Goal: Information Seeking & Learning: Browse casually

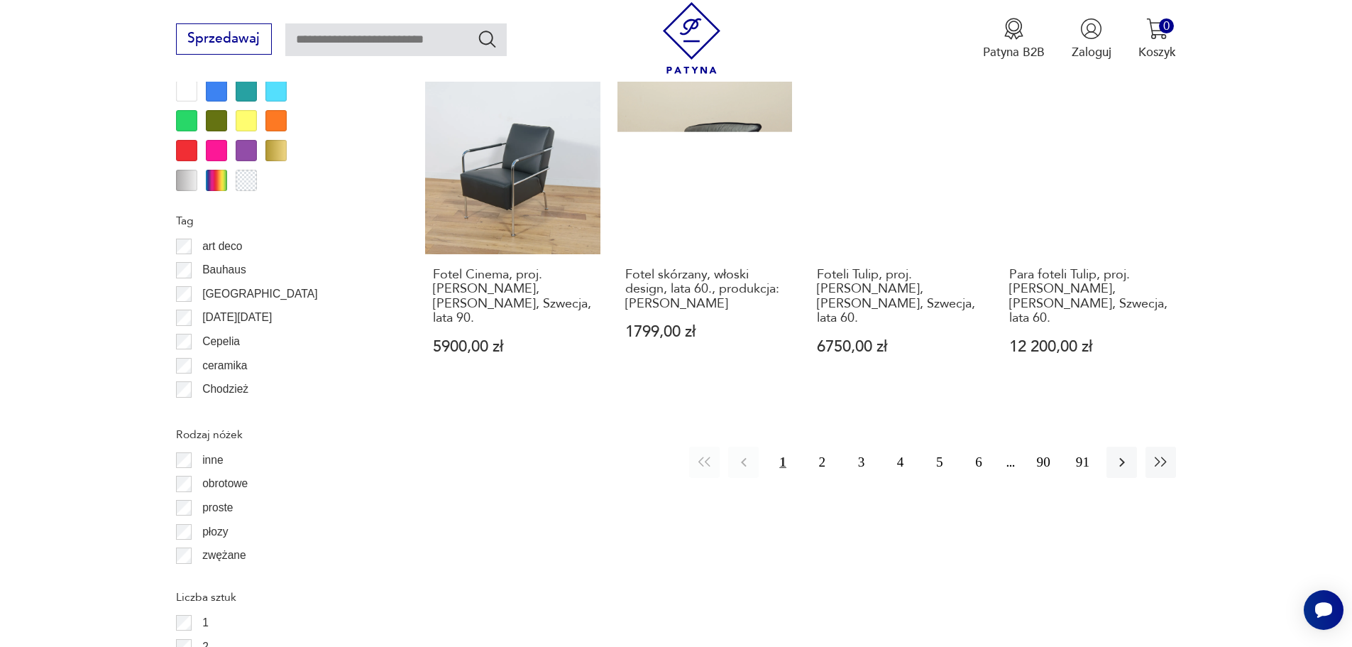
scroll to position [1820, 0]
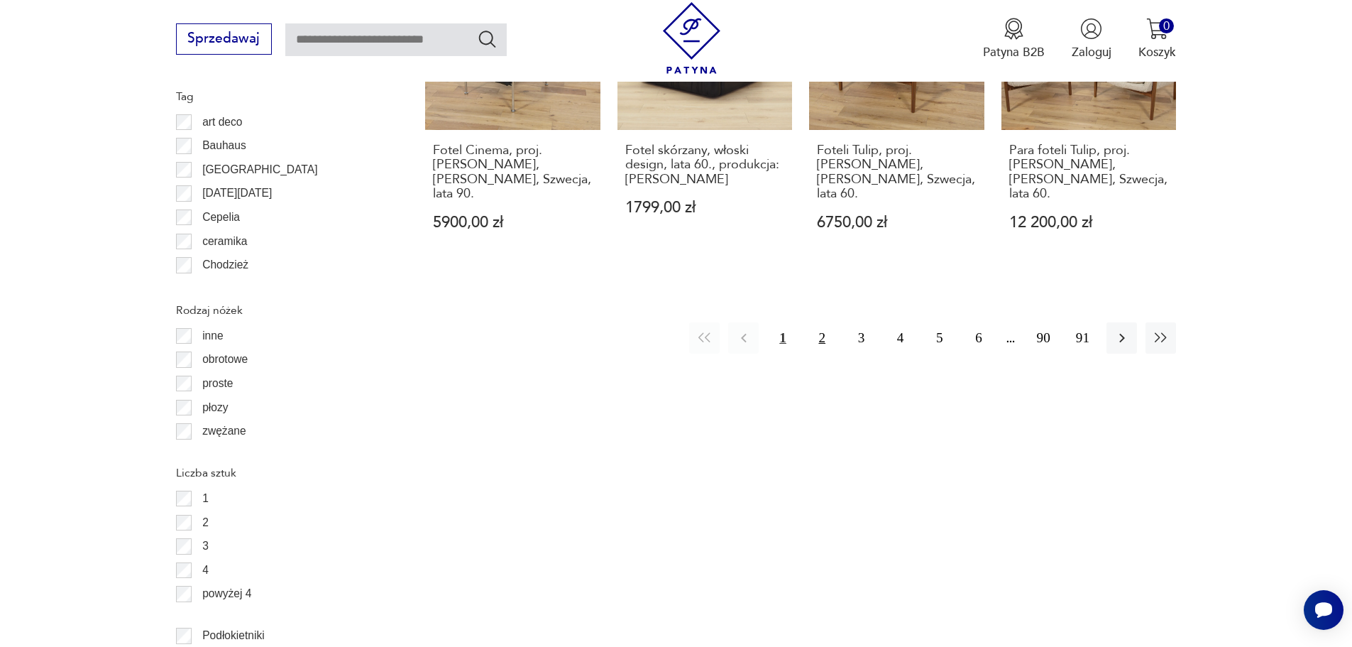
click at [813, 322] on button "2" at bounding box center [822, 337] width 31 height 31
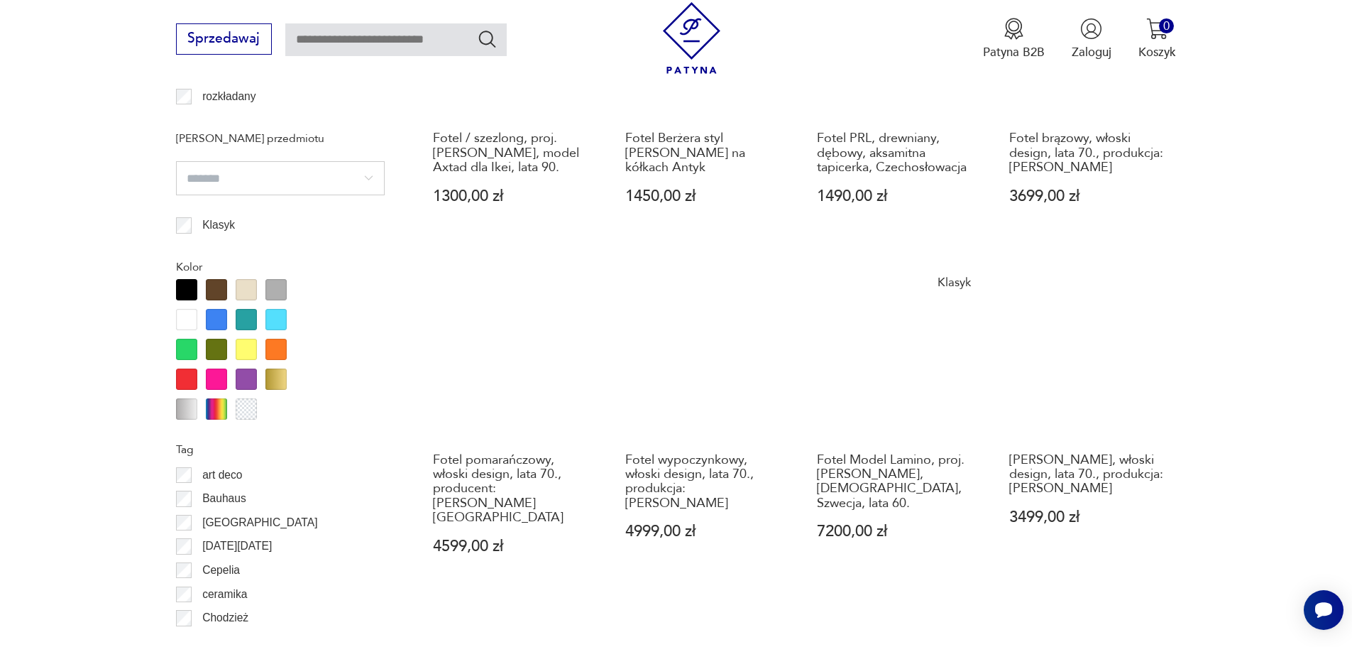
scroll to position [1751, 0]
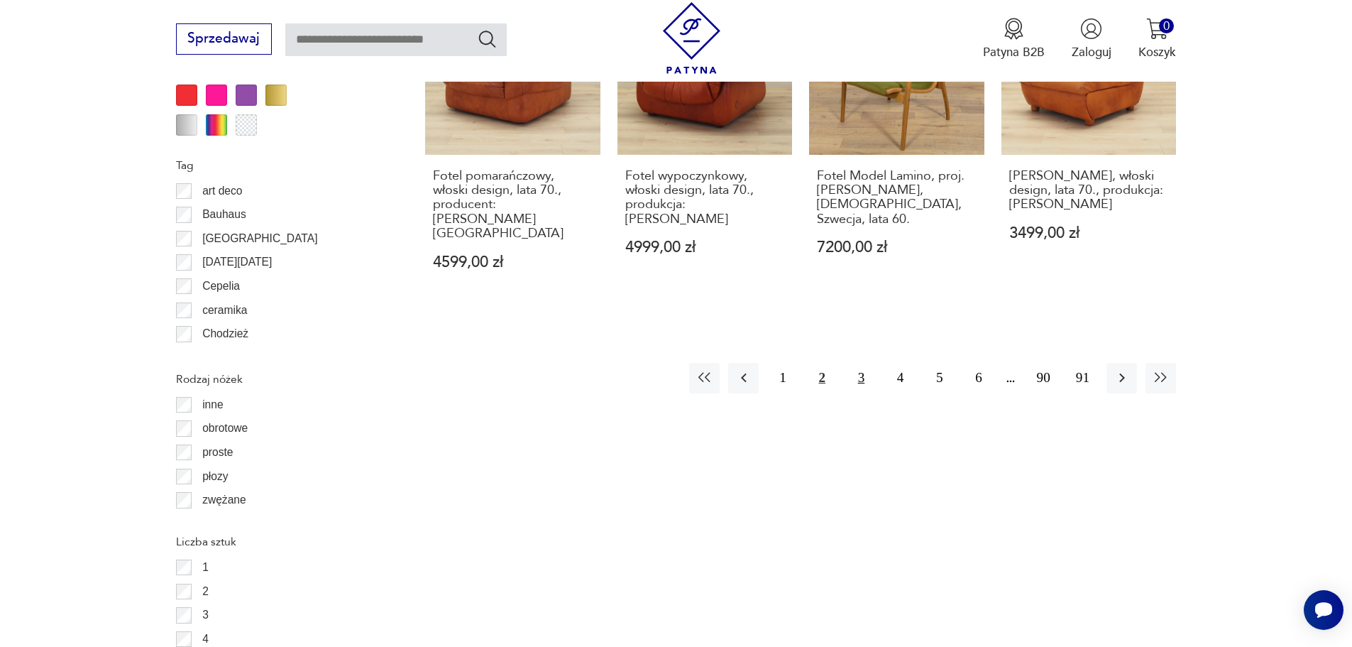
click at [857, 363] on button "3" at bounding box center [861, 378] width 31 height 31
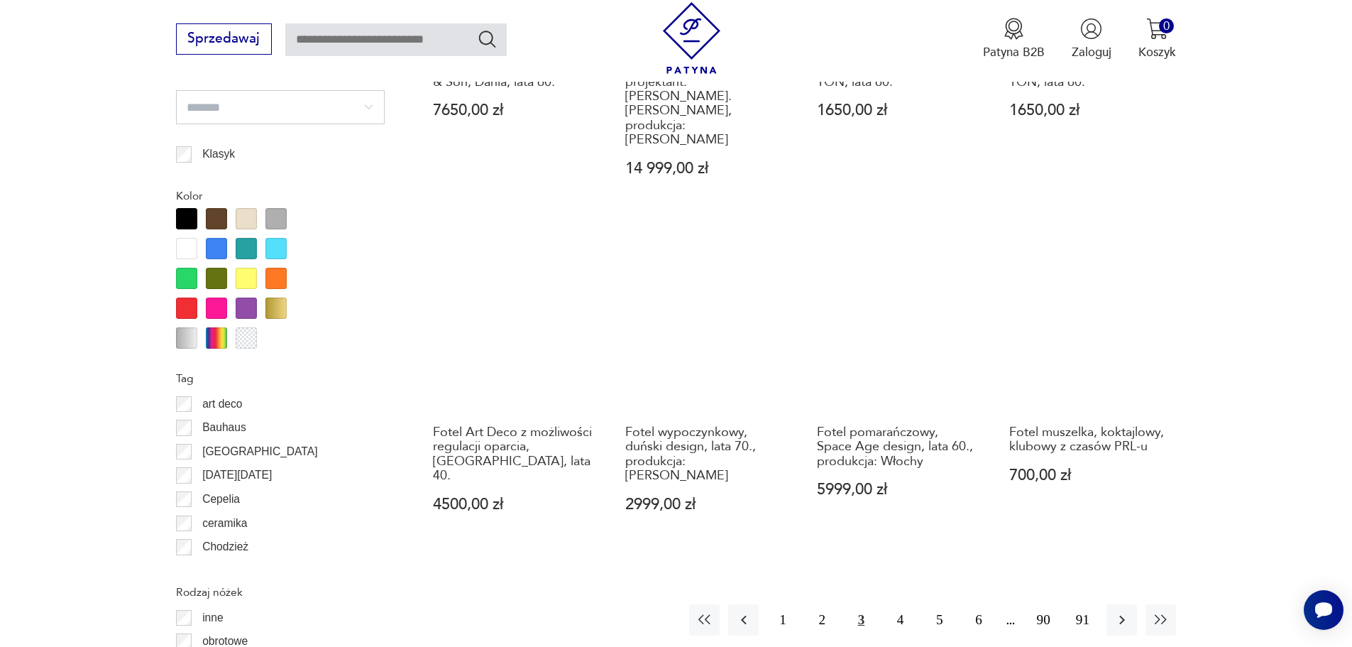
scroll to position [1822, 0]
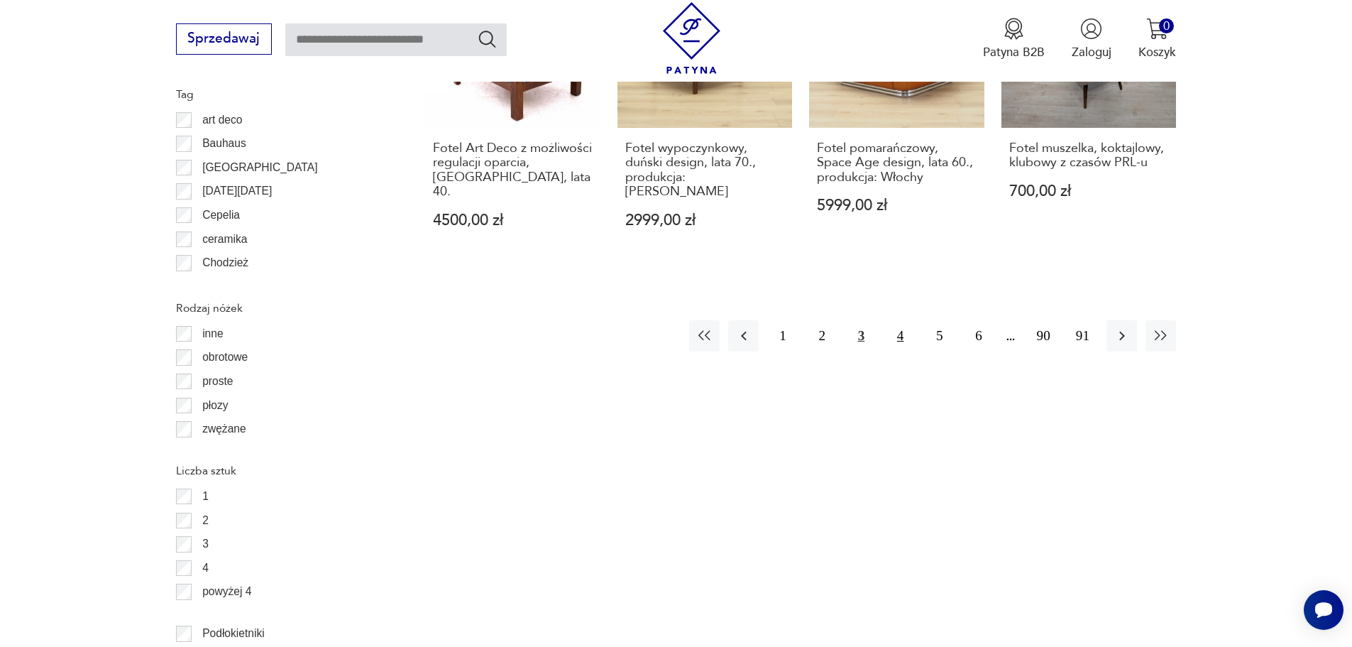
click at [894, 320] on button "4" at bounding box center [900, 335] width 31 height 31
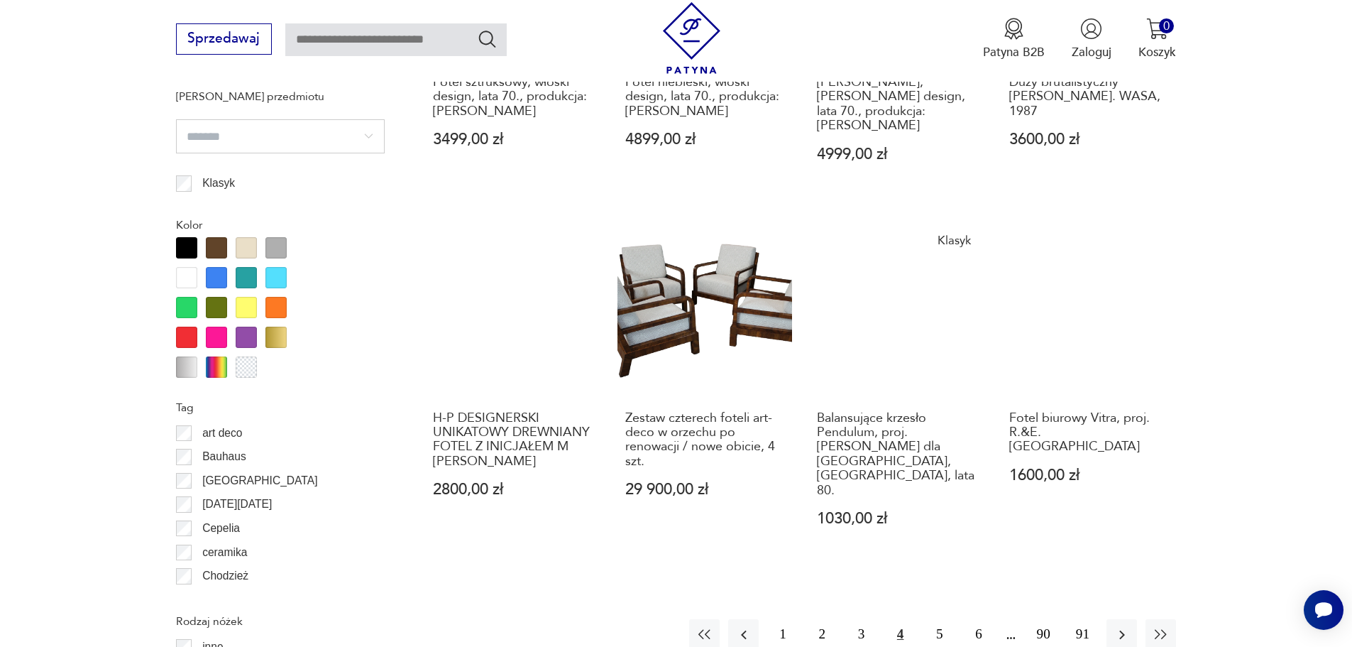
scroll to position [1680, 0]
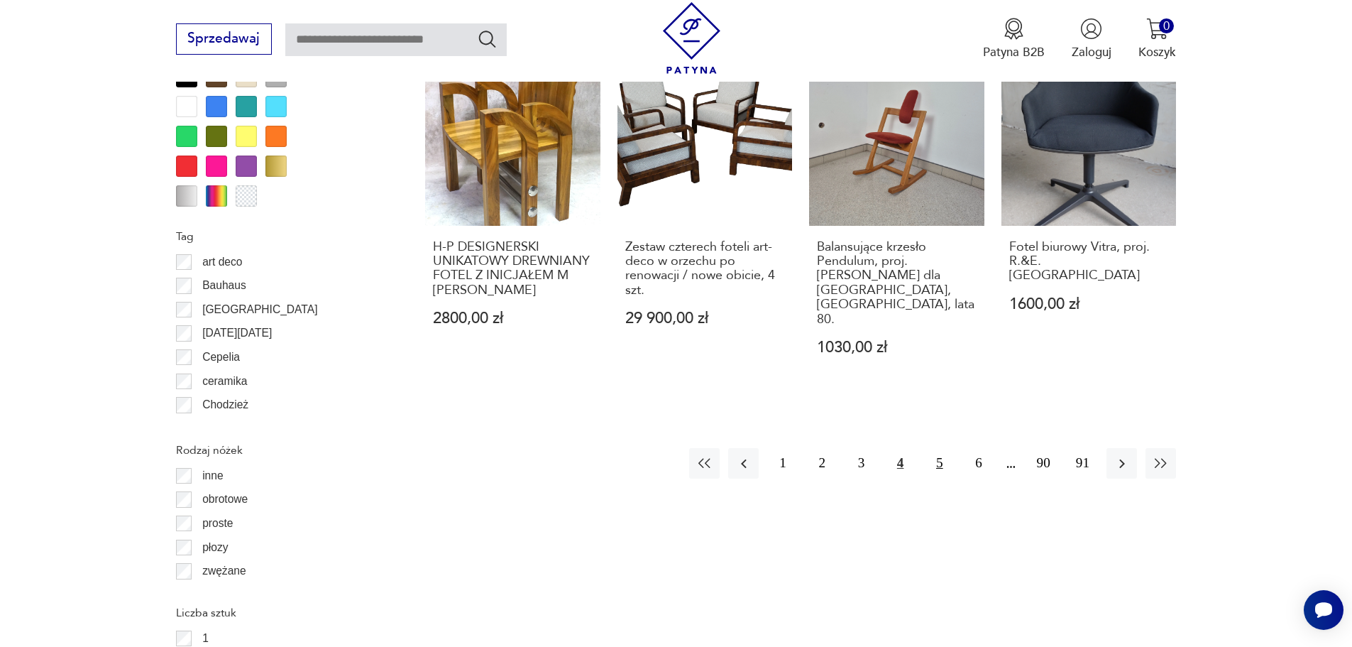
click at [948, 448] on button "5" at bounding box center [939, 463] width 31 height 31
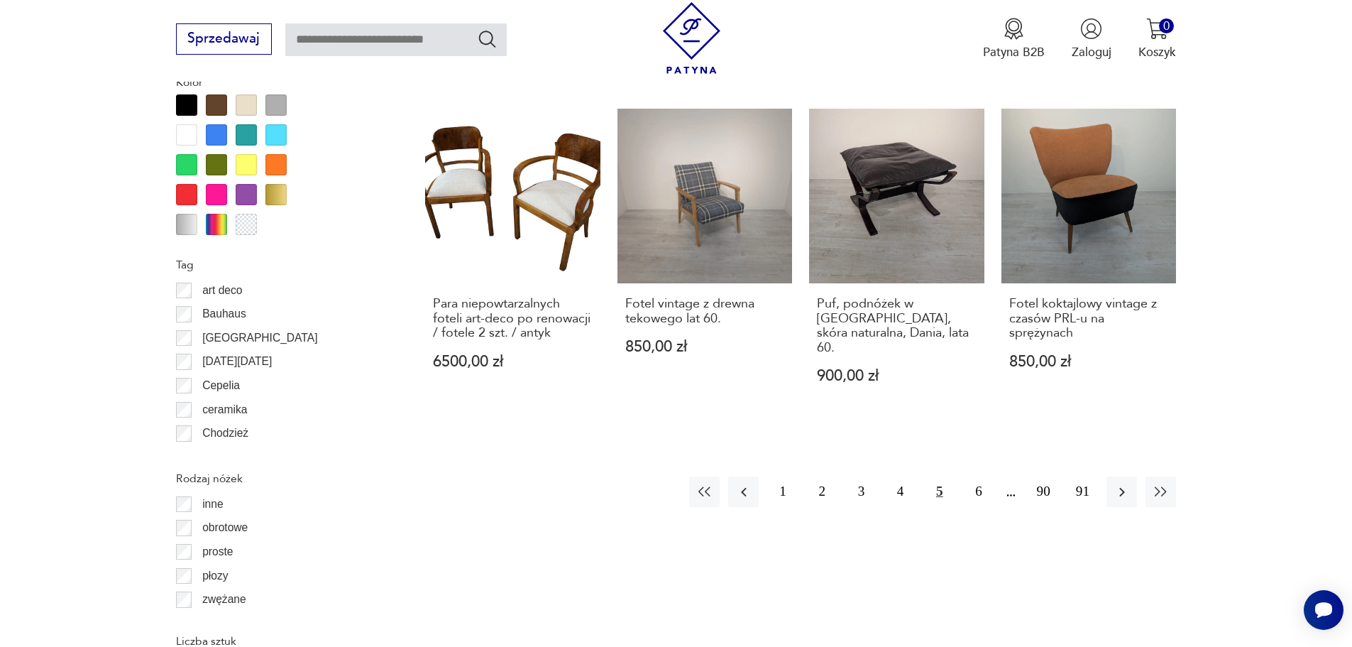
scroll to position [1822, 0]
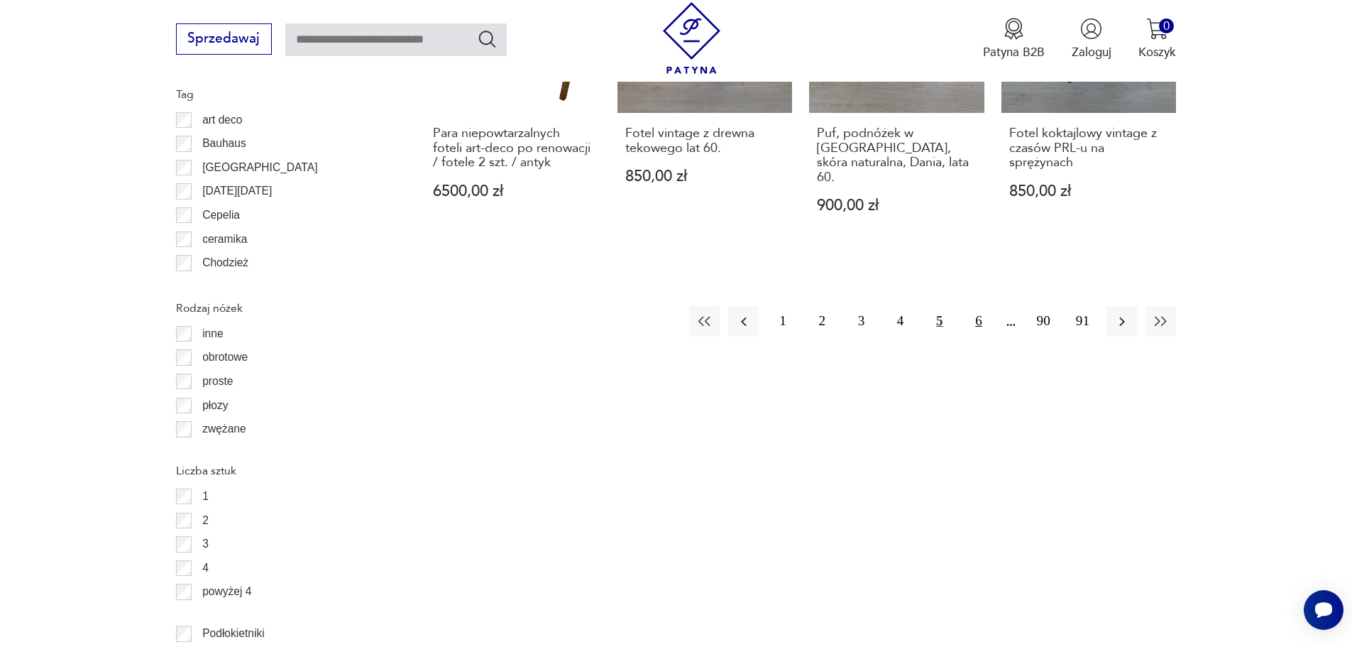
click at [978, 306] on button "6" at bounding box center [978, 321] width 31 height 31
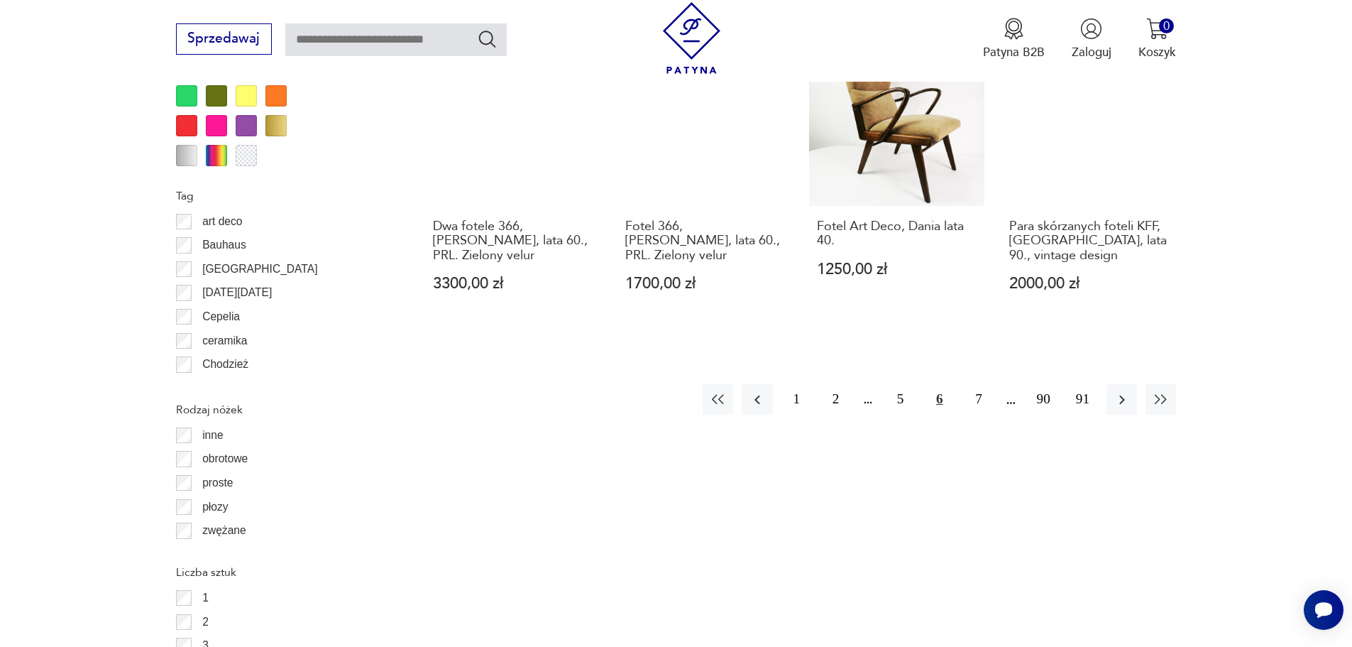
scroll to position [1893, 0]
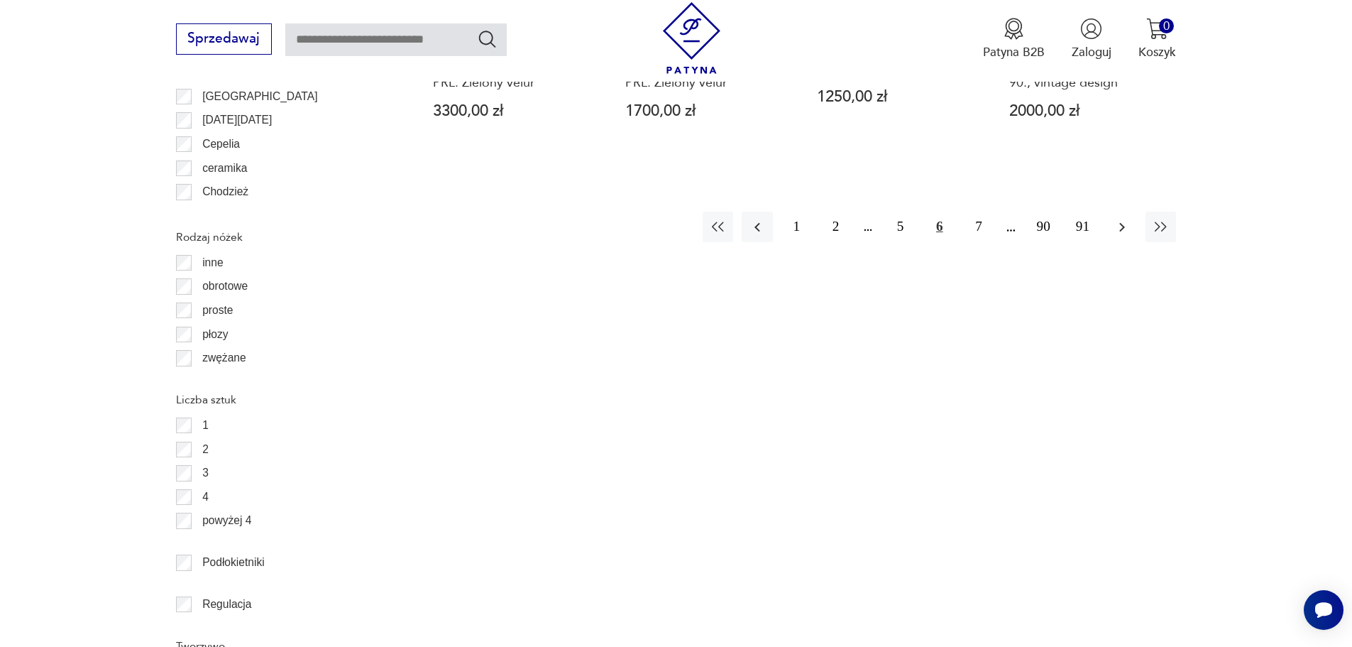
click at [1124, 219] on icon "button" at bounding box center [1122, 227] width 17 height 17
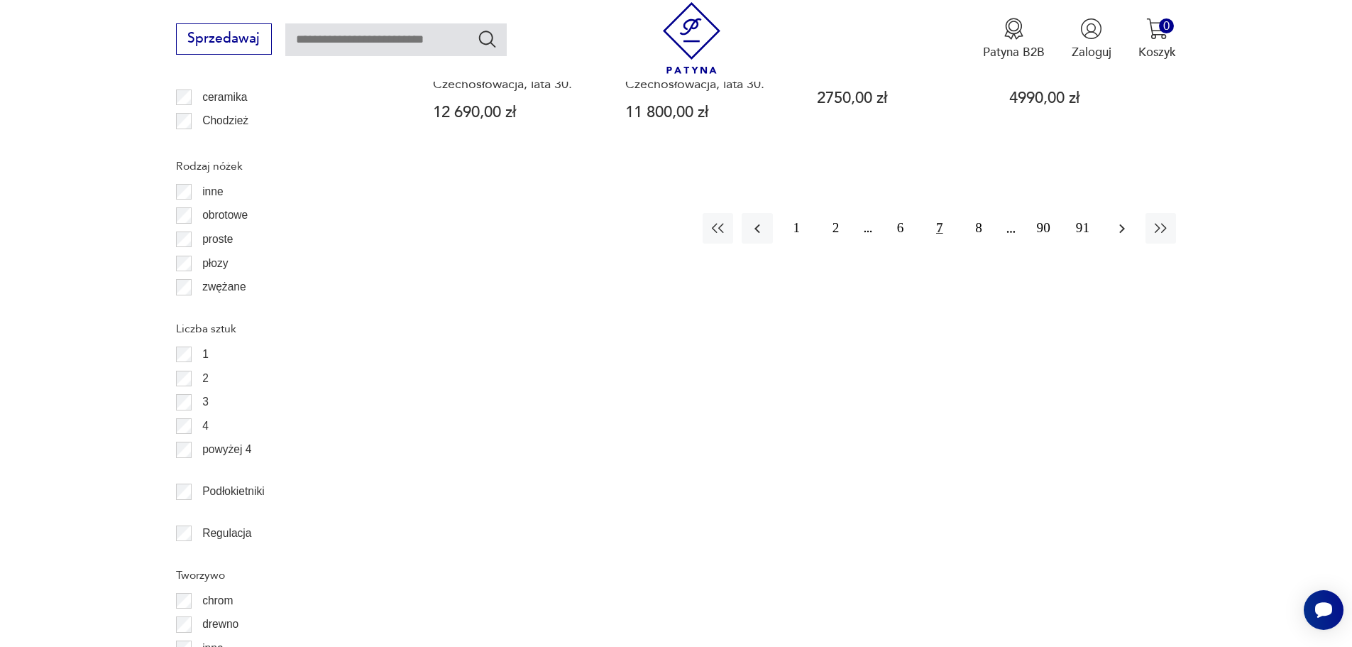
click at [1112, 231] on button "button" at bounding box center [1122, 228] width 31 height 31
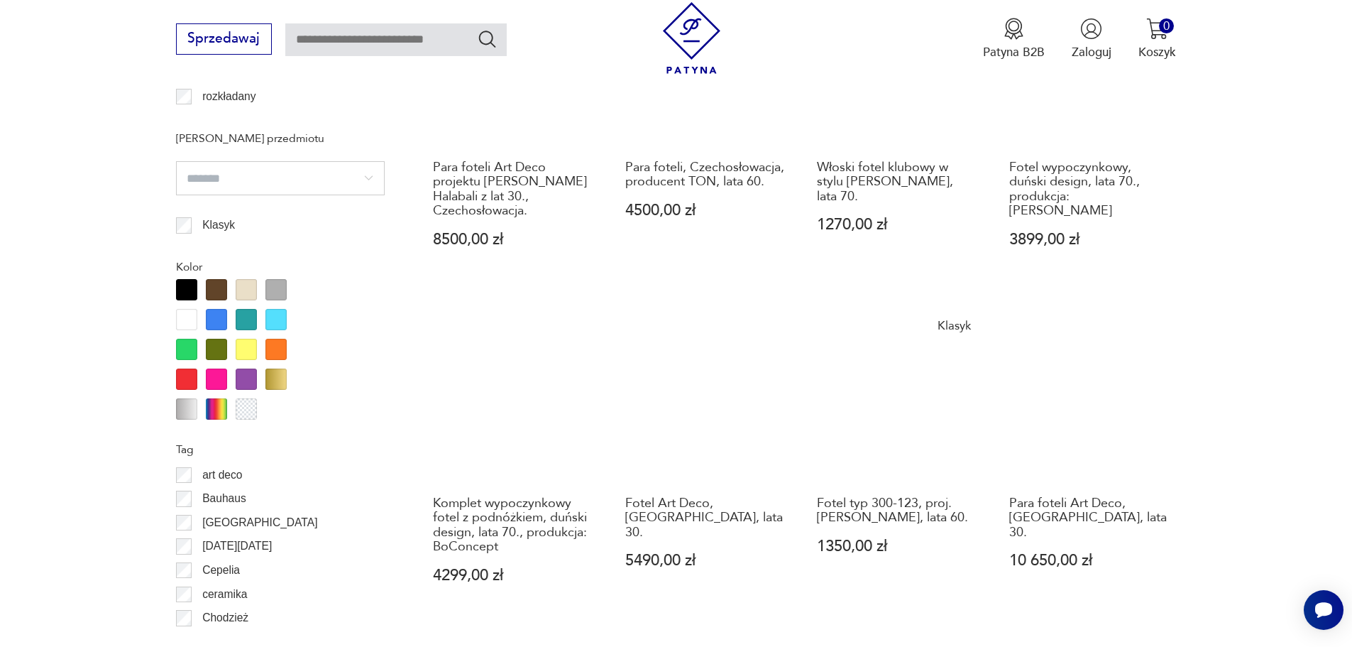
scroll to position [1822, 0]
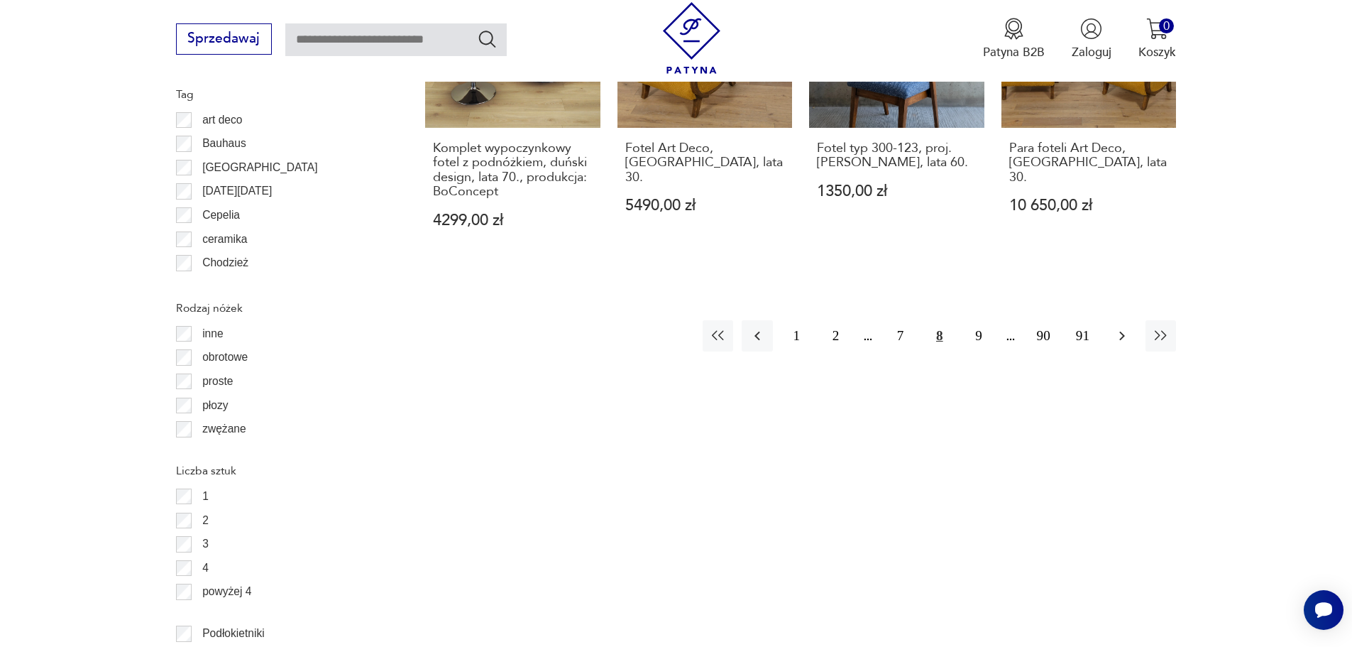
click at [1129, 327] on icon "button" at bounding box center [1122, 335] width 17 height 17
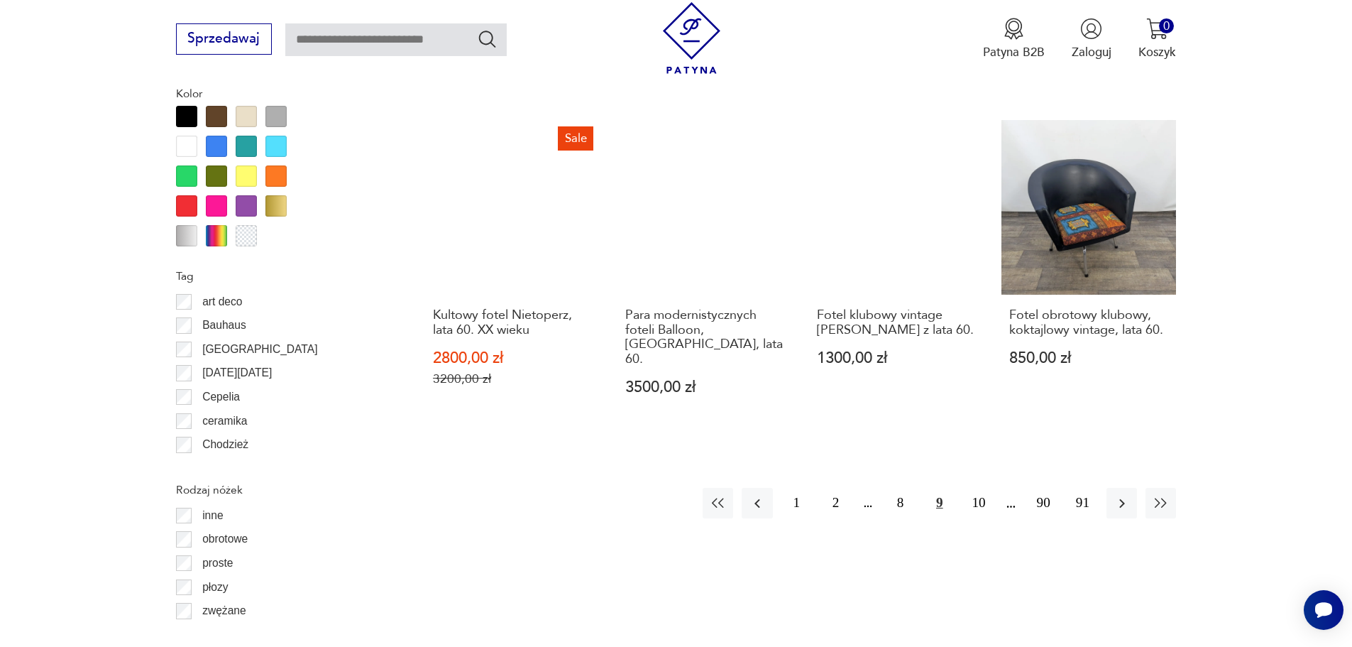
scroll to position [1751, 0]
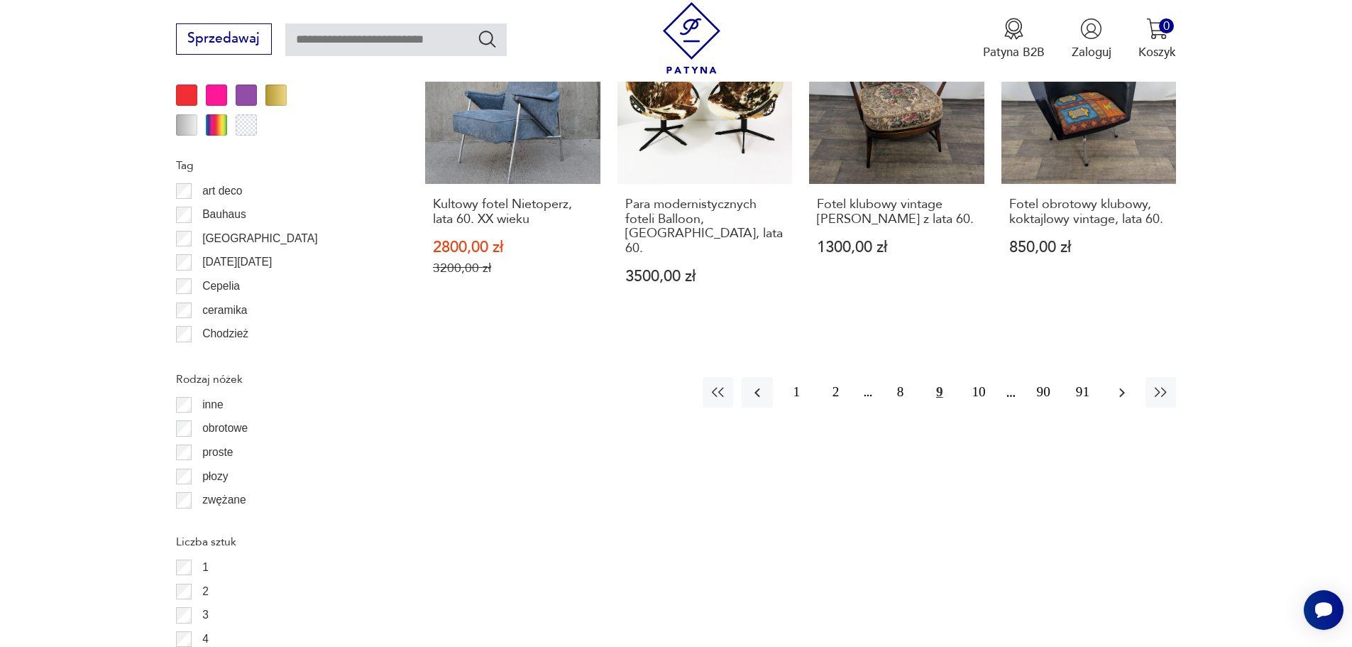
click at [1132, 377] on button "button" at bounding box center [1122, 392] width 31 height 31
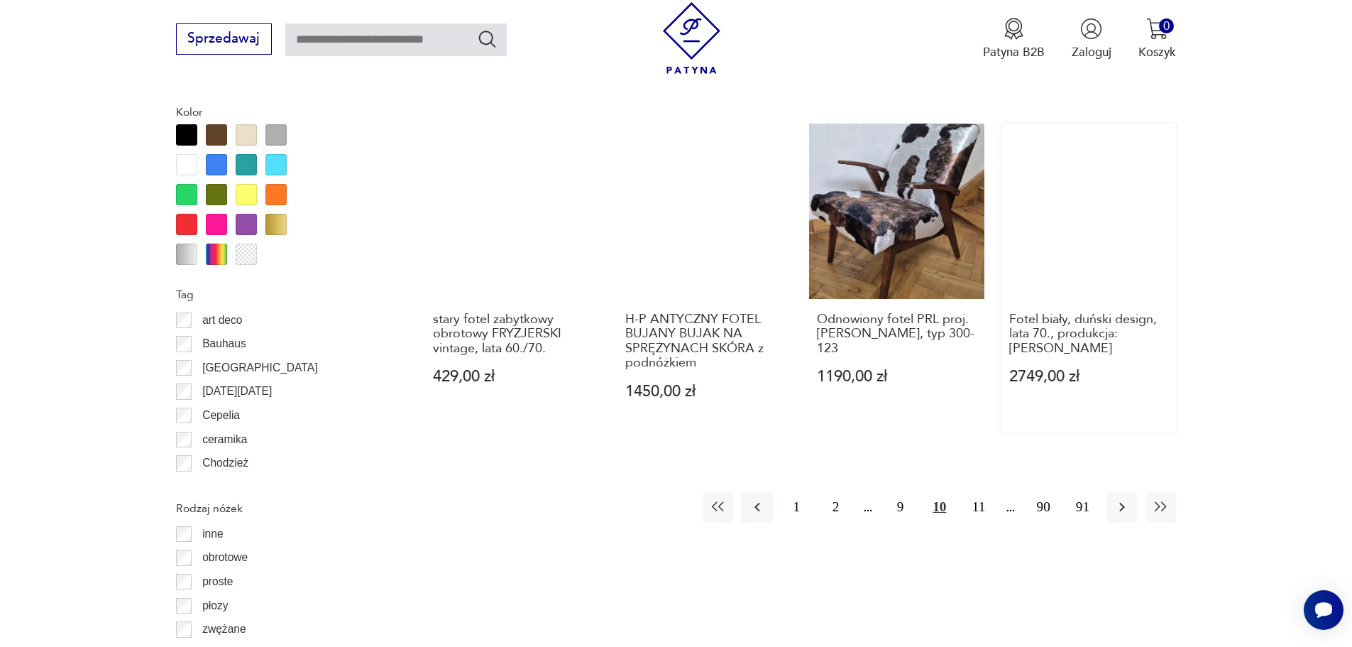
scroll to position [1609, 0]
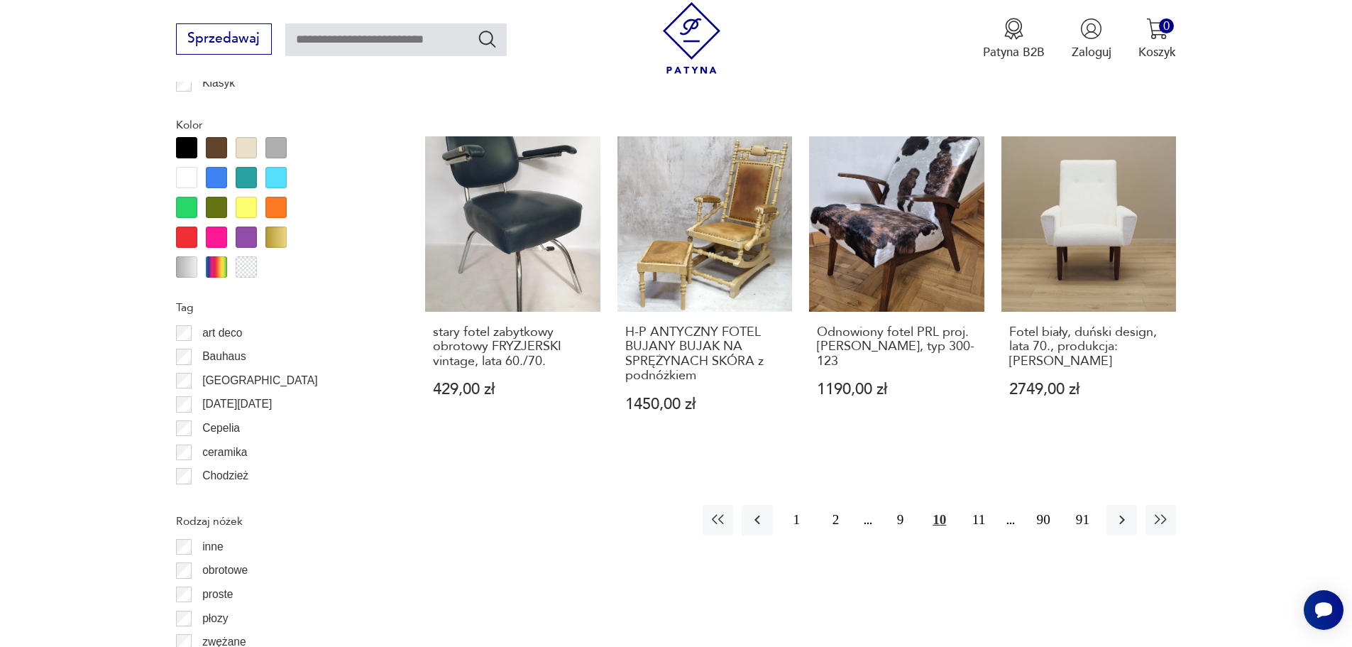
drag, startPoint x: 1119, startPoint y: 488, endPoint x: 1184, endPoint y: 410, distance: 101.8
click at [1119, 511] on icon "button" at bounding box center [1122, 519] width 17 height 17
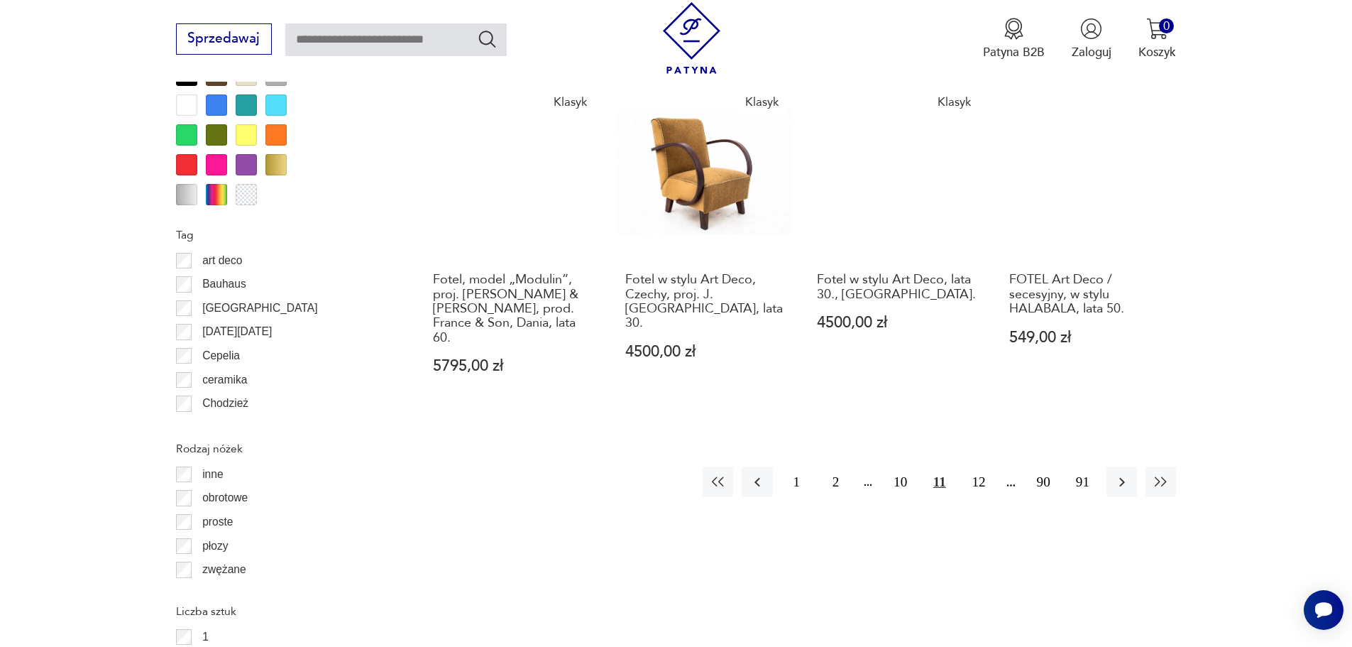
scroll to position [1822, 0]
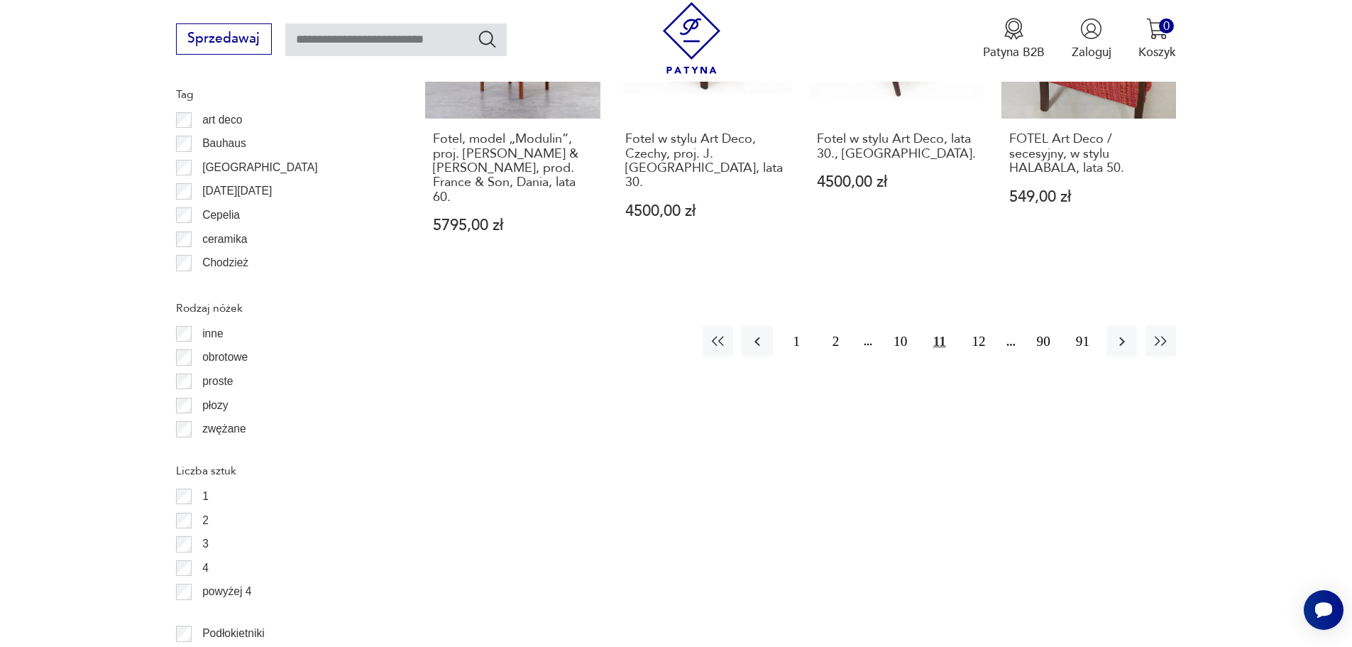
drag, startPoint x: 1114, startPoint y: 291, endPoint x: 1217, endPoint y: 258, distance: 108.2
click at [1114, 333] on icon "button" at bounding box center [1122, 341] width 17 height 17
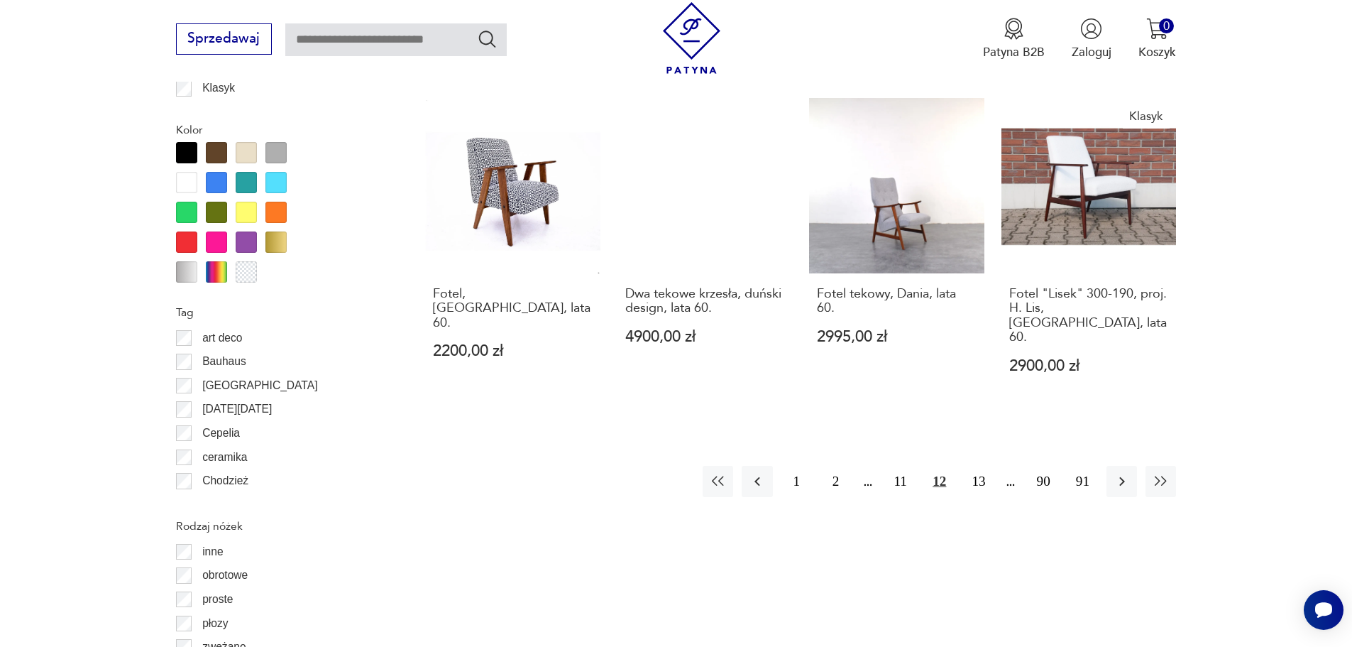
scroll to position [1751, 0]
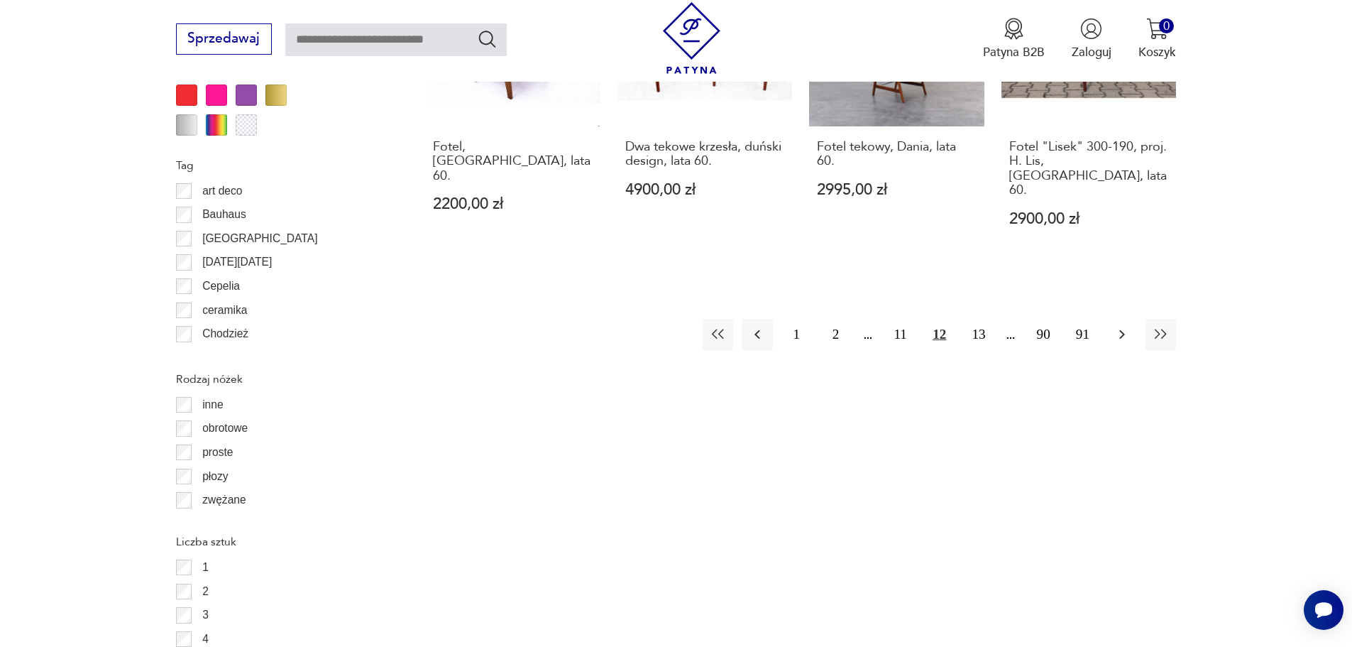
click at [1110, 319] on button "button" at bounding box center [1122, 334] width 31 height 31
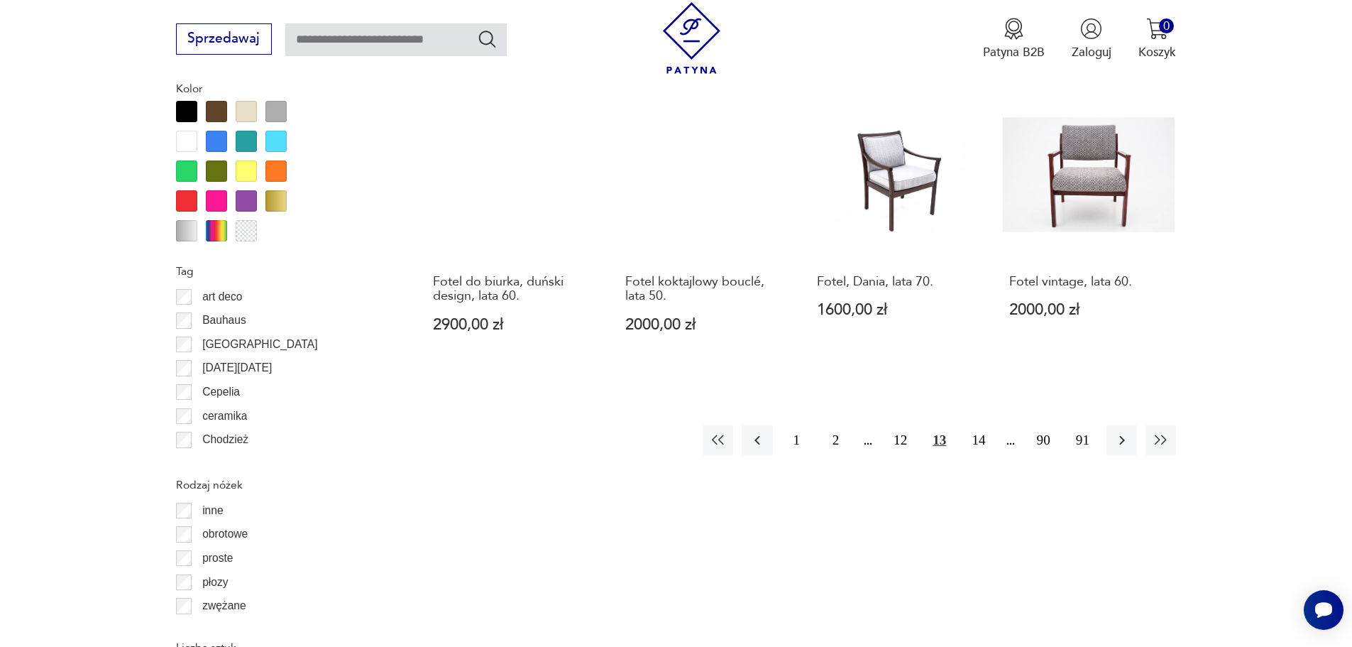
scroll to position [1751, 0]
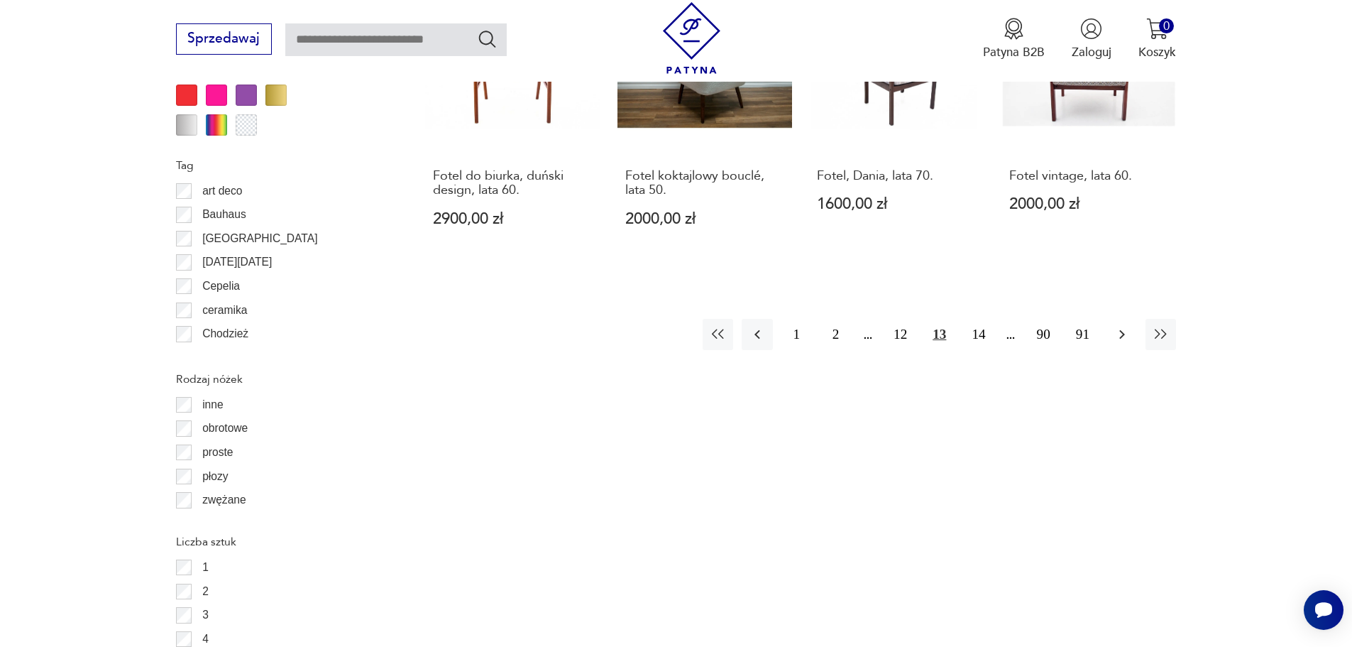
click at [1115, 326] on icon "button" at bounding box center [1122, 334] width 17 height 17
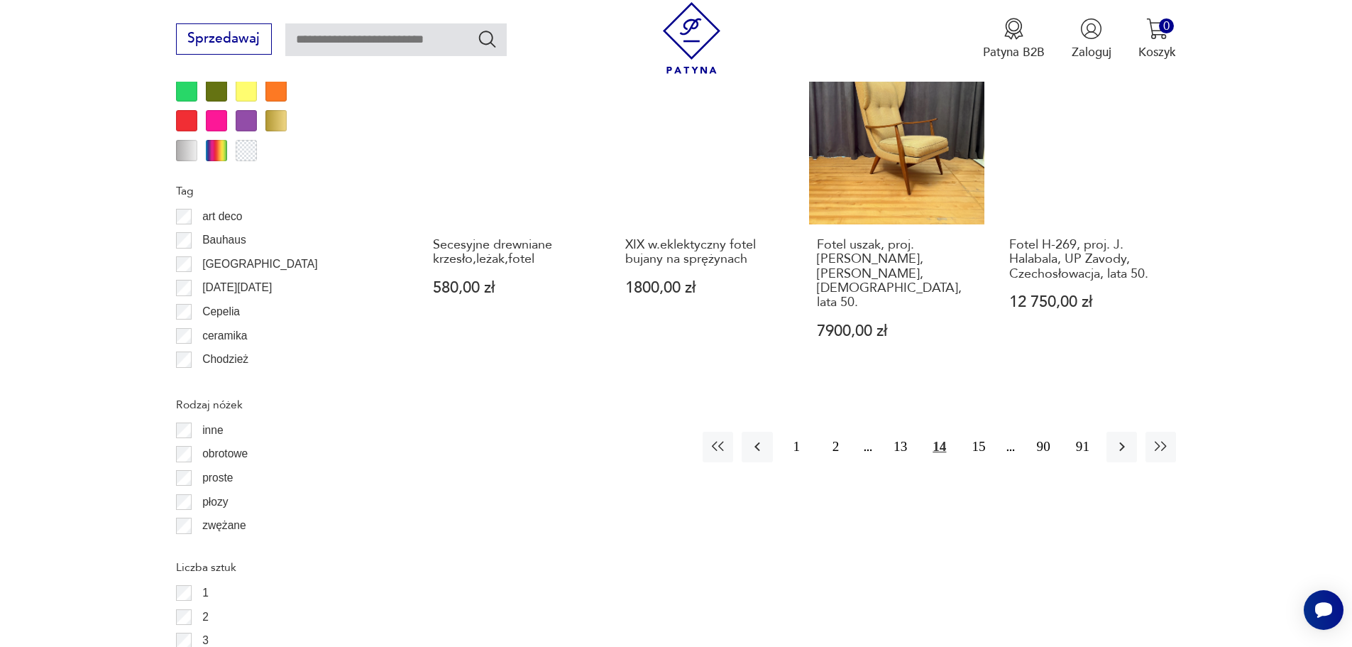
scroll to position [1822, 0]
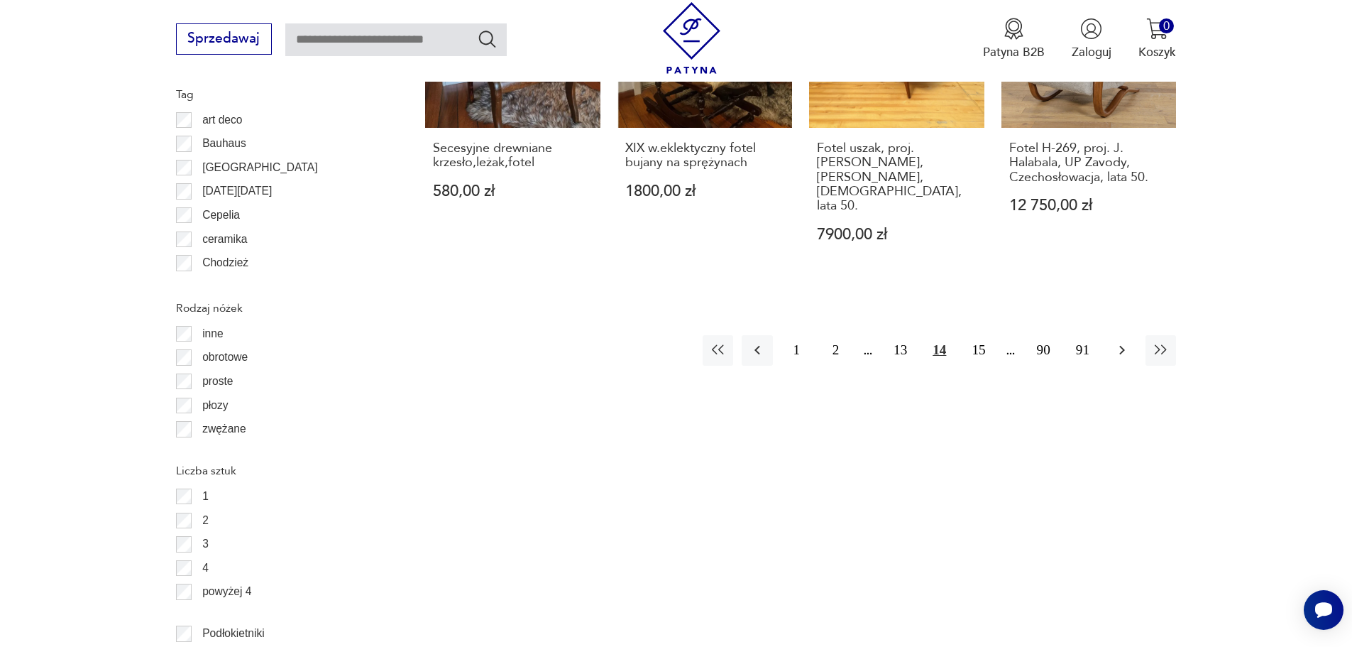
click at [1109, 335] on button "button" at bounding box center [1122, 350] width 31 height 31
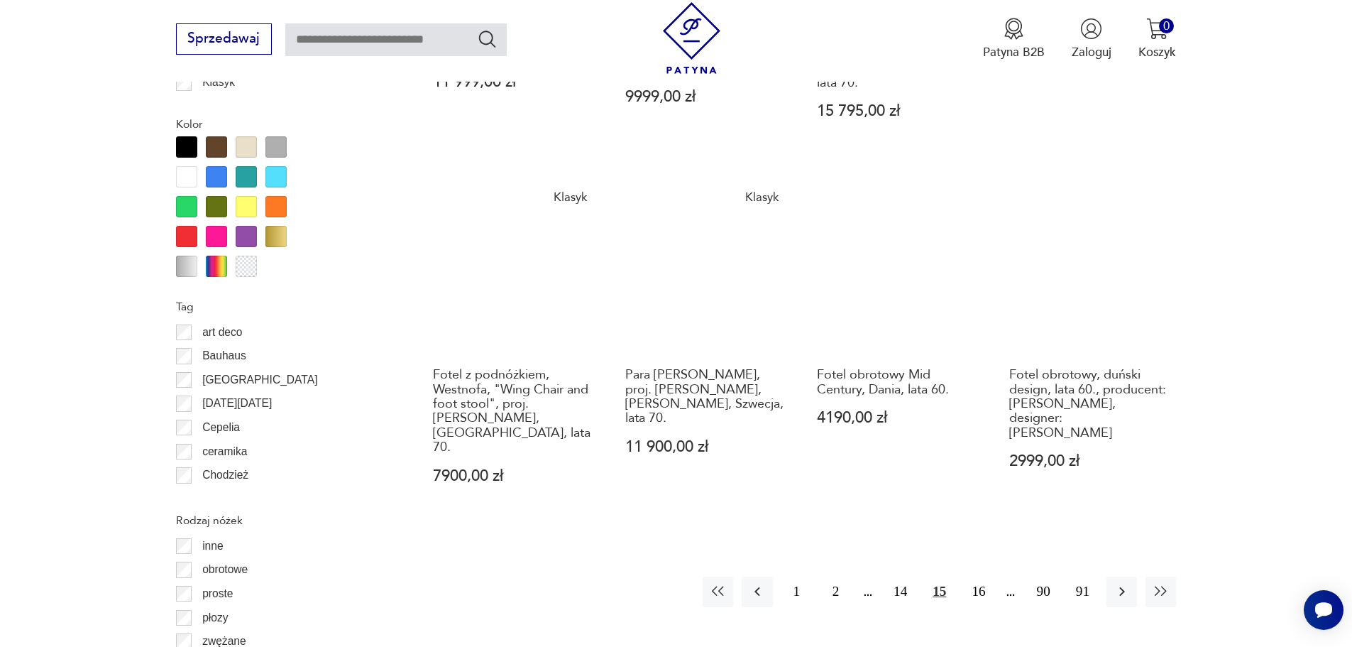
scroll to position [1751, 0]
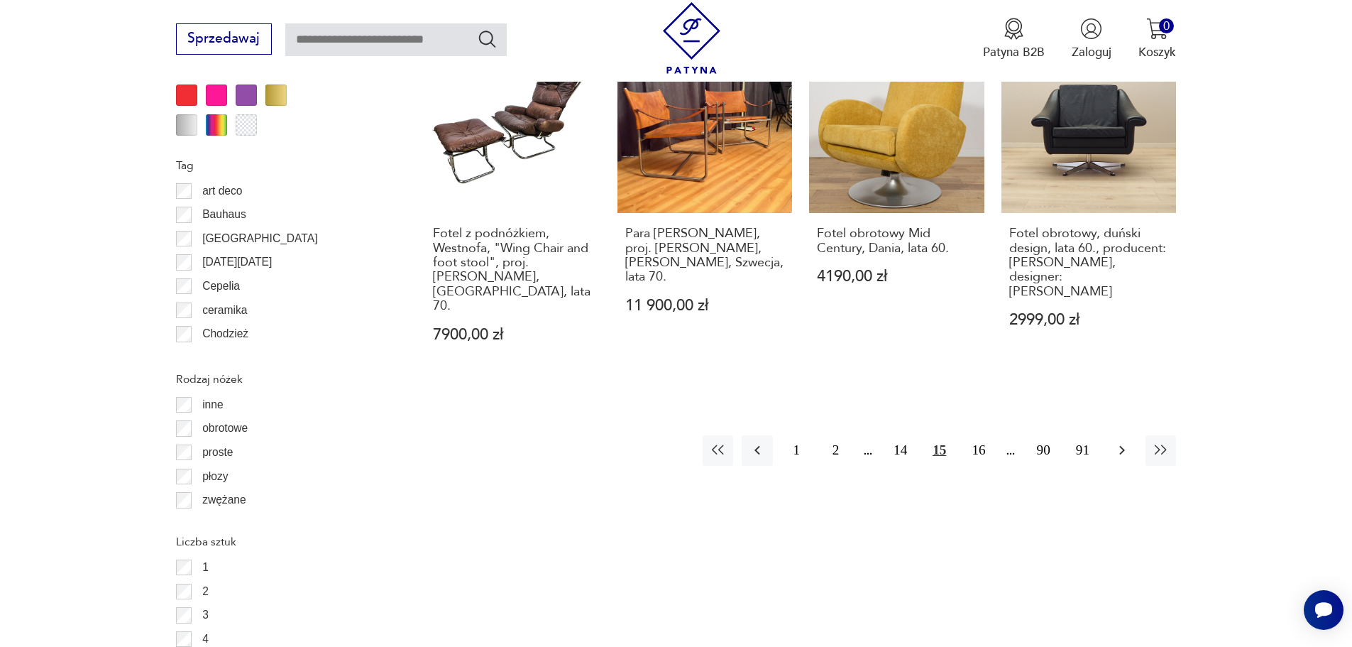
click at [1132, 435] on button "button" at bounding box center [1122, 450] width 31 height 31
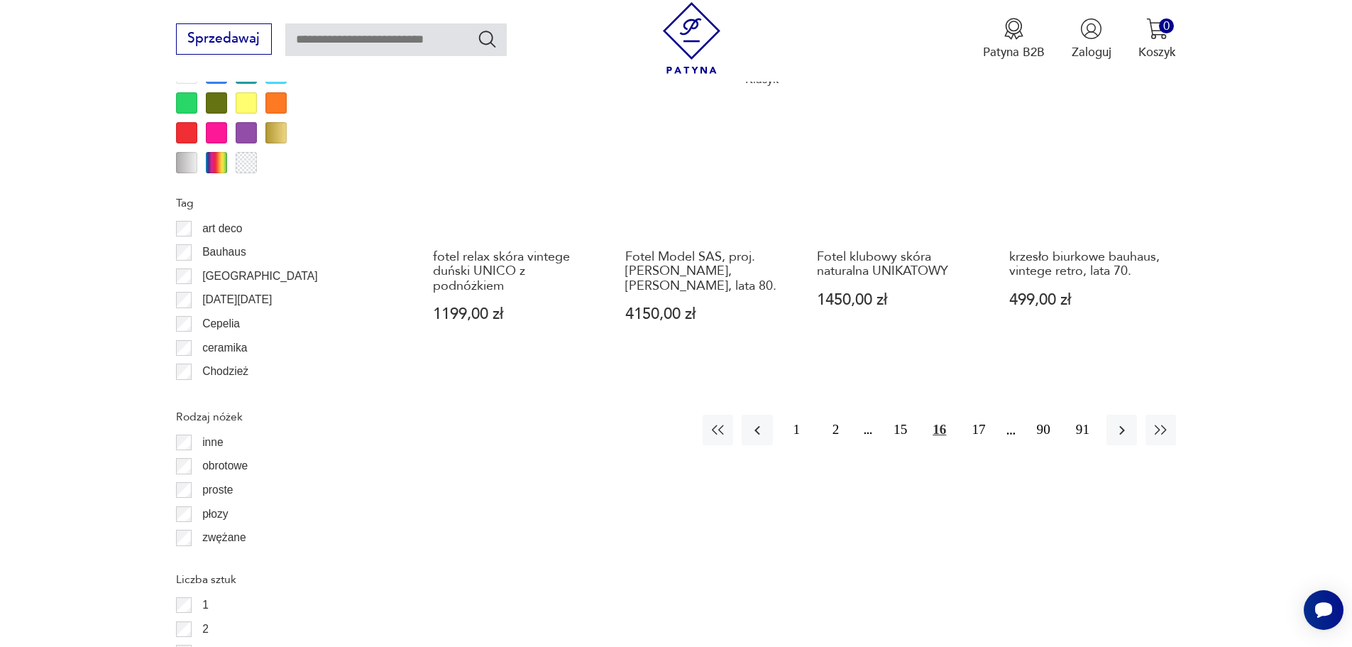
scroll to position [1822, 0]
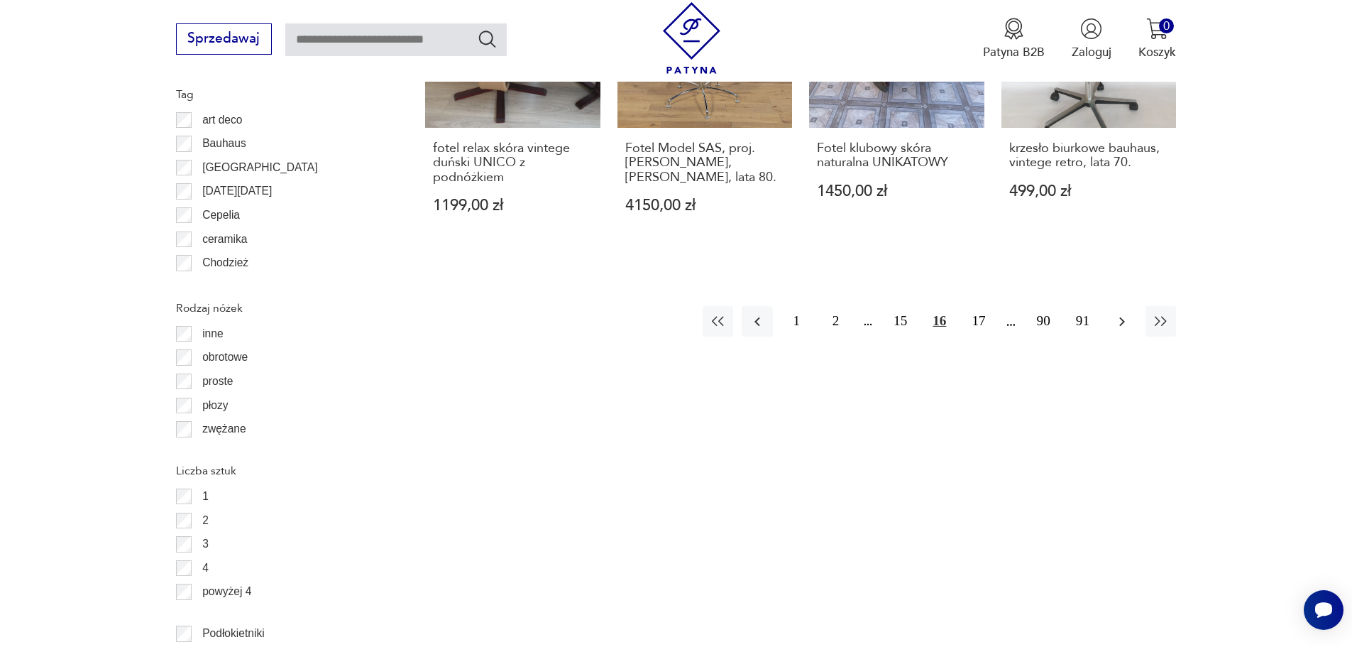
click at [1125, 313] on icon "button" at bounding box center [1122, 321] width 17 height 17
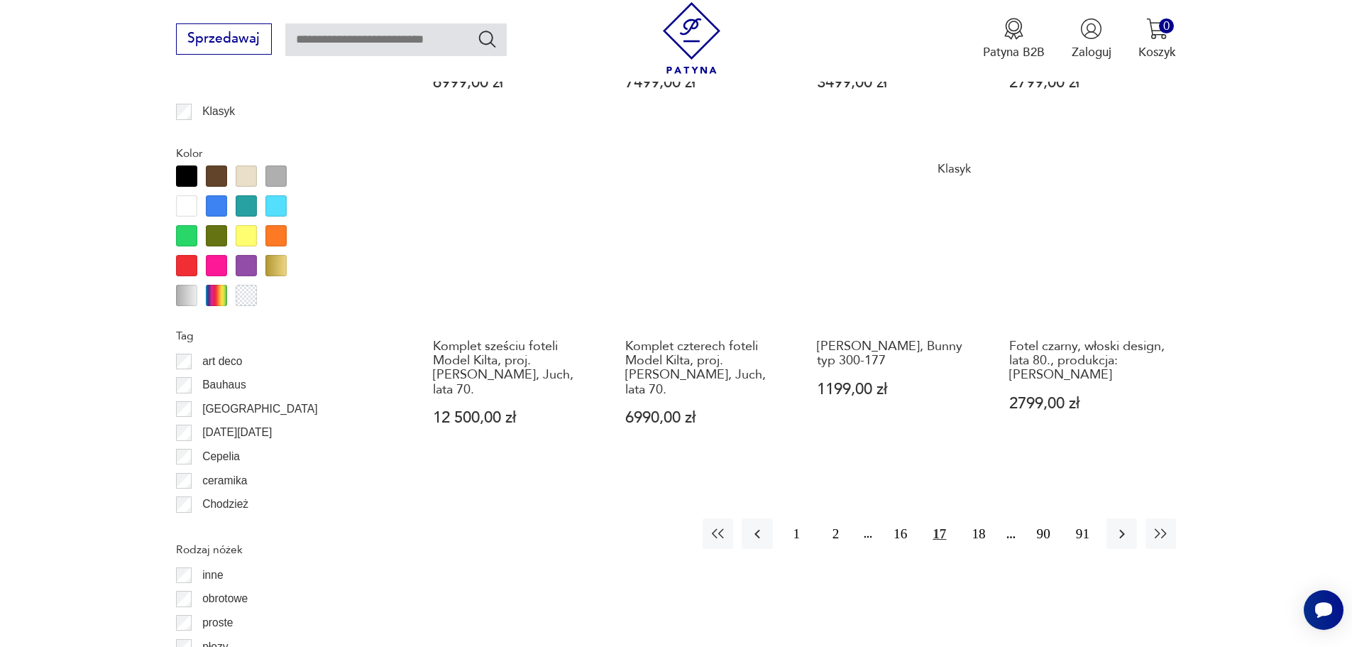
scroll to position [1680, 0]
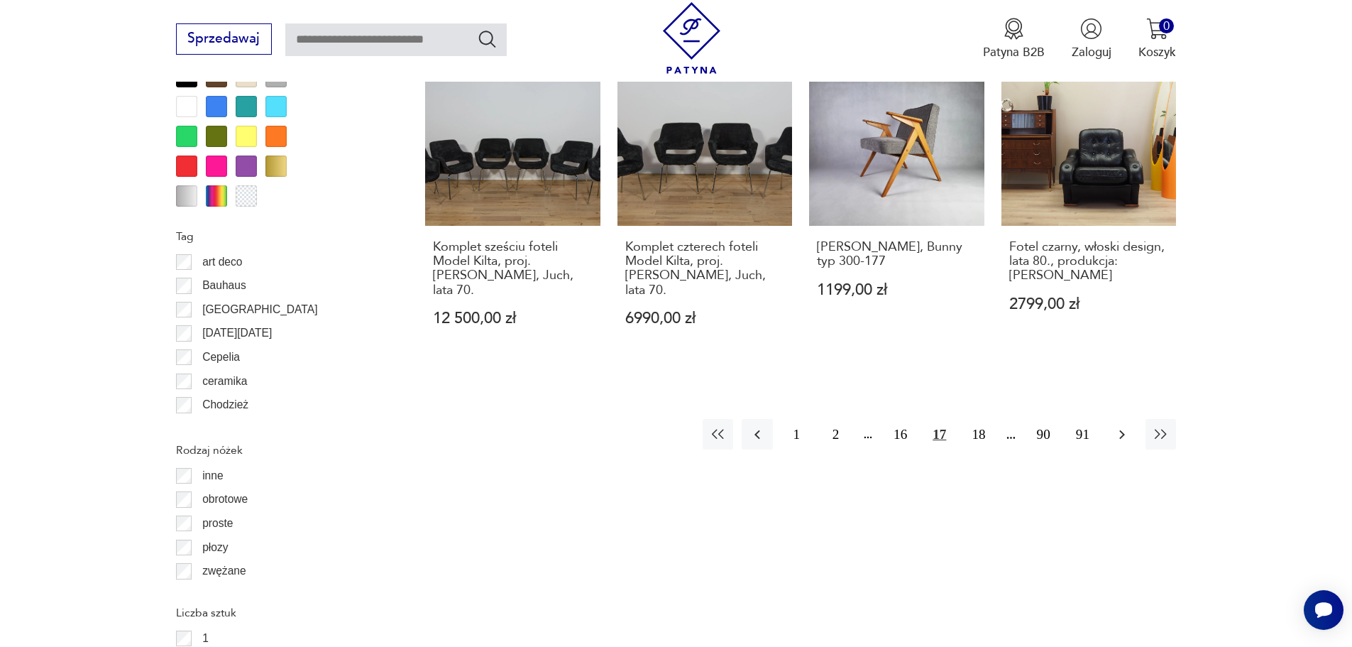
click at [1125, 419] on button "button" at bounding box center [1122, 434] width 31 height 31
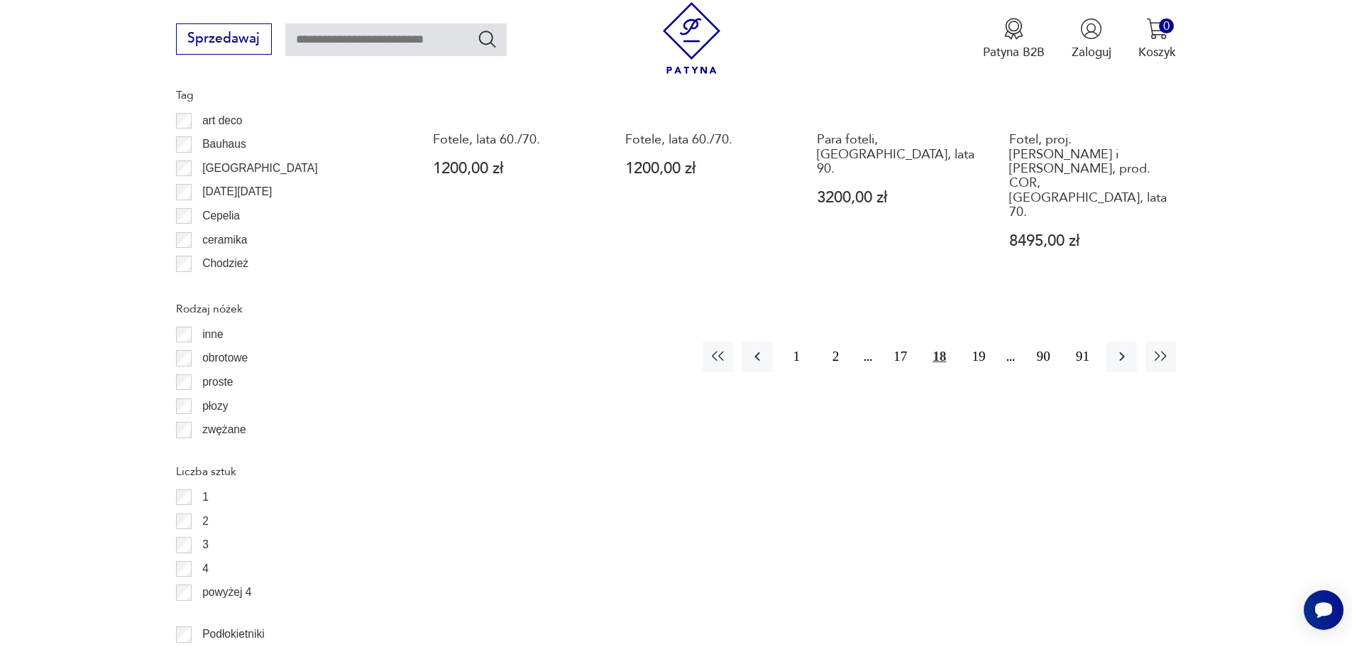
scroll to position [1822, 0]
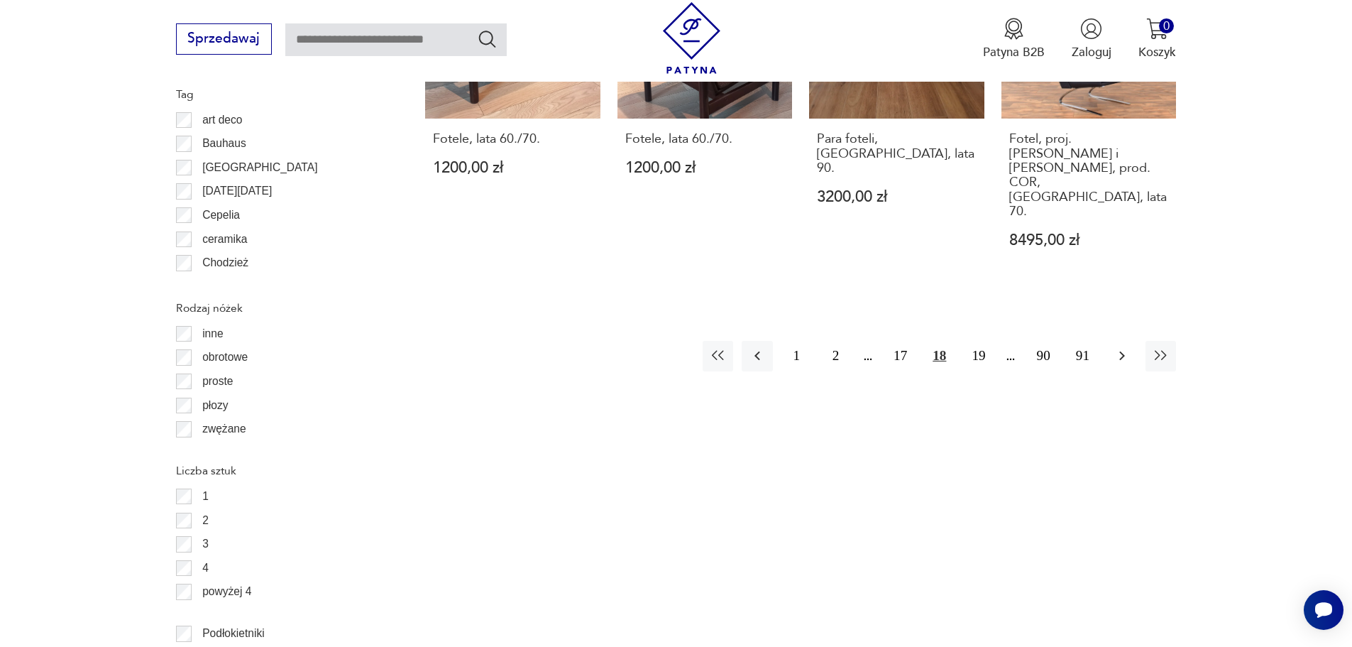
click at [1127, 347] on icon "button" at bounding box center [1122, 355] width 17 height 17
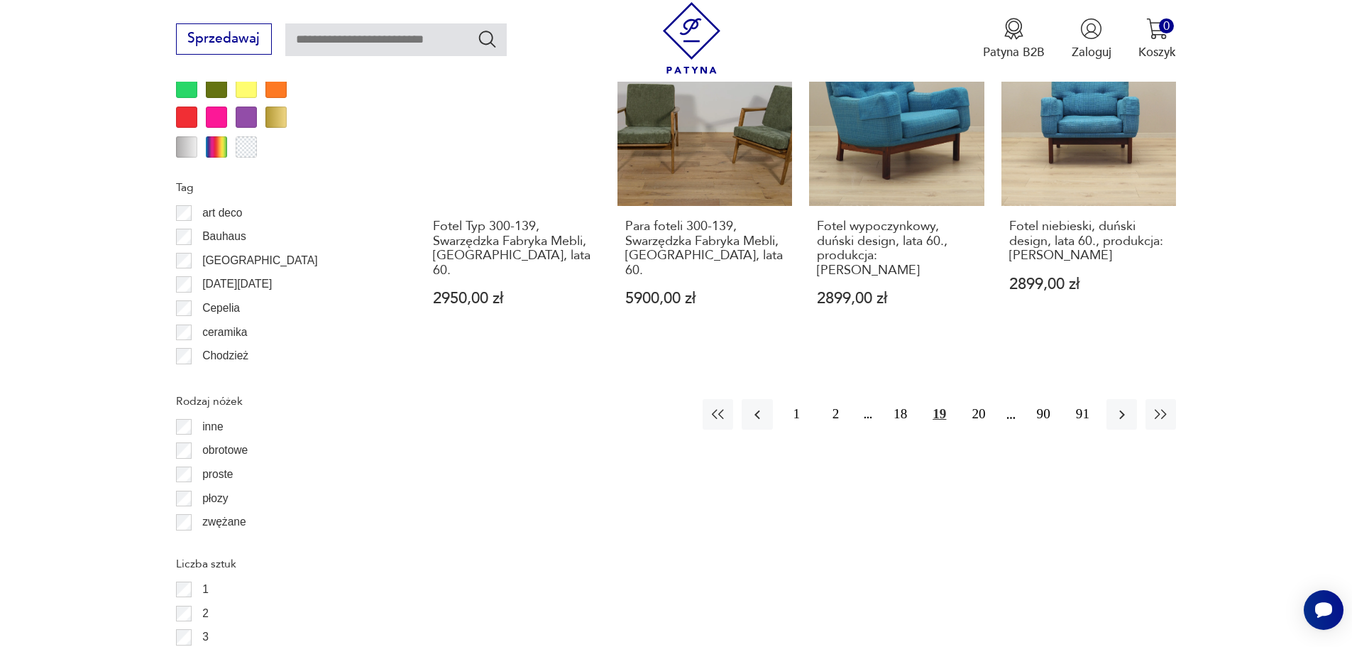
scroll to position [1822, 0]
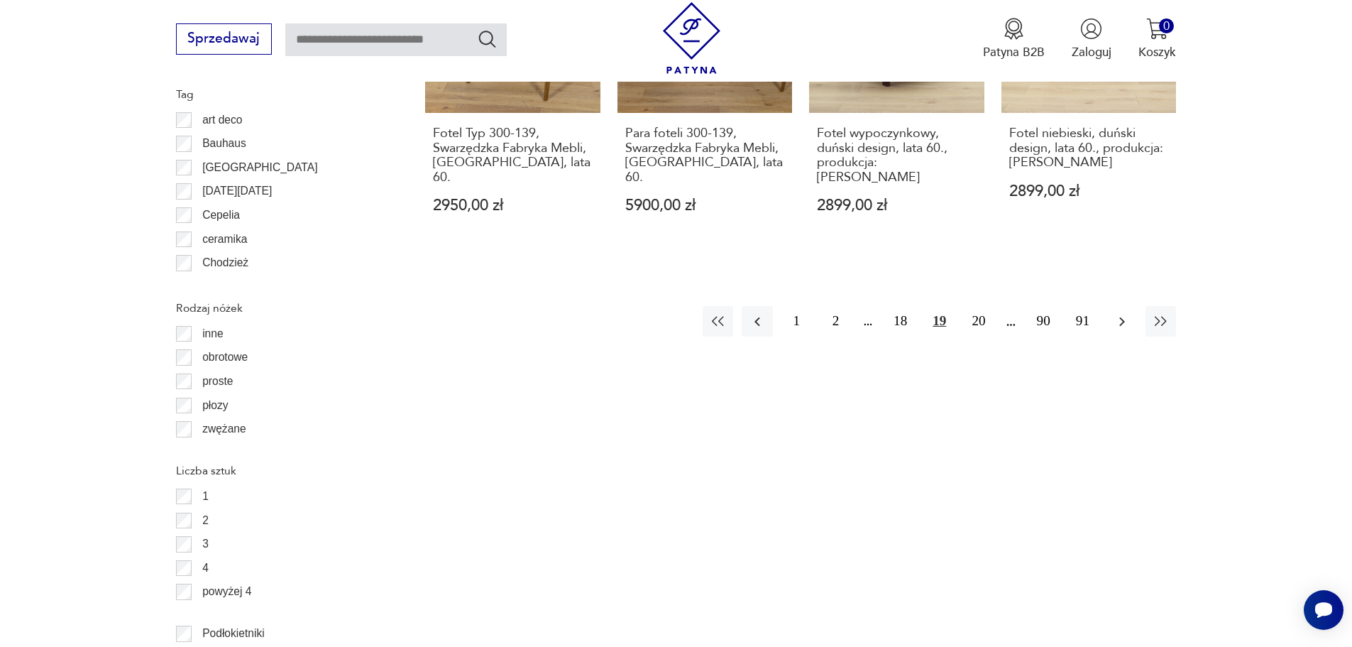
click at [1125, 313] on icon "button" at bounding box center [1122, 321] width 17 height 17
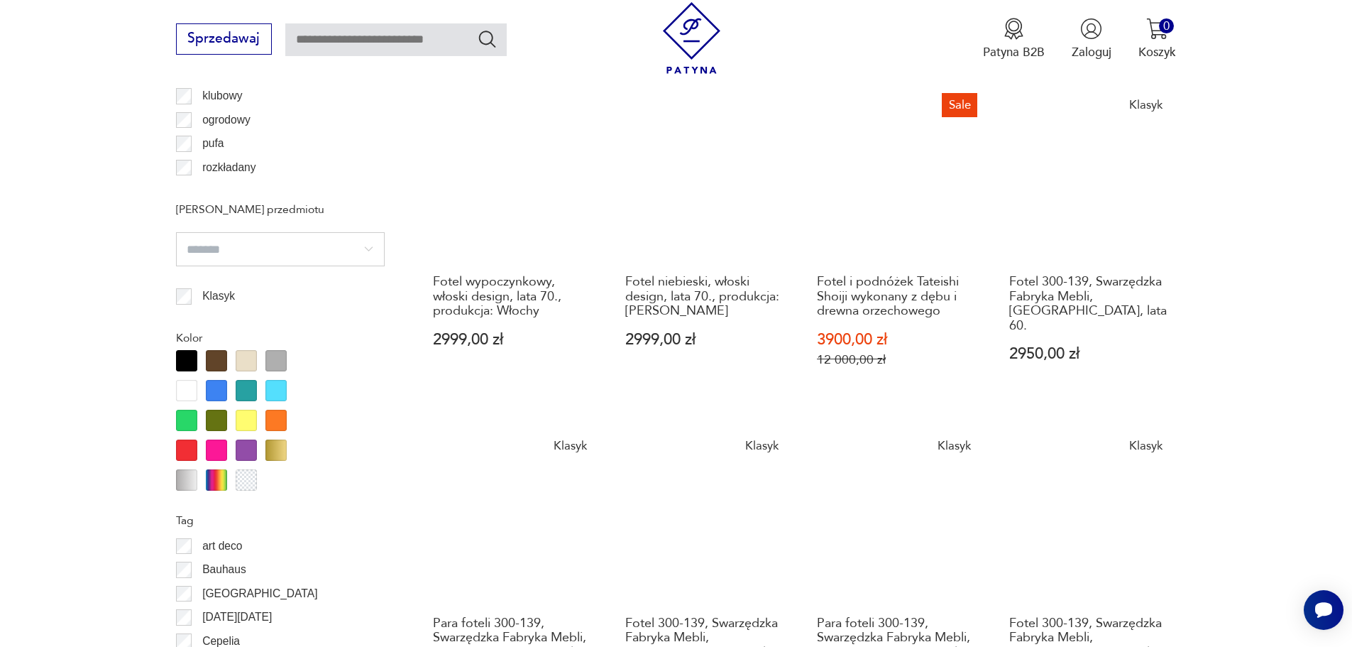
scroll to position [1680, 0]
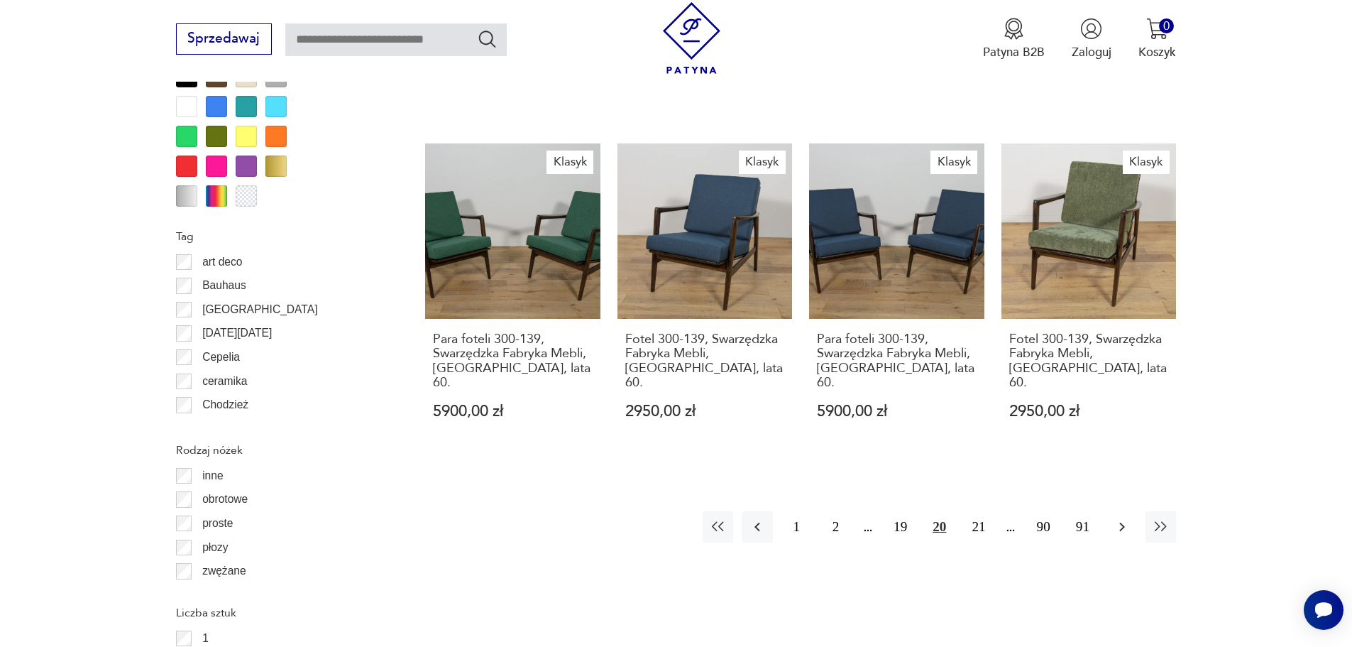
click at [1115, 518] on icon "button" at bounding box center [1122, 526] width 17 height 17
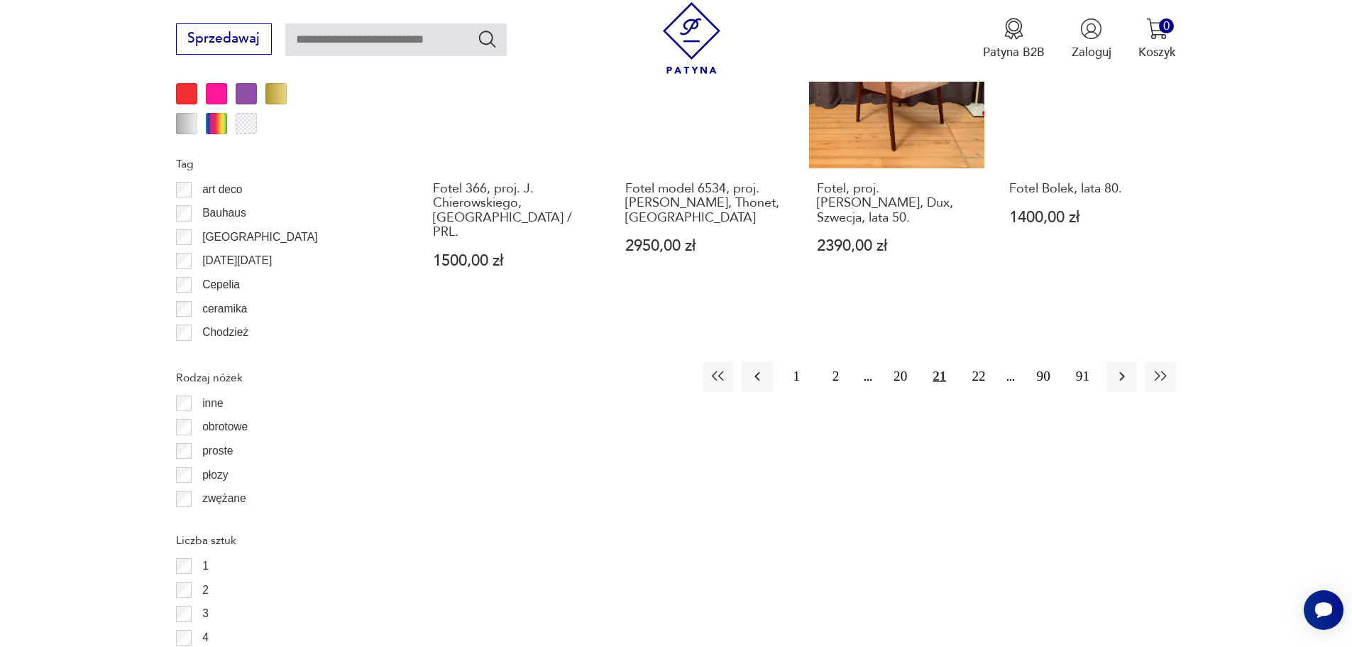
scroll to position [1893, 0]
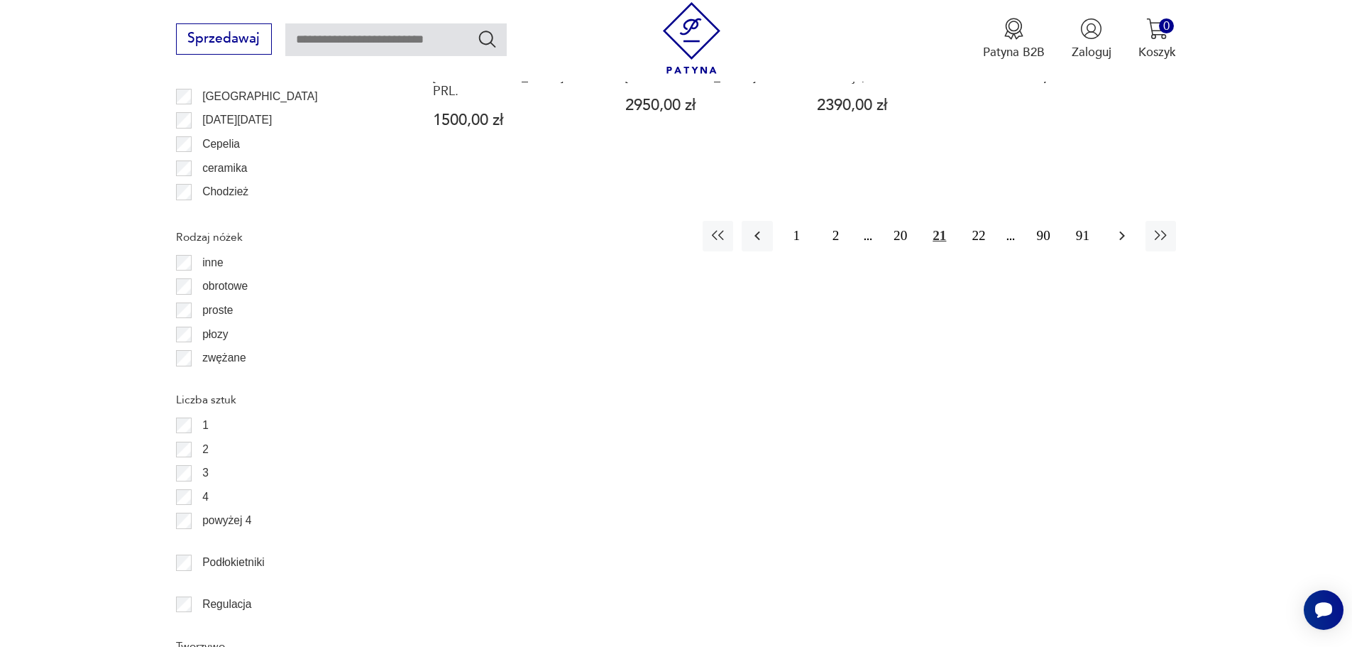
click at [1112, 221] on button "button" at bounding box center [1122, 236] width 31 height 31
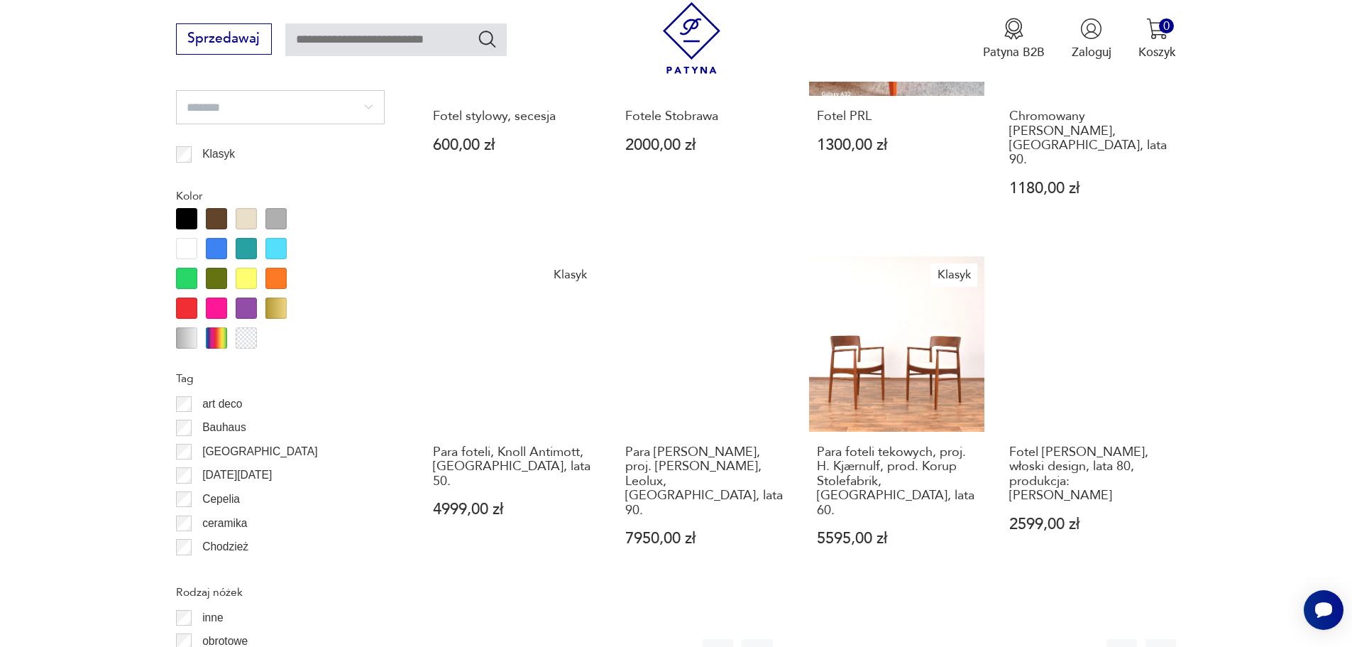
scroll to position [1751, 0]
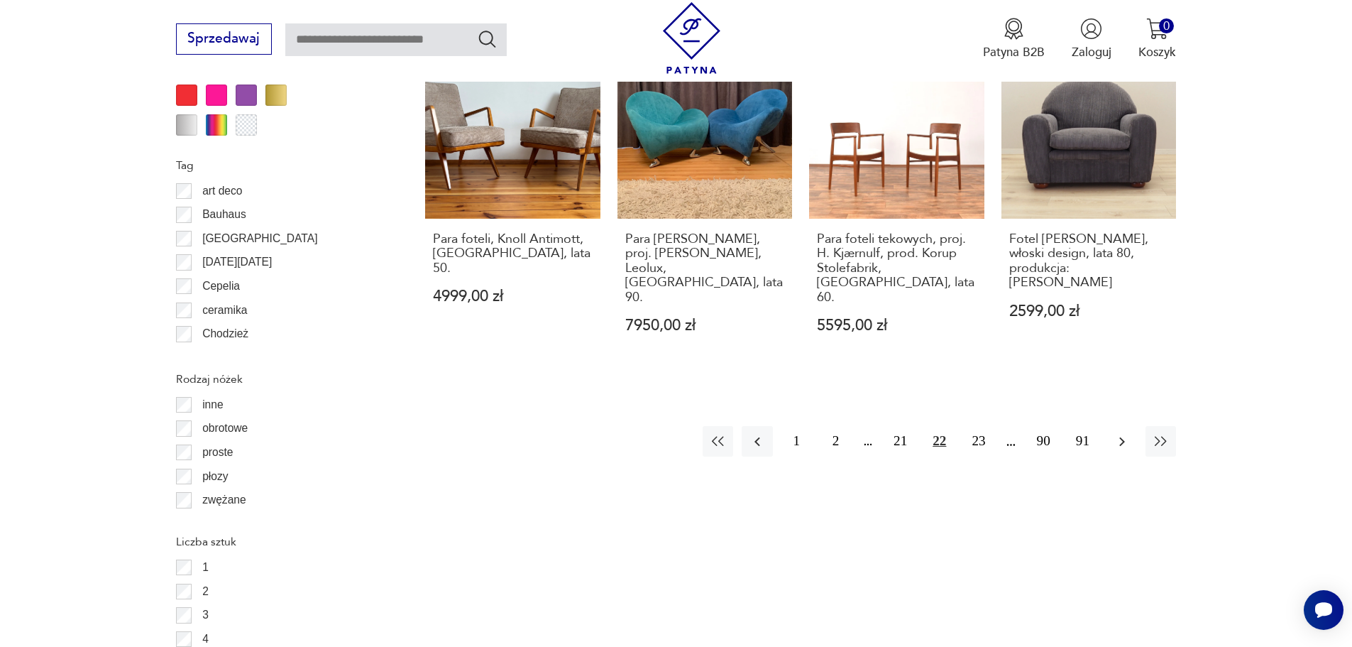
click at [1134, 426] on button "button" at bounding box center [1122, 441] width 31 height 31
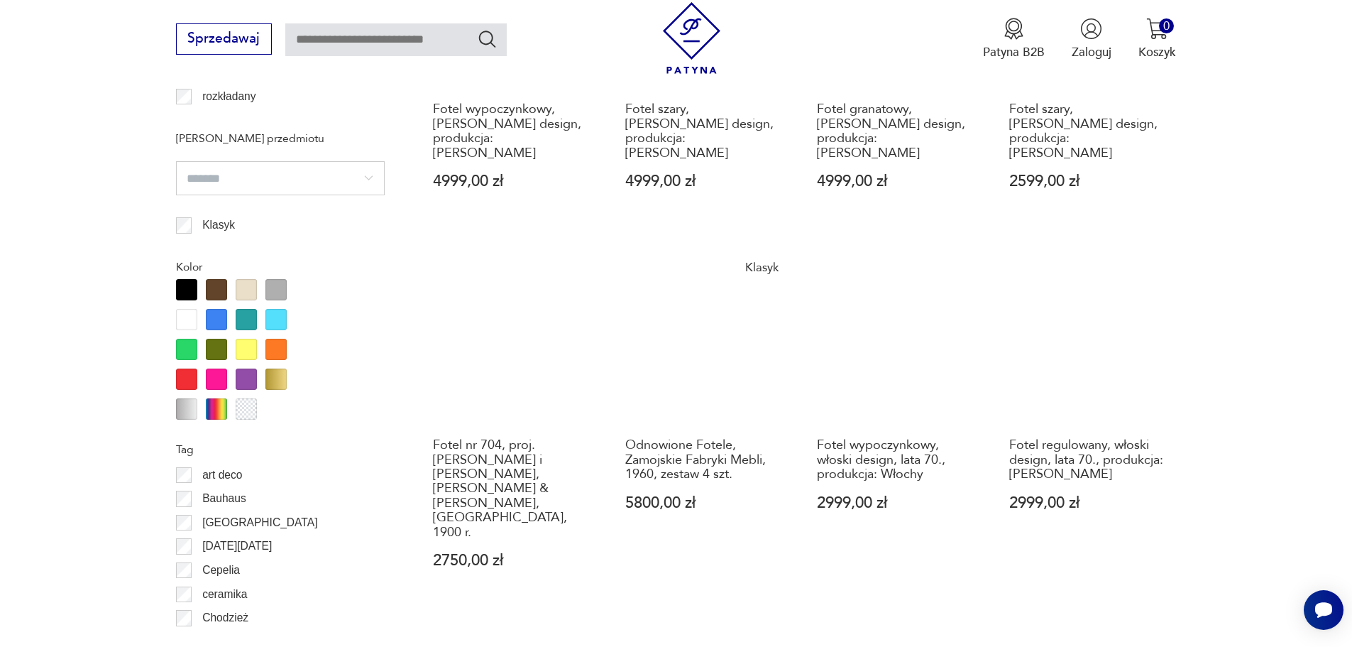
scroll to position [1680, 0]
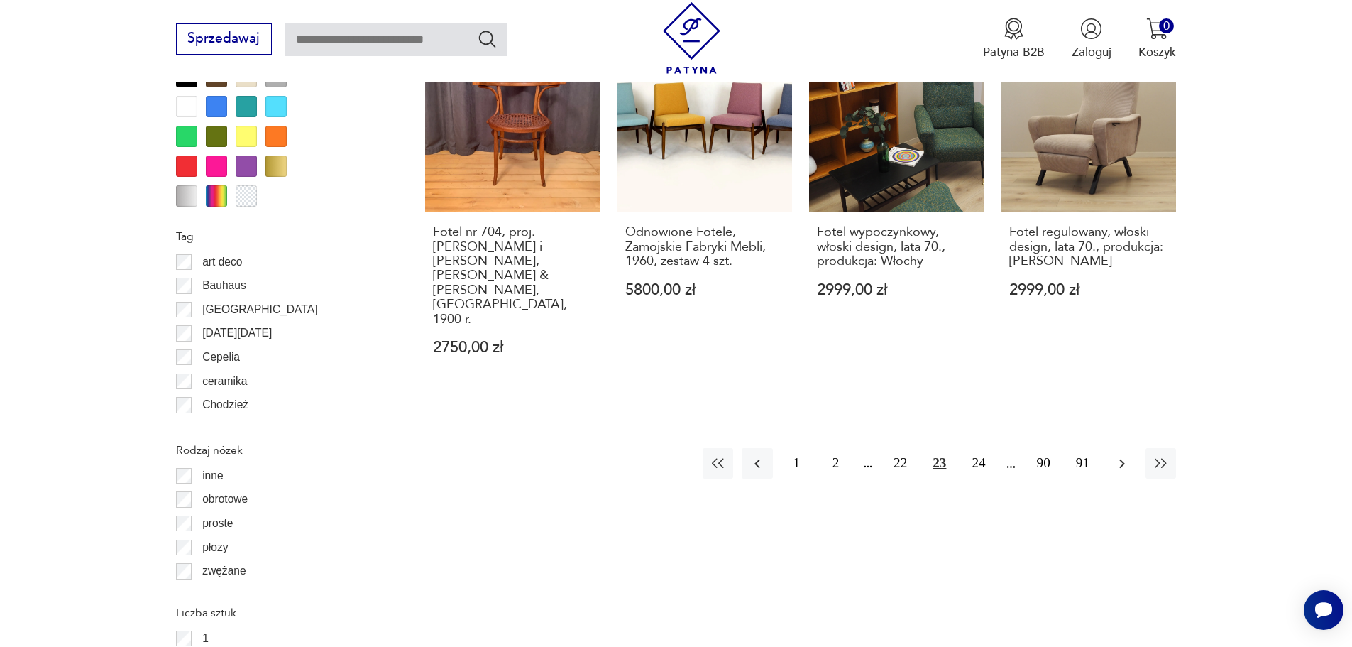
click at [1129, 448] on button "button" at bounding box center [1122, 463] width 31 height 31
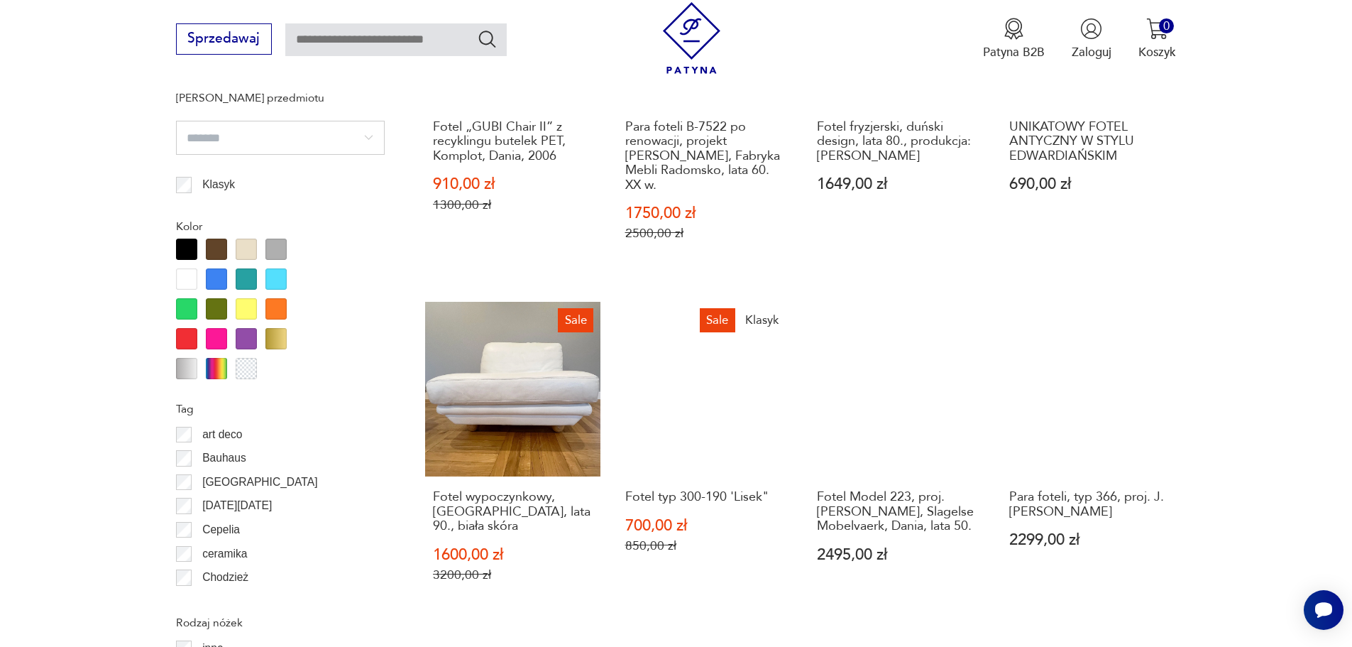
scroll to position [1609, 0]
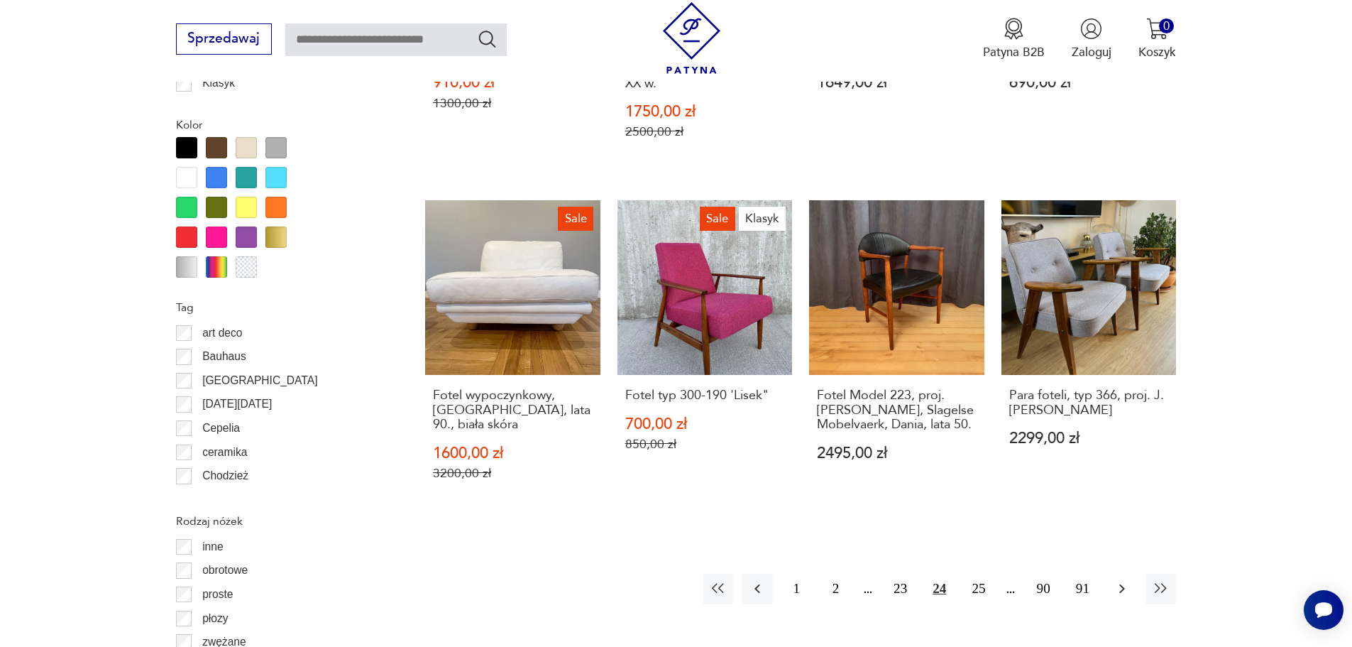
click at [1134, 574] on button "button" at bounding box center [1122, 589] width 31 height 31
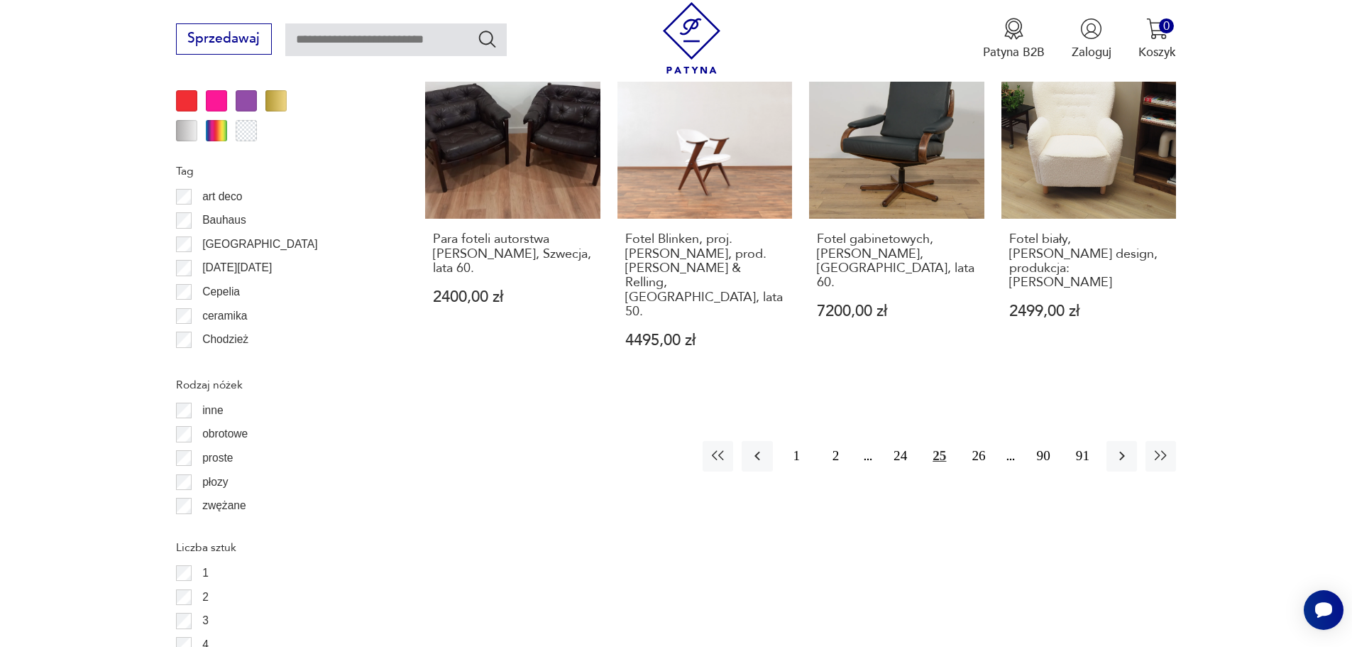
scroll to position [1751, 0]
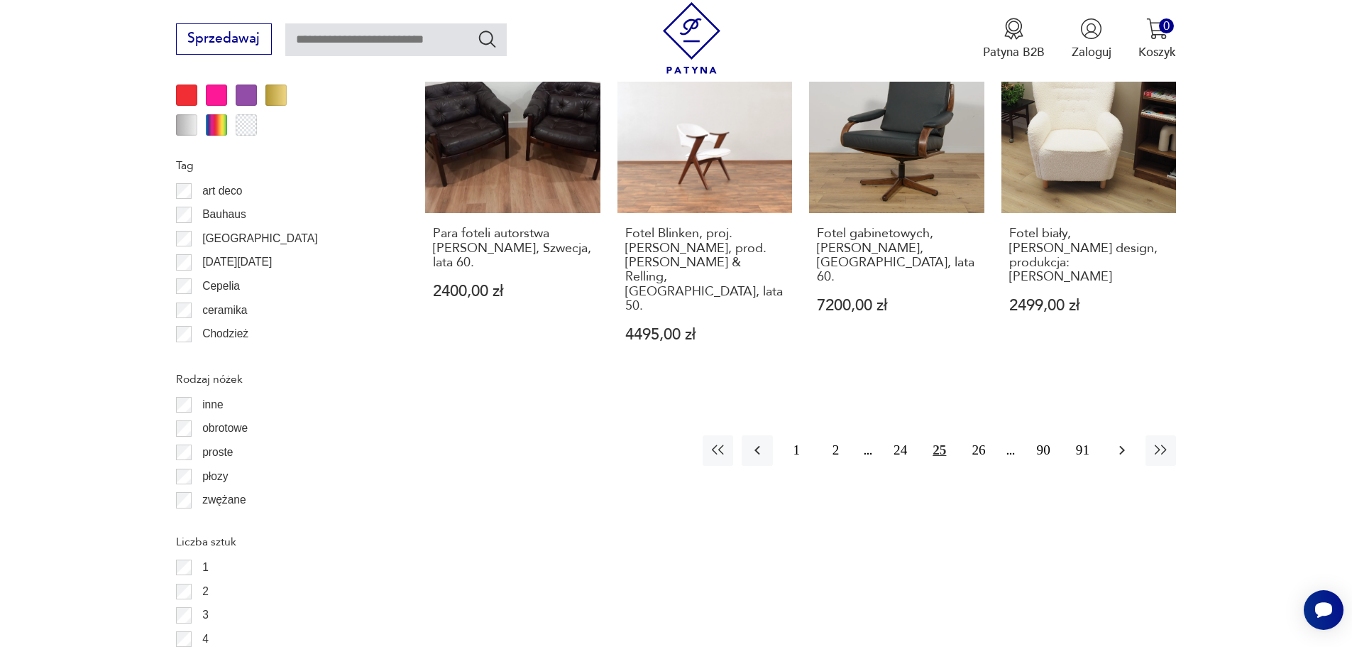
click at [1122, 442] on icon "button" at bounding box center [1122, 450] width 17 height 17
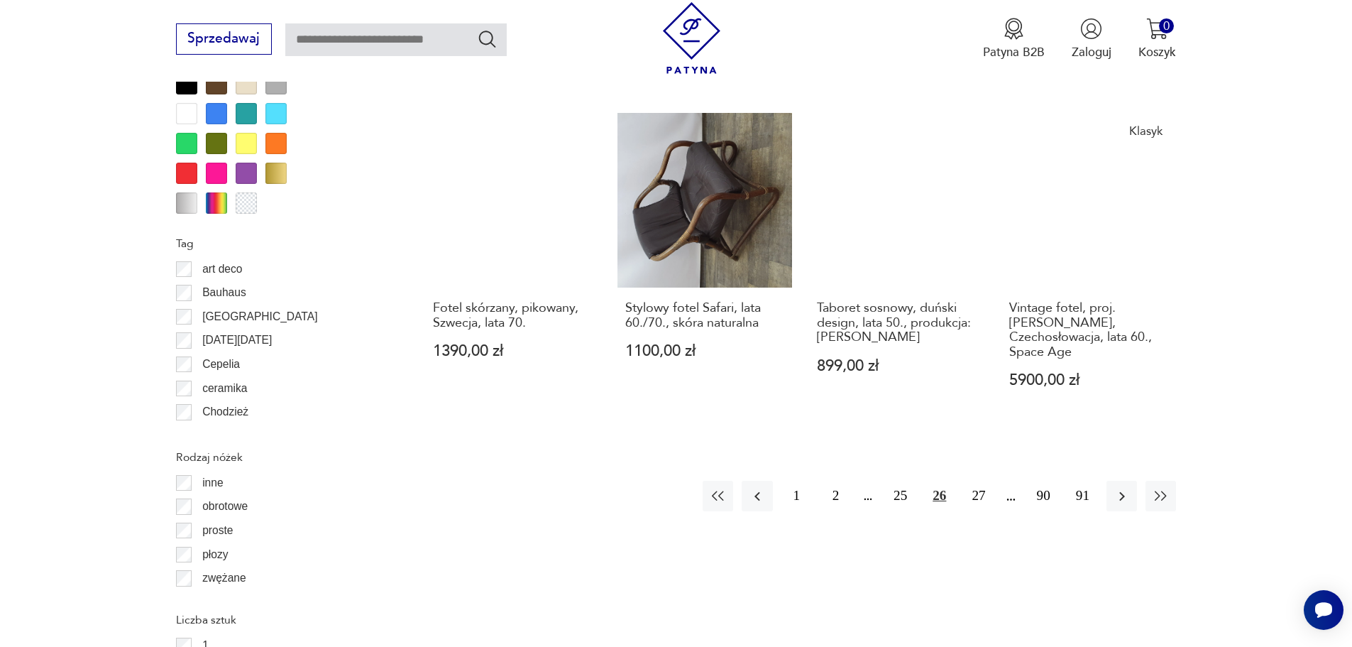
scroll to position [1751, 0]
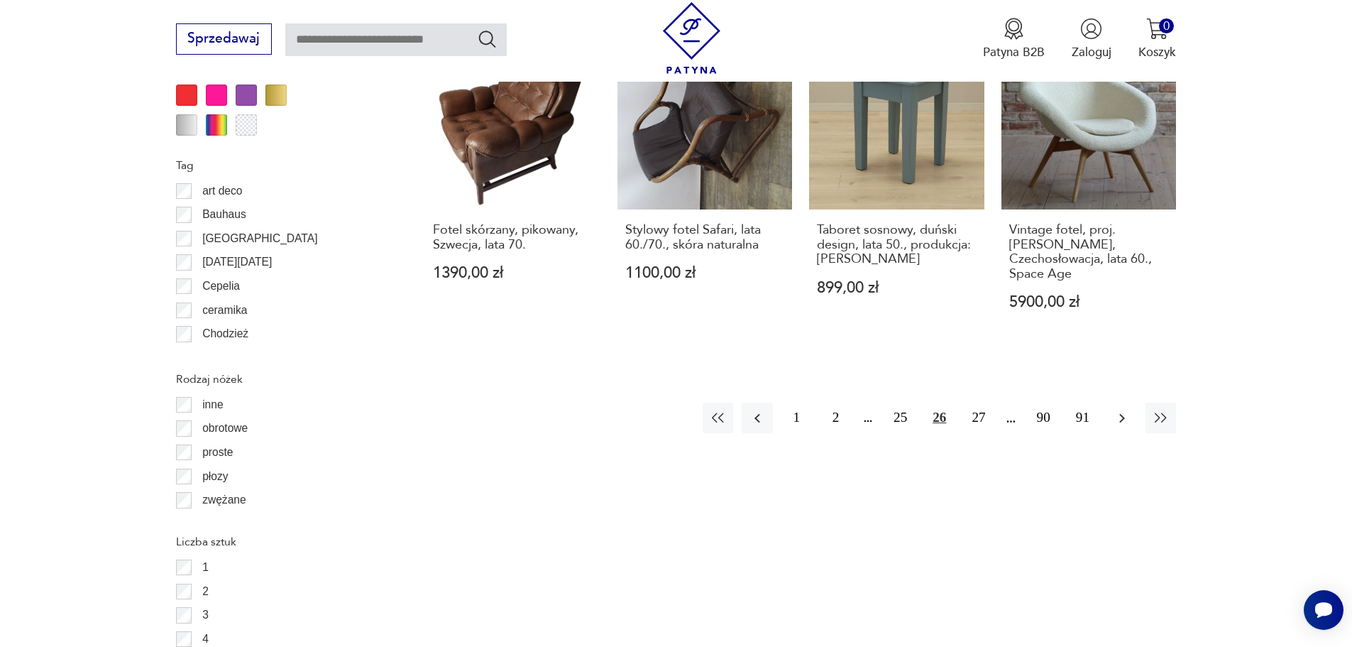
click at [1129, 410] on icon "button" at bounding box center [1122, 418] width 17 height 17
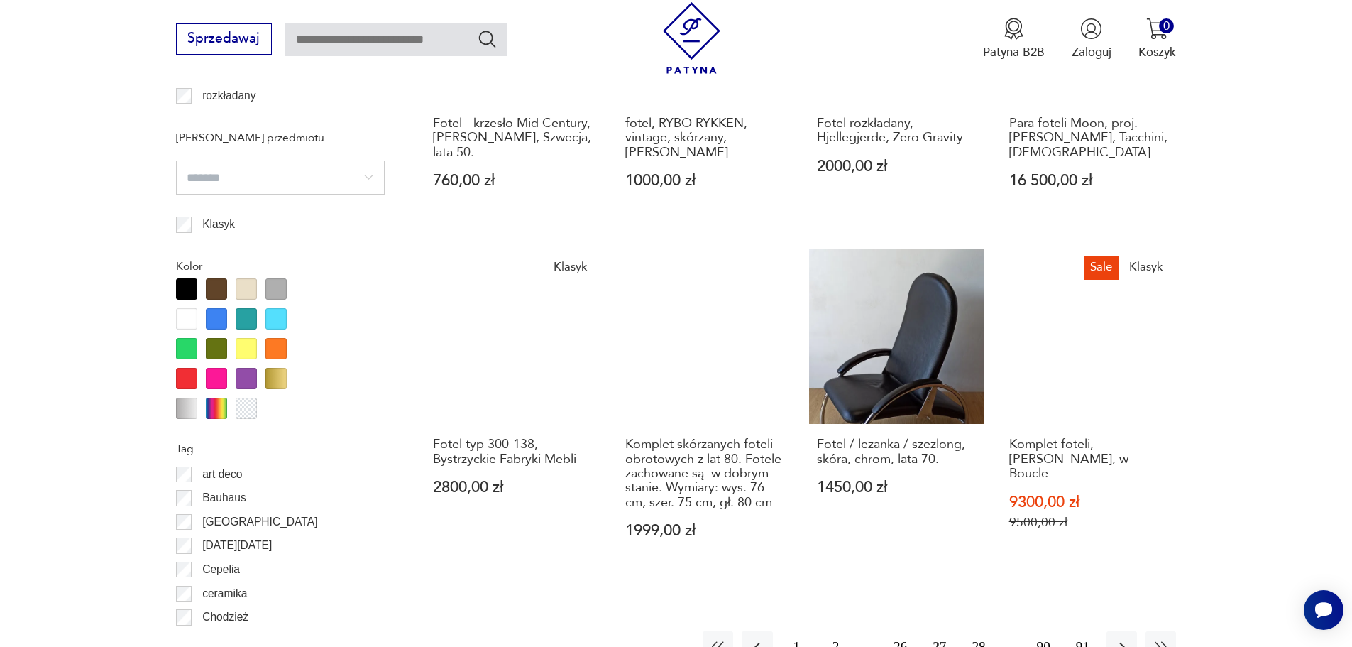
scroll to position [1609, 0]
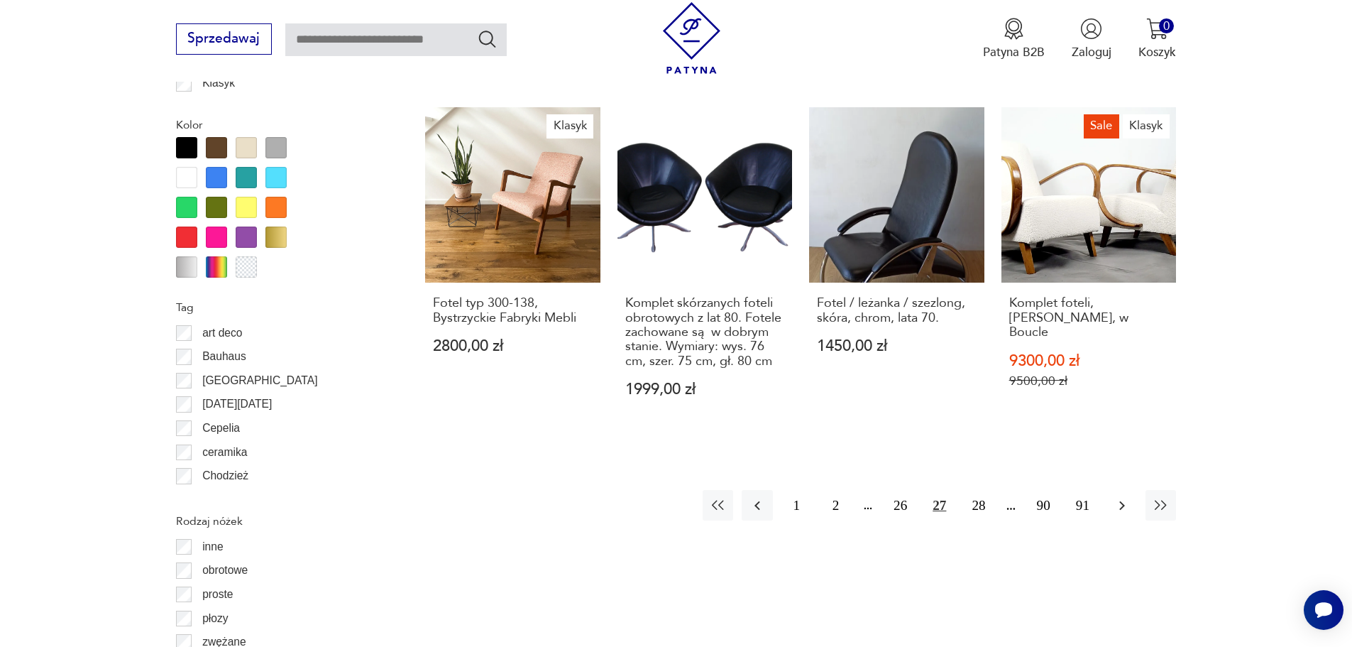
click at [1115, 497] on icon "button" at bounding box center [1122, 505] width 17 height 17
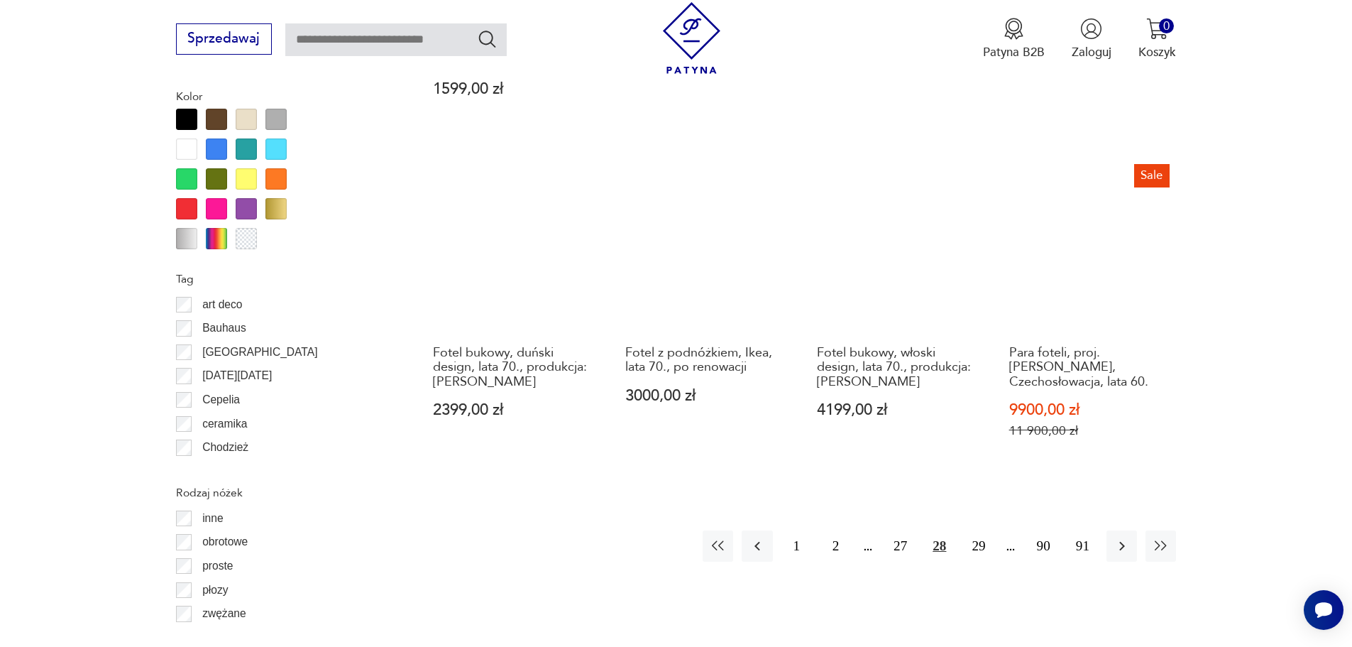
scroll to position [1822, 0]
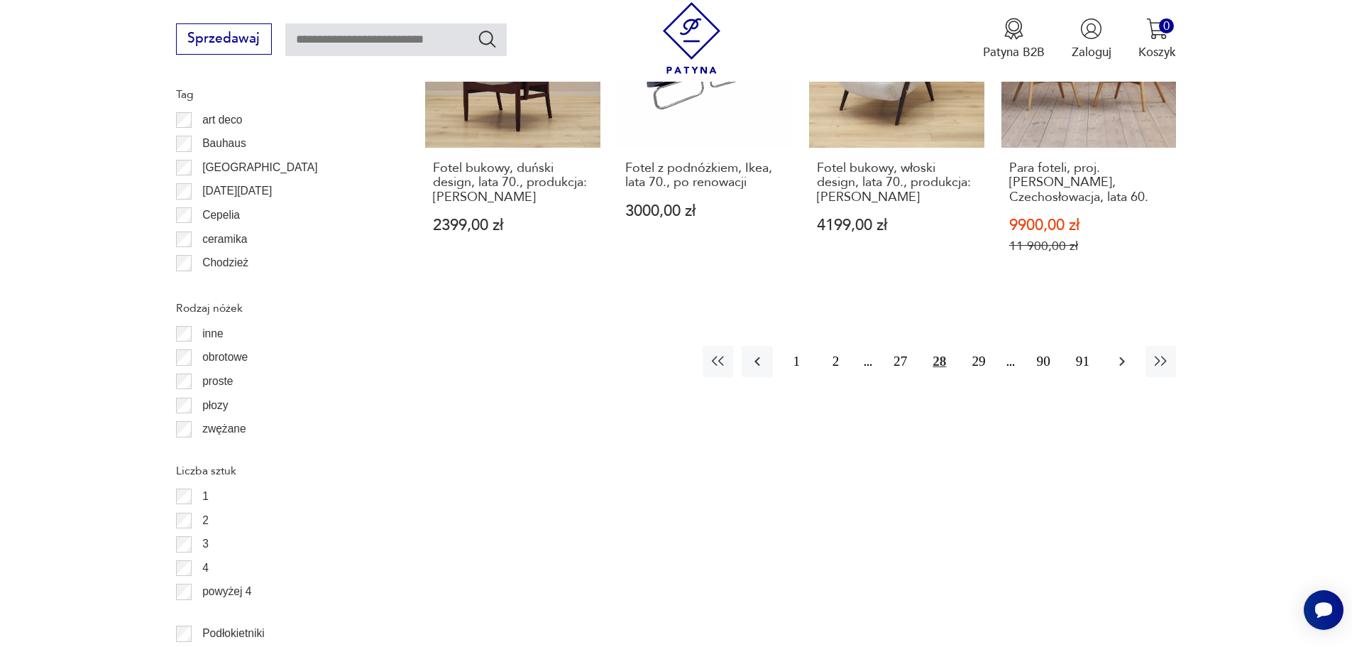
click at [1123, 357] on icon "button" at bounding box center [1123, 361] width 6 height 9
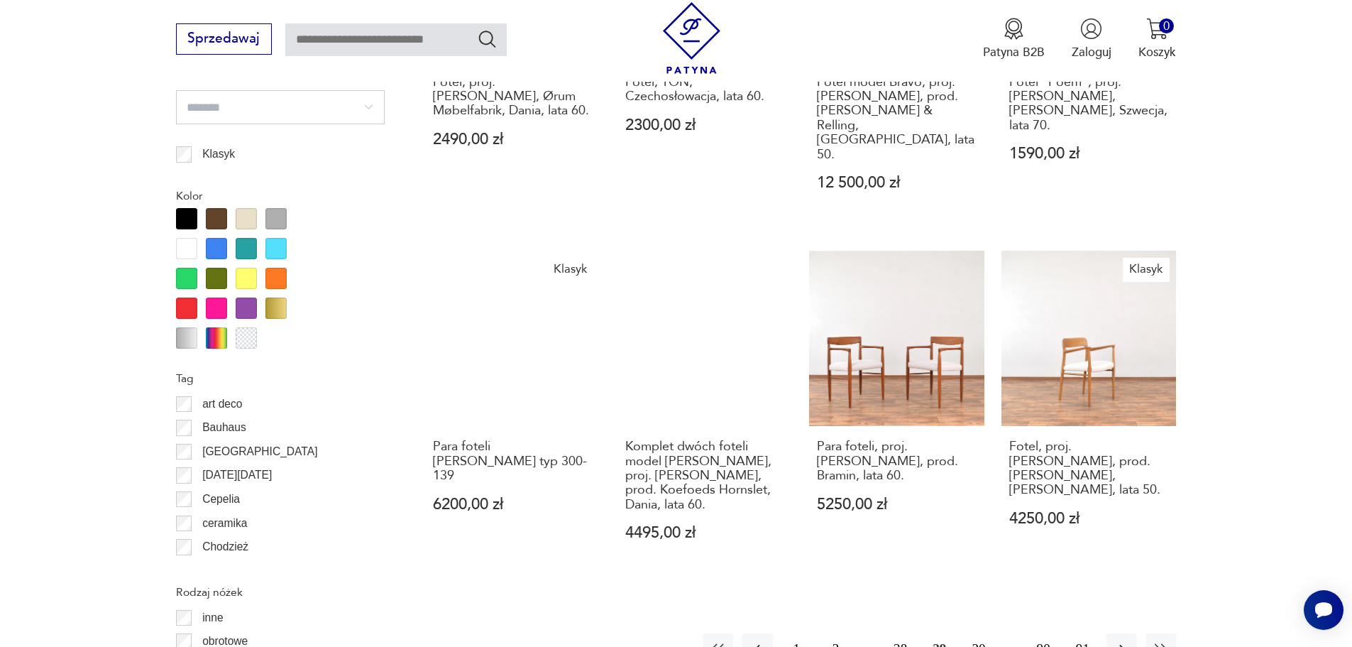
scroll to position [1822, 0]
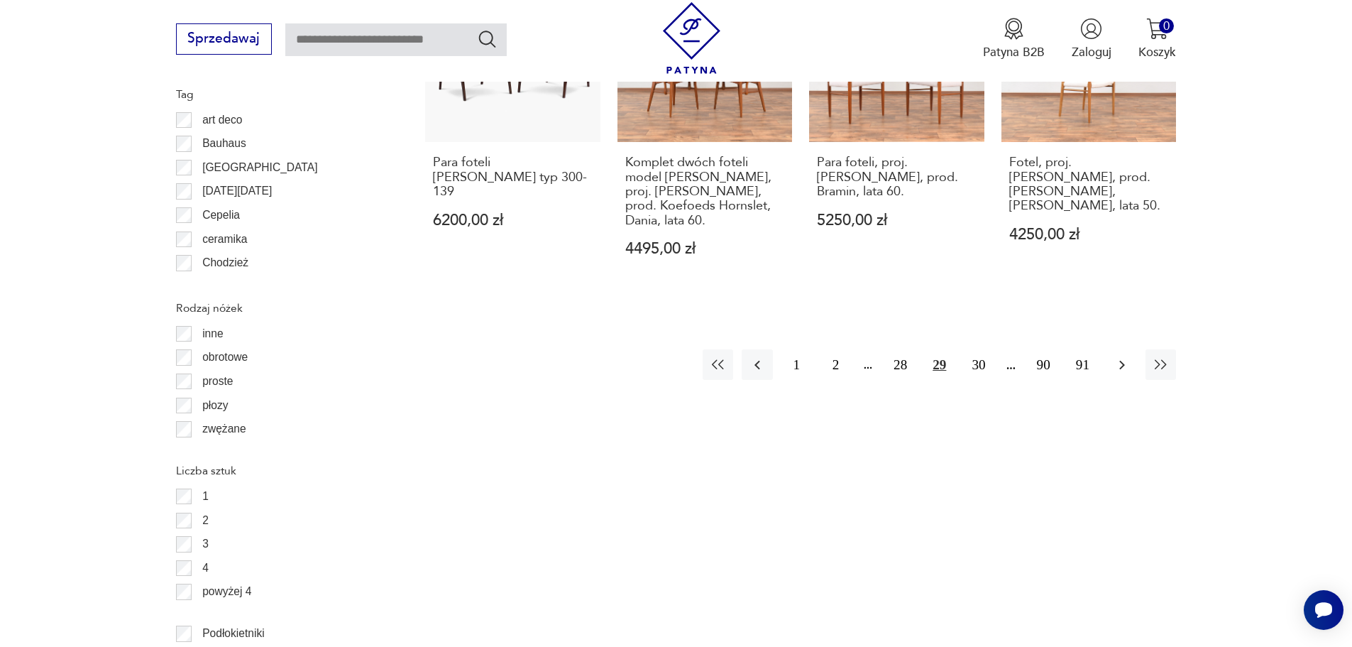
click at [1121, 356] on icon "button" at bounding box center [1122, 364] width 17 height 17
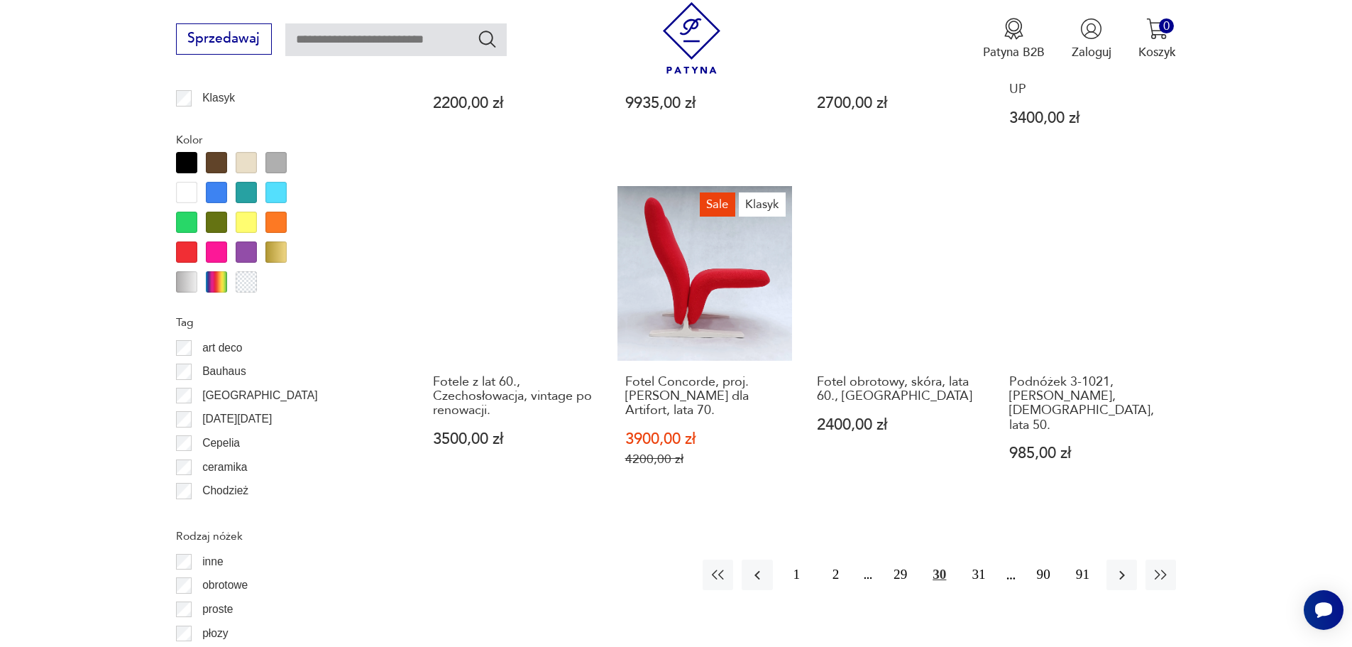
scroll to position [1609, 0]
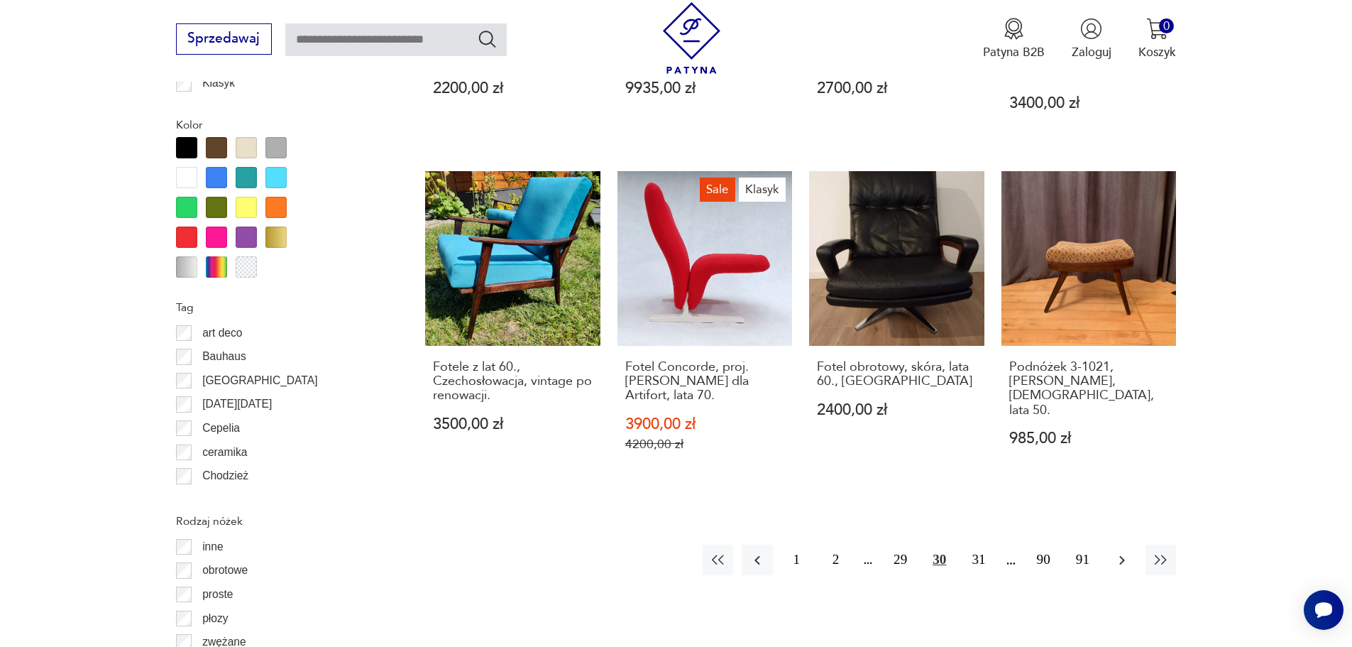
click at [1115, 552] on icon "button" at bounding box center [1122, 560] width 17 height 17
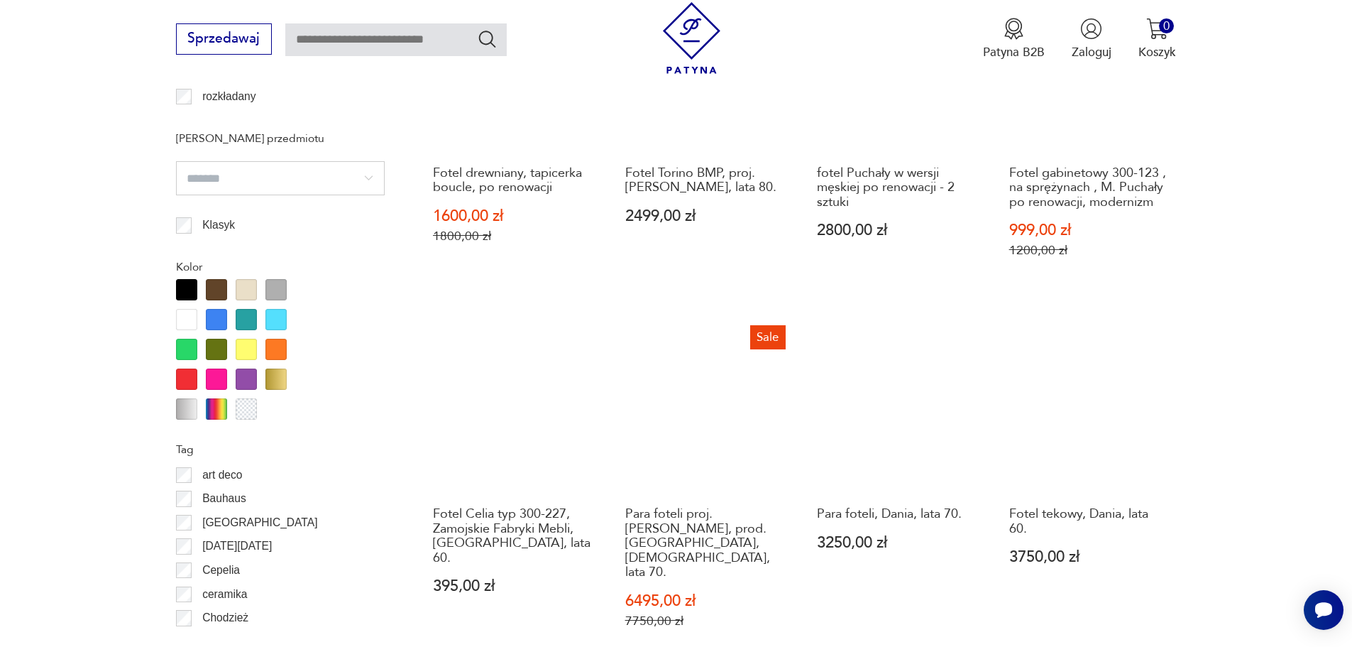
scroll to position [1751, 0]
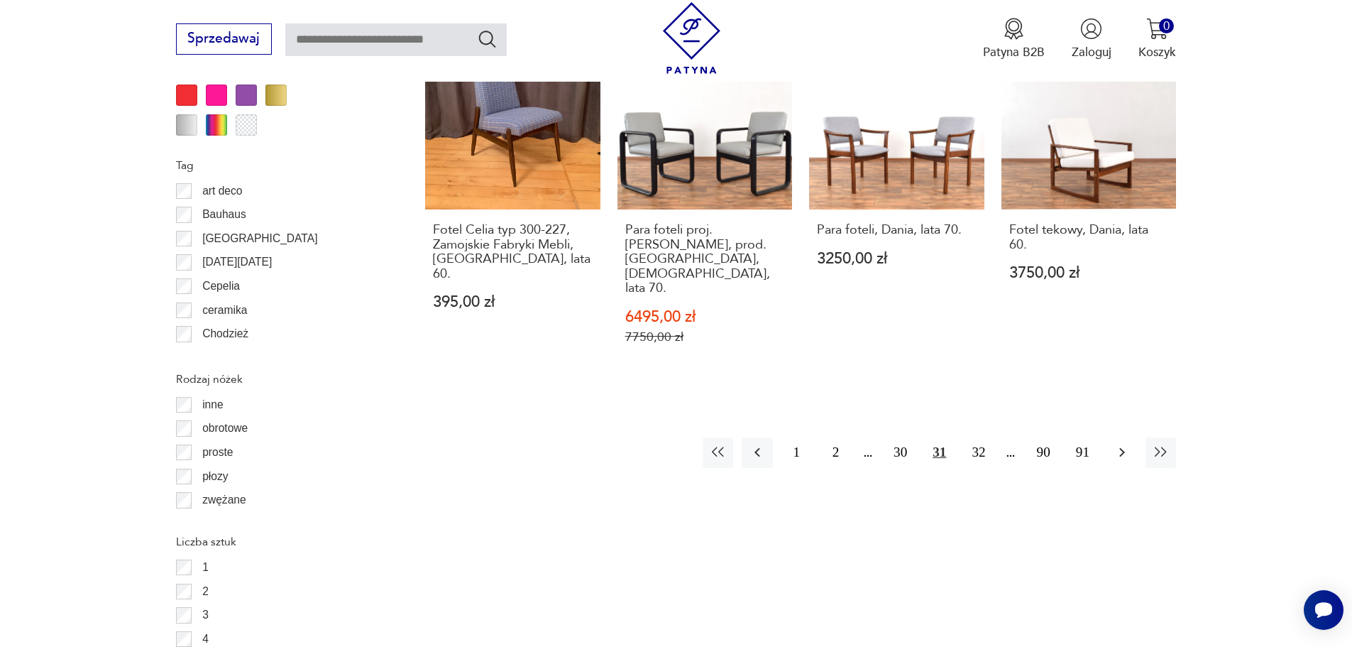
click at [1118, 444] on icon "button" at bounding box center [1122, 452] width 17 height 17
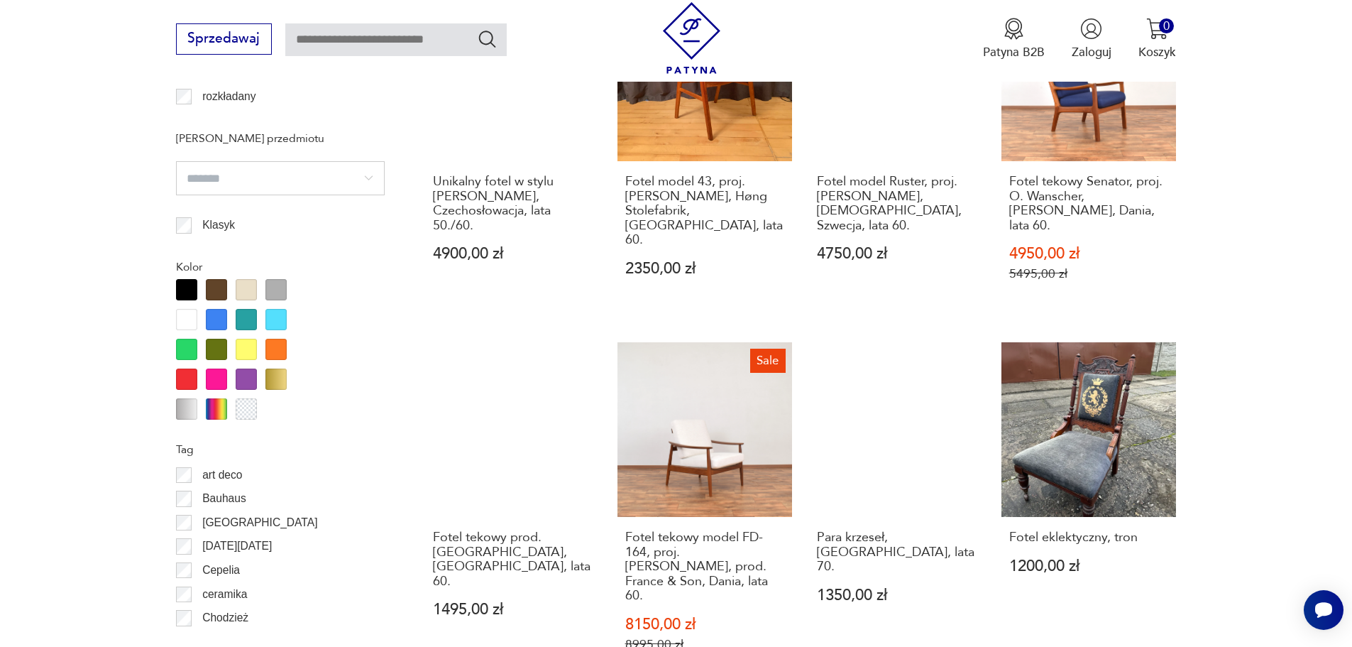
scroll to position [1751, 0]
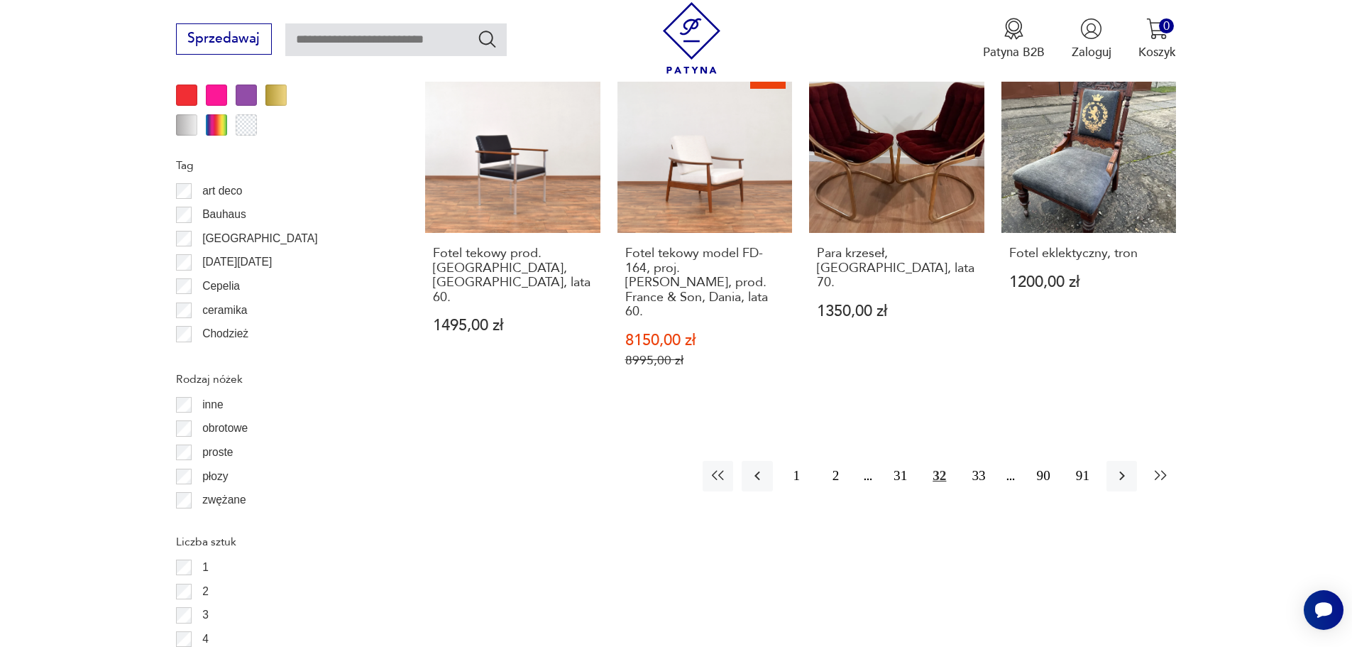
drag, startPoint x: 1124, startPoint y: 392, endPoint x: 1150, endPoint y: 376, distance: 30.9
click at [1124, 467] on icon "button" at bounding box center [1122, 475] width 17 height 17
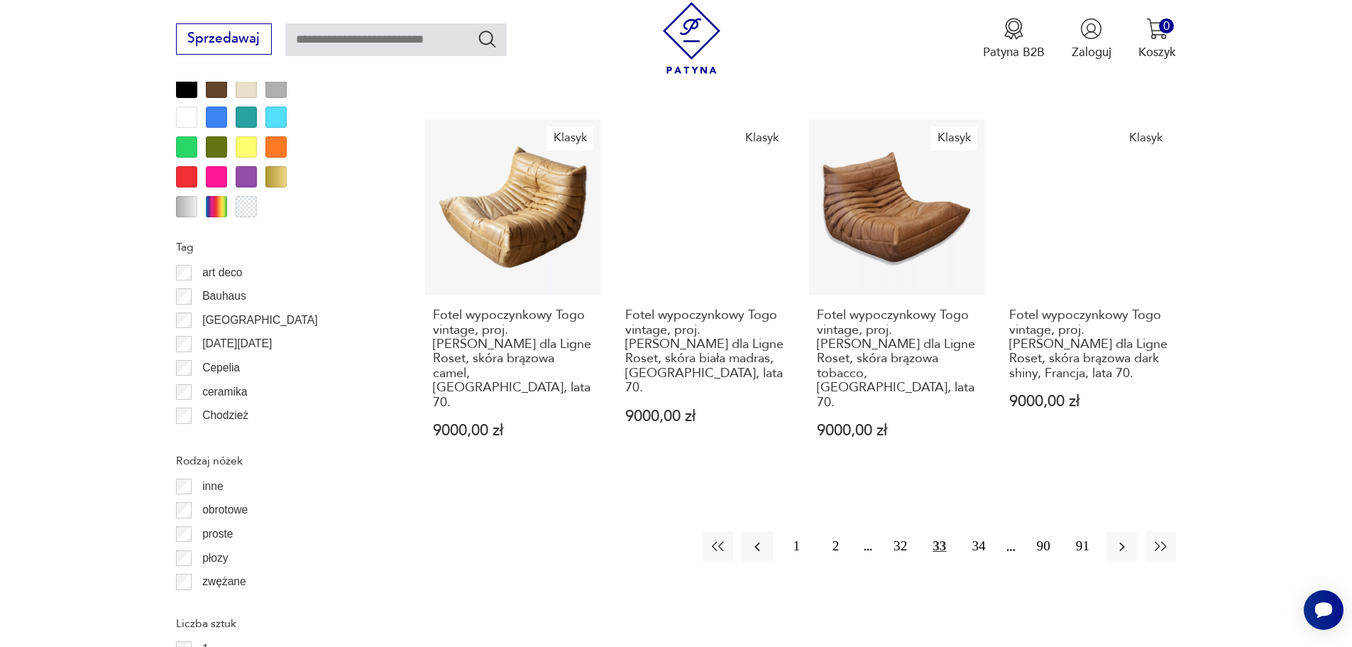
scroll to position [1822, 0]
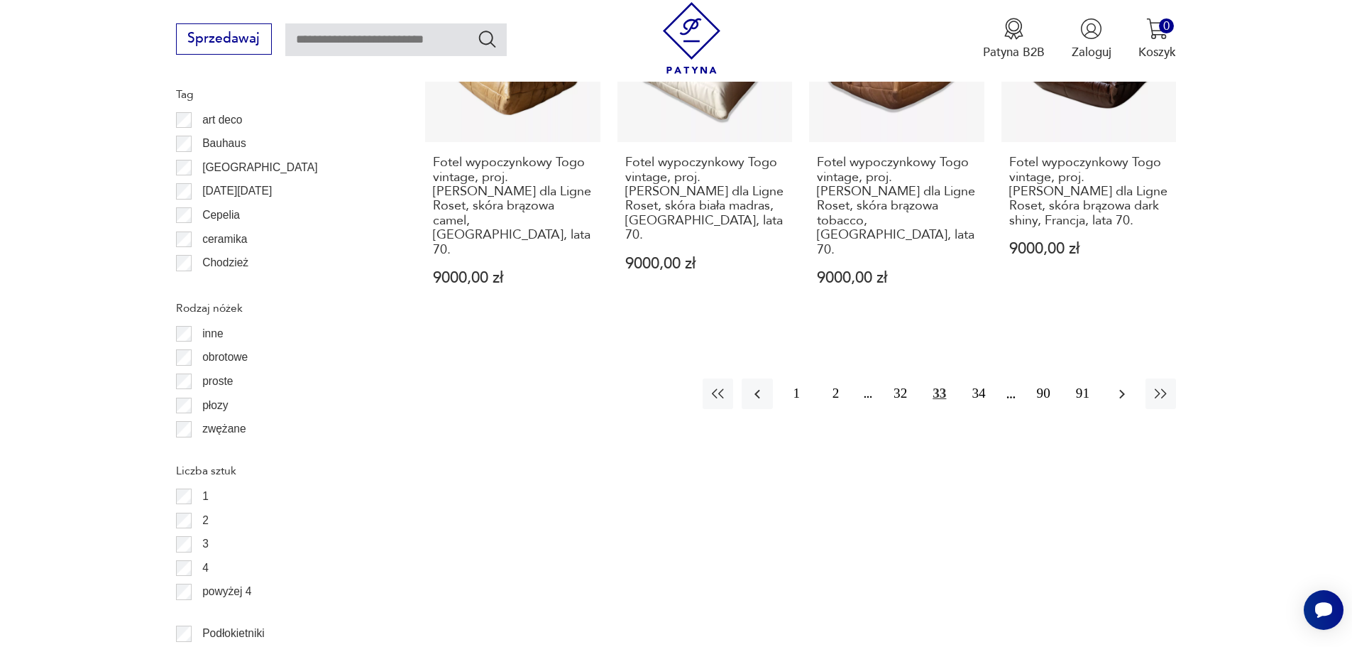
click at [1131, 378] on button "button" at bounding box center [1122, 393] width 31 height 31
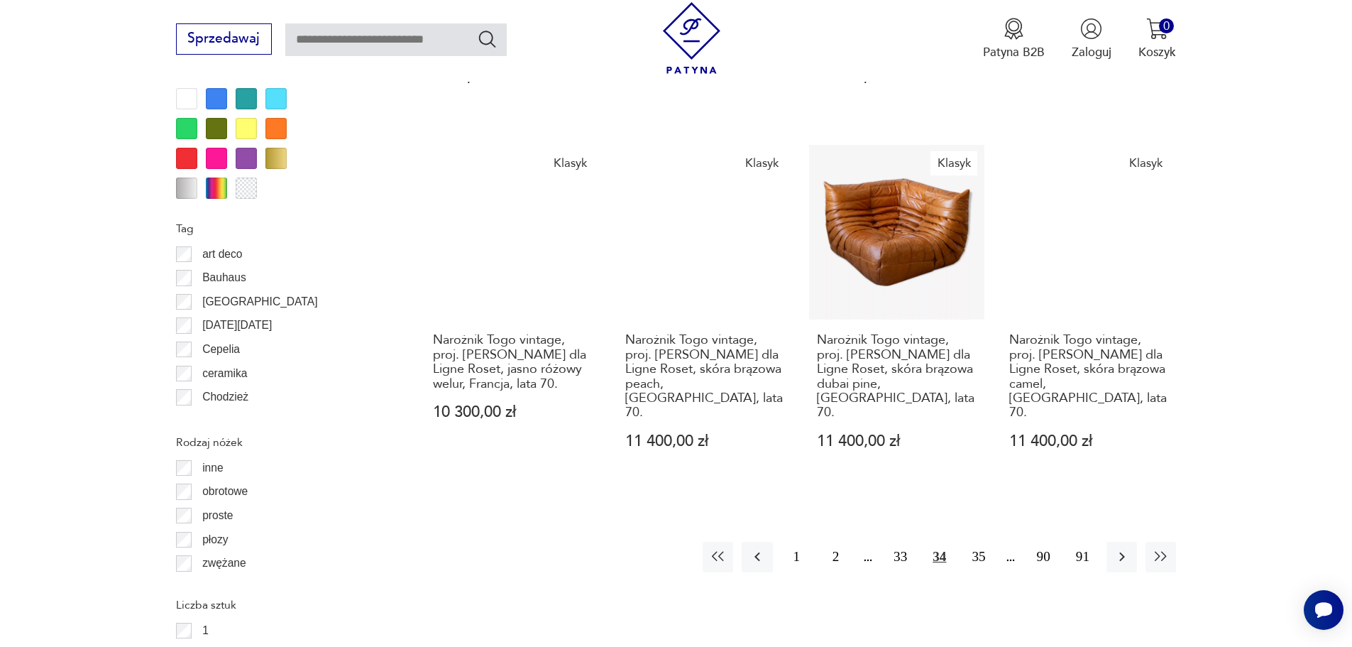
scroll to position [1893, 0]
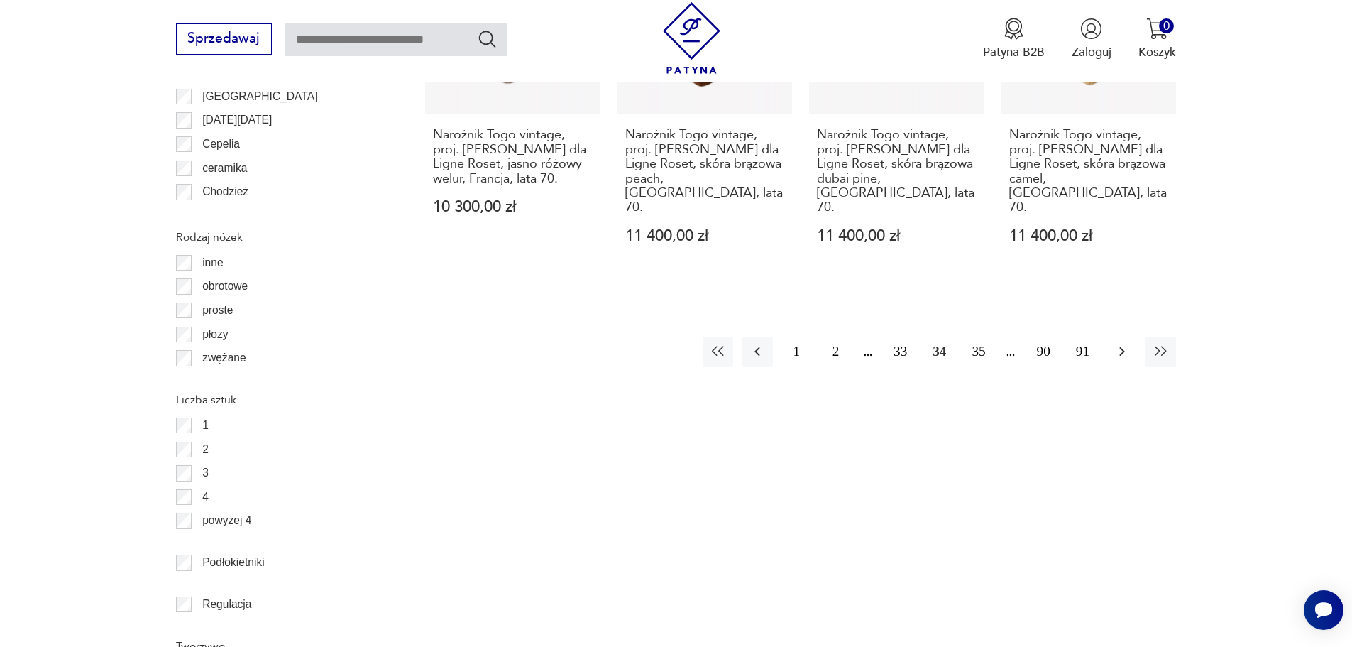
click at [1129, 343] on icon "button" at bounding box center [1122, 351] width 17 height 17
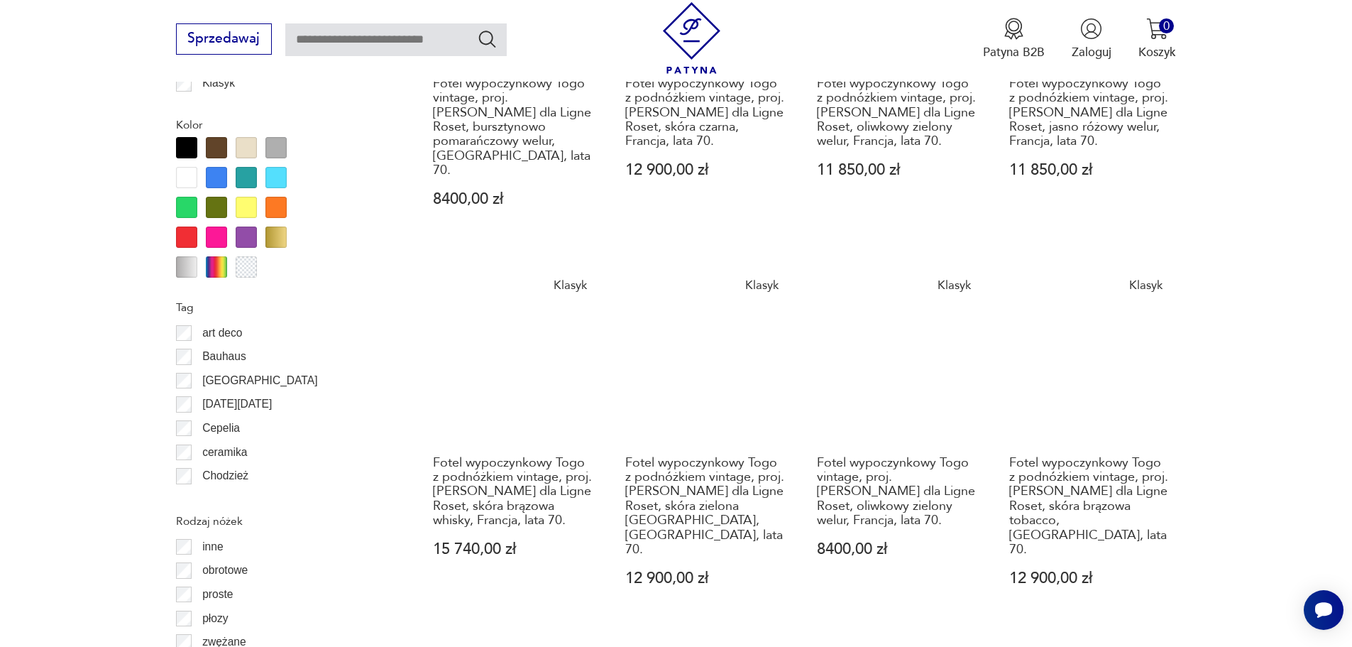
scroll to position [1964, 0]
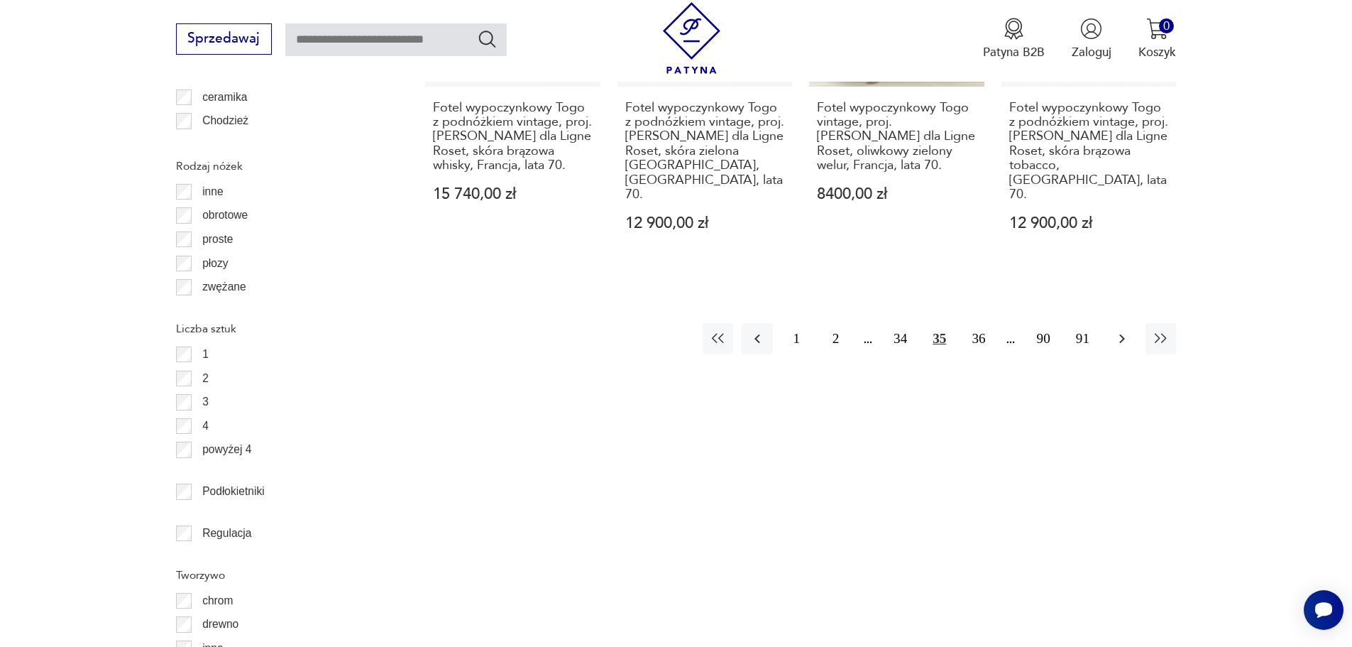
click at [1122, 330] on icon "button" at bounding box center [1122, 338] width 17 height 17
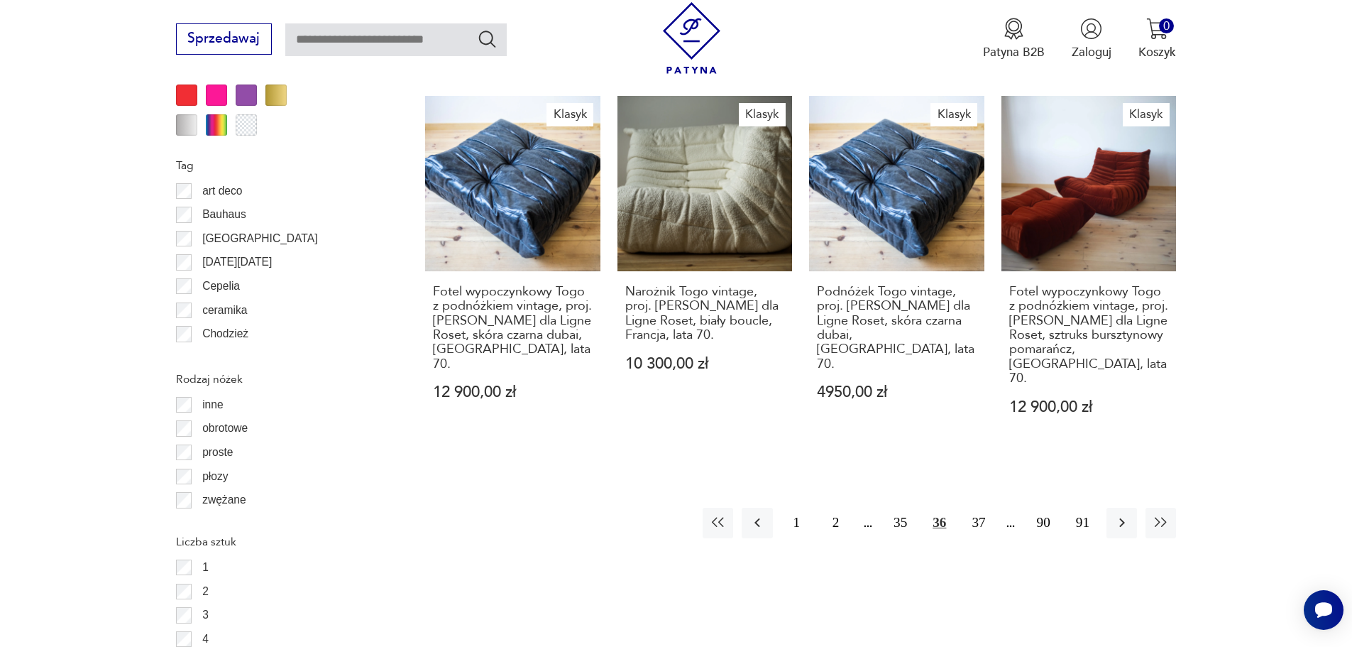
scroll to position [2106, 0]
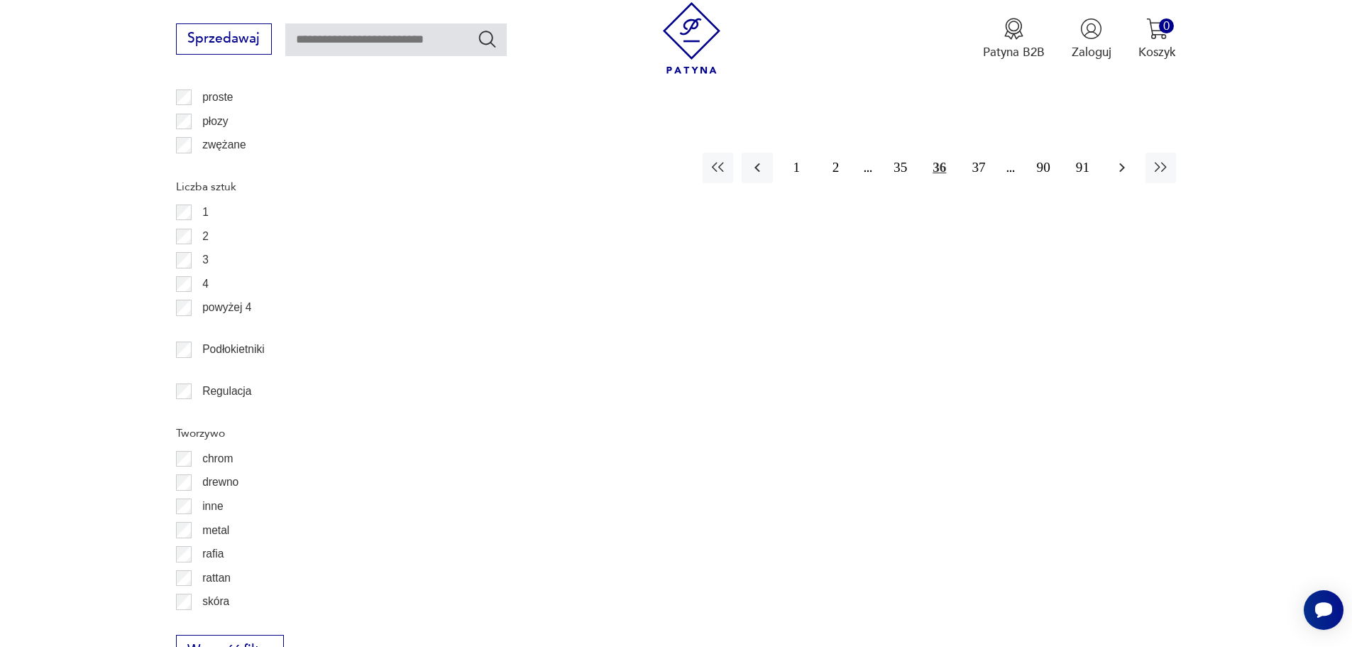
click at [1128, 153] on button "button" at bounding box center [1122, 168] width 31 height 31
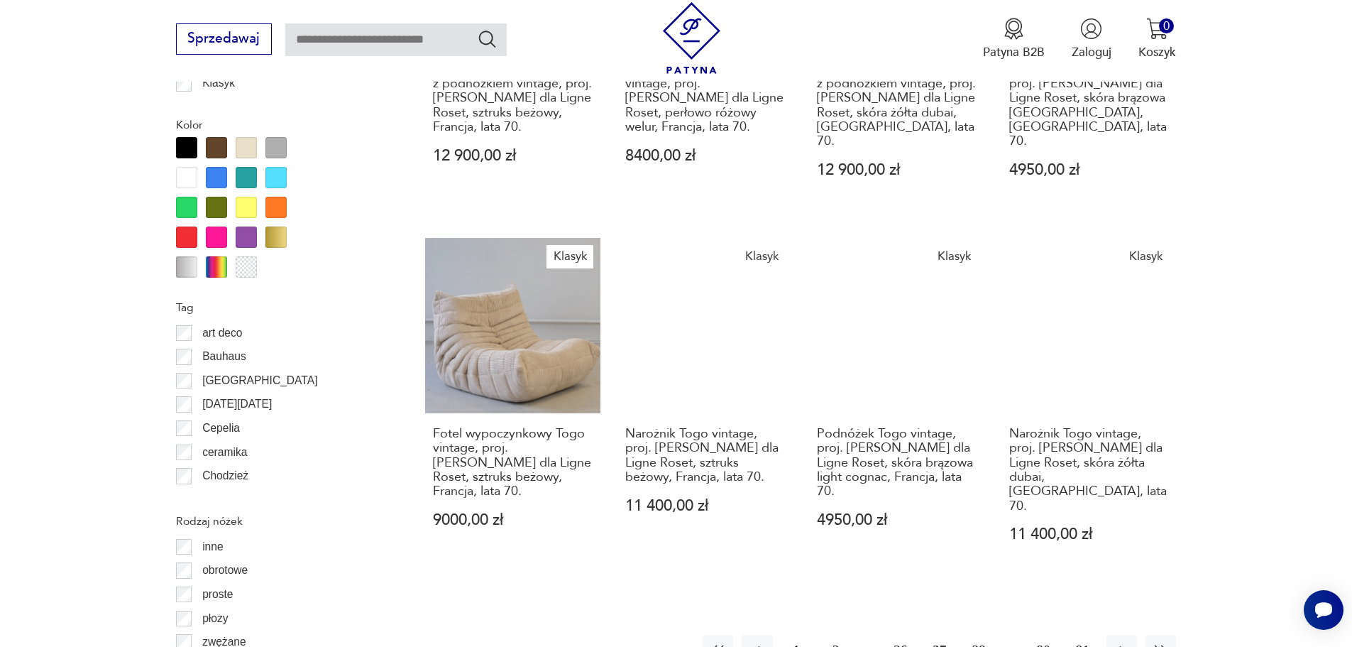
scroll to position [1964, 0]
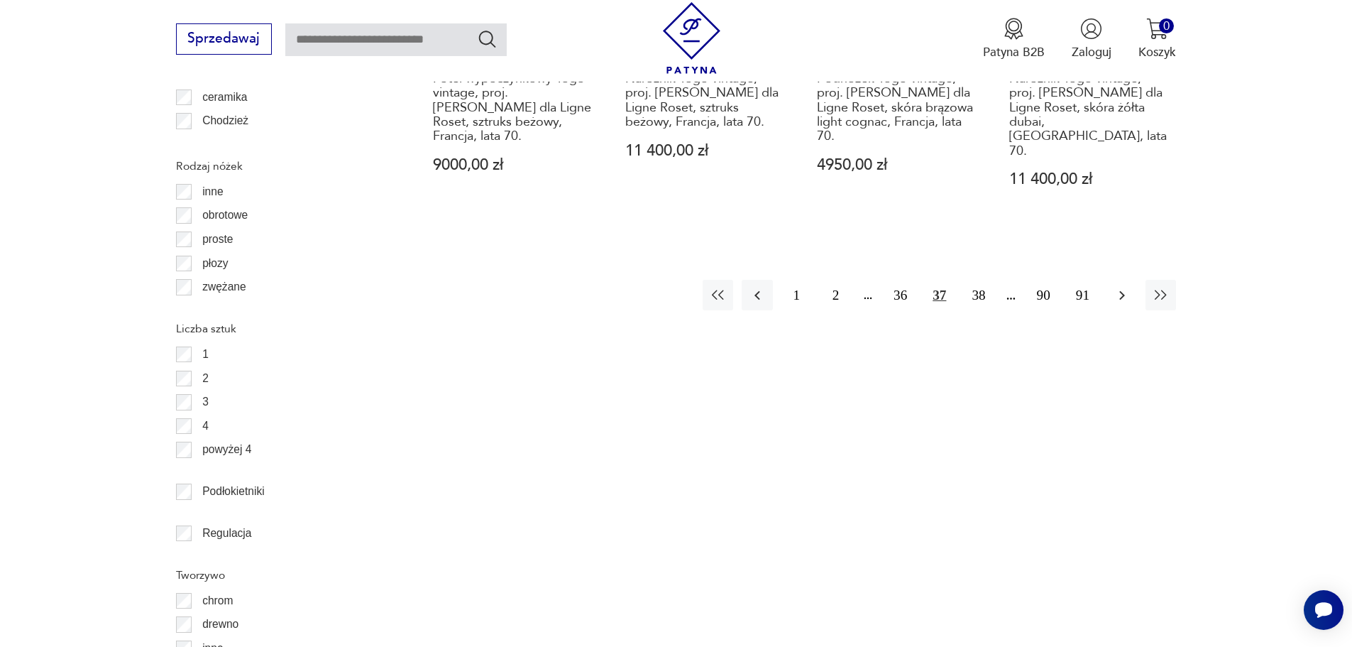
click at [1127, 287] on icon "button" at bounding box center [1122, 295] width 17 height 17
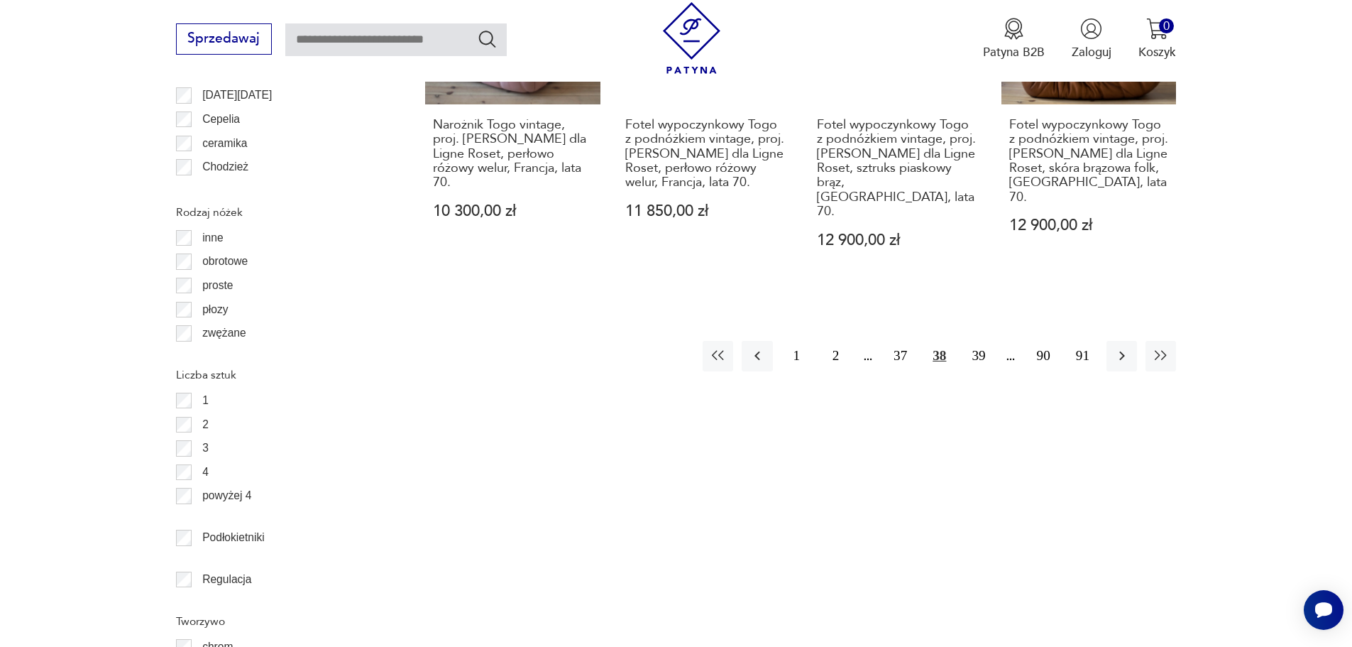
scroll to position [1893, 0]
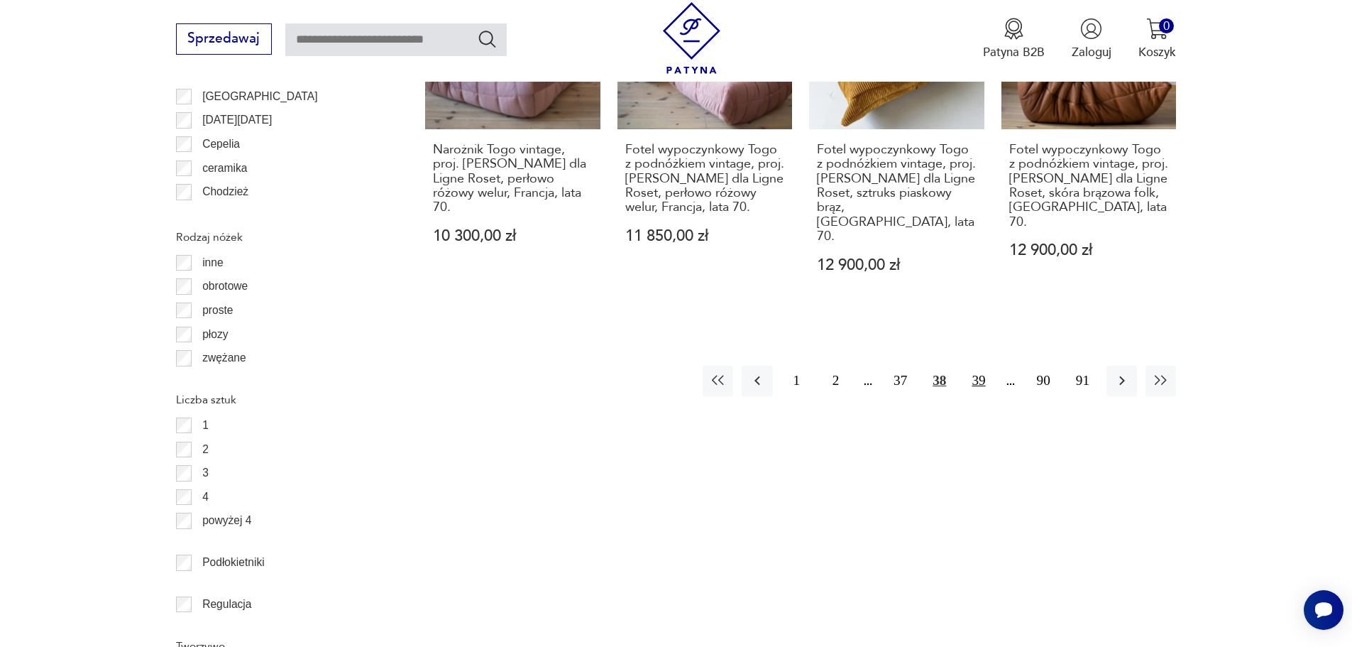
click at [988, 366] on button "39" at bounding box center [978, 381] width 31 height 31
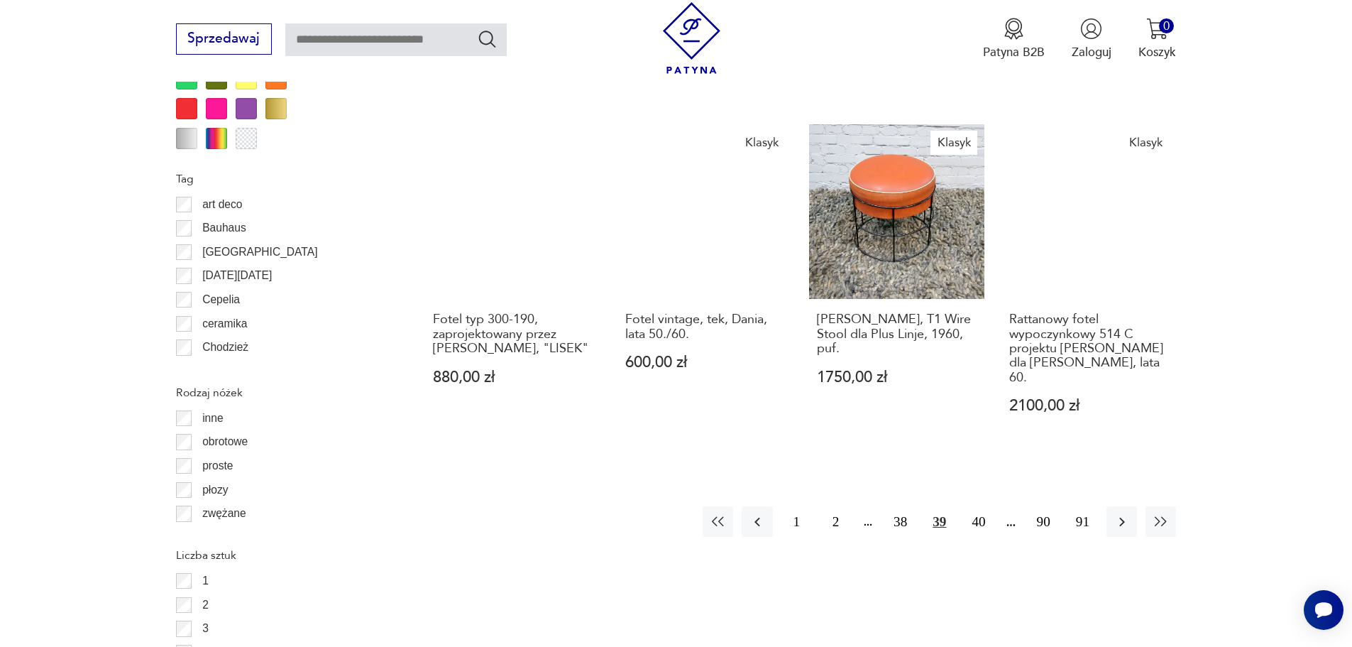
scroll to position [1964, 0]
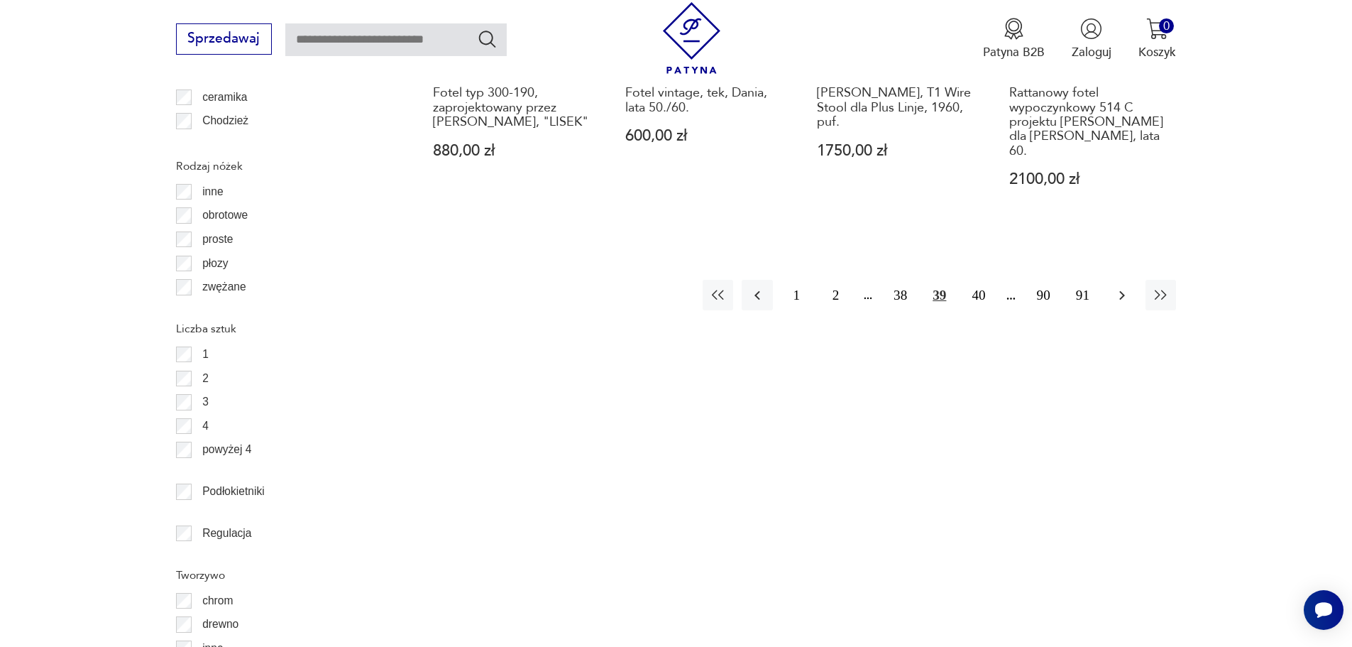
click at [1129, 287] on icon "button" at bounding box center [1122, 295] width 17 height 17
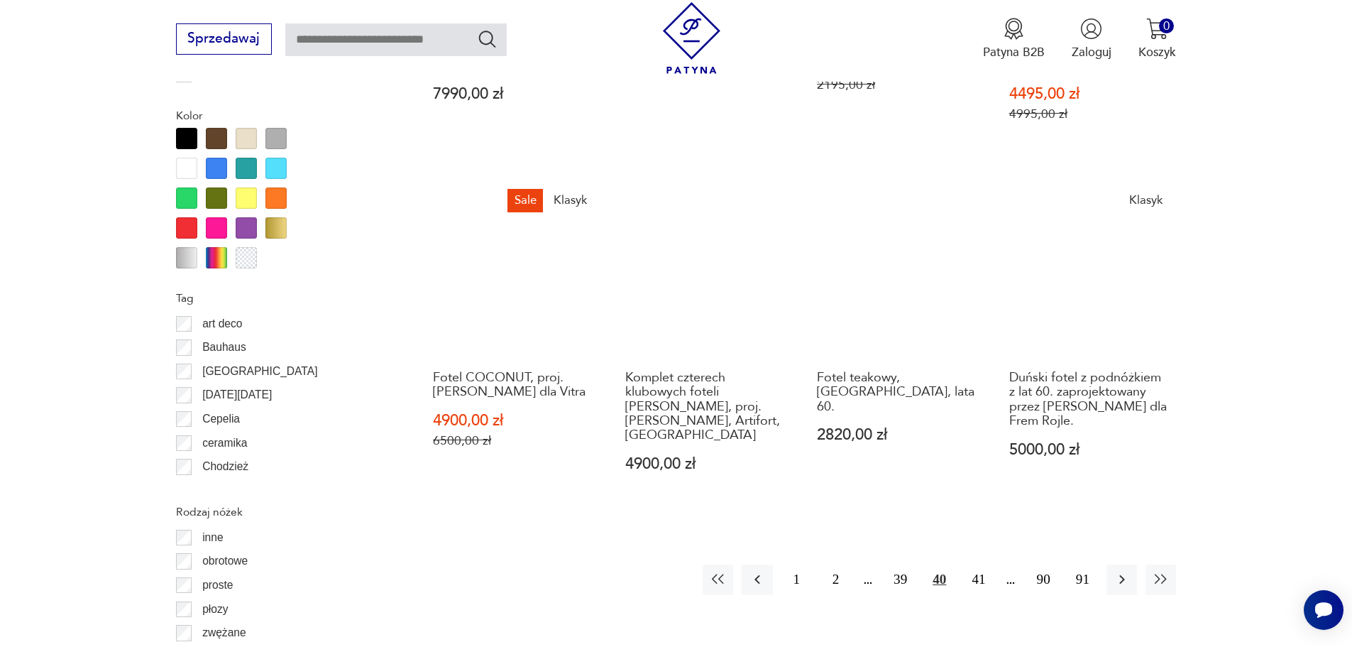
scroll to position [1751, 0]
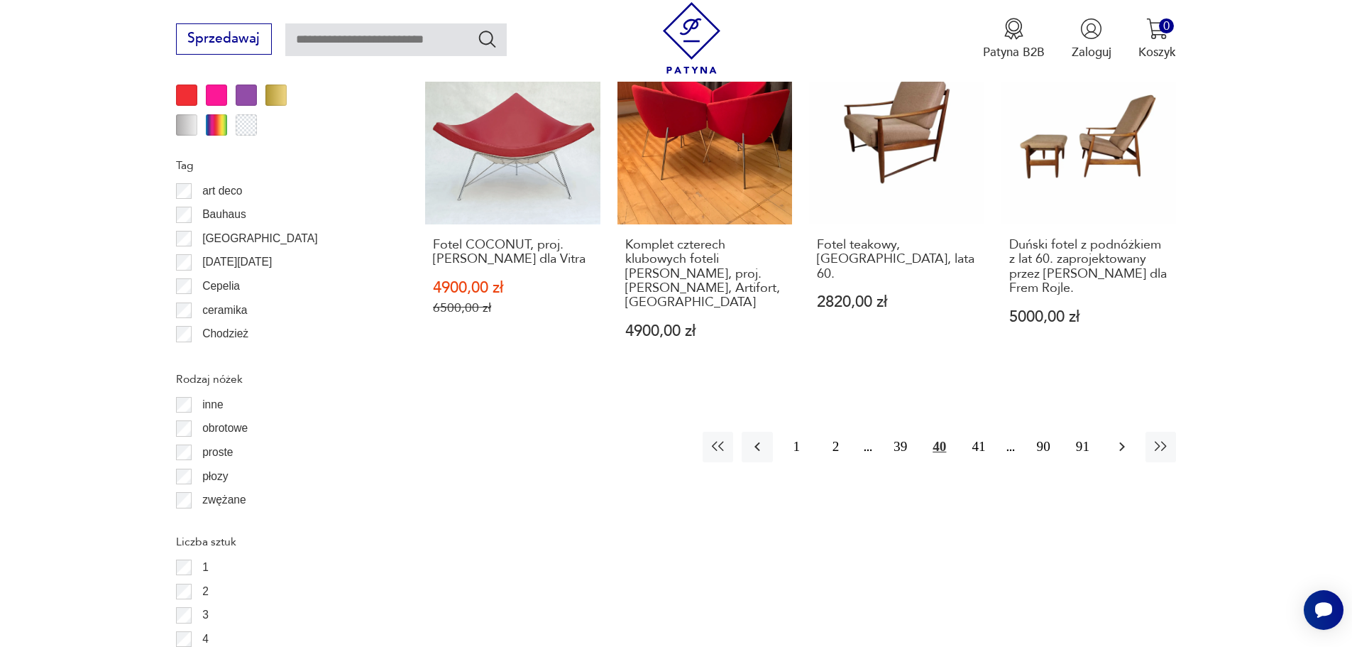
click at [1124, 438] on icon "button" at bounding box center [1122, 446] width 17 height 17
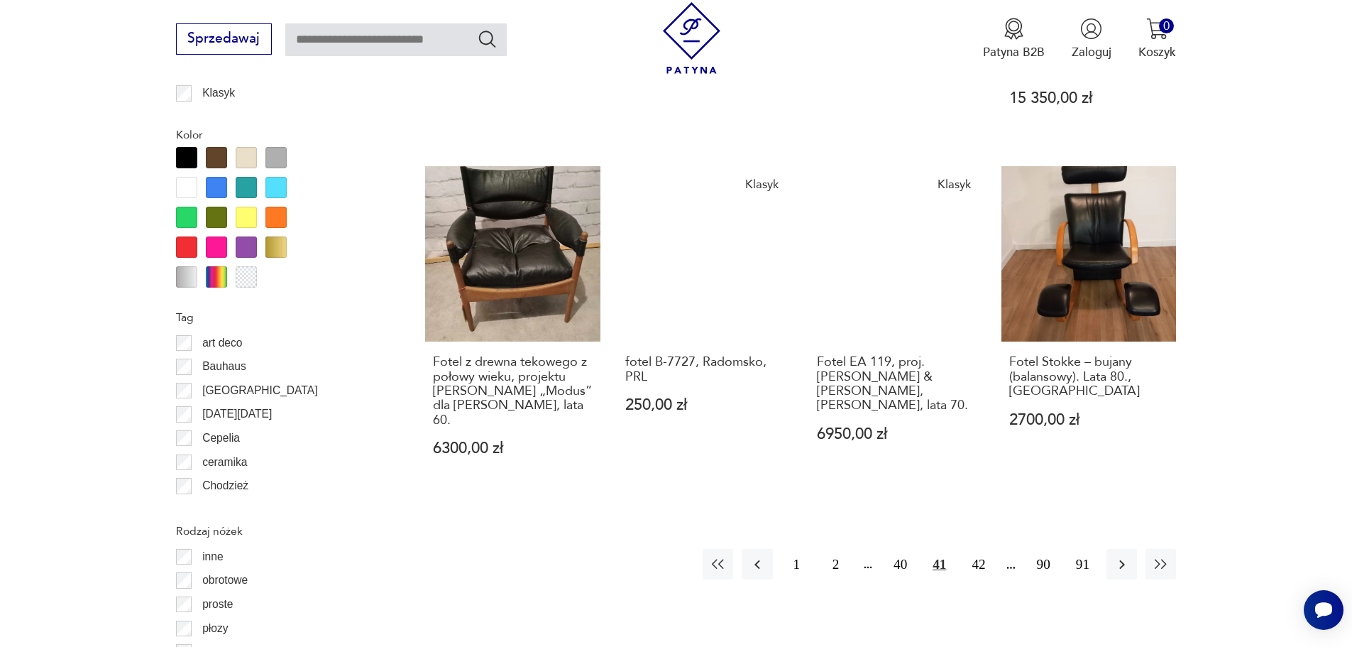
scroll to position [1751, 0]
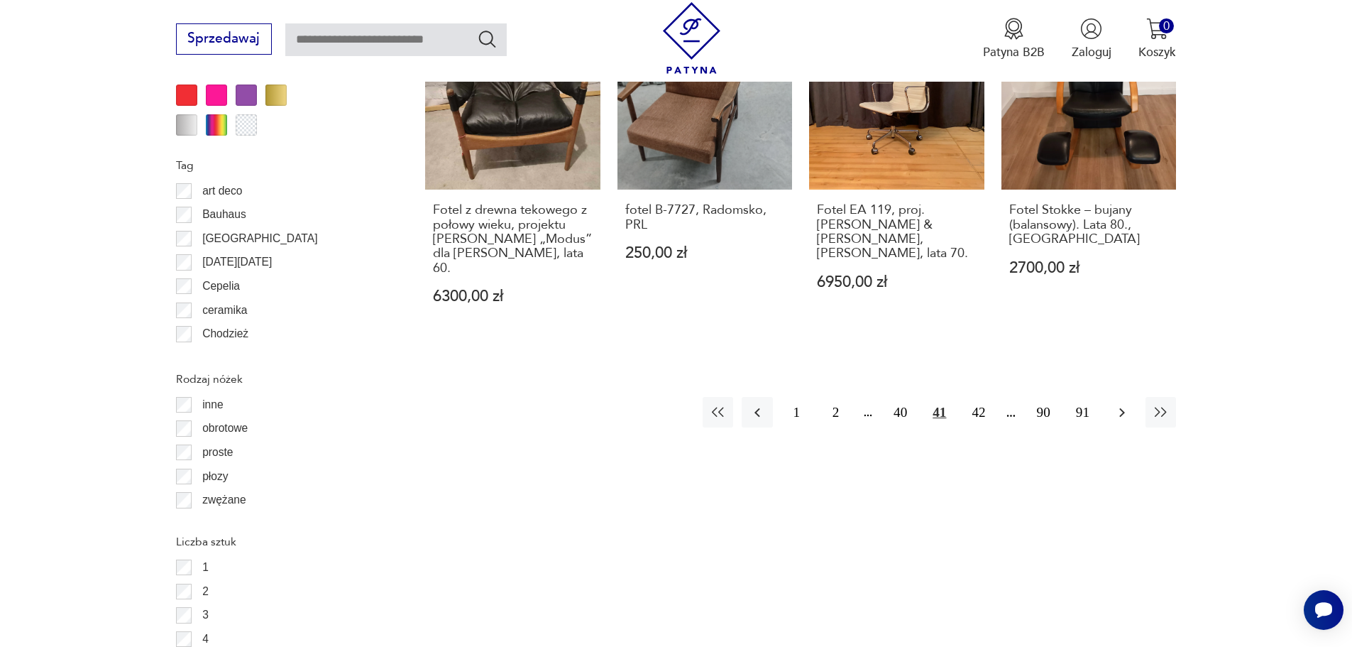
click at [1122, 404] on icon "button" at bounding box center [1122, 412] width 17 height 17
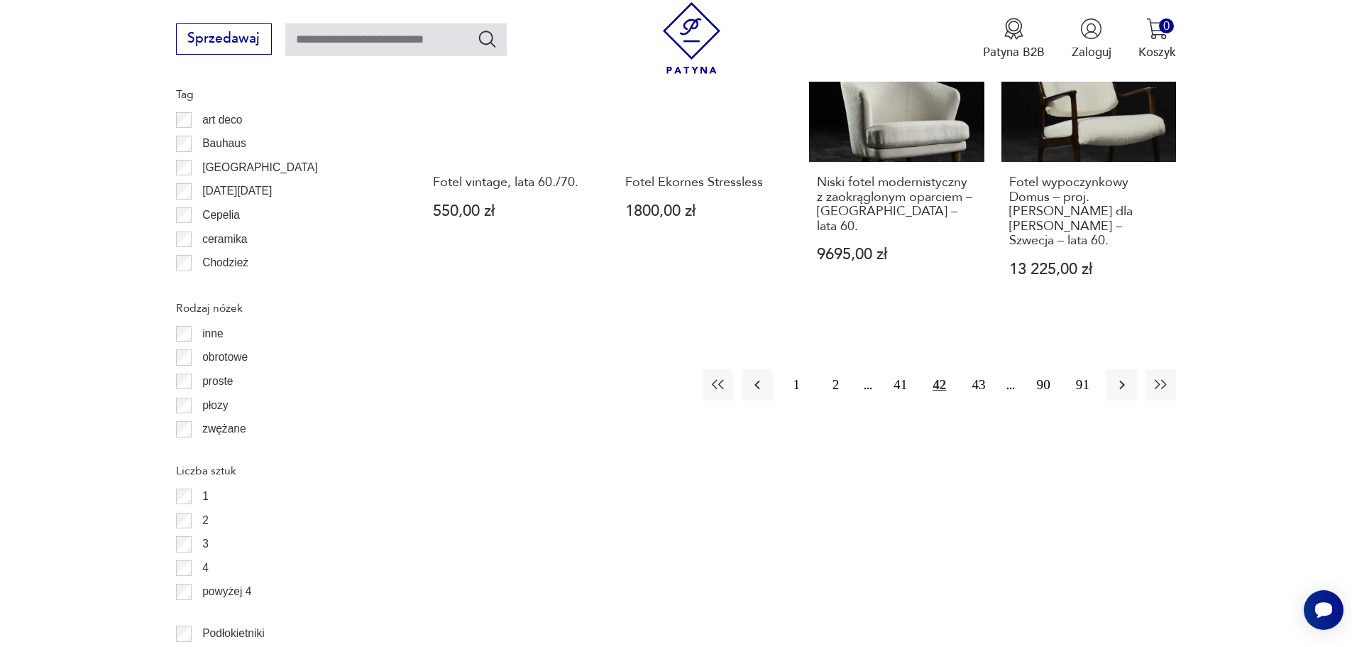
scroll to position [1680, 0]
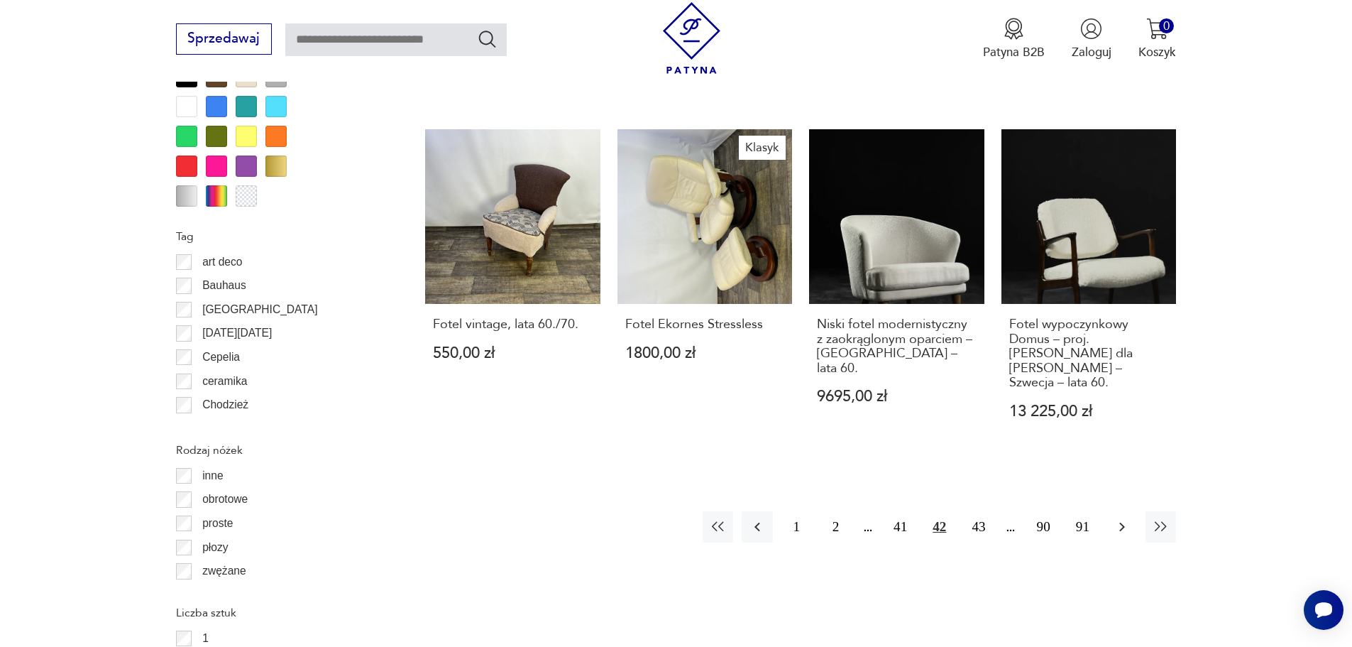
click at [1125, 518] on icon "button" at bounding box center [1122, 526] width 17 height 17
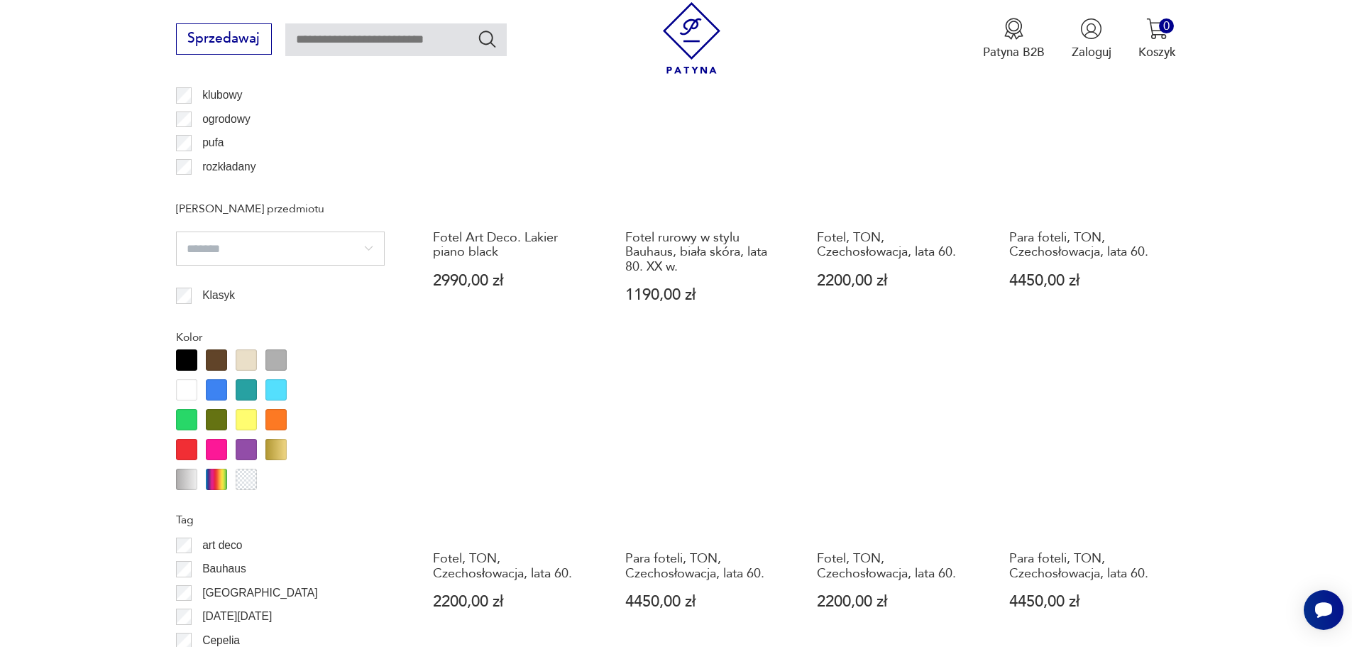
scroll to position [1609, 0]
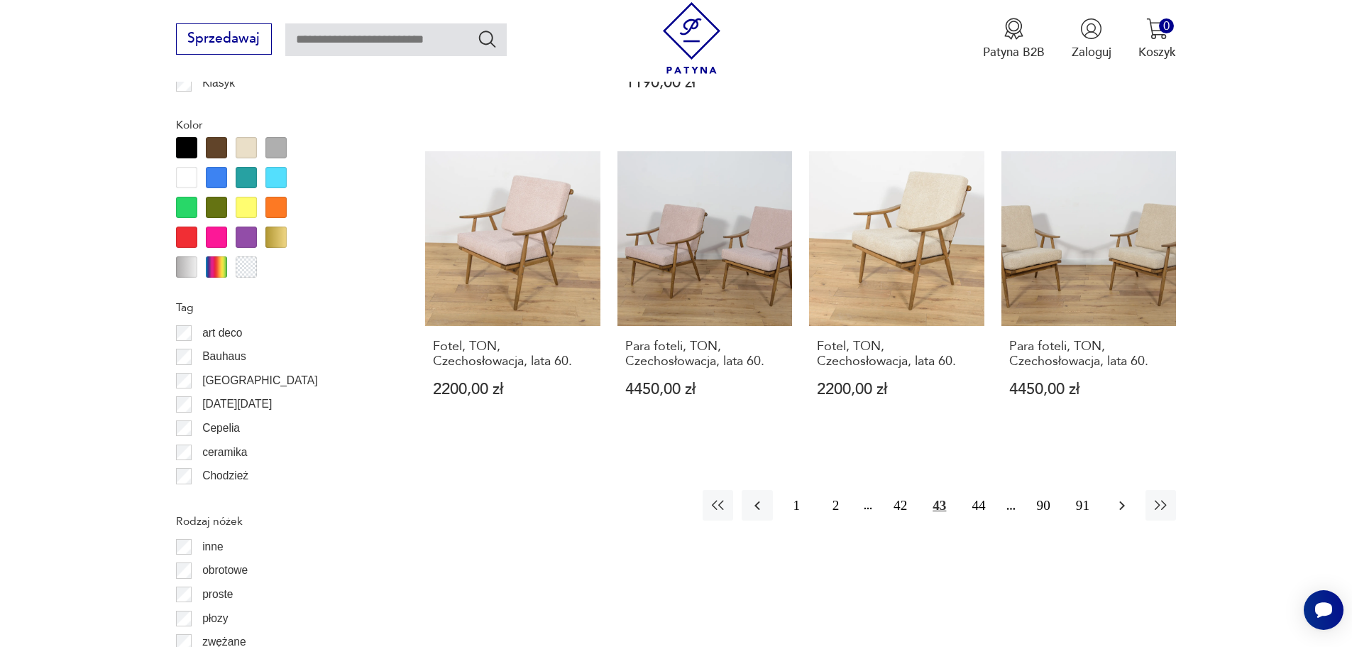
click at [1127, 497] on icon "button" at bounding box center [1122, 505] width 17 height 17
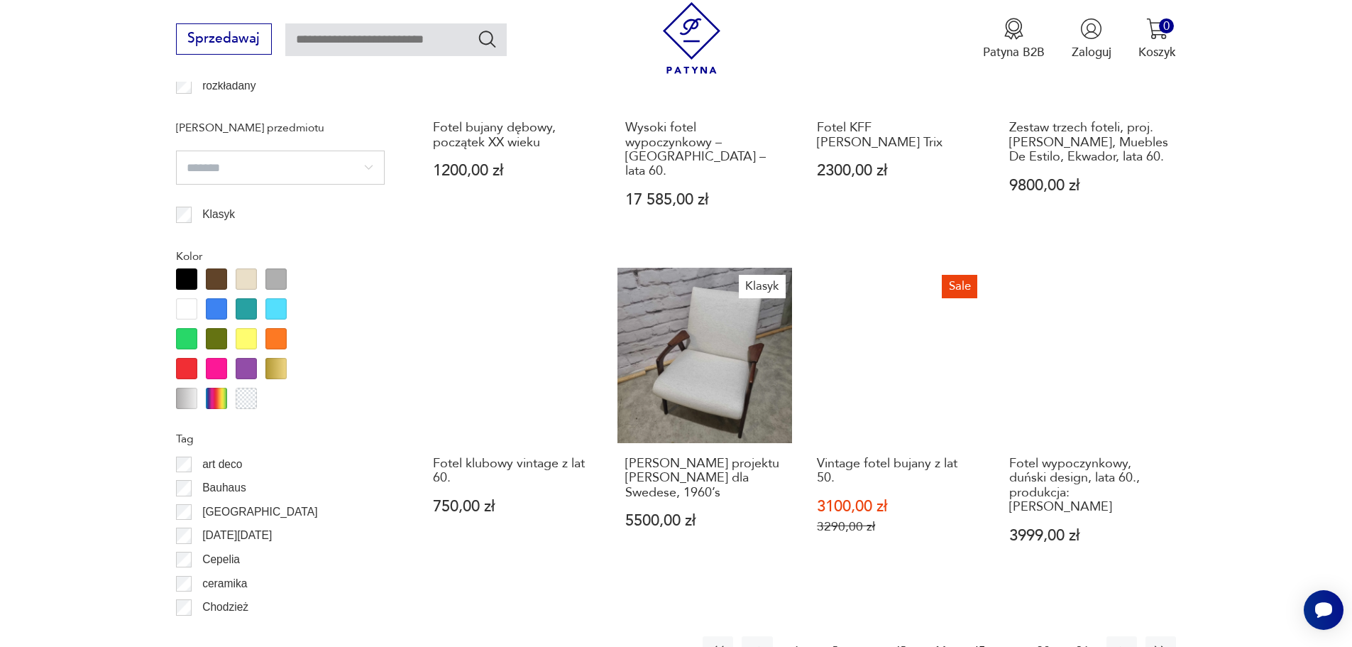
scroll to position [1751, 0]
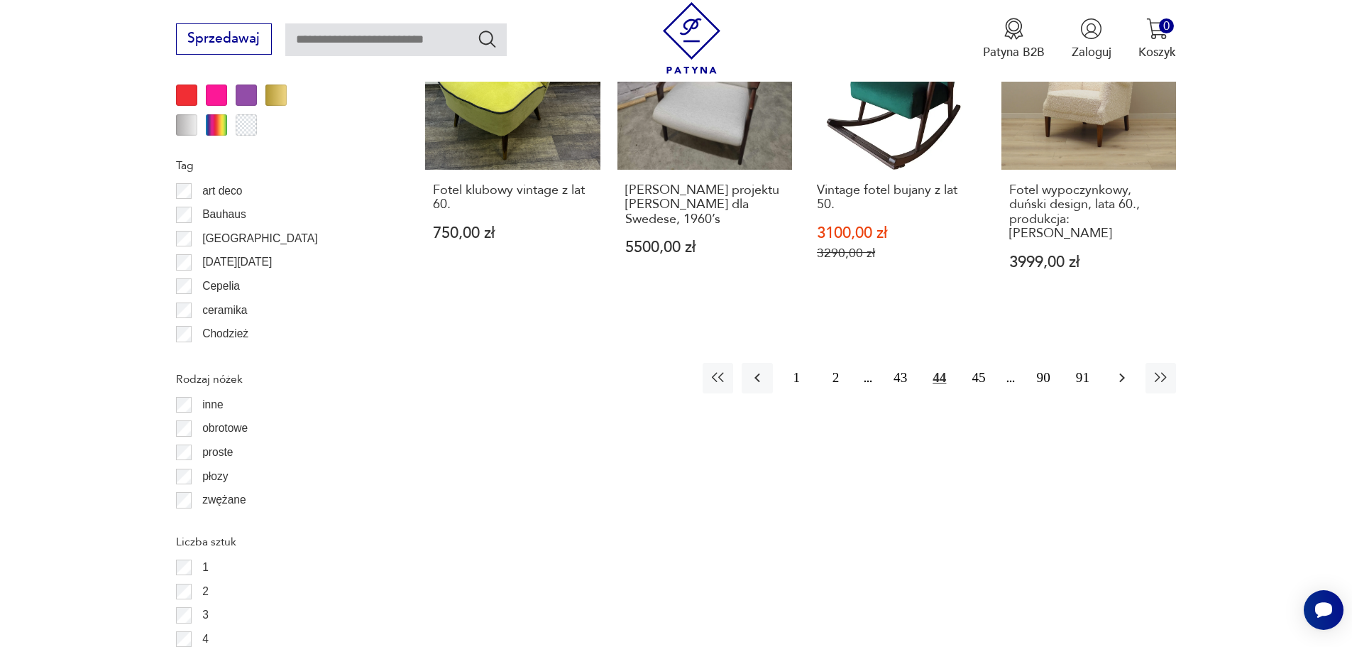
click at [1116, 369] on icon "button" at bounding box center [1122, 377] width 17 height 17
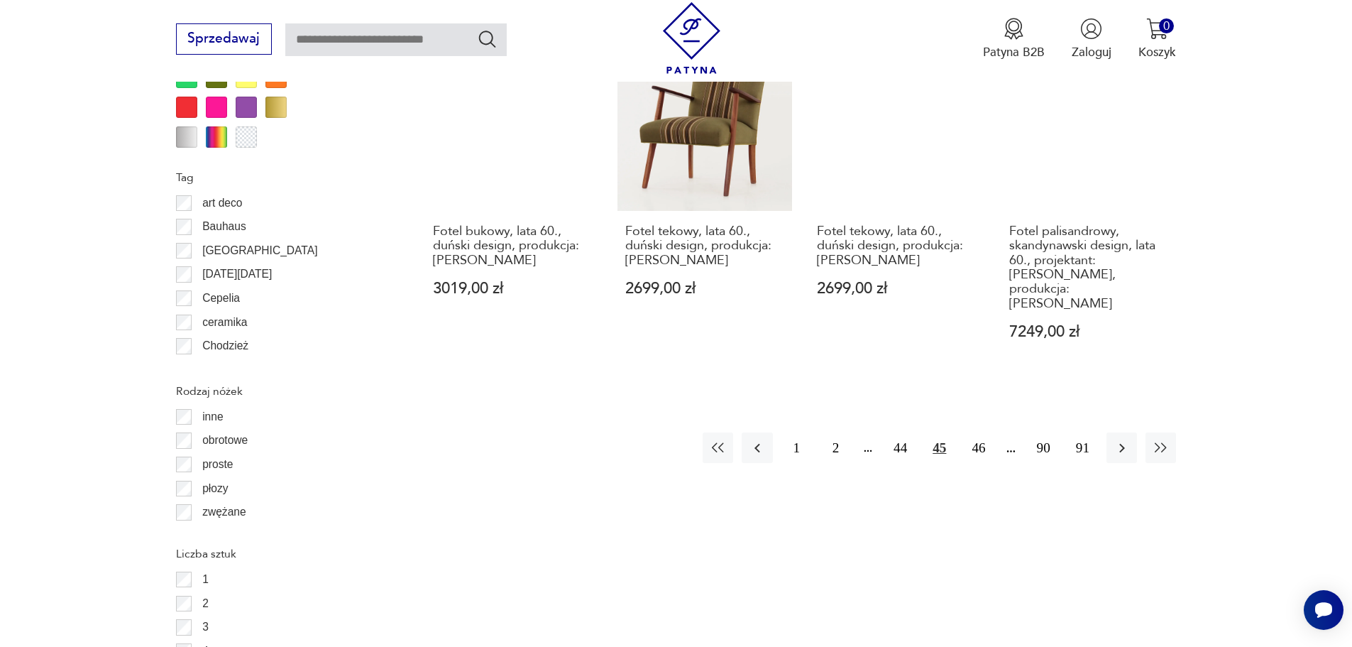
scroll to position [1751, 0]
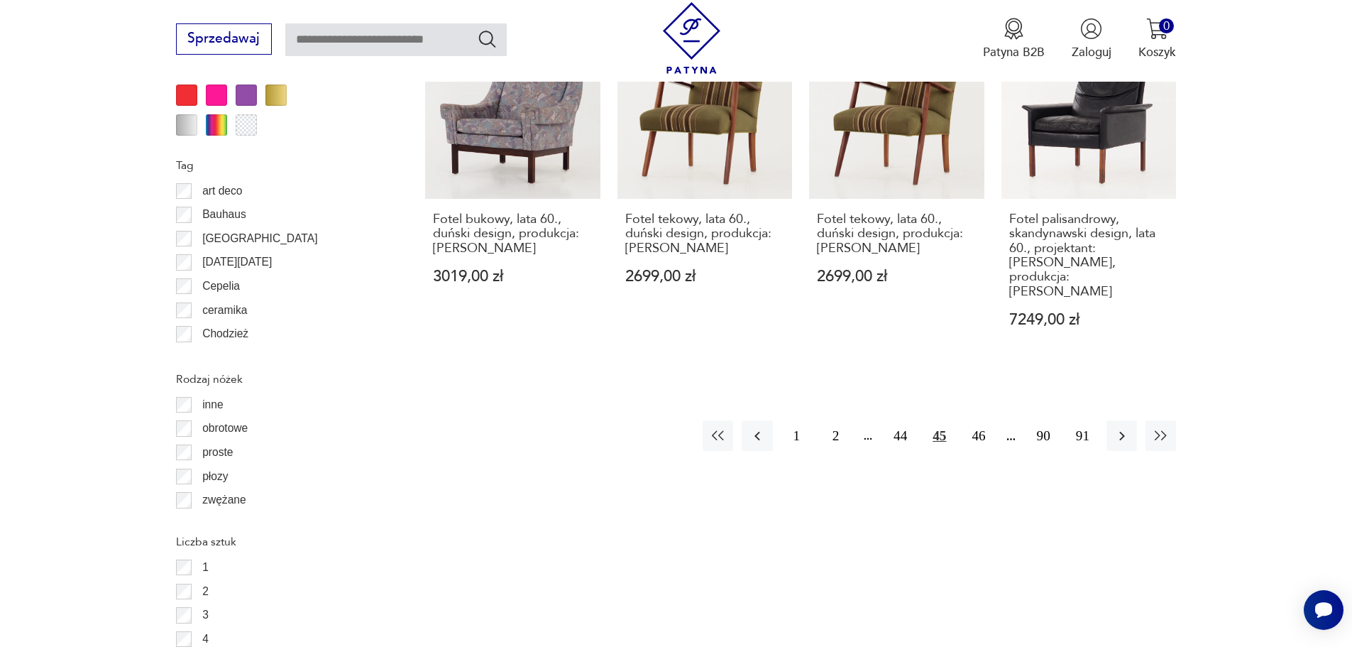
click at [1127, 427] on icon "button" at bounding box center [1122, 435] width 17 height 17
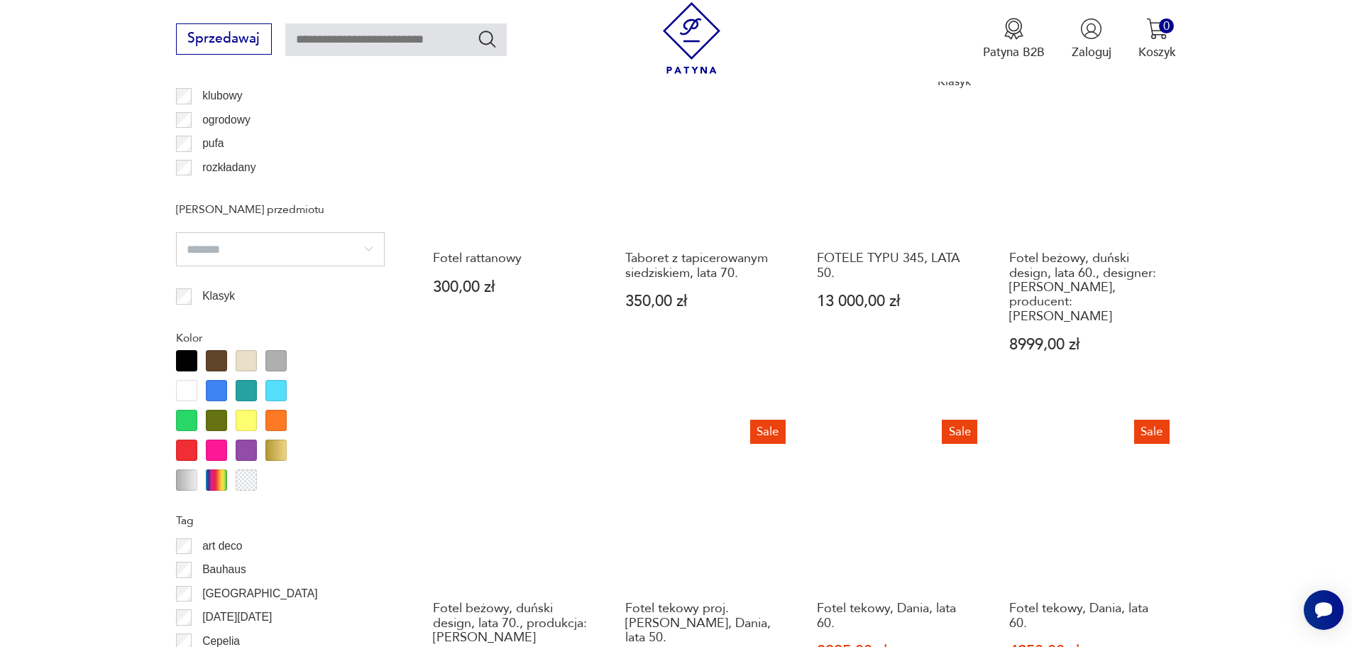
scroll to position [1680, 0]
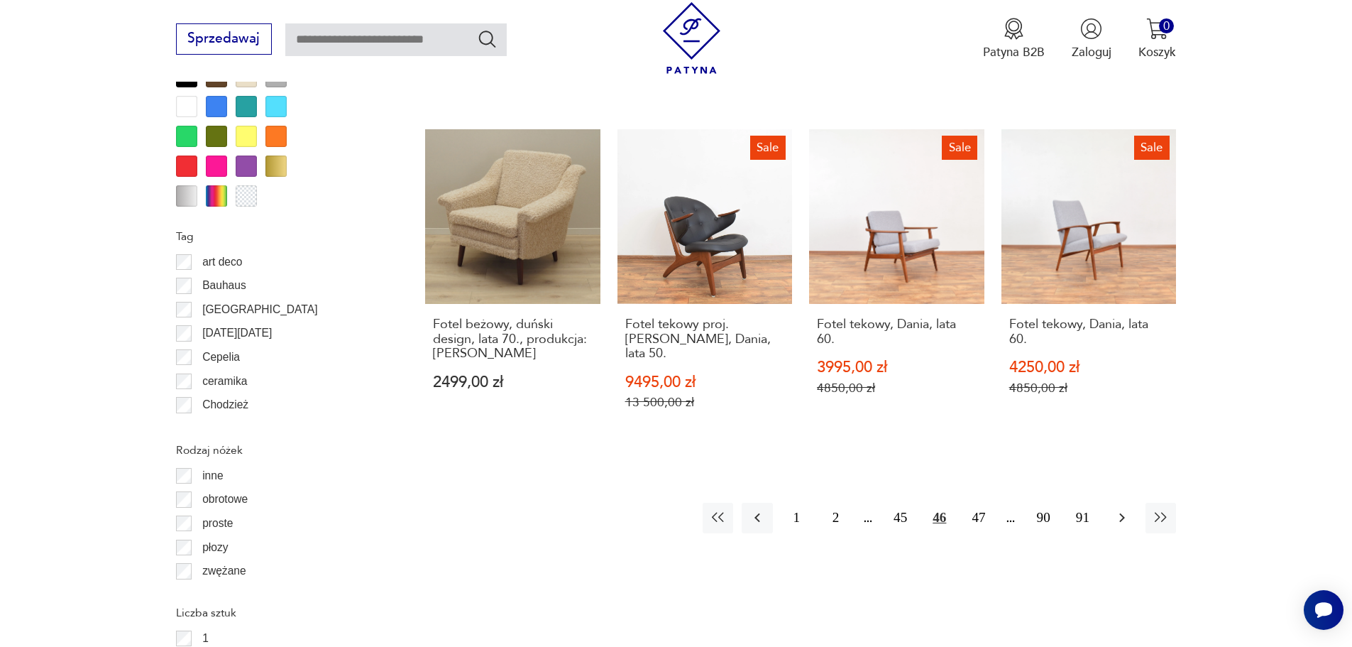
click at [1125, 509] on icon "button" at bounding box center [1122, 517] width 17 height 17
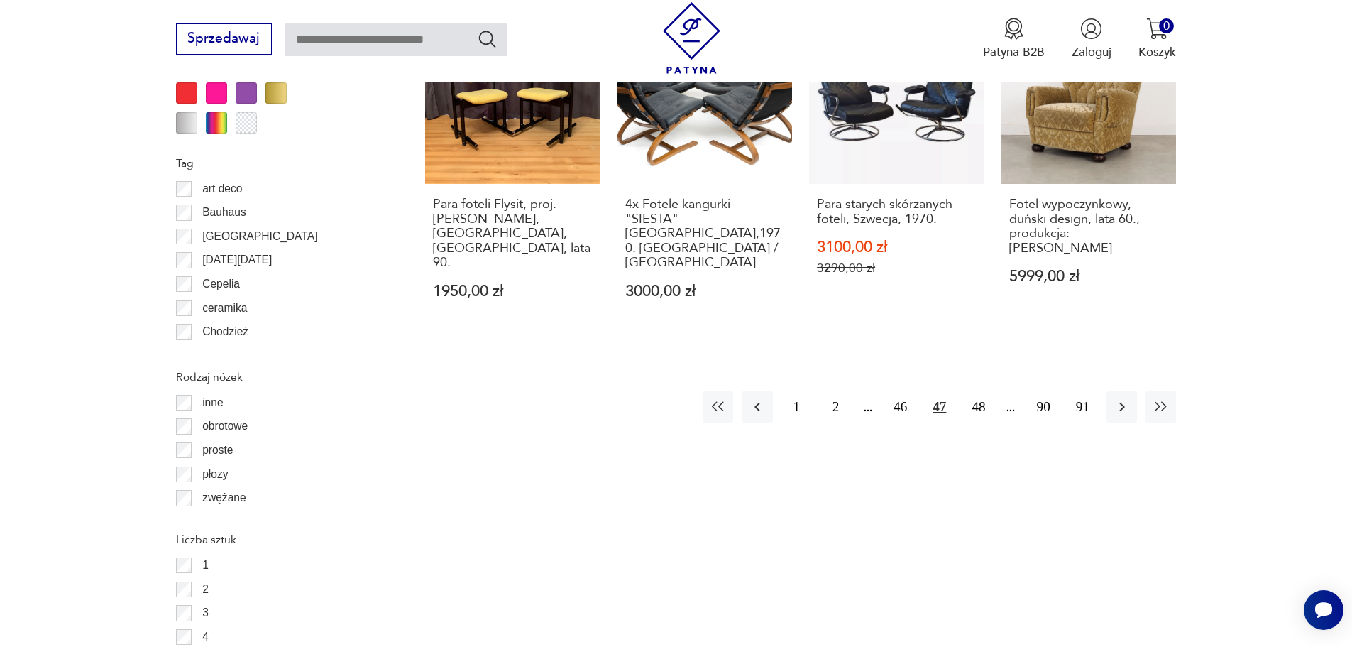
scroll to position [1893, 0]
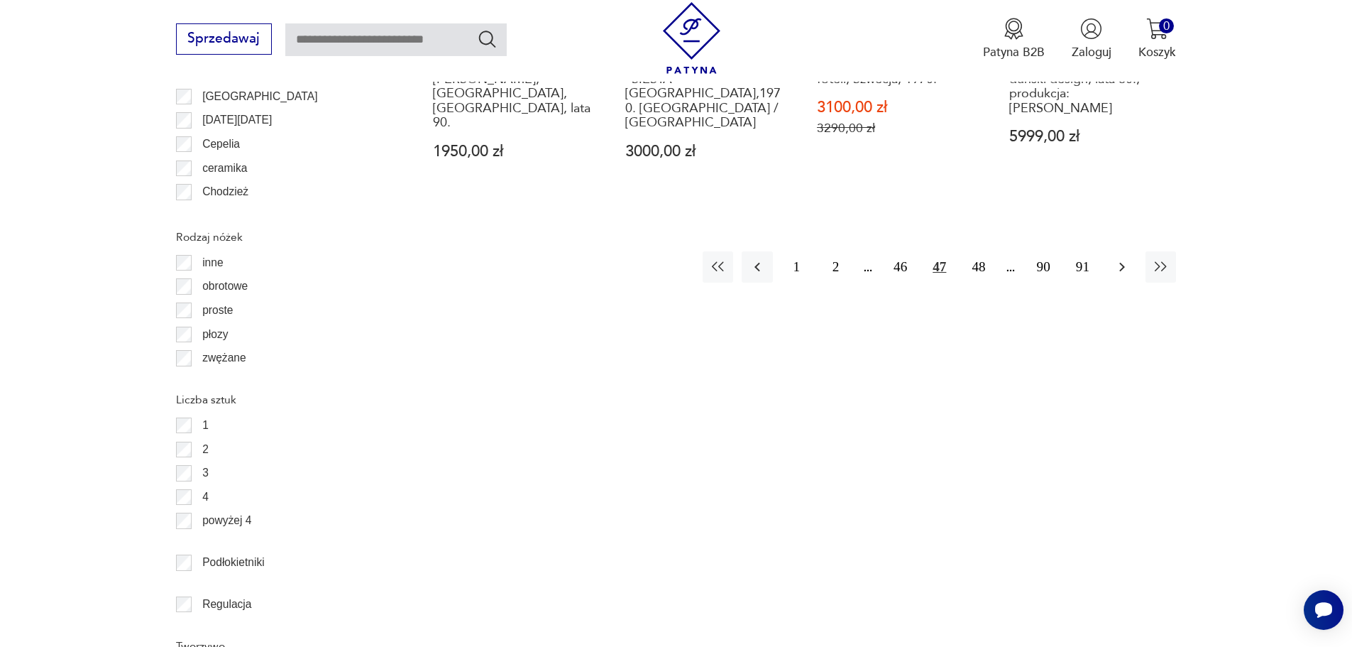
click at [1116, 258] on icon "button" at bounding box center [1122, 266] width 17 height 17
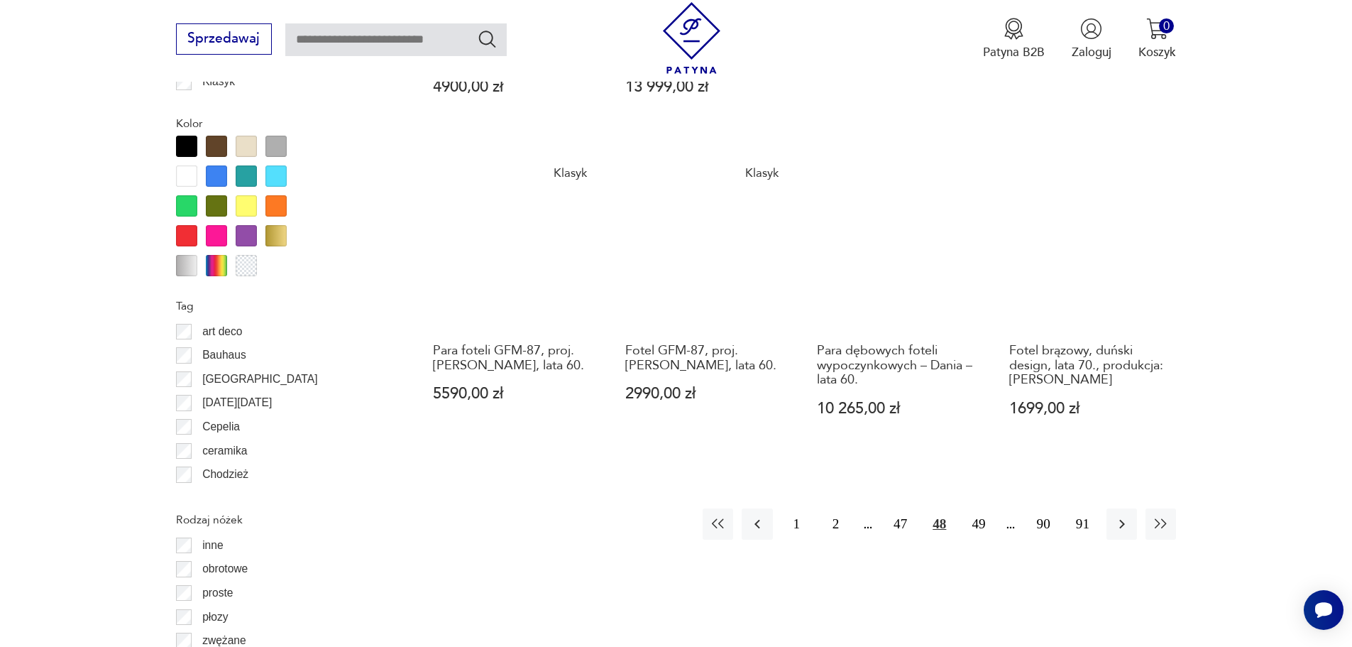
scroll to position [1680, 0]
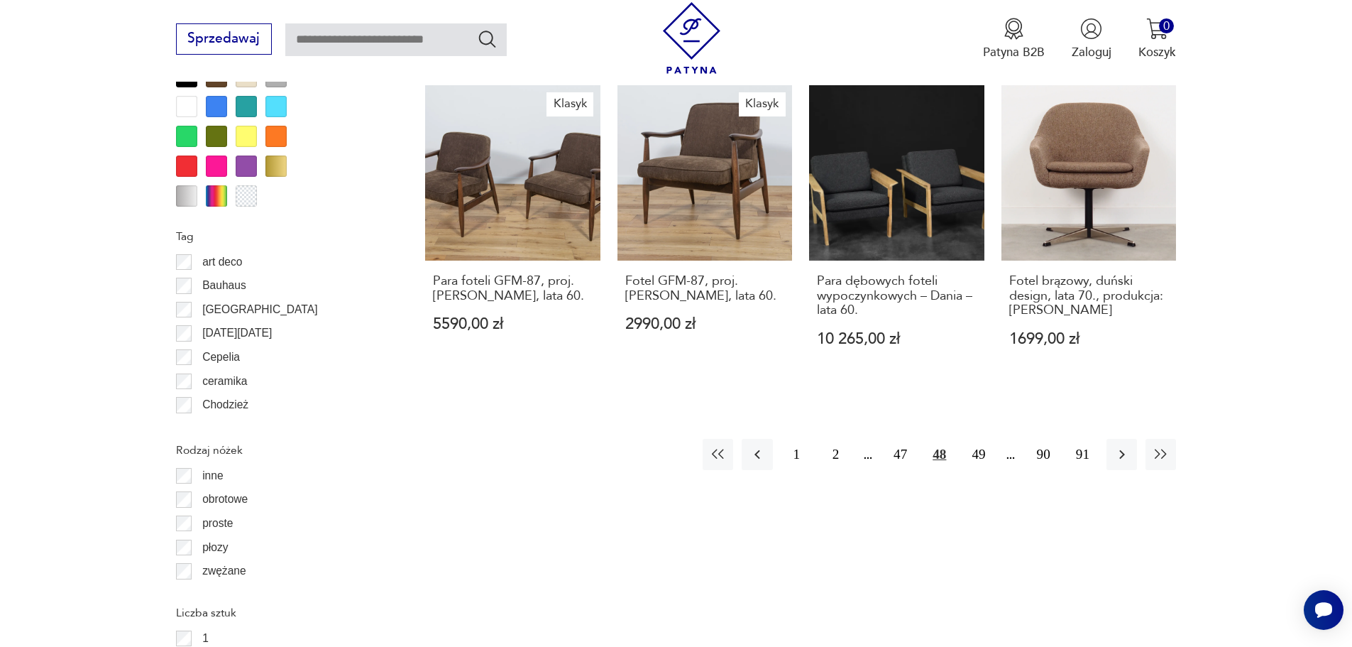
click at [1122, 446] on icon "button" at bounding box center [1122, 454] width 17 height 17
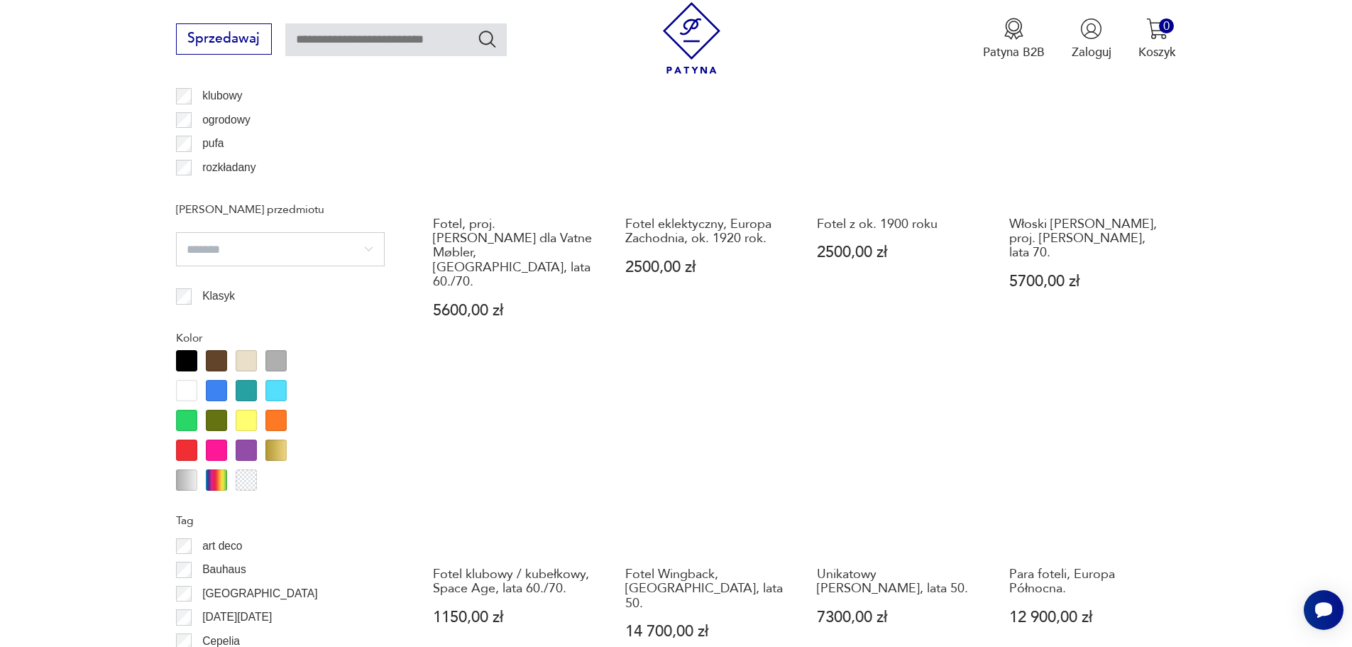
scroll to position [1751, 0]
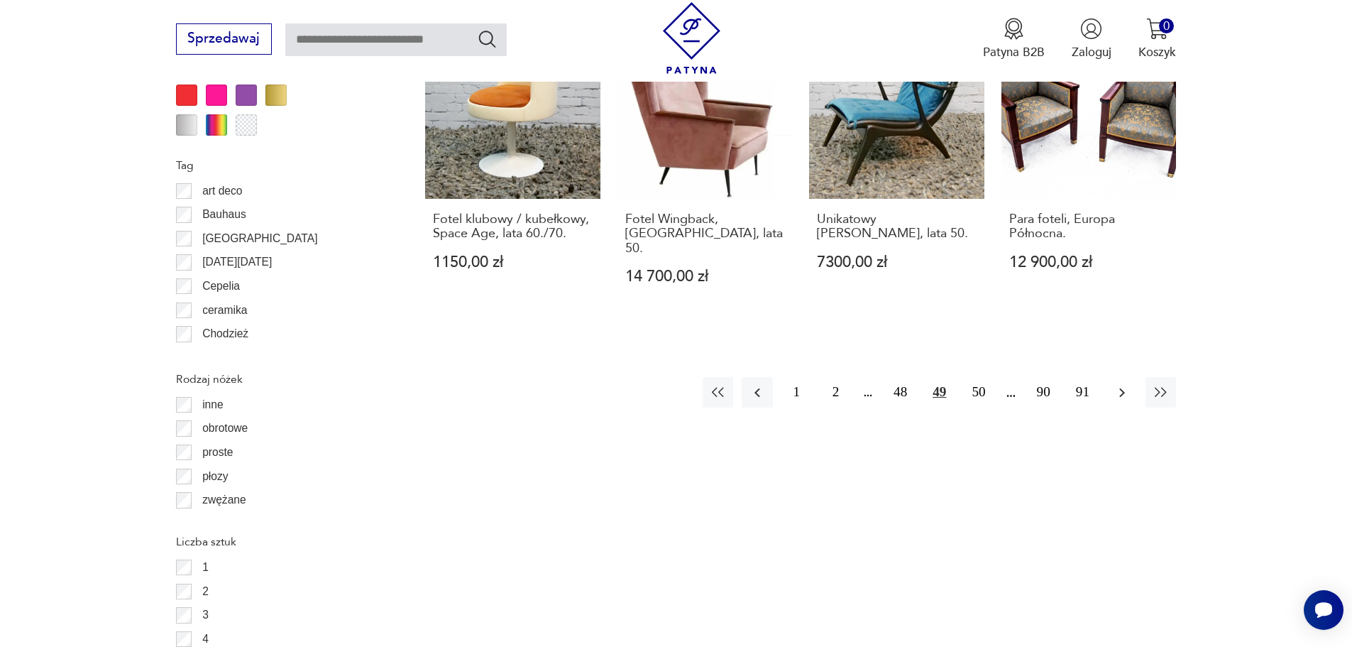
click at [1123, 384] on icon "button" at bounding box center [1122, 392] width 17 height 17
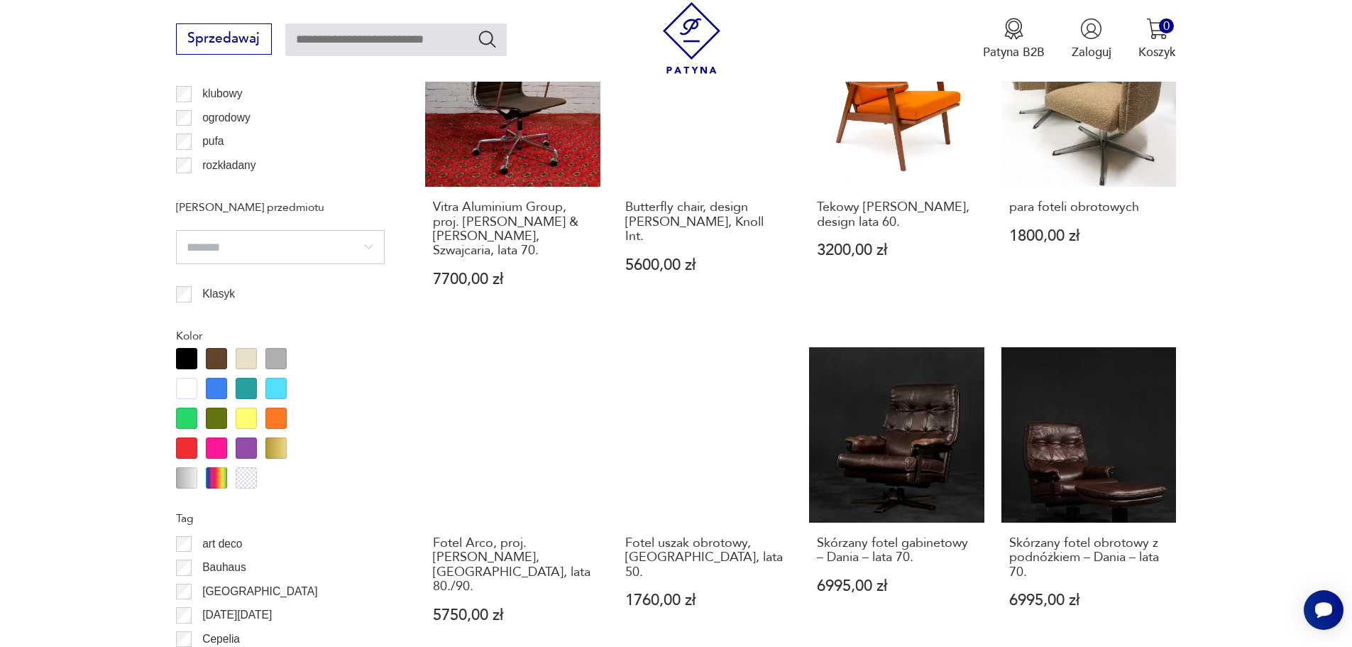
scroll to position [1538, 0]
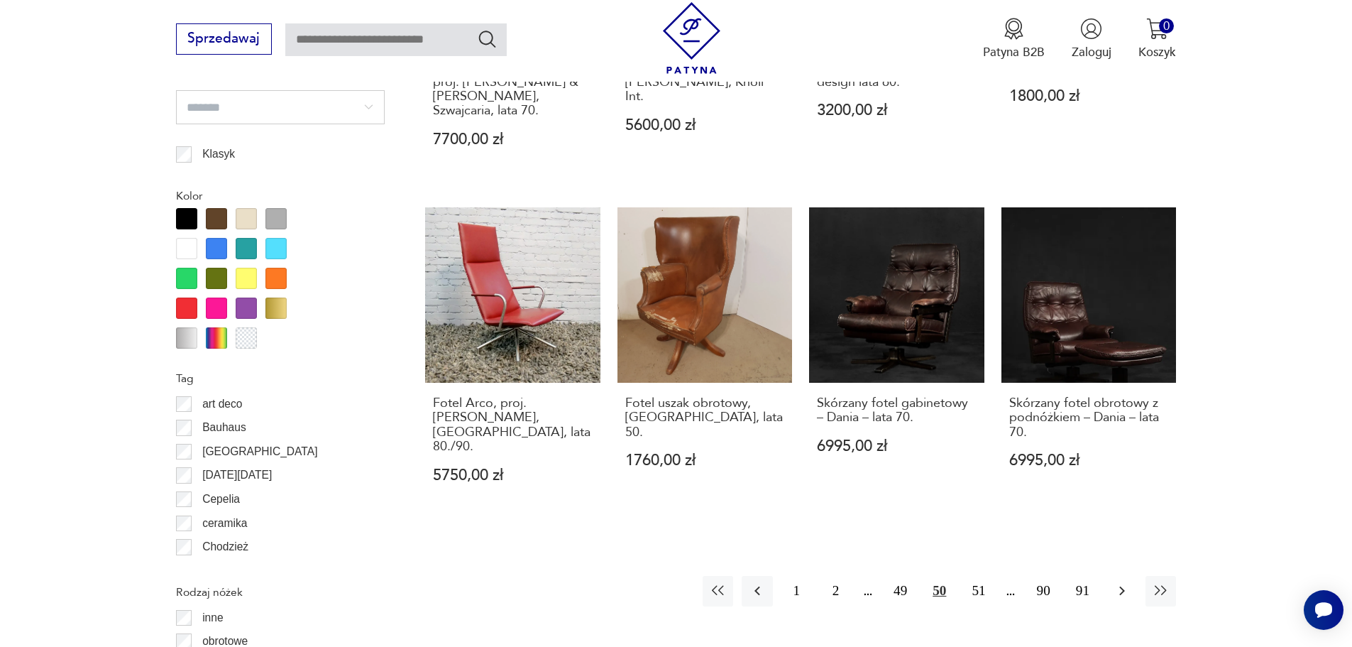
click at [1123, 582] on icon "button" at bounding box center [1122, 590] width 17 height 17
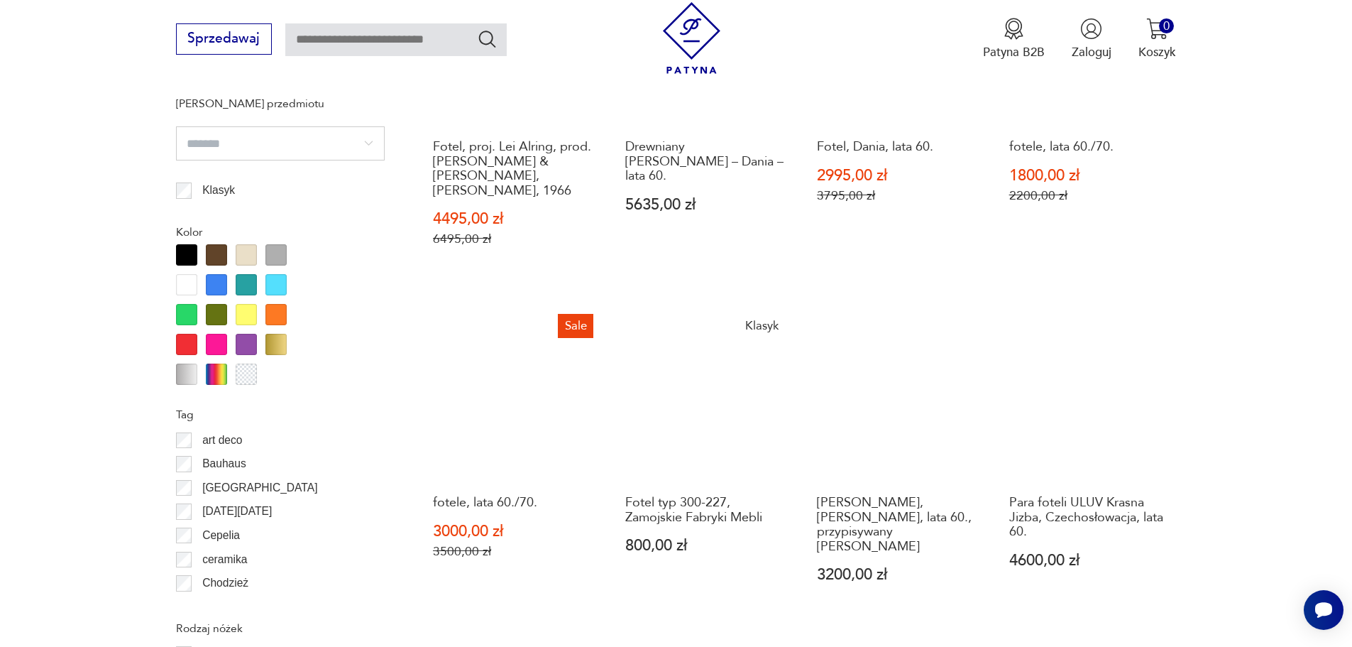
scroll to position [1609, 0]
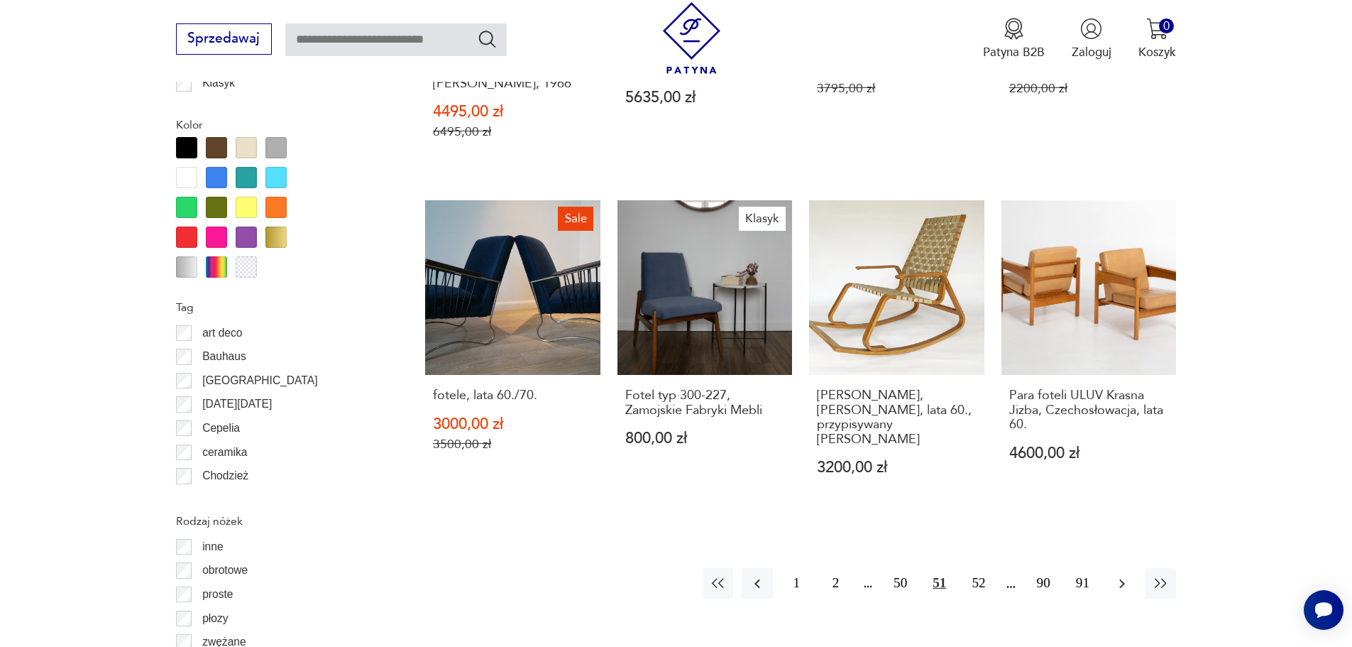
click at [1120, 579] on icon "button" at bounding box center [1123, 583] width 6 height 9
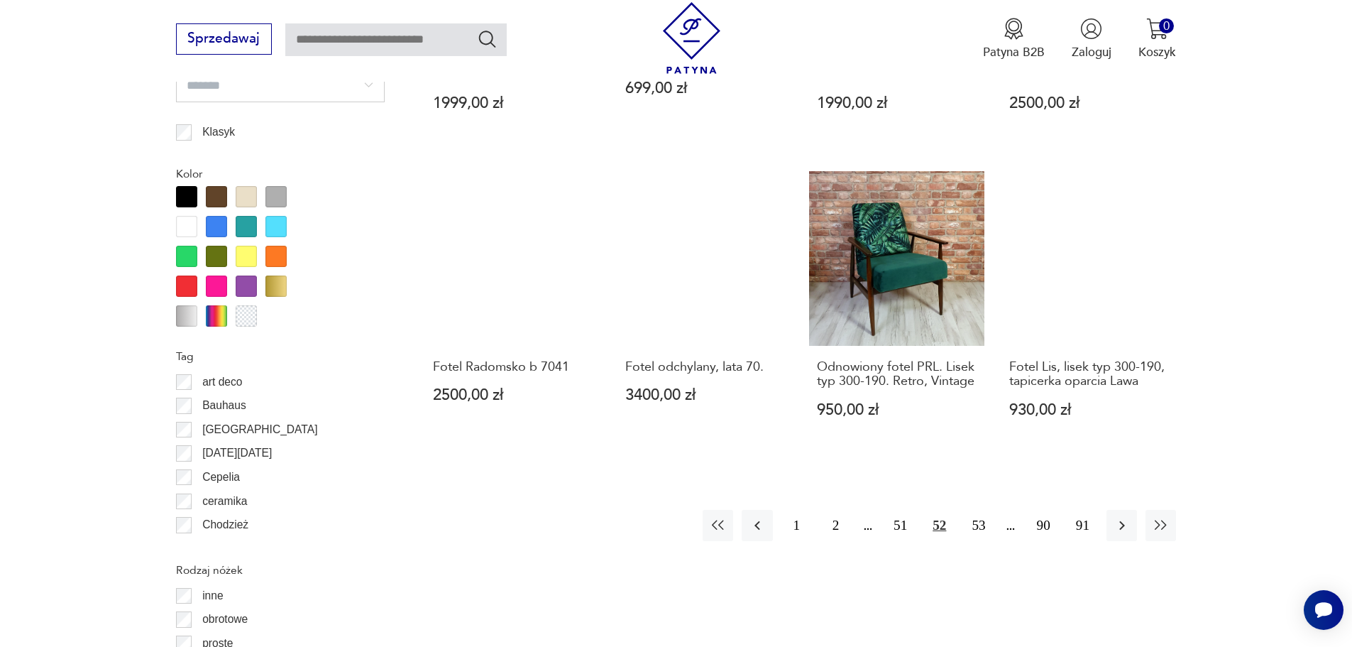
scroll to position [1751, 0]
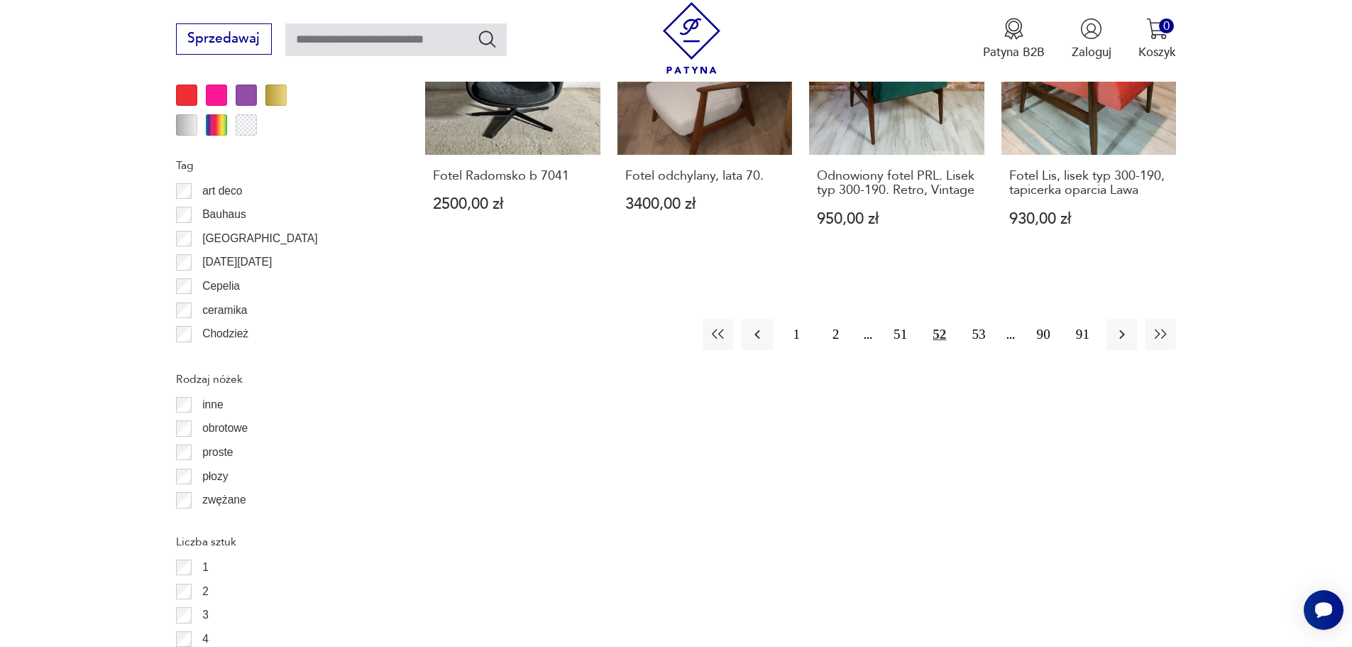
drag, startPoint x: 1115, startPoint y: 312, endPoint x: 1173, endPoint y: 282, distance: 65.4
click at [1115, 326] on icon "button" at bounding box center [1122, 334] width 17 height 17
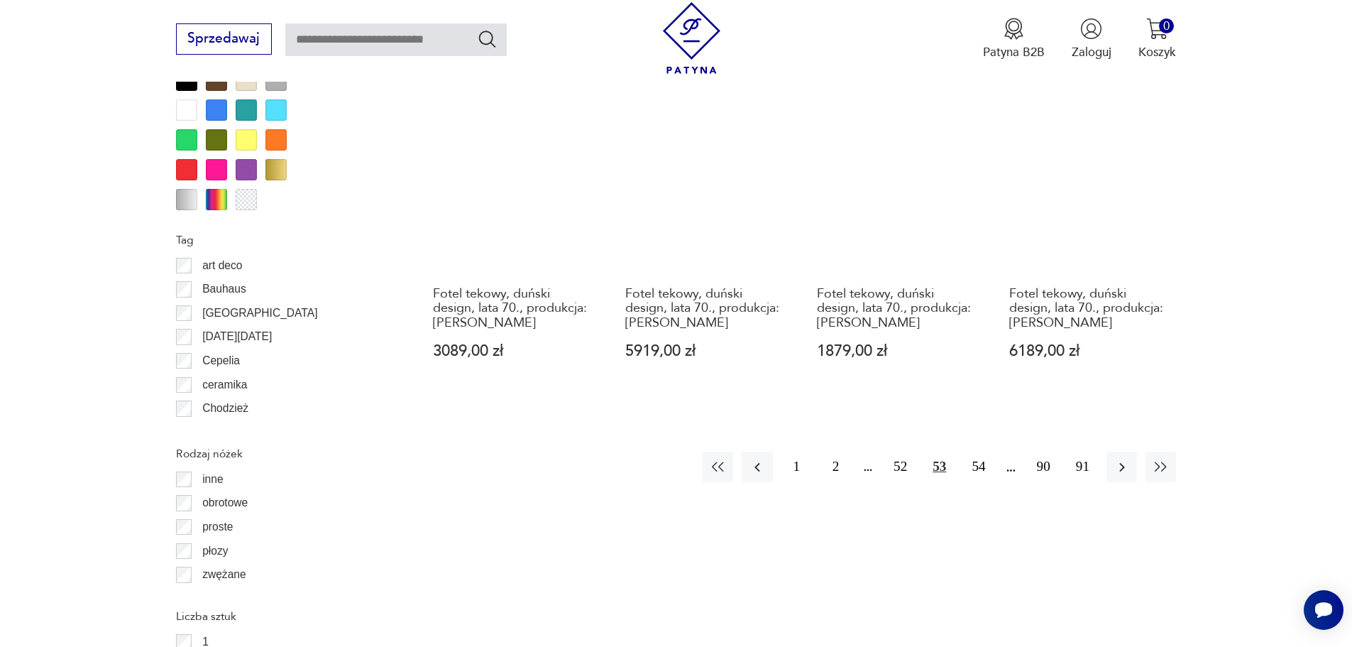
scroll to position [1822, 0]
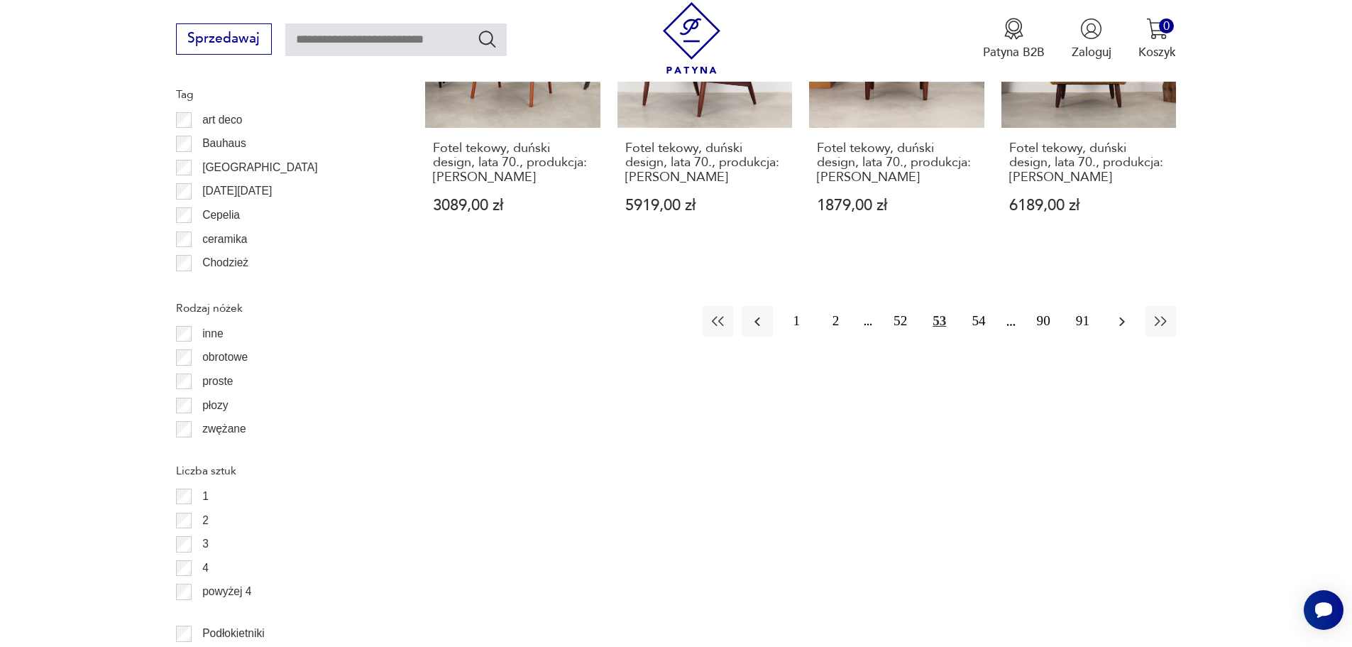
click at [1114, 313] on icon "button" at bounding box center [1122, 321] width 17 height 17
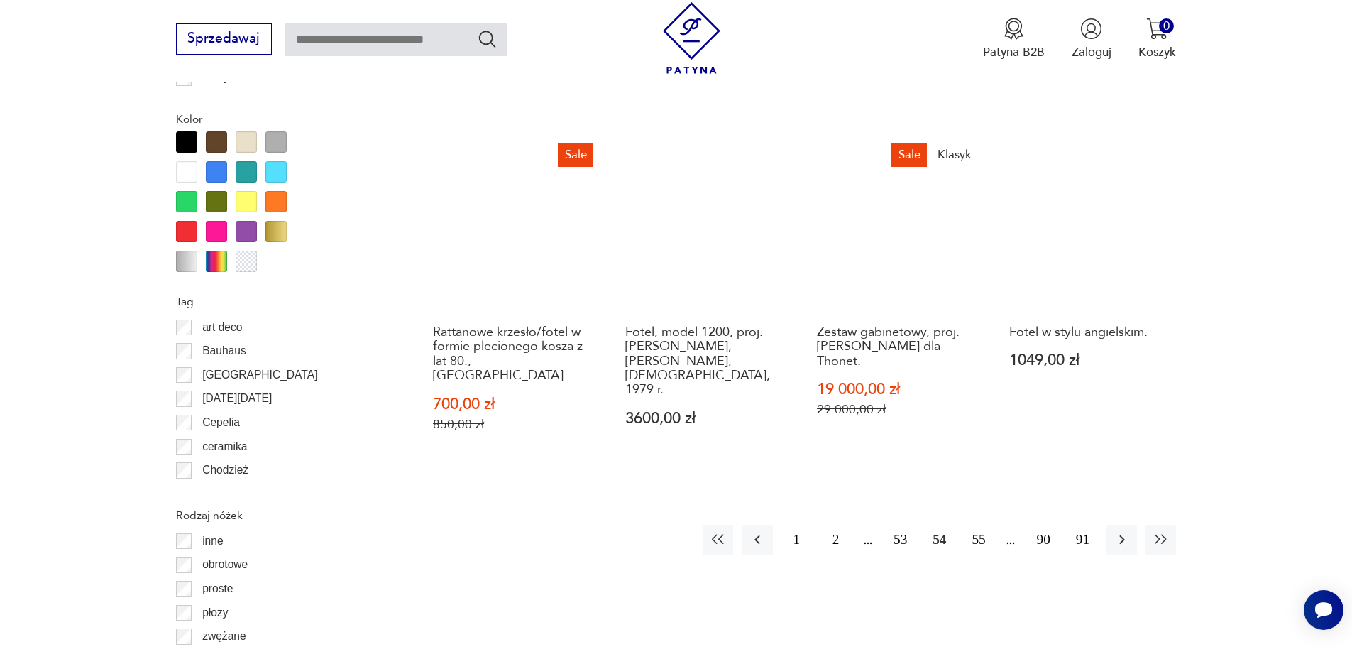
scroll to position [1751, 0]
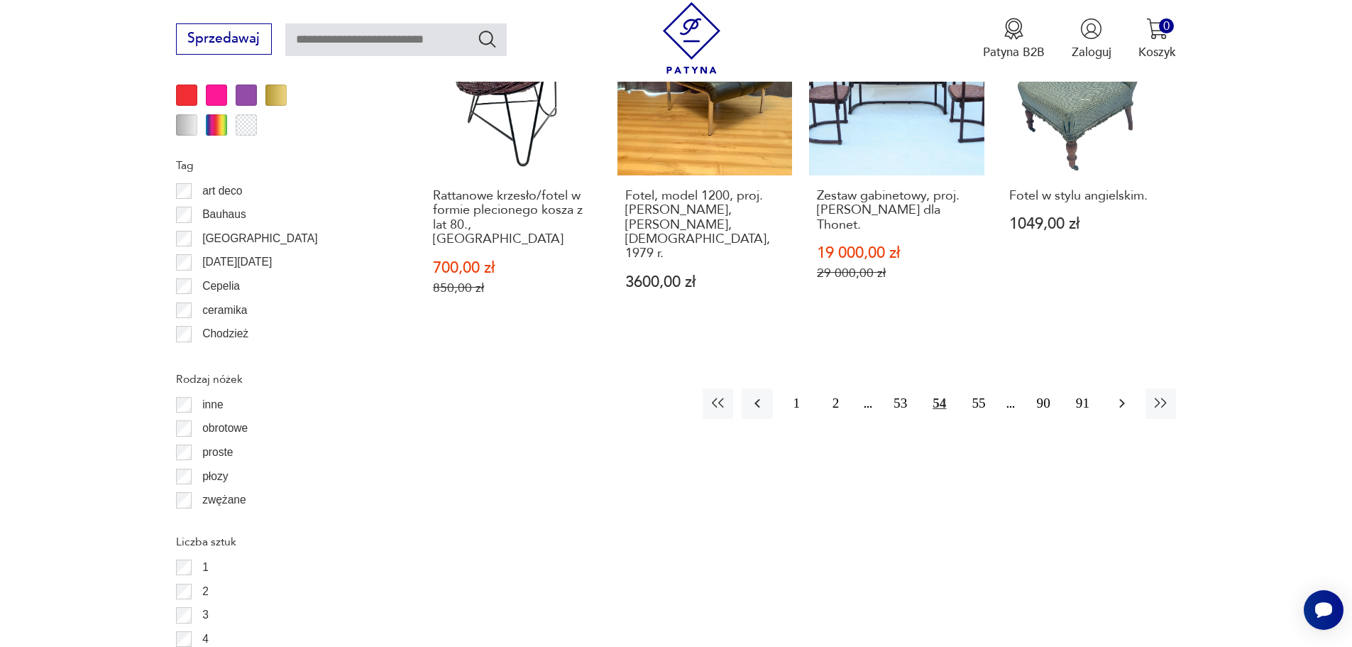
click at [1134, 388] on button "button" at bounding box center [1122, 403] width 31 height 31
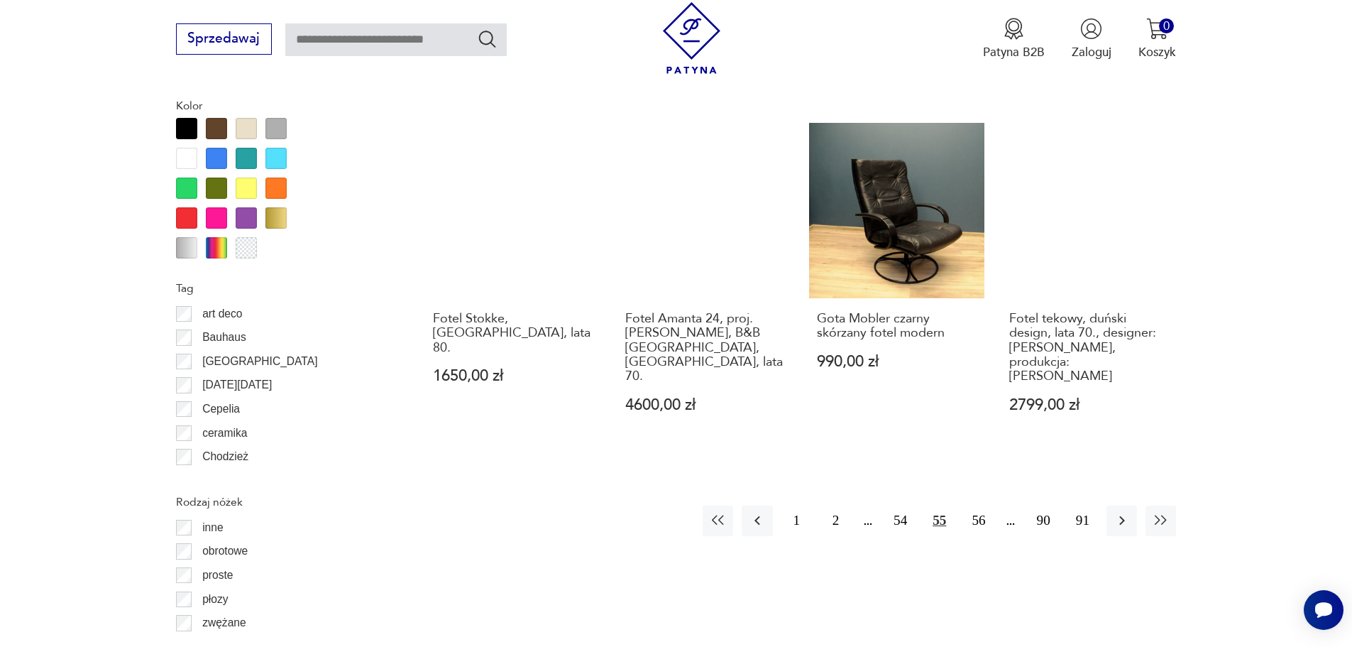
scroll to position [1751, 0]
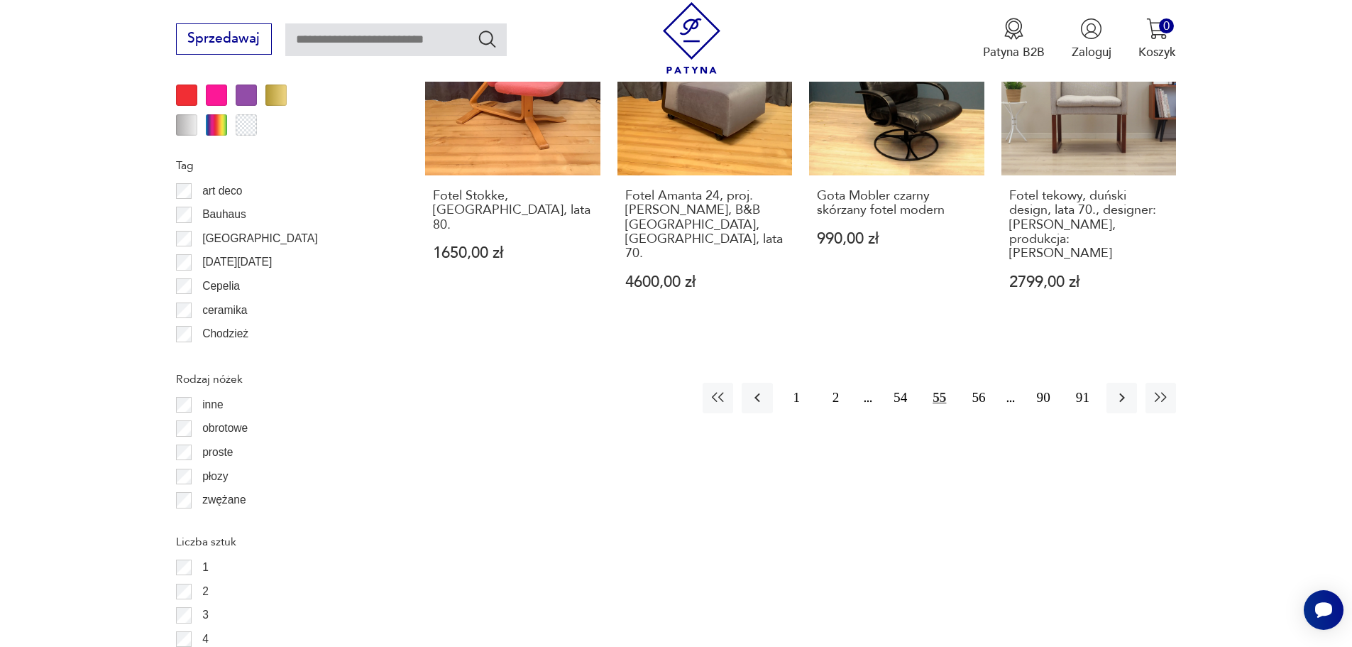
drag, startPoint x: 1122, startPoint y: 371, endPoint x: 1362, endPoint y: 202, distance: 293.9
click at [1122, 393] on icon "button" at bounding box center [1123, 397] width 6 height 9
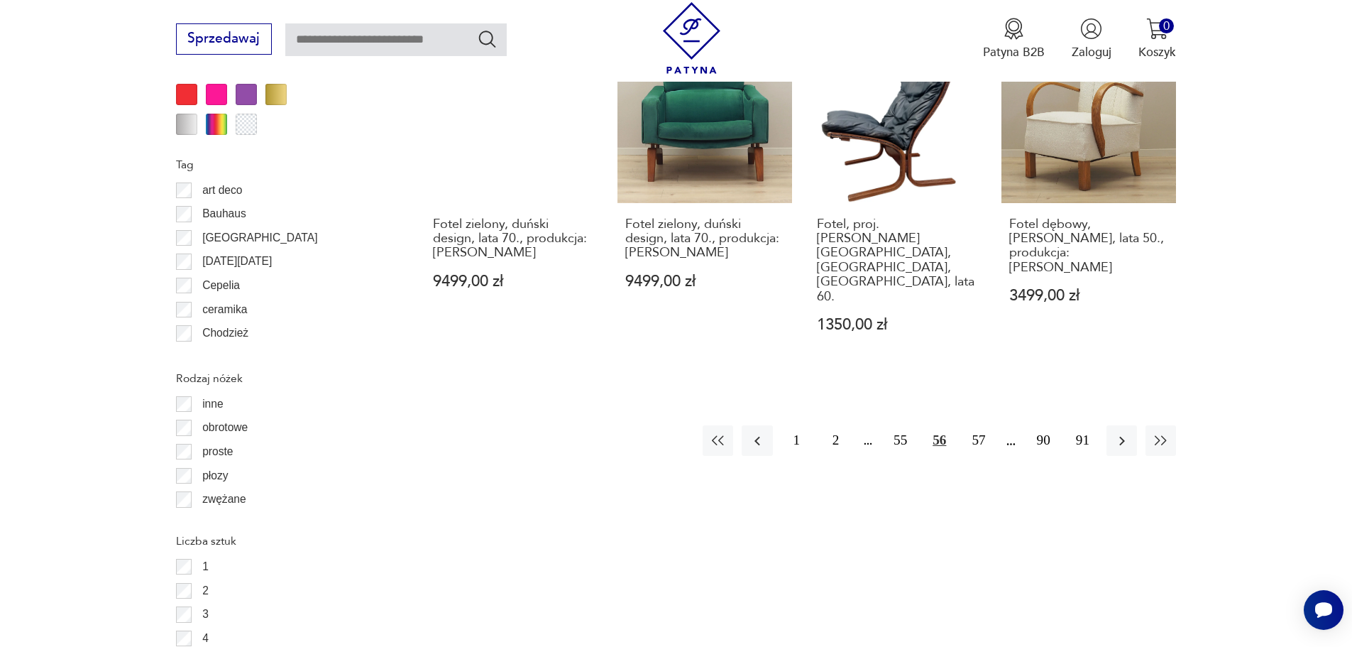
scroll to position [1893, 0]
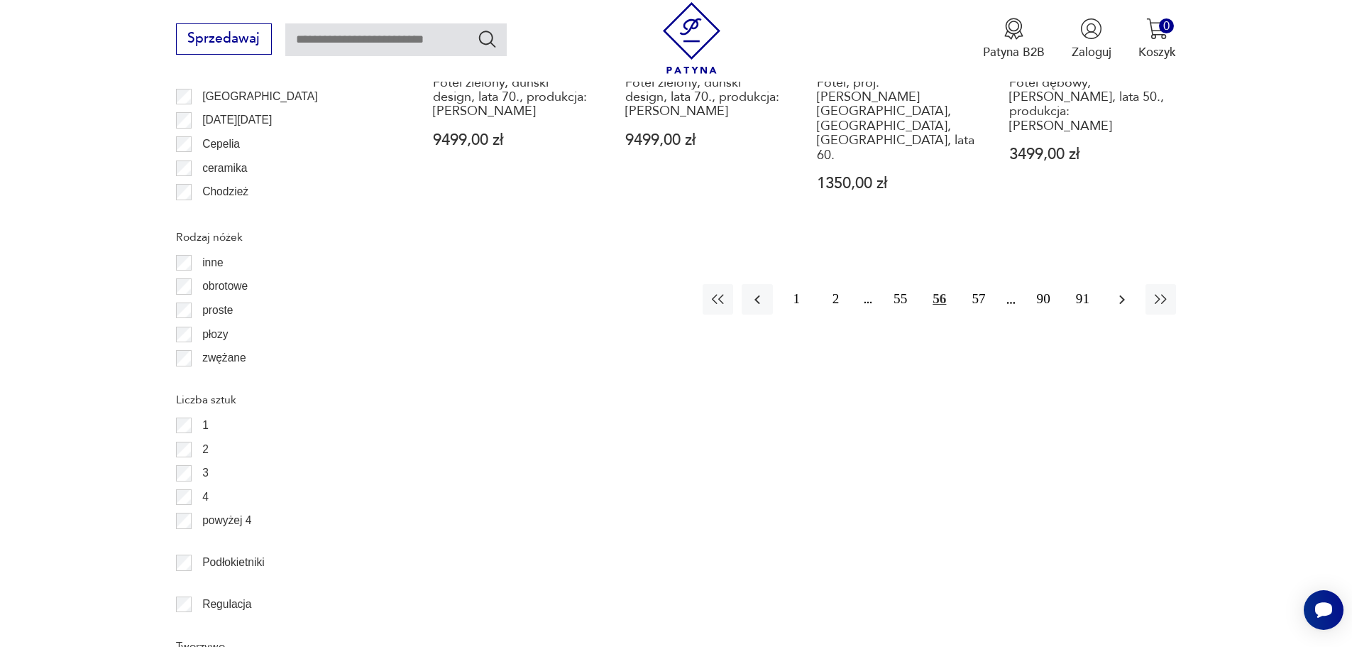
click at [1125, 291] on icon "button" at bounding box center [1122, 299] width 17 height 17
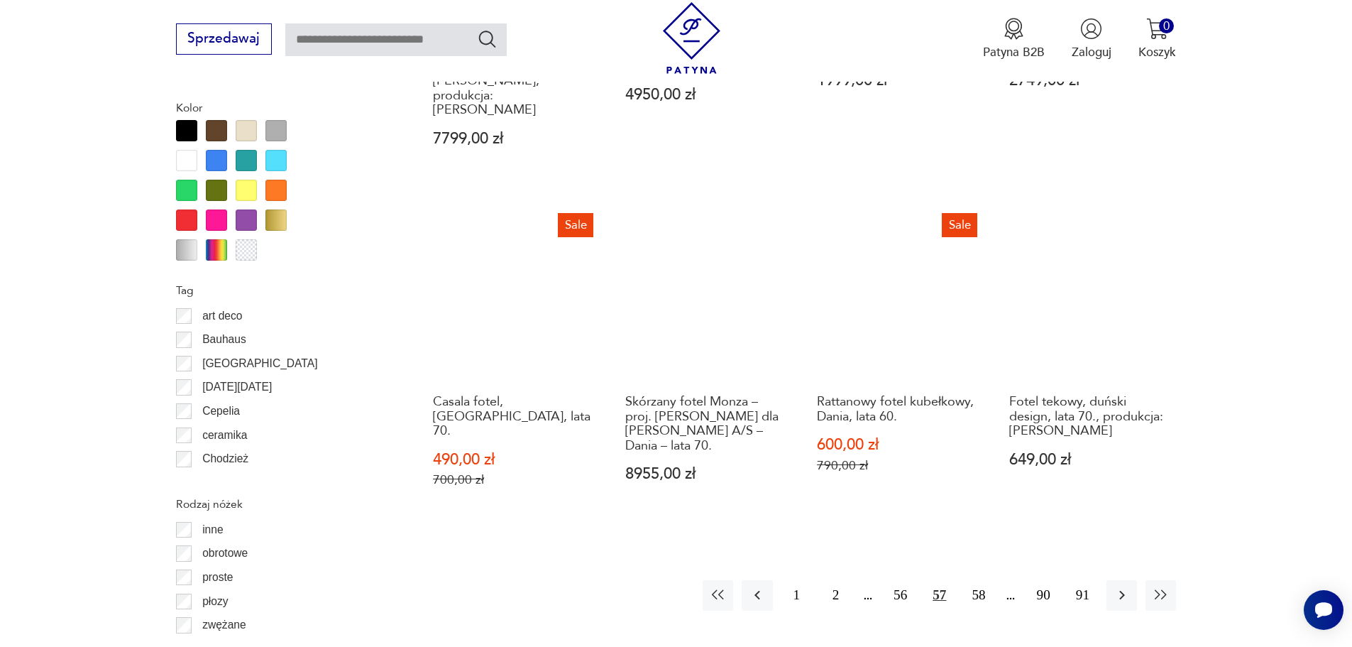
scroll to position [1751, 0]
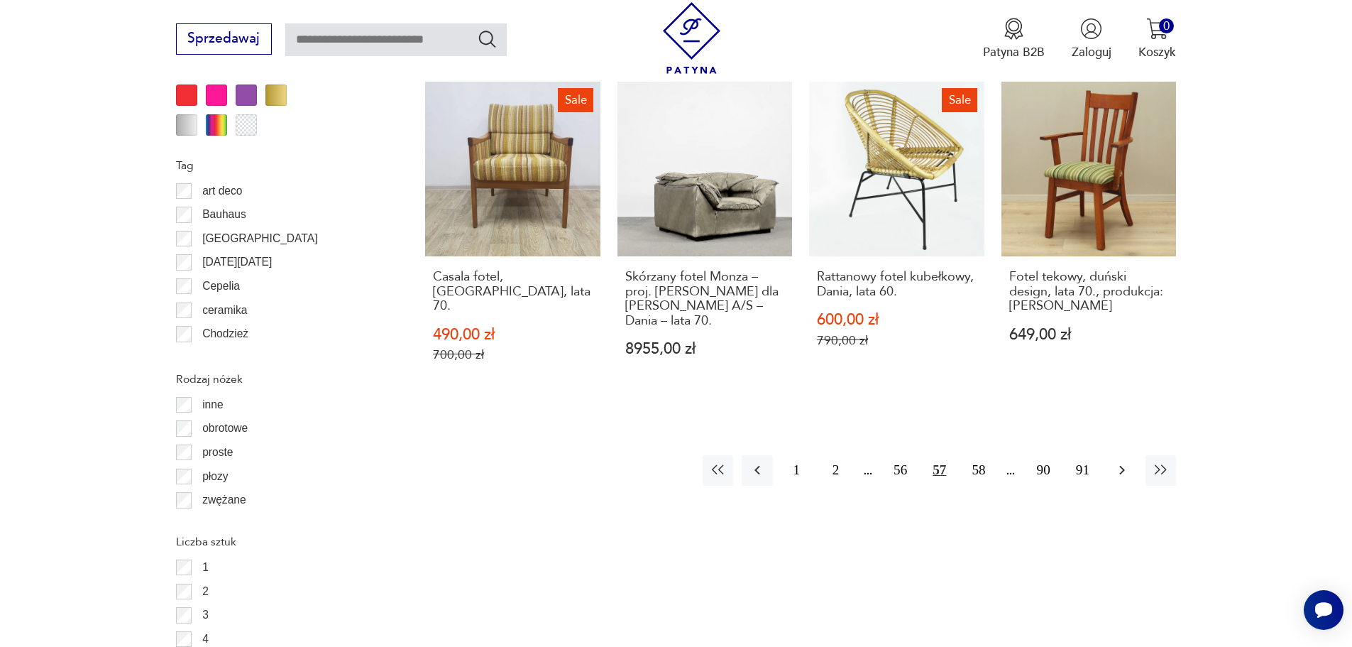
click at [1122, 461] on icon "button" at bounding box center [1122, 469] width 17 height 17
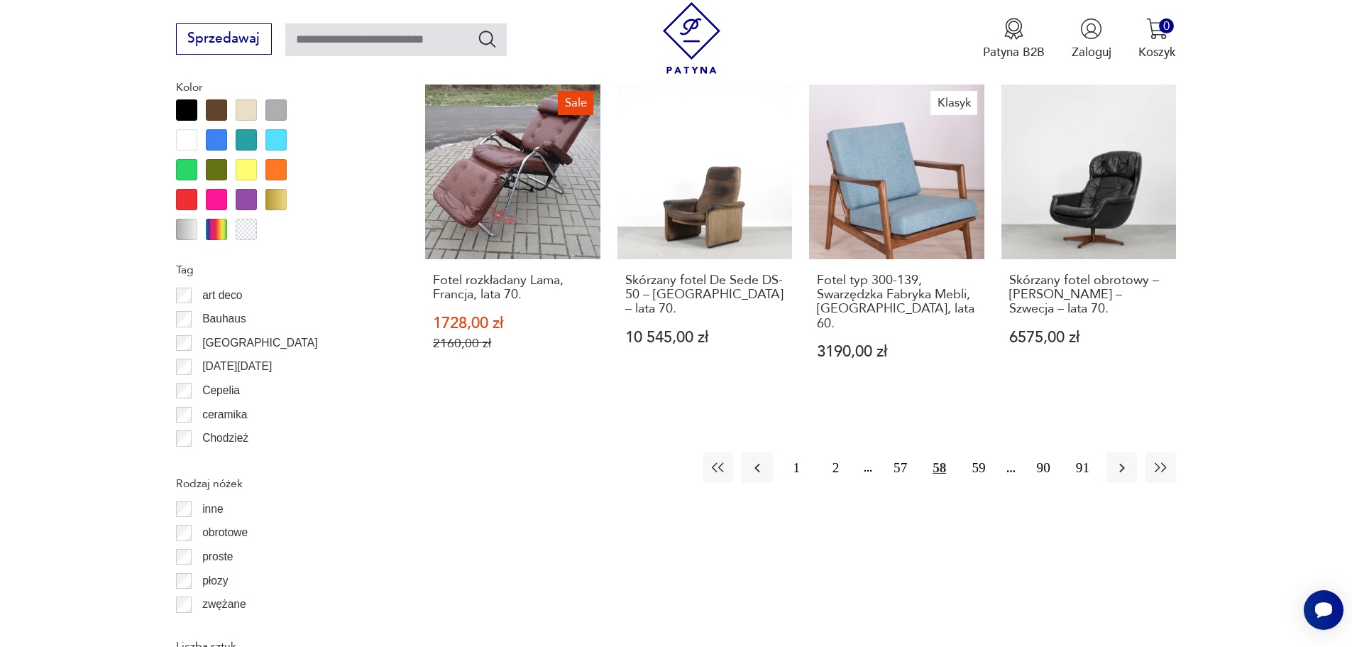
scroll to position [1751, 0]
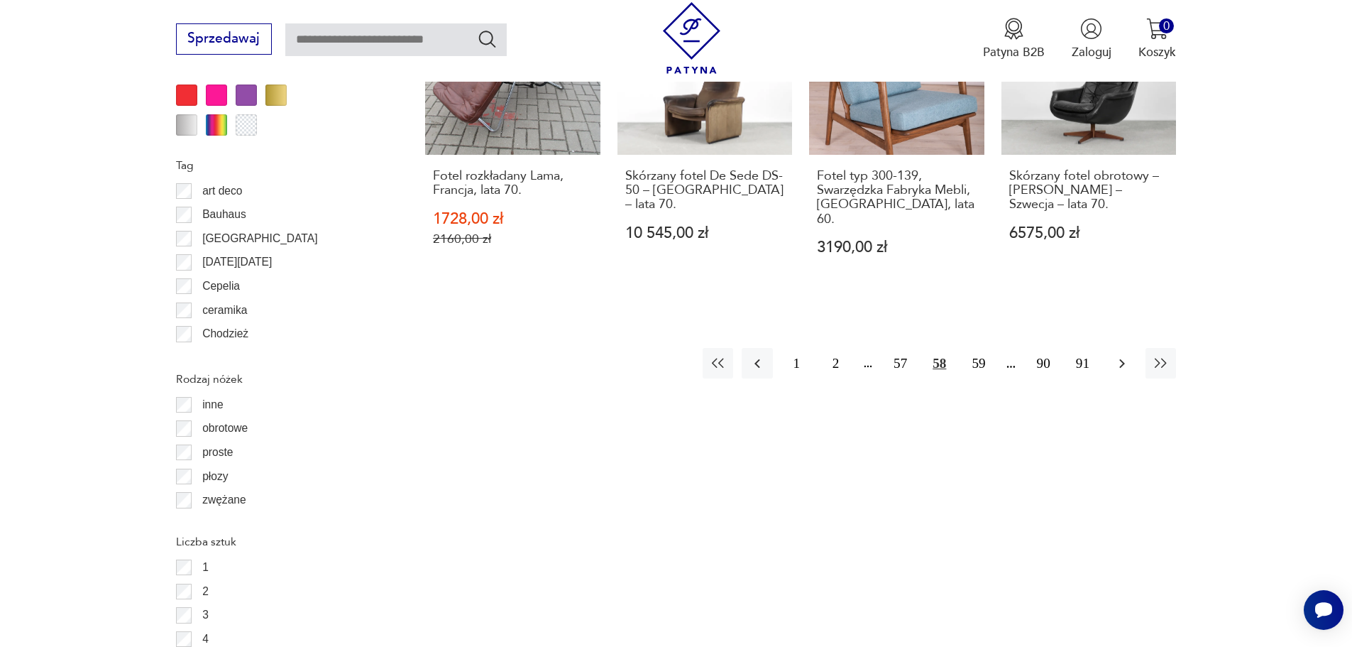
click at [1118, 355] on icon "button" at bounding box center [1122, 363] width 17 height 17
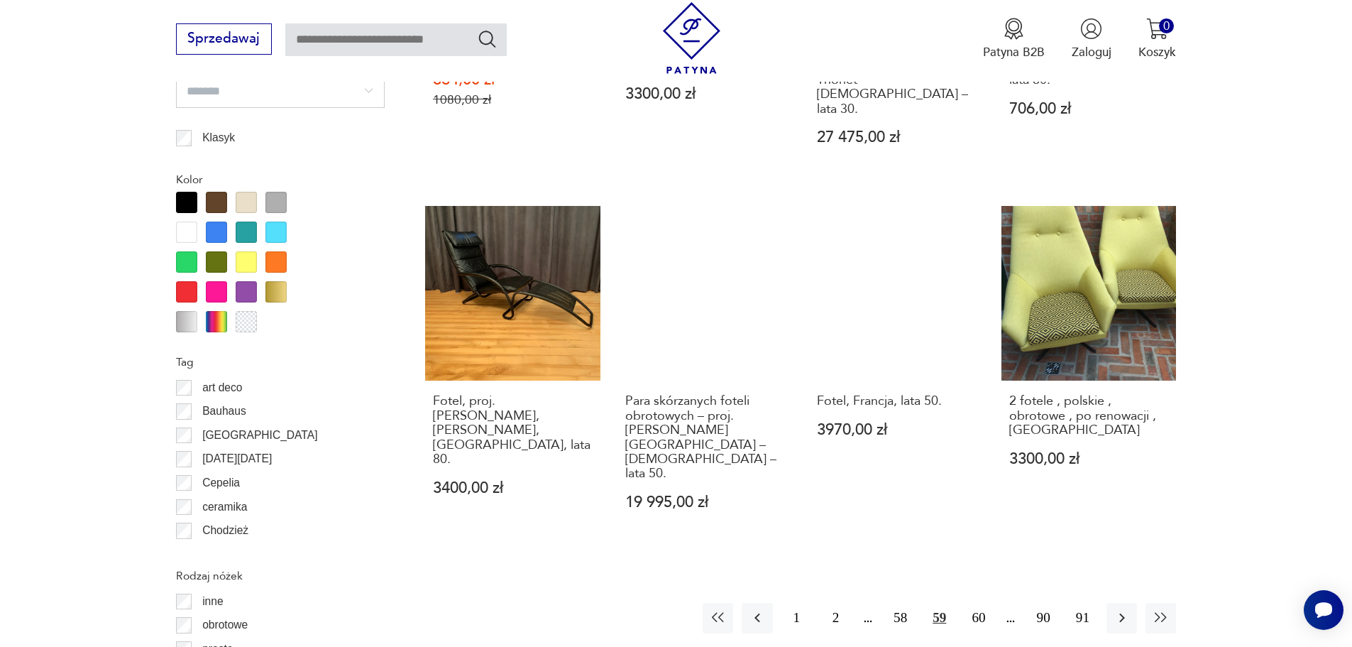
scroll to position [1680, 0]
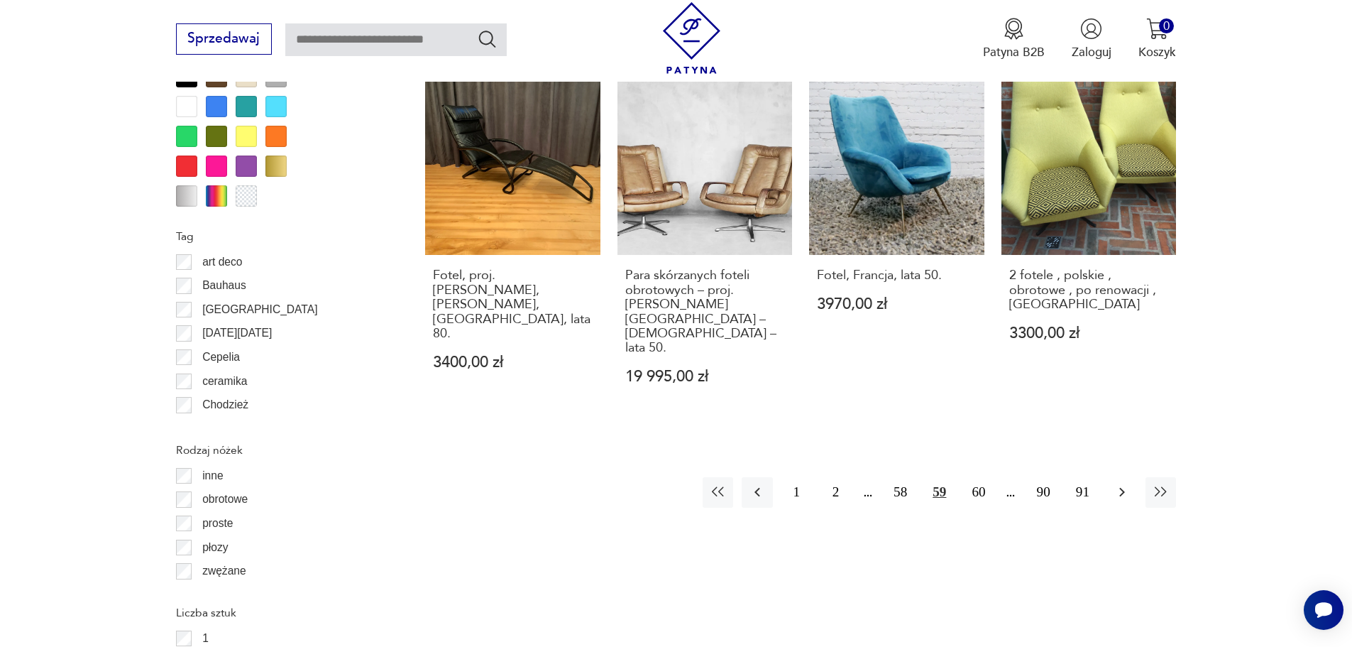
click at [1125, 483] on icon "button" at bounding box center [1122, 491] width 17 height 17
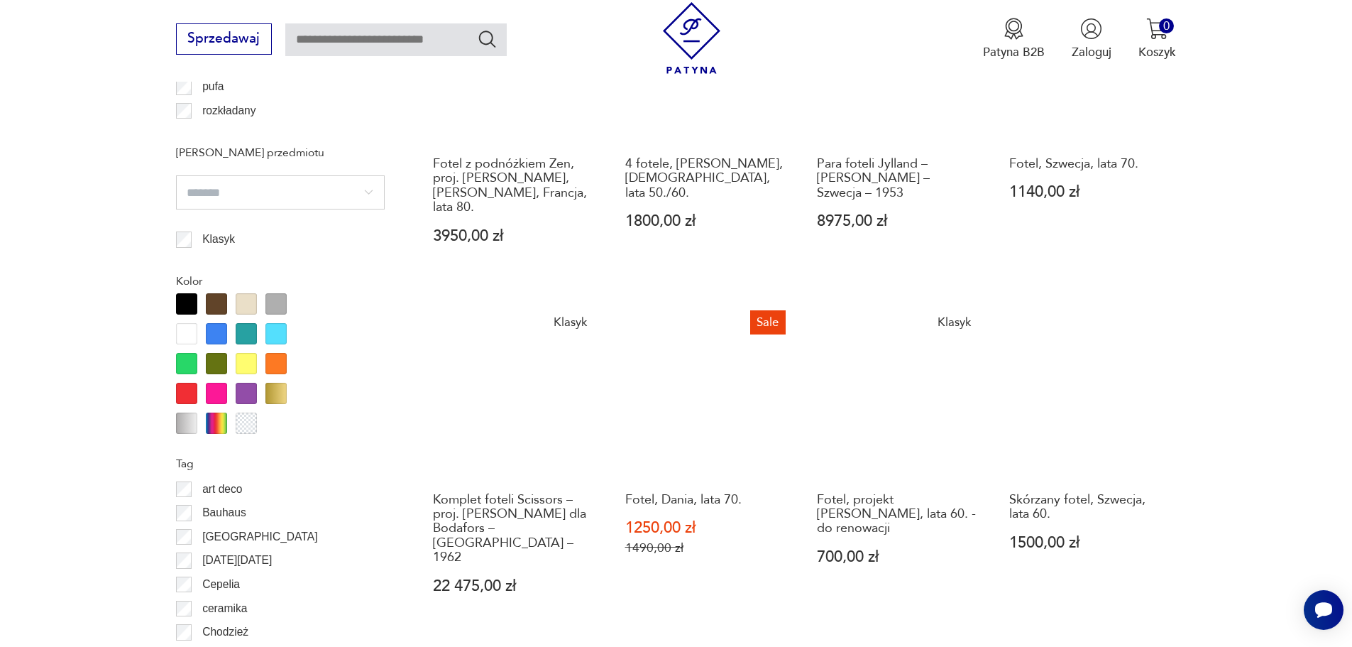
scroll to position [1609, 0]
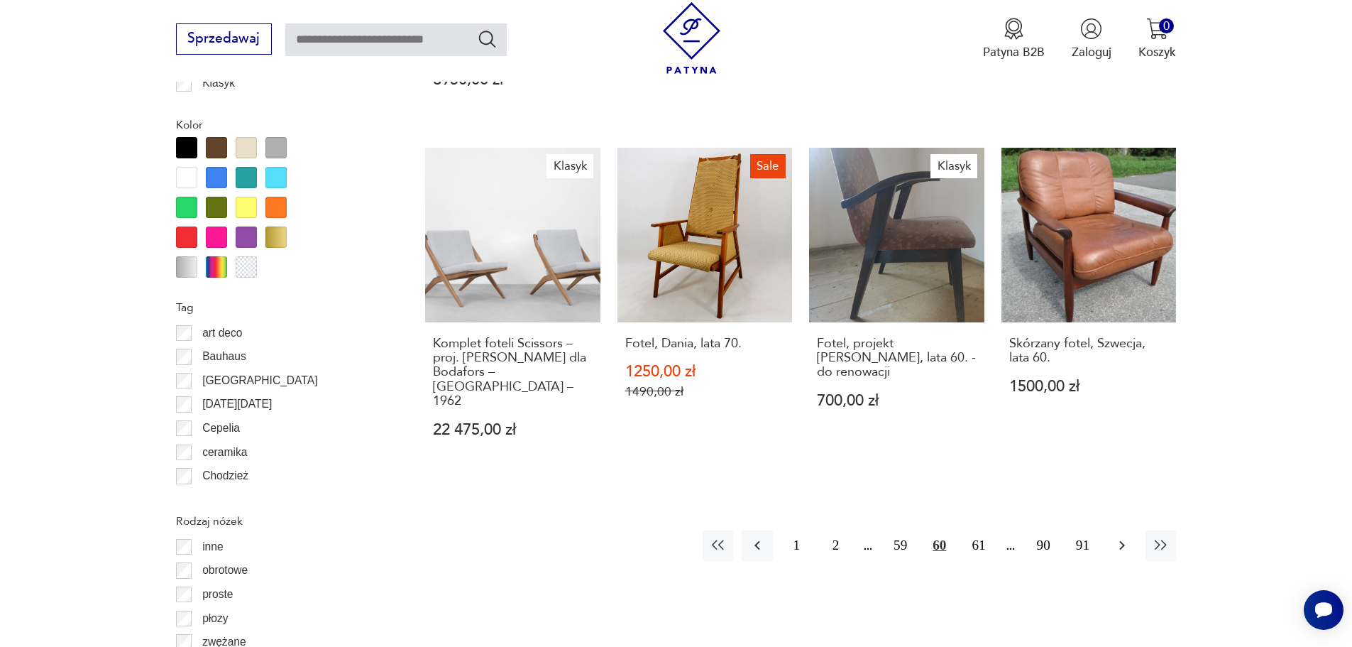
click at [1120, 537] on icon "button" at bounding box center [1122, 545] width 17 height 17
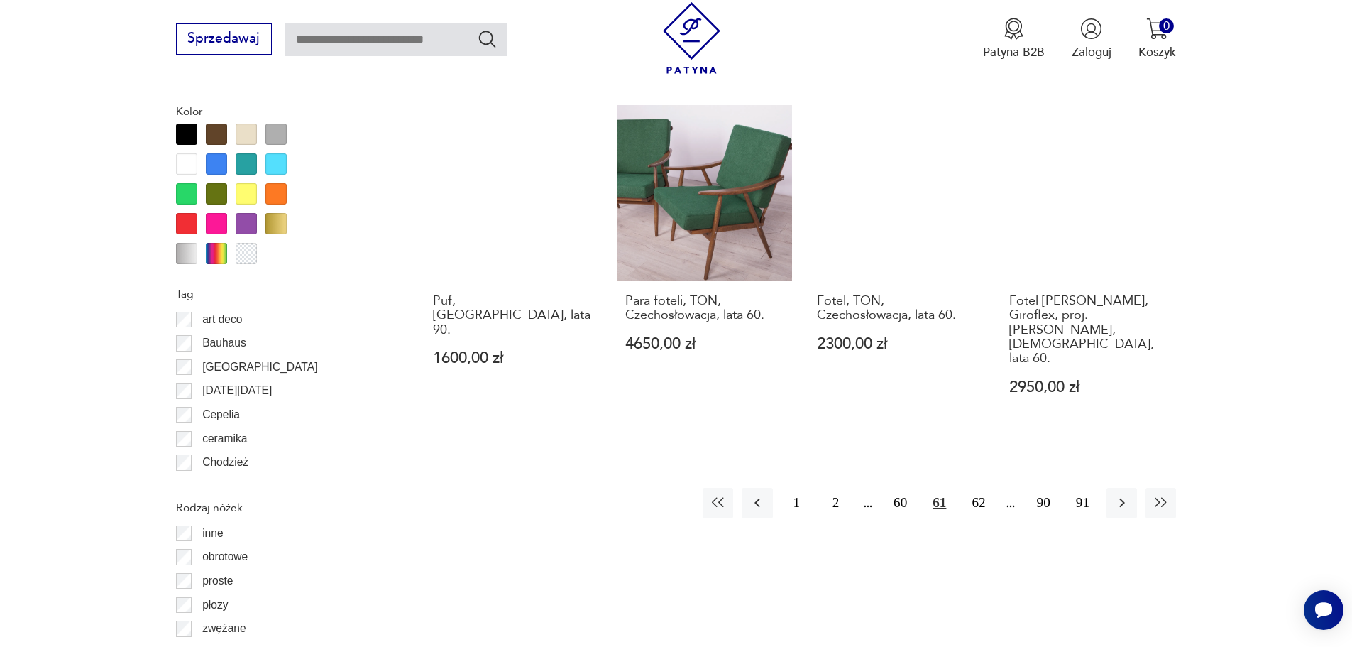
scroll to position [1751, 0]
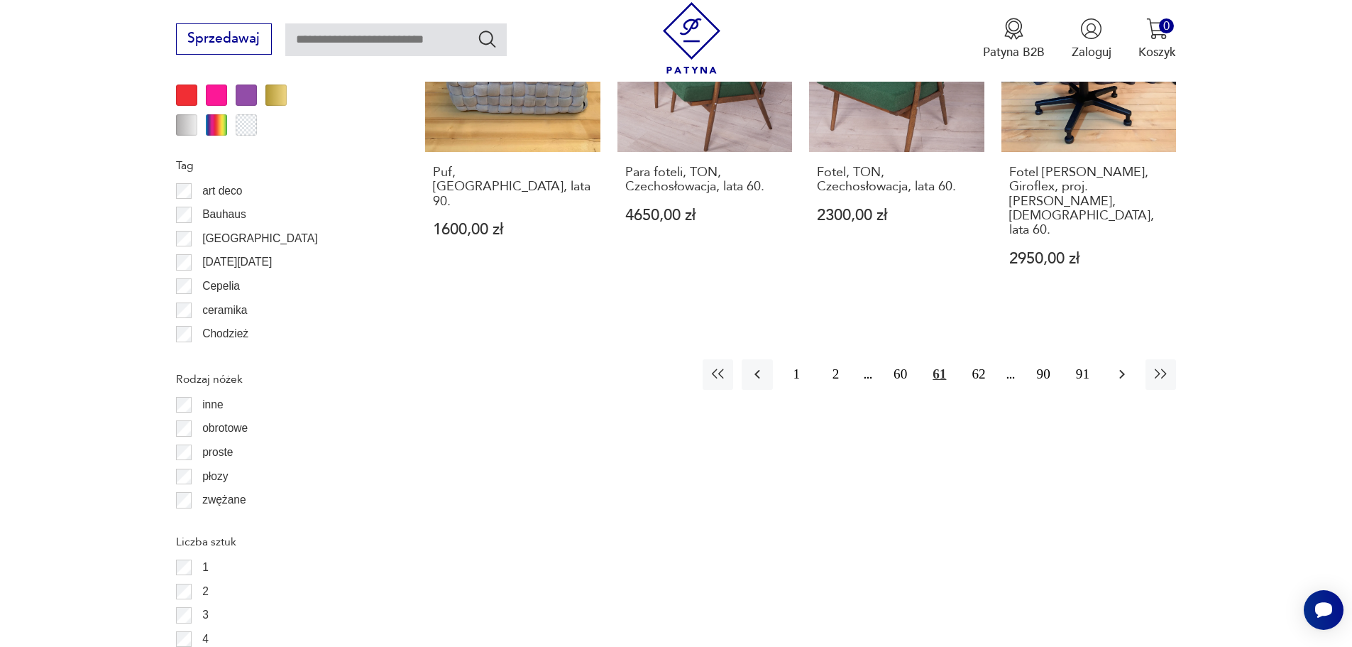
click at [1120, 370] on icon "button" at bounding box center [1123, 374] width 6 height 9
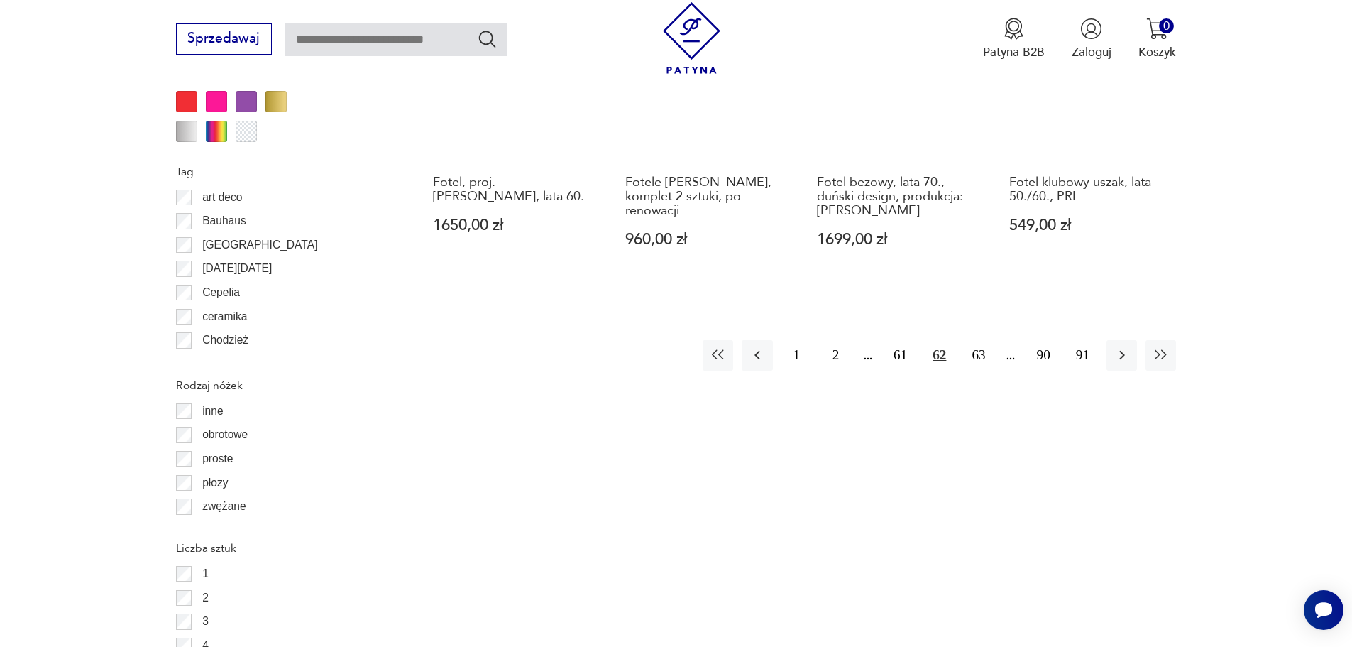
scroll to position [1751, 0]
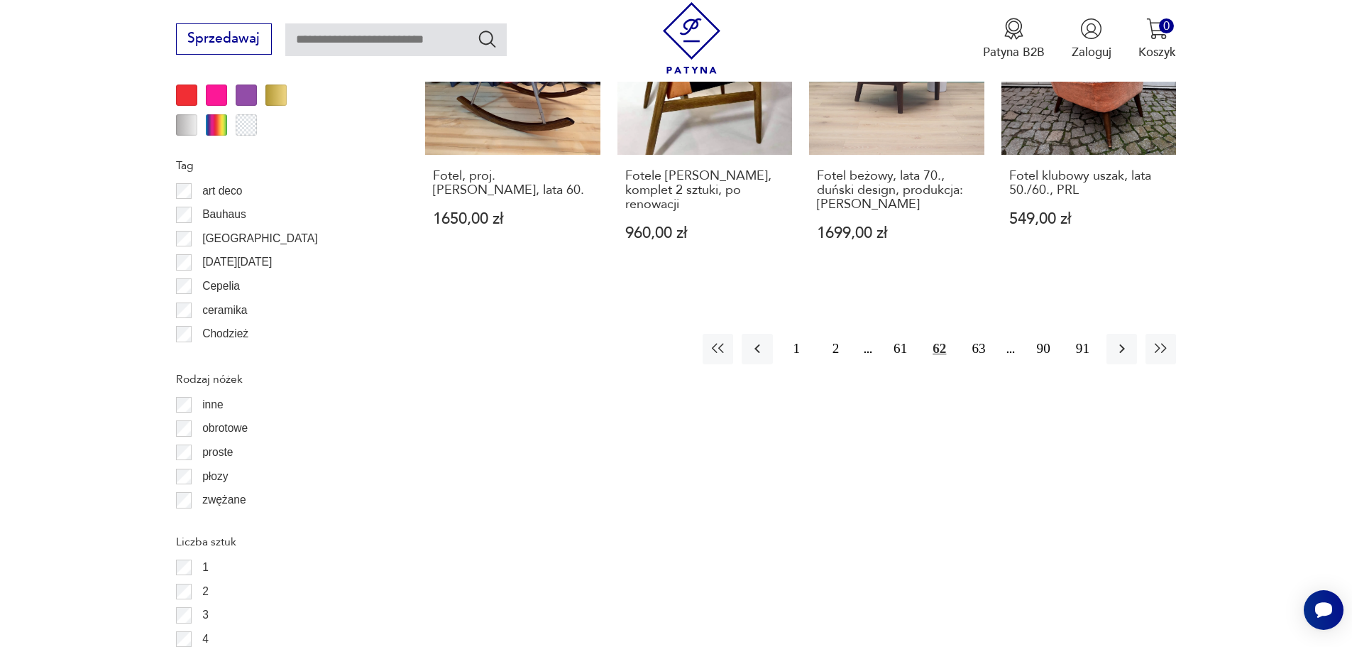
click at [1122, 344] on icon "button" at bounding box center [1123, 348] width 6 height 9
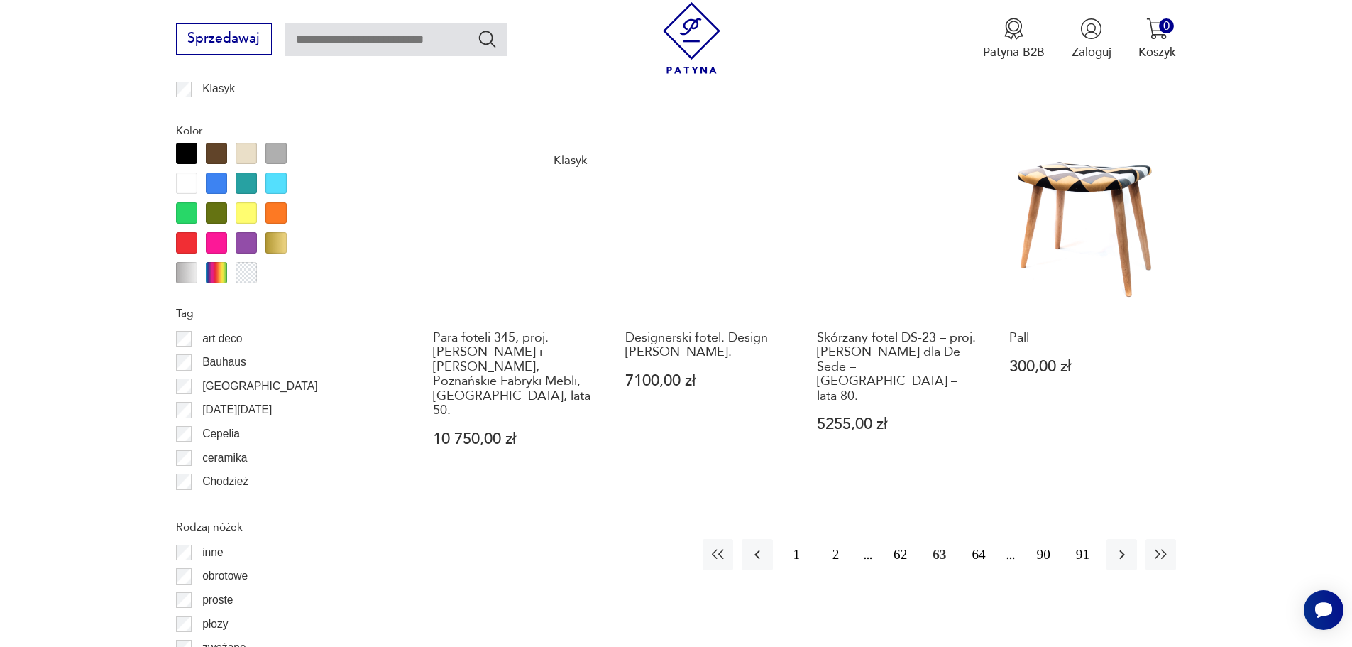
scroll to position [1609, 0]
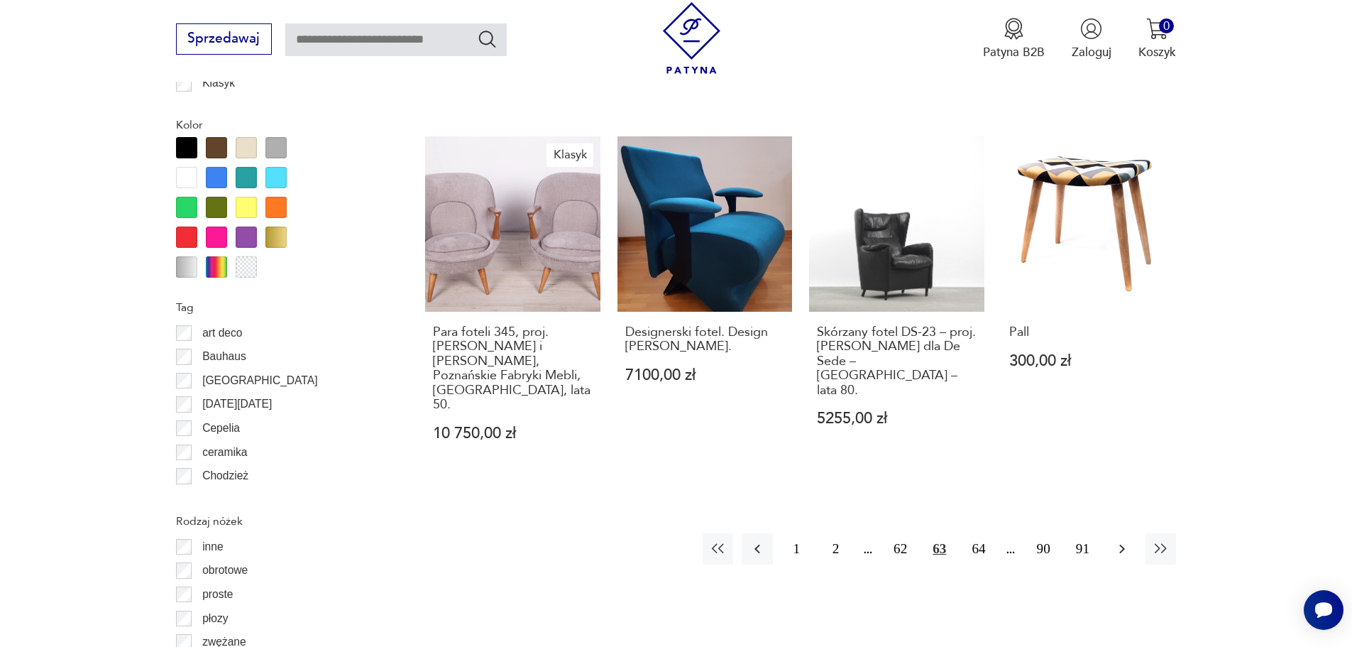
click at [1125, 540] on icon "button" at bounding box center [1122, 548] width 17 height 17
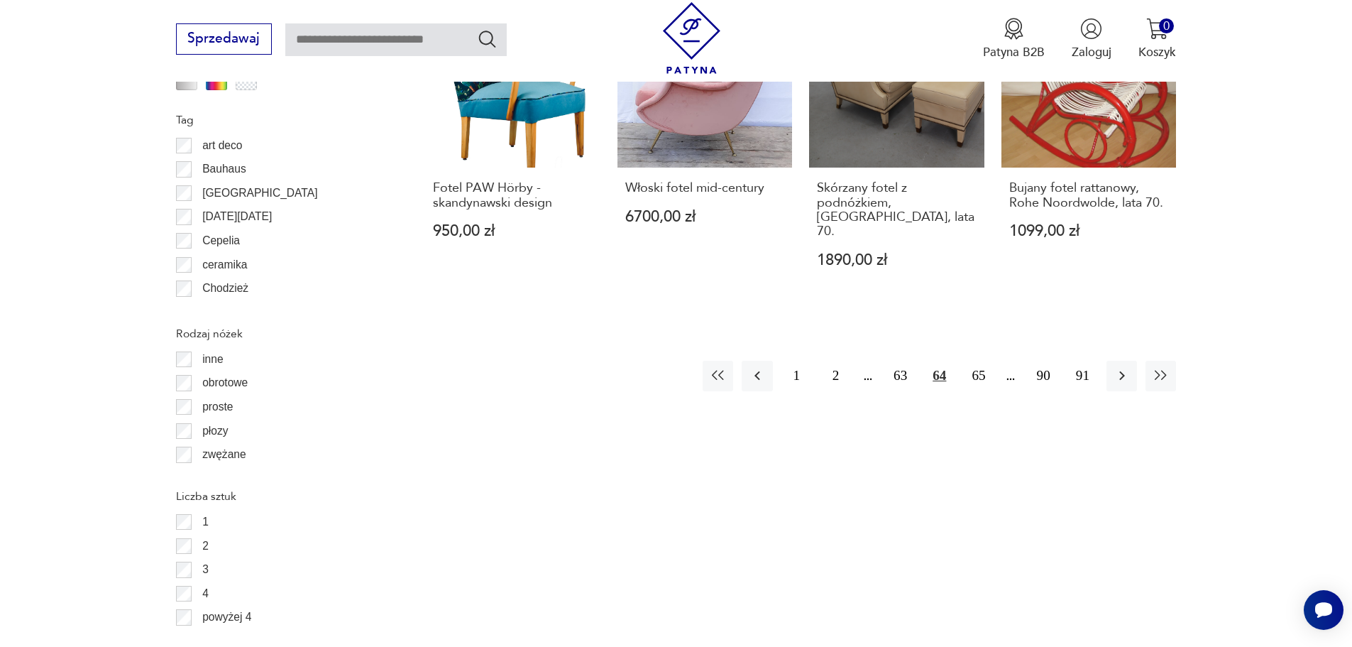
scroll to position [1893, 0]
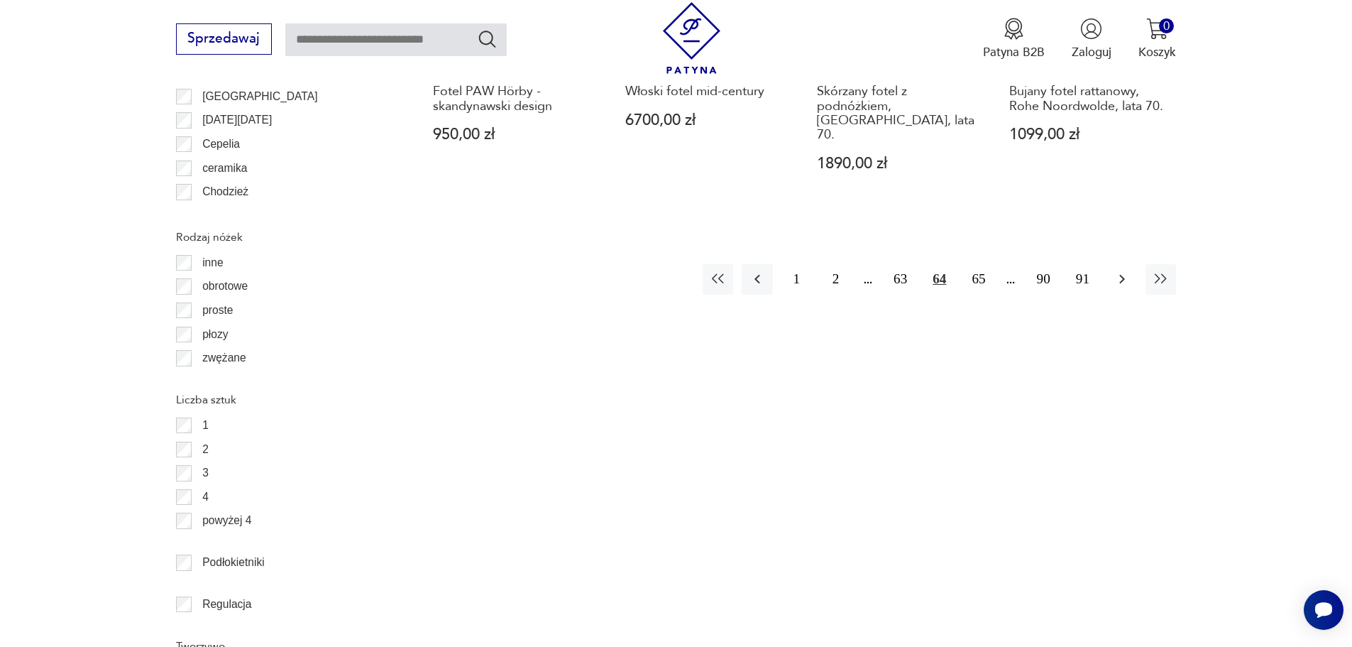
click at [1125, 270] on icon "button" at bounding box center [1122, 278] width 17 height 17
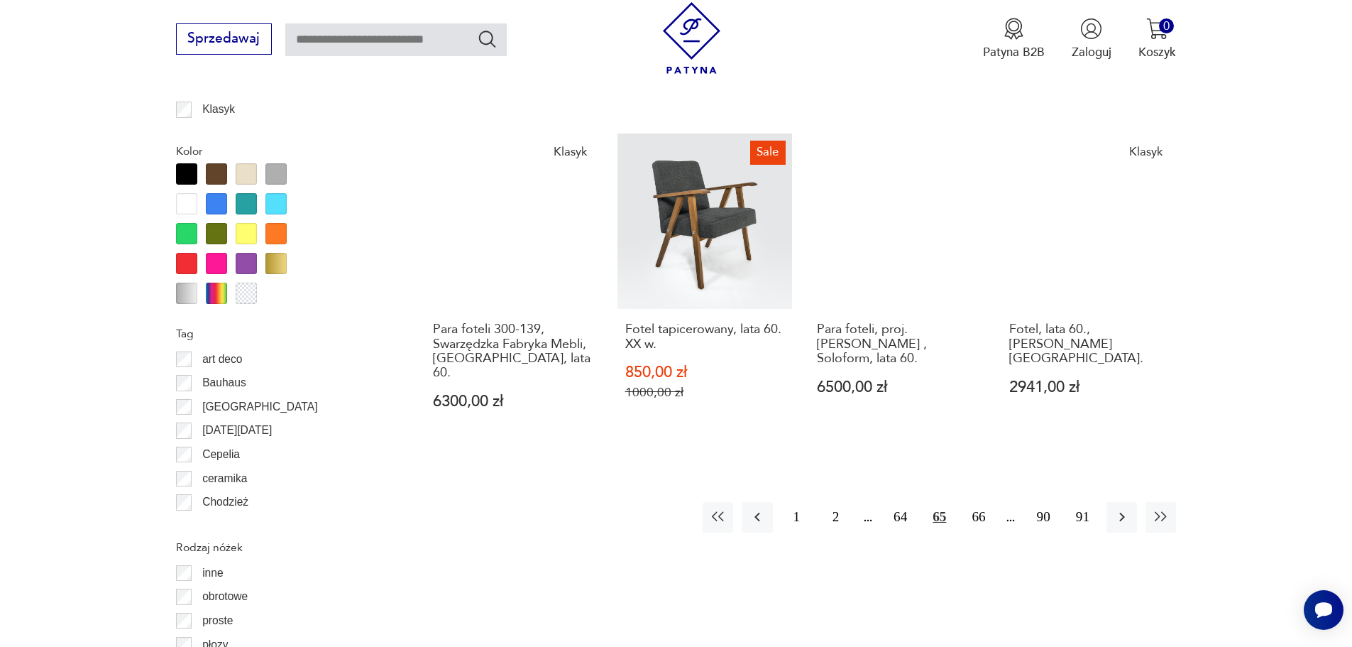
scroll to position [1680, 0]
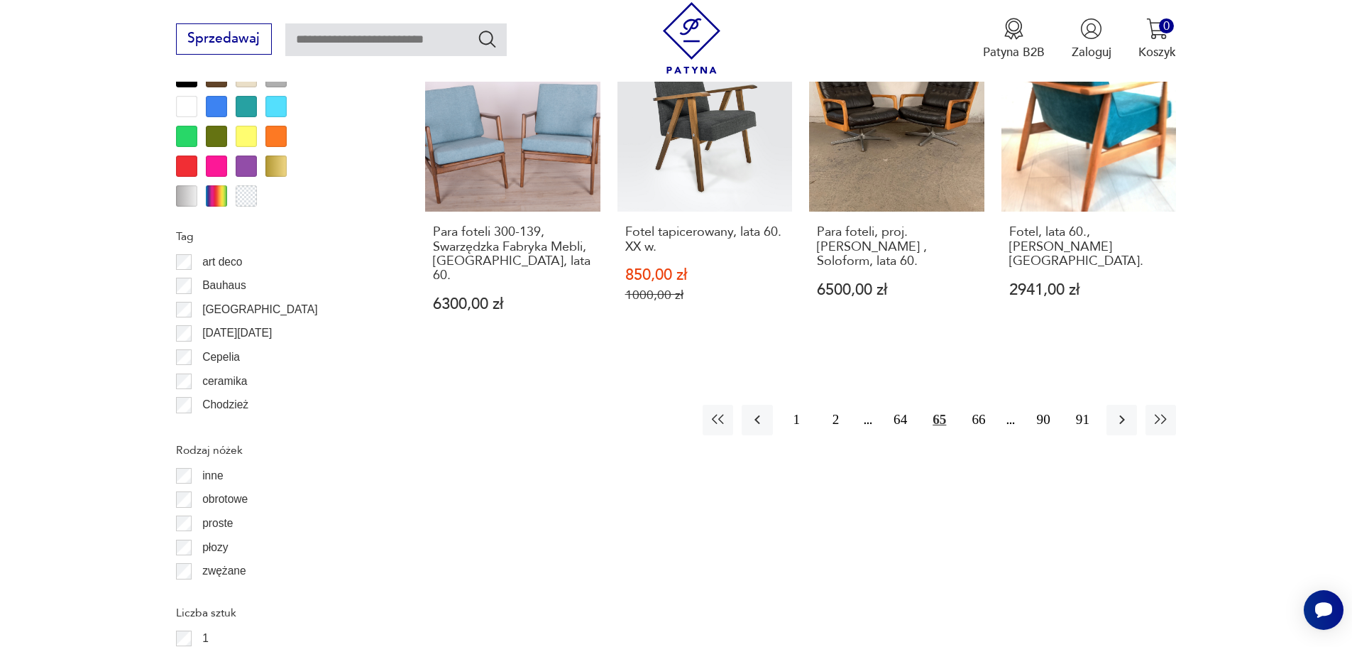
drag, startPoint x: 1115, startPoint y: 362, endPoint x: 1000, endPoint y: 163, distance: 230.6
click at [1116, 411] on icon "button" at bounding box center [1122, 419] width 17 height 17
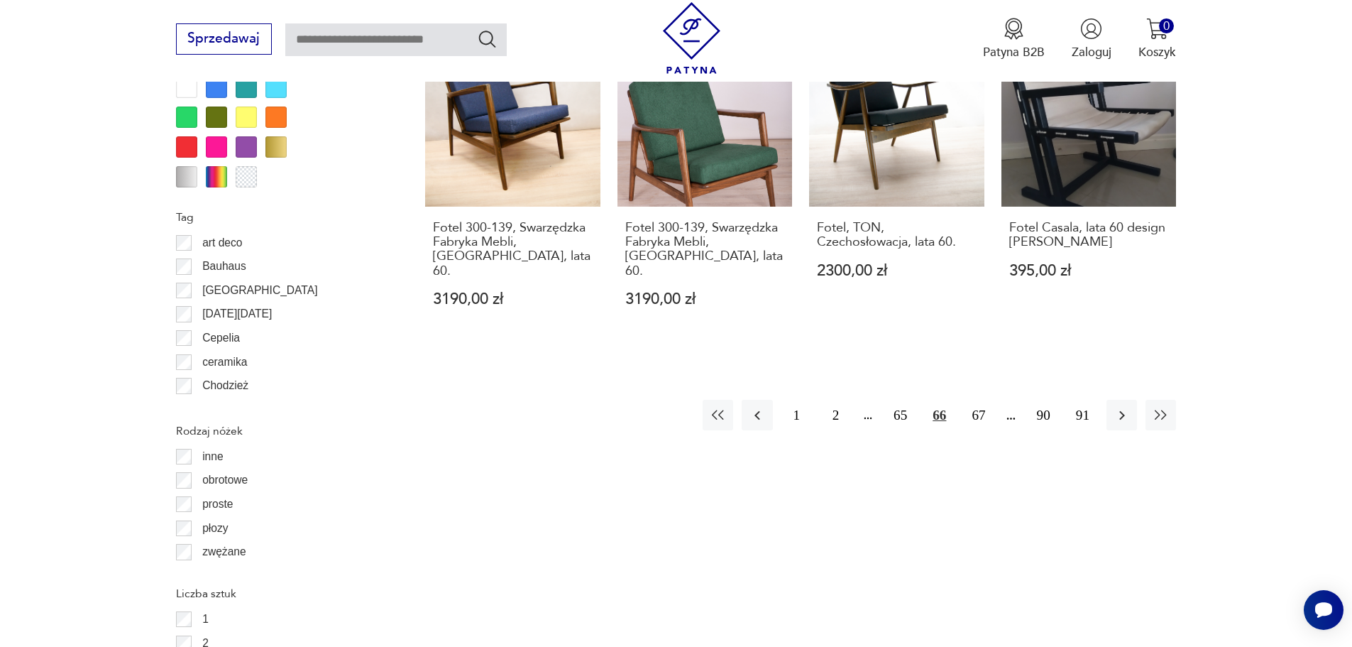
scroll to position [1822, 0]
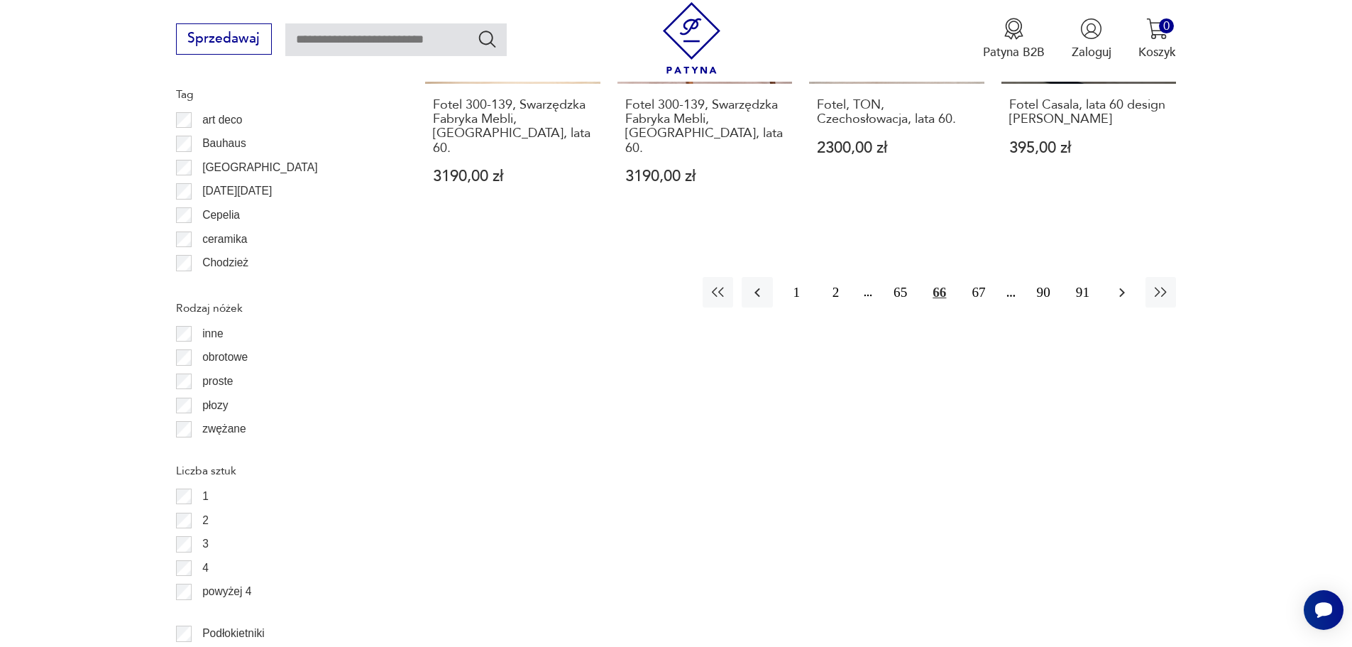
click at [1115, 284] on icon "button" at bounding box center [1122, 292] width 17 height 17
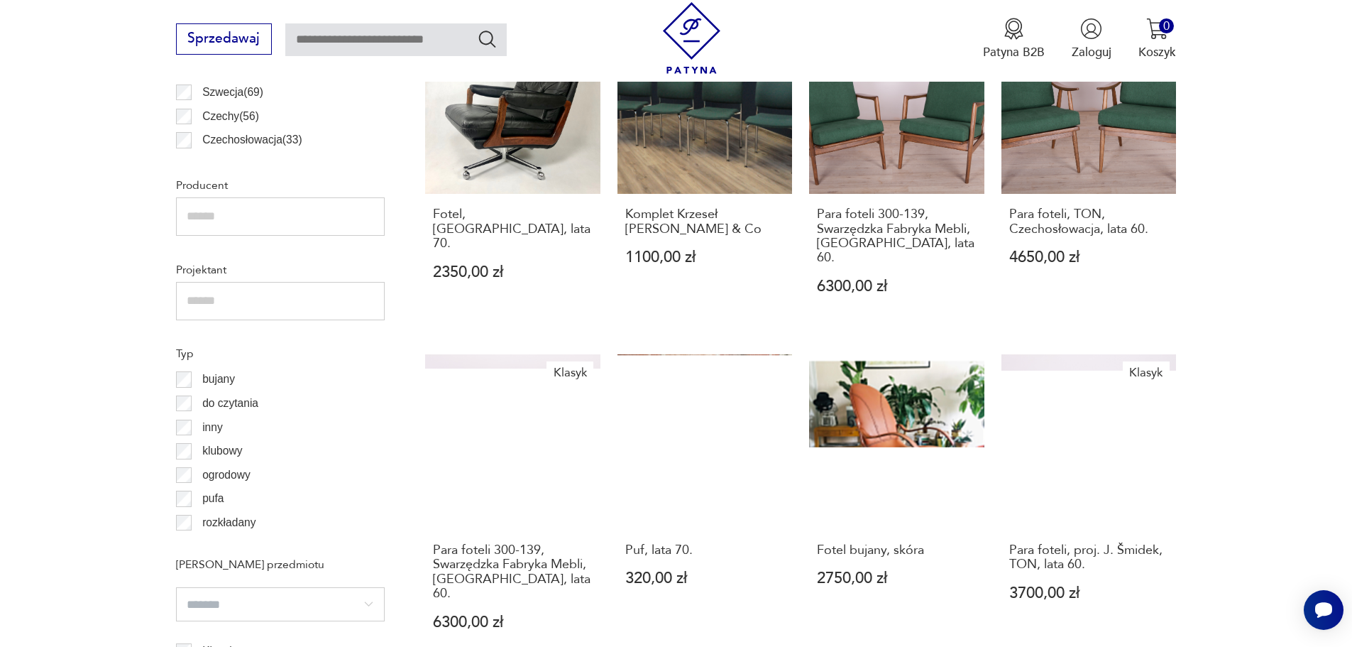
scroll to position [1467, 0]
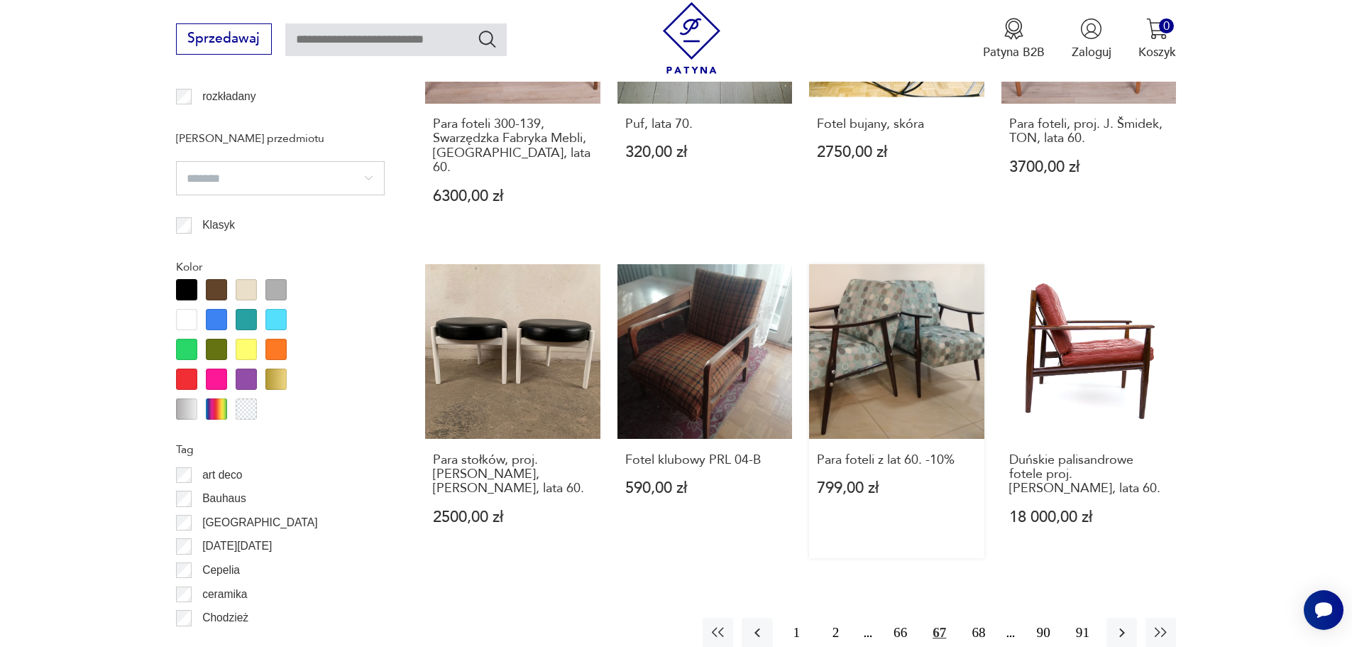
drag, startPoint x: 1127, startPoint y: 591, endPoint x: 858, endPoint y: 501, distance: 284.7
click at [1127, 624] on icon "button" at bounding box center [1122, 632] width 17 height 17
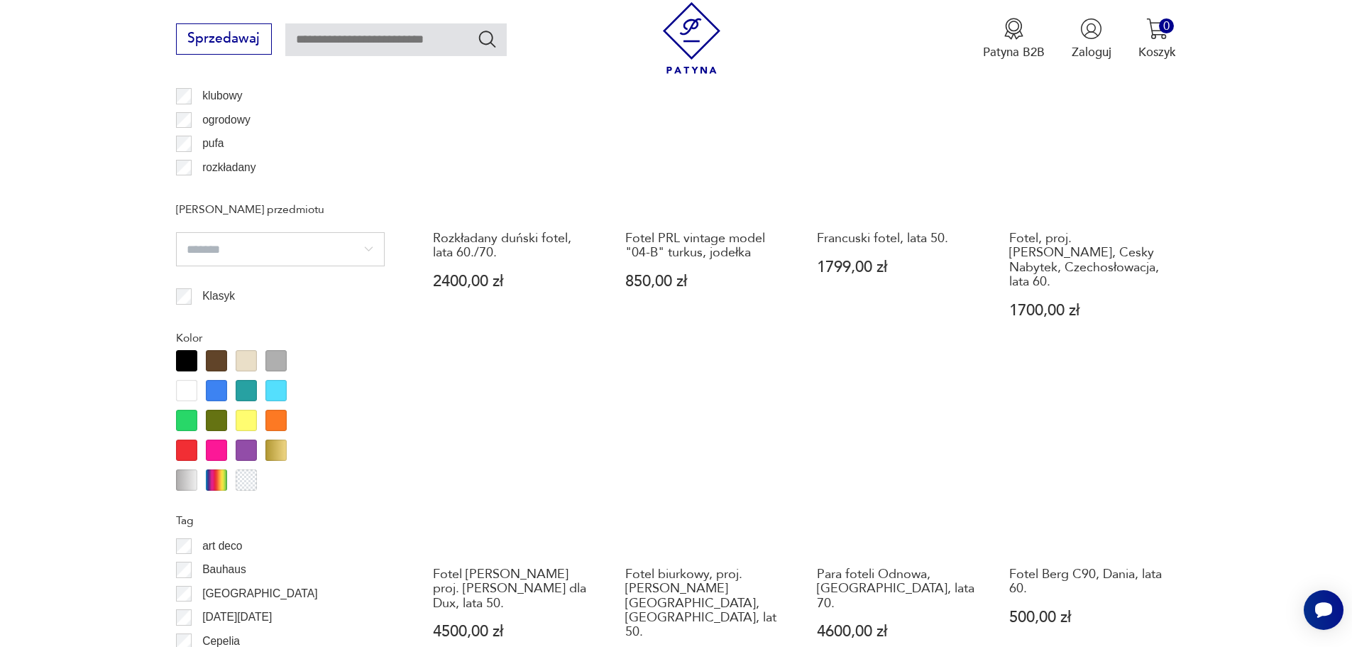
scroll to position [1751, 0]
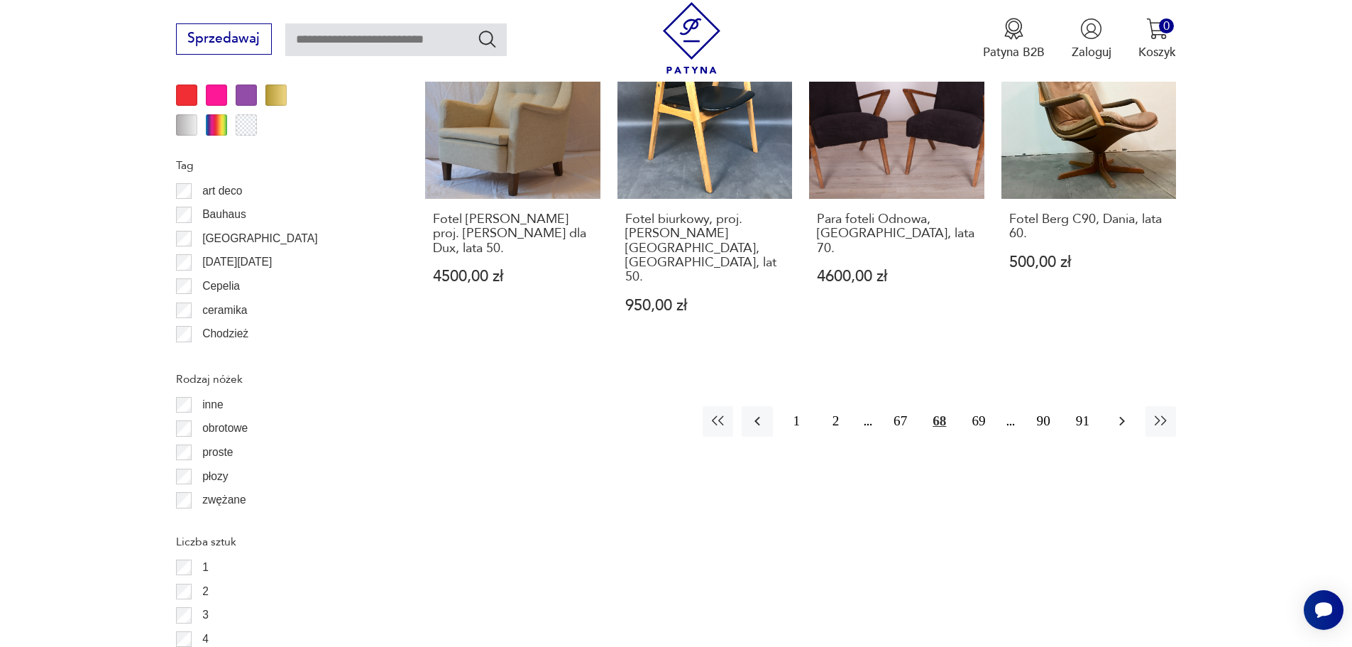
drag, startPoint x: 1159, startPoint y: 328, endPoint x: 1129, endPoint y: 351, distance: 37.5
click at [1122, 412] on icon "button" at bounding box center [1122, 420] width 17 height 17
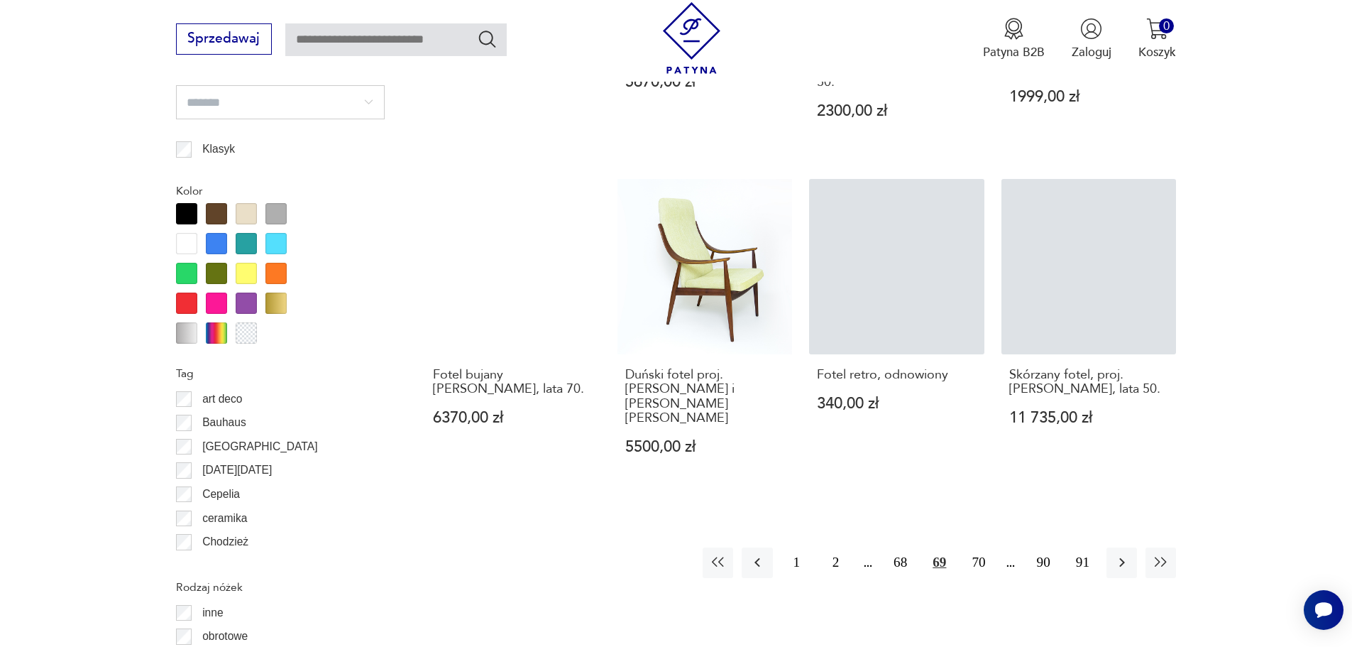
scroll to position [1538, 0]
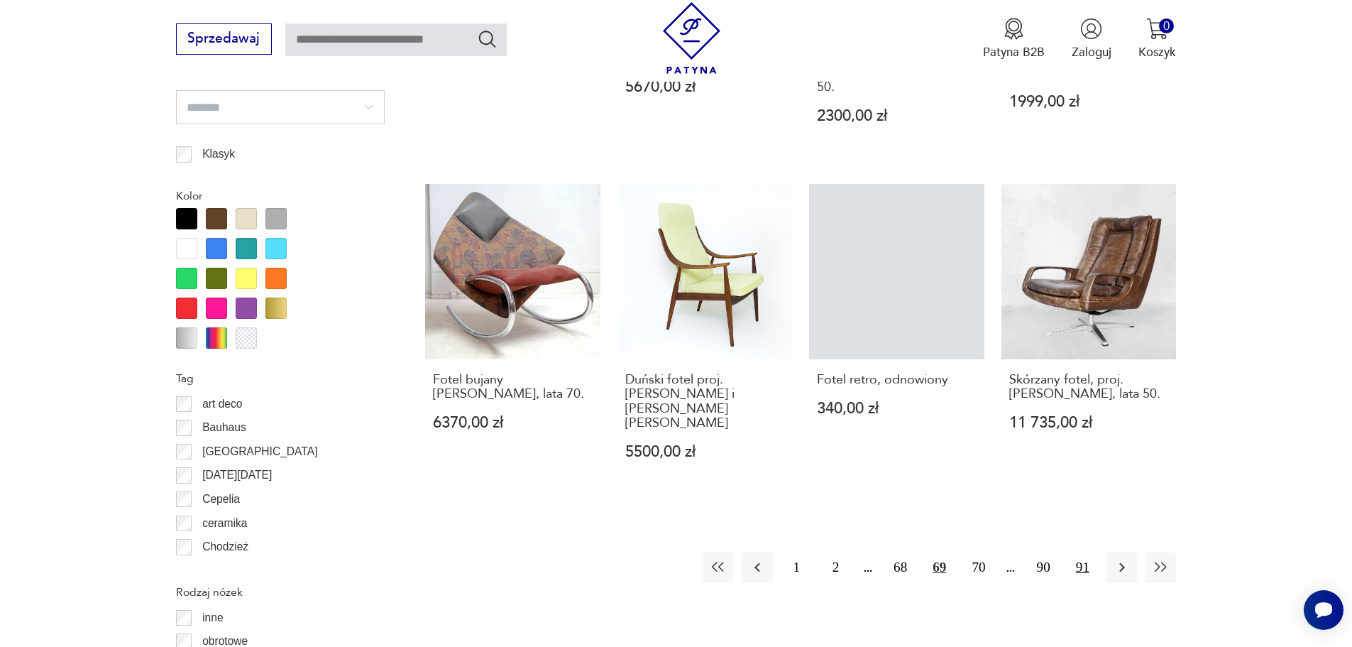
click at [1117, 559] on icon "button" at bounding box center [1122, 567] width 17 height 17
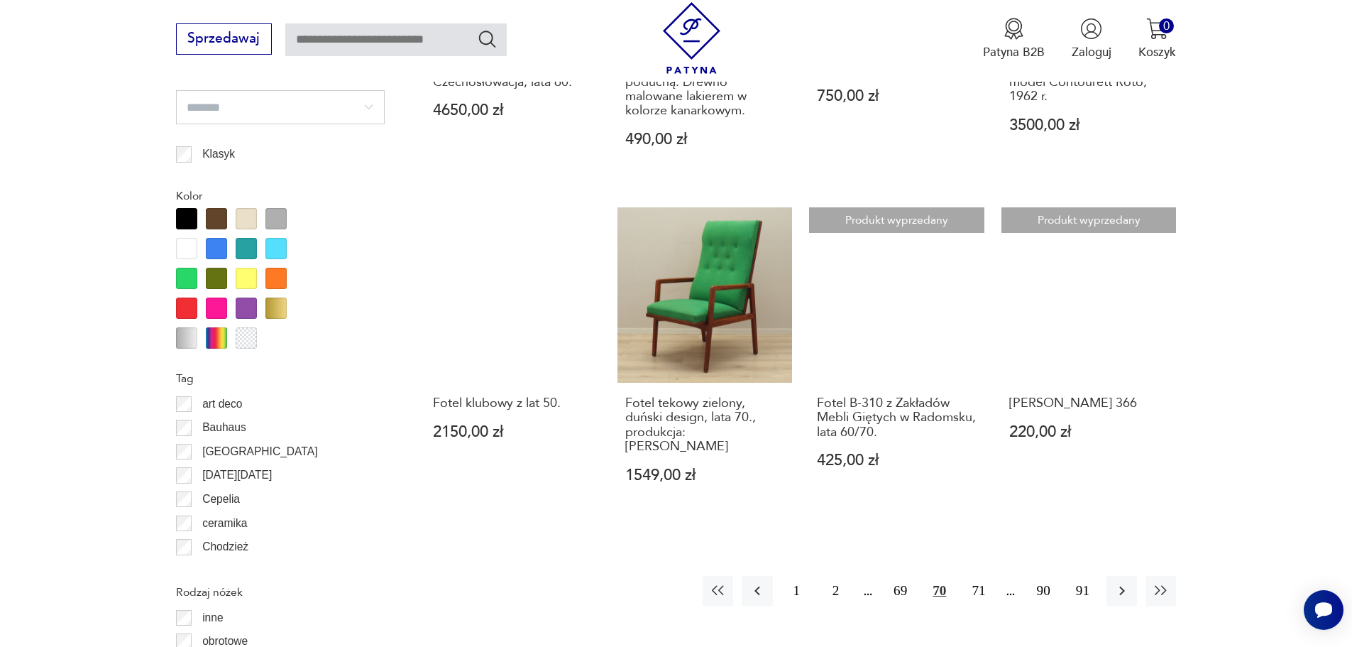
scroll to position [1822, 0]
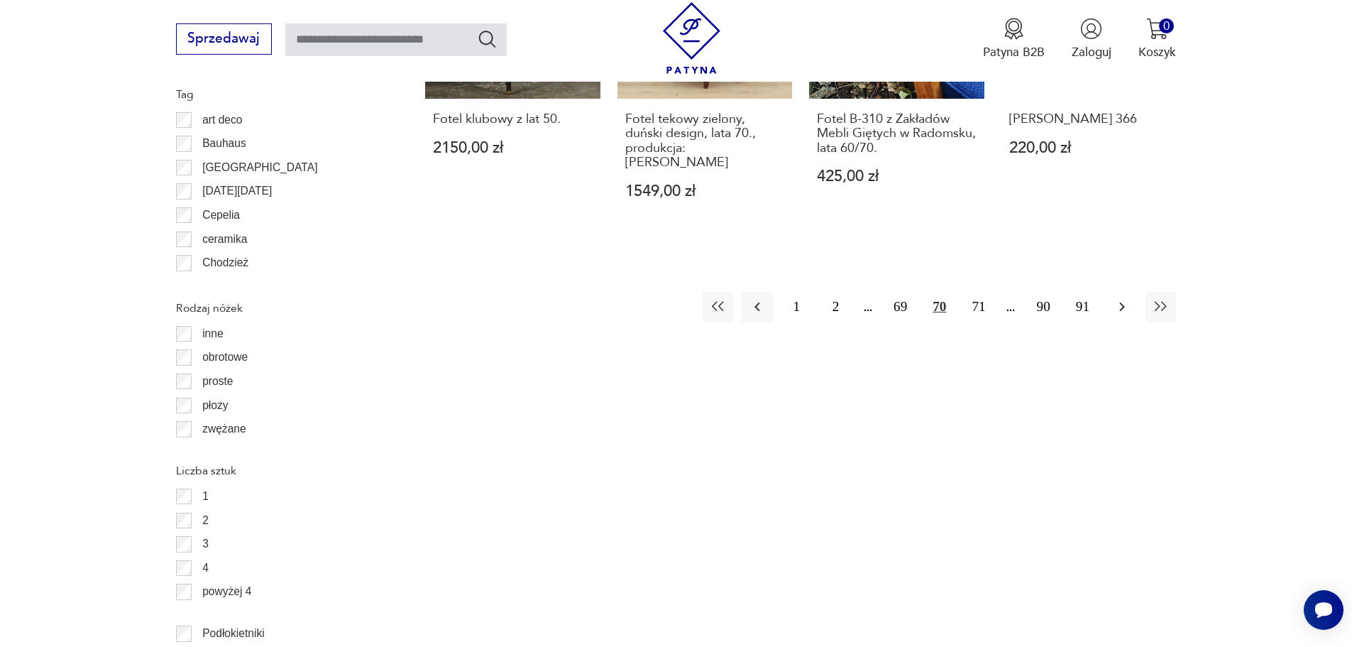
click at [1123, 298] on icon "button" at bounding box center [1122, 306] width 17 height 17
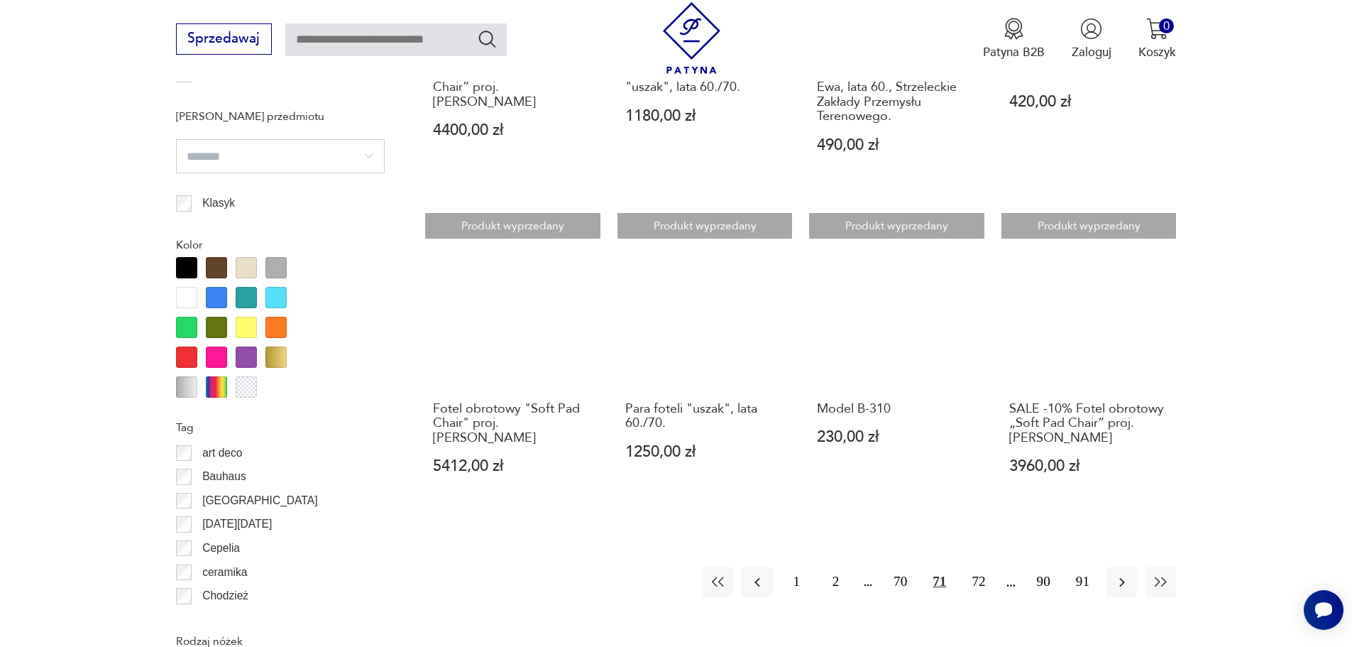
scroll to position [1609, 0]
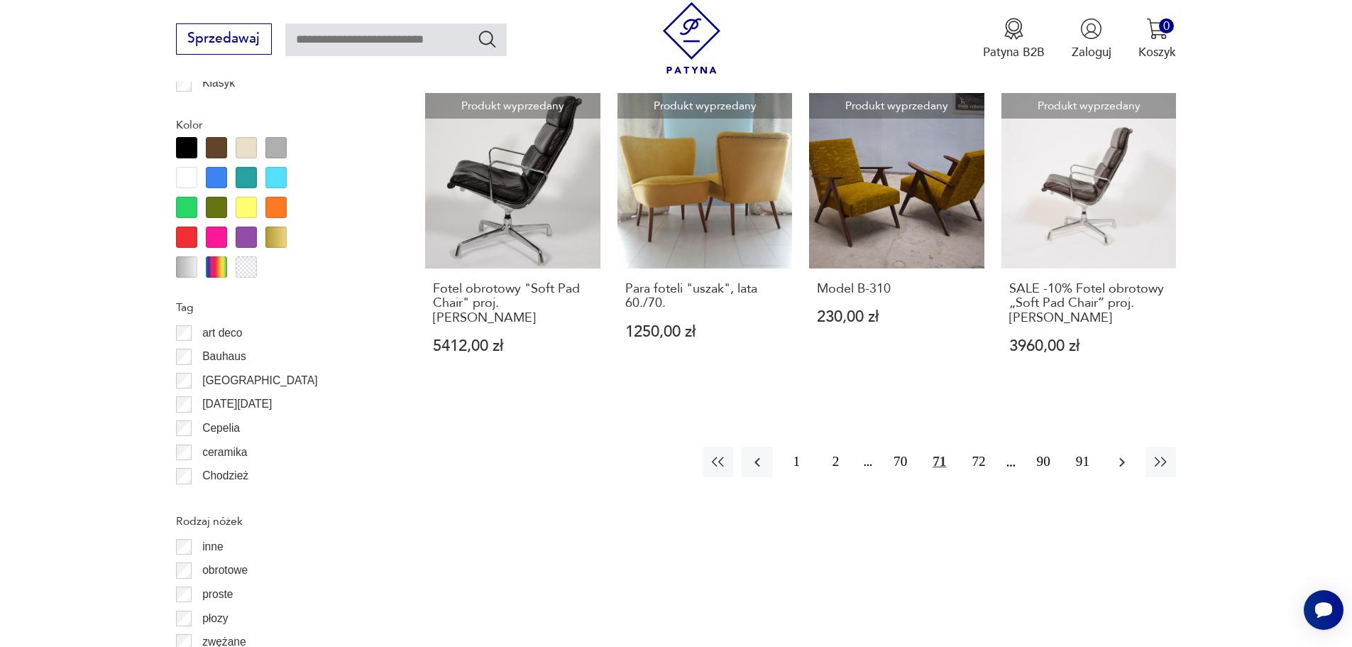
click at [1112, 465] on button "button" at bounding box center [1122, 462] width 31 height 31
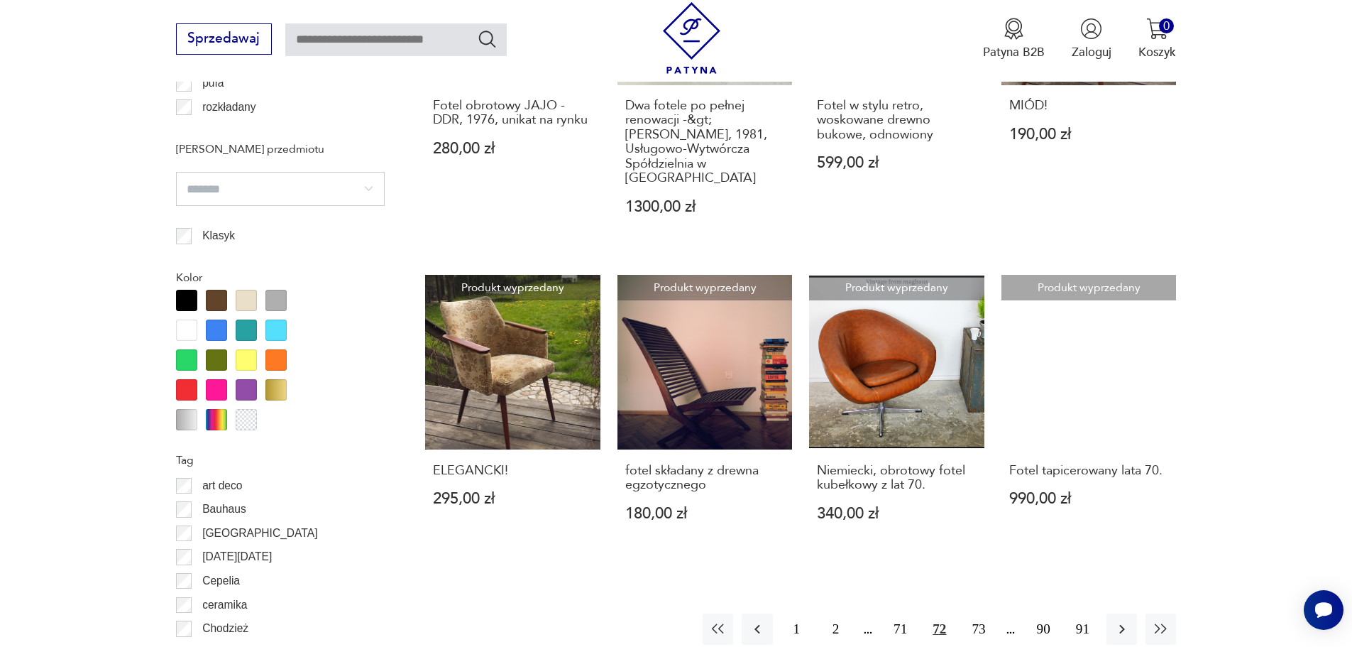
scroll to position [1609, 0]
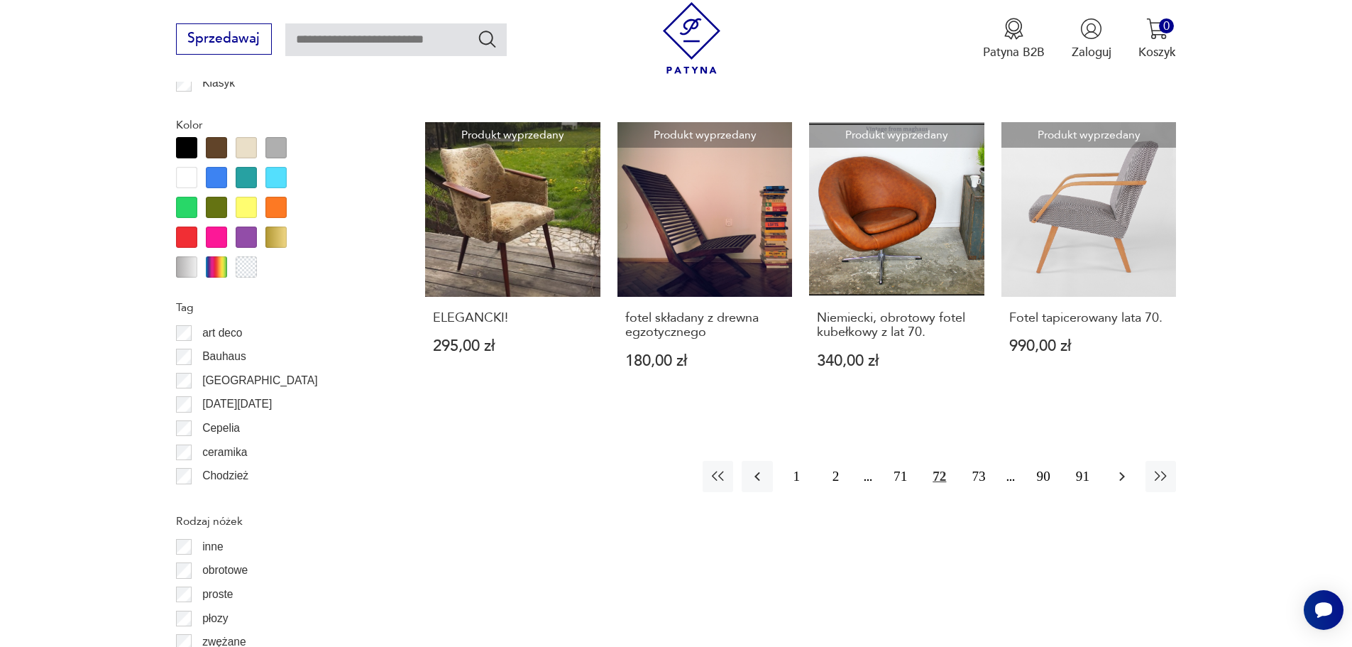
click at [1121, 468] on icon "button" at bounding box center [1122, 476] width 17 height 17
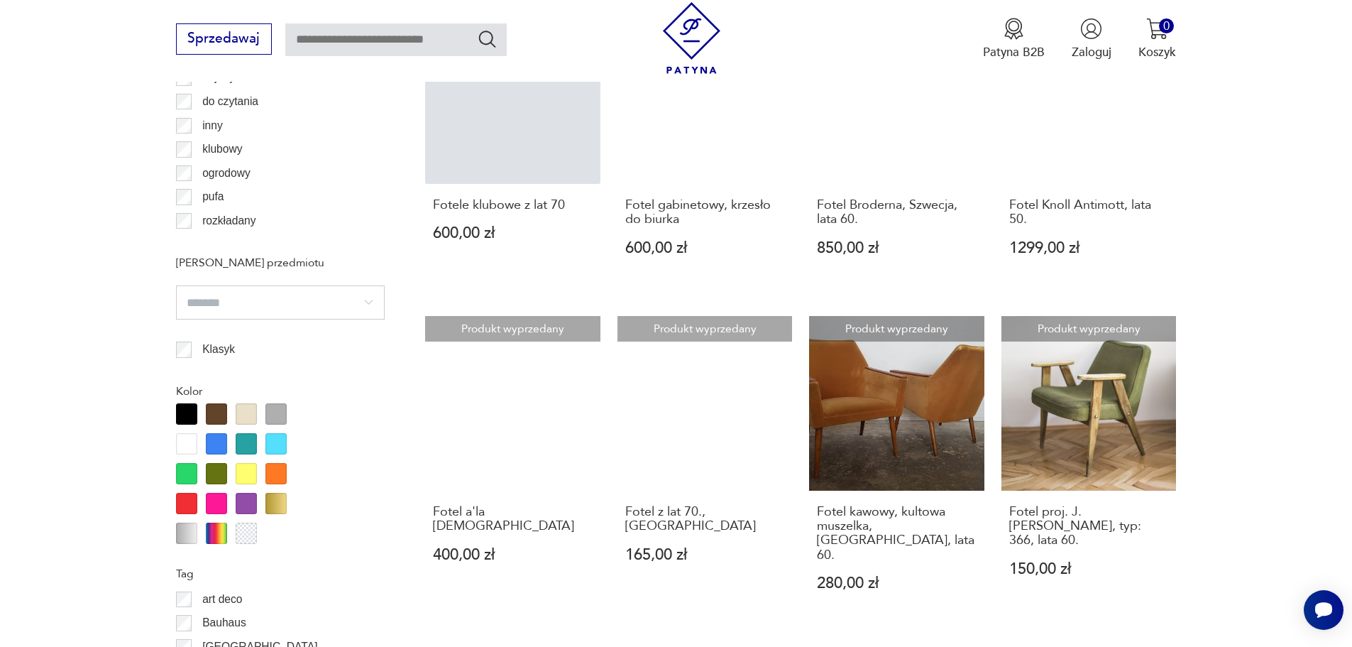
scroll to position [1467, 0]
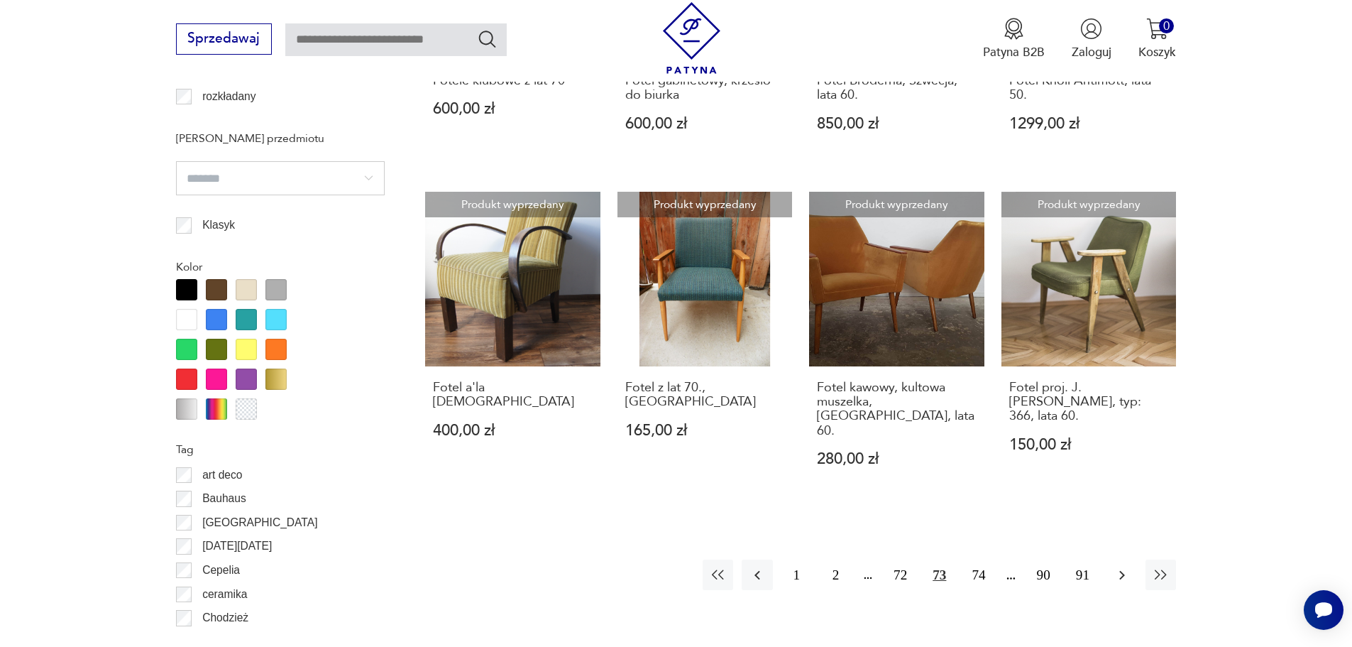
click at [1120, 567] on icon "button" at bounding box center [1122, 575] width 17 height 17
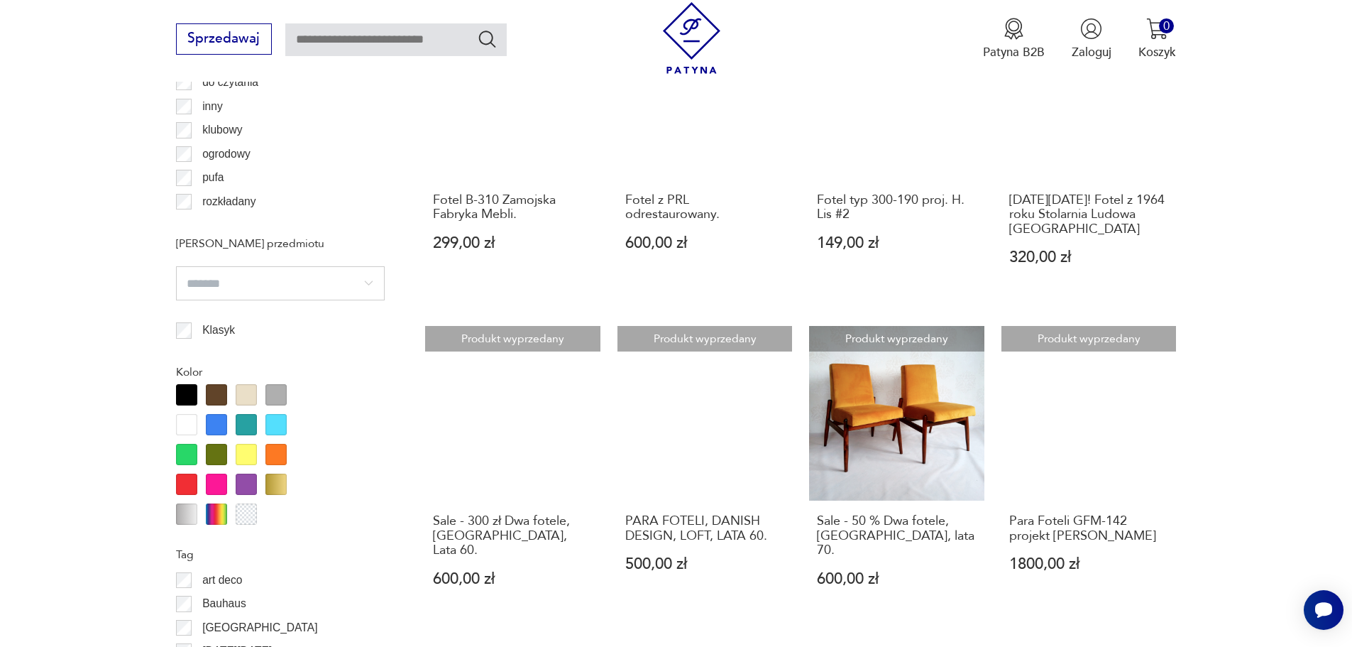
scroll to position [1538, 0]
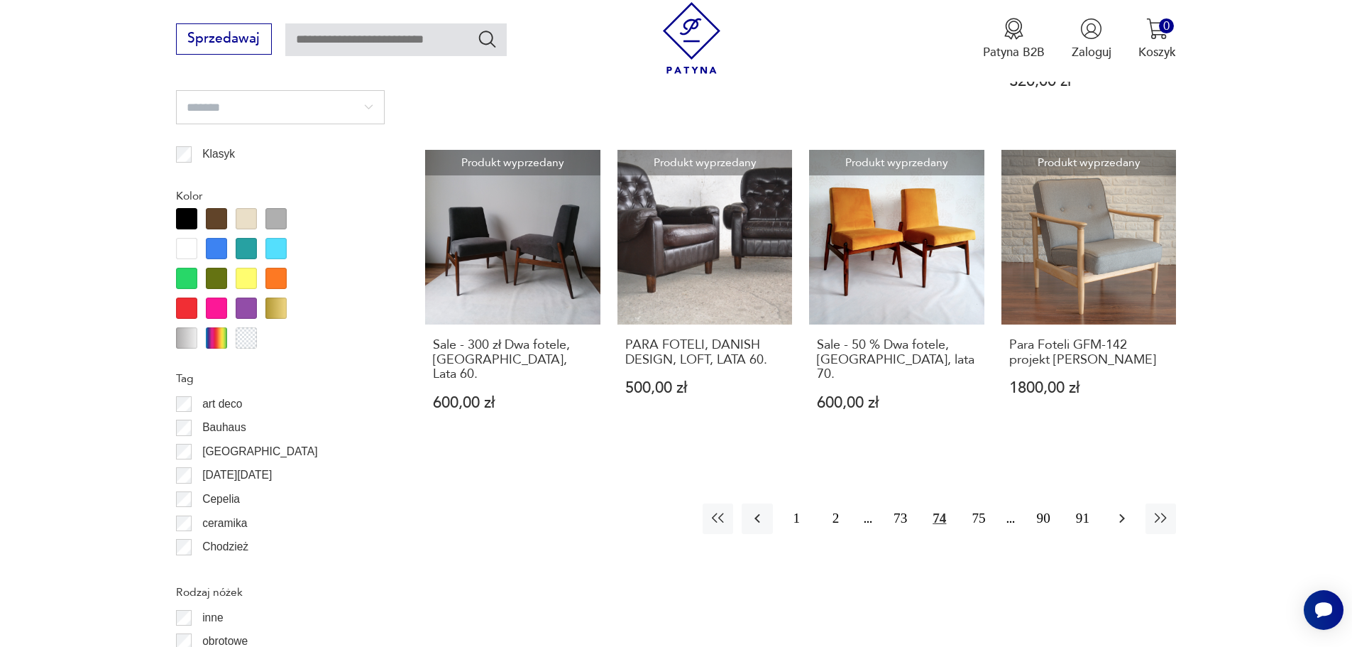
click at [1120, 518] on icon "button" at bounding box center [1122, 518] width 17 height 17
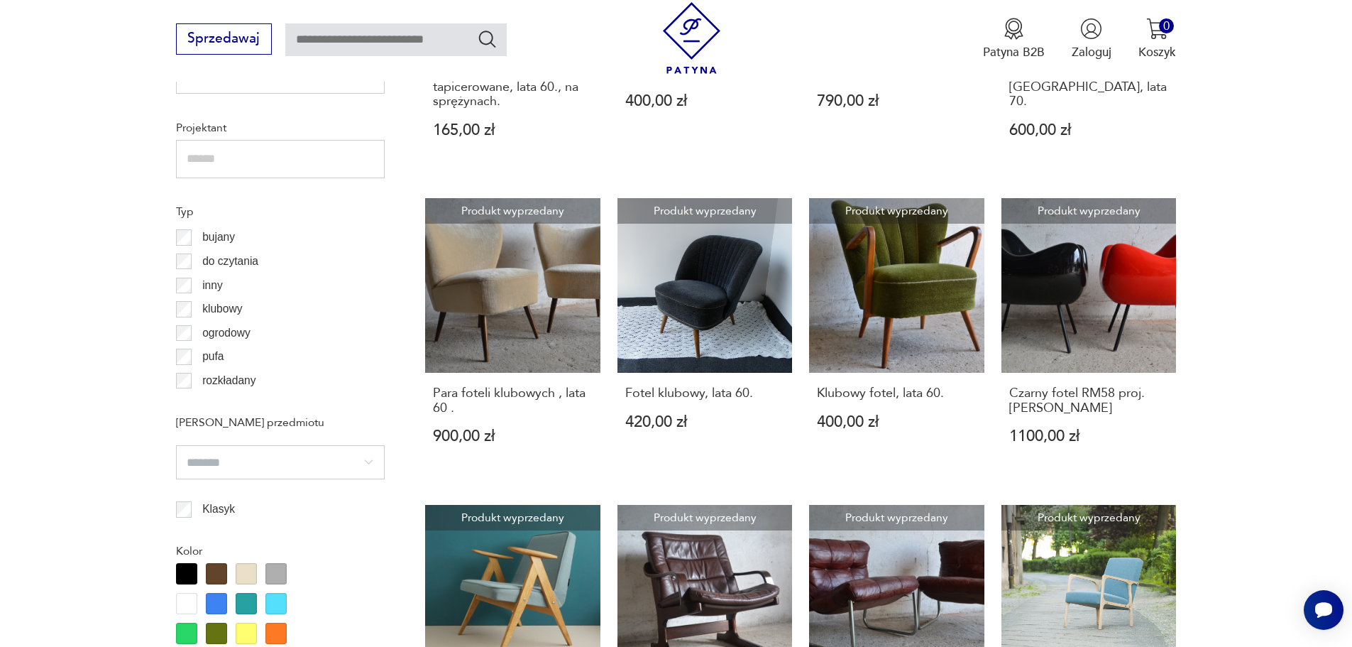
scroll to position [1609, 0]
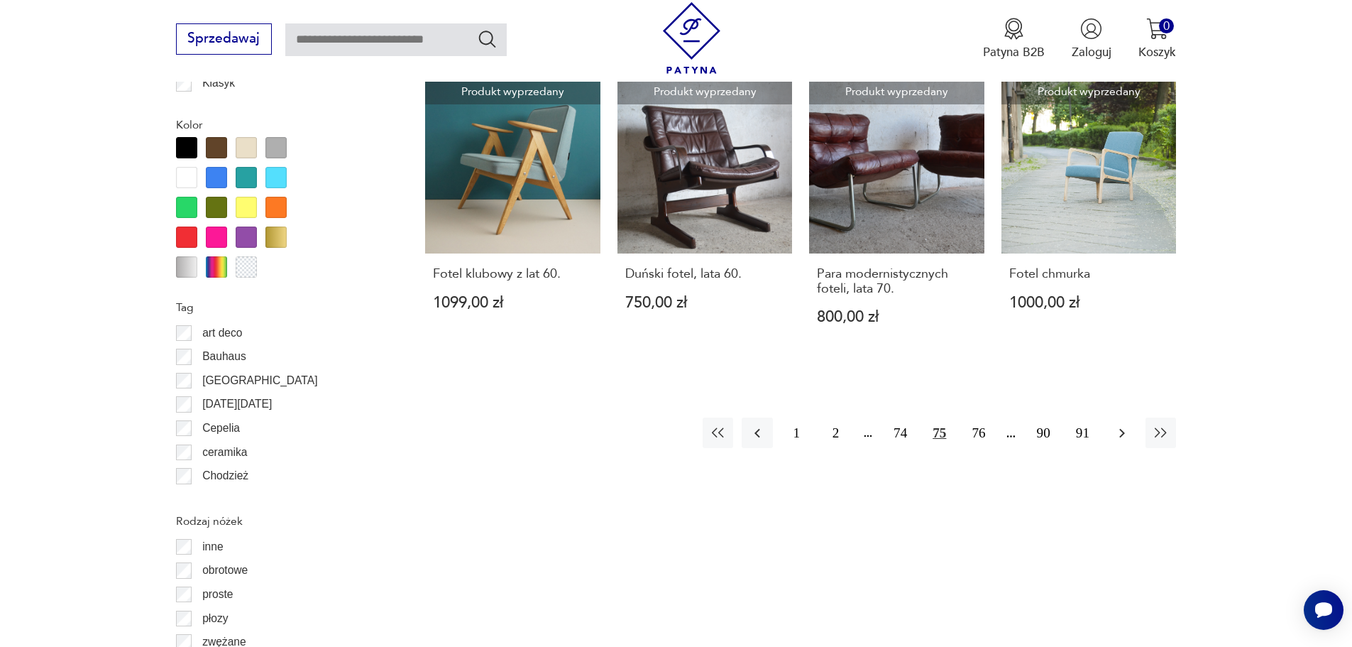
click at [1125, 437] on icon "button" at bounding box center [1122, 433] width 17 height 17
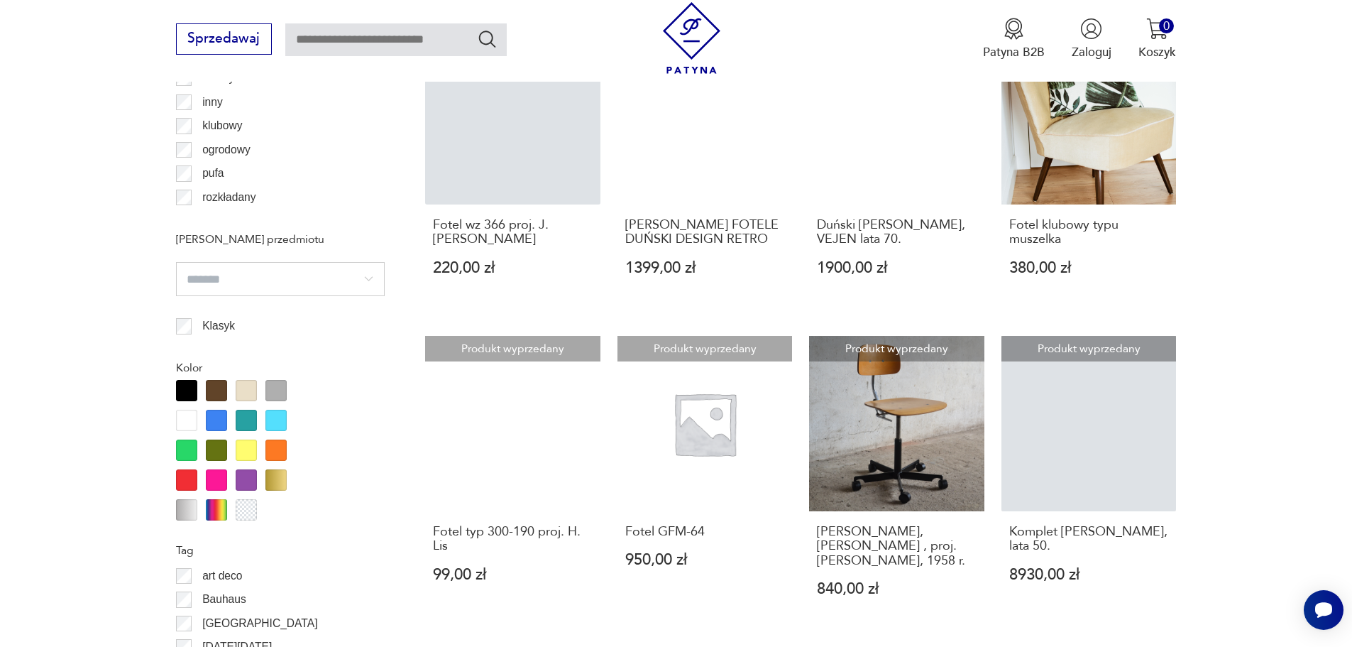
scroll to position [1538, 0]
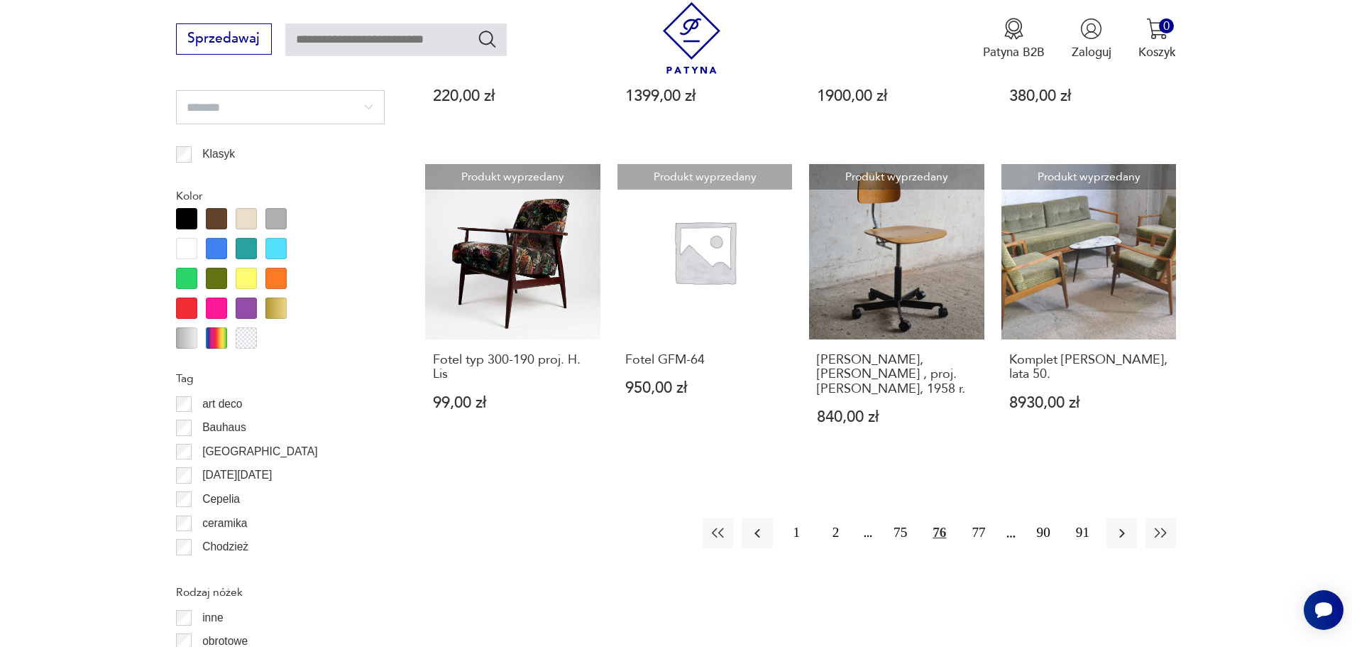
drag, startPoint x: 1121, startPoint y: 505, endPoint x: 1129, endPoint y: 479, distance: 27.4
click at [1121, 525] on icon "button" at bounding box center [1122, 533] width 17 height 17
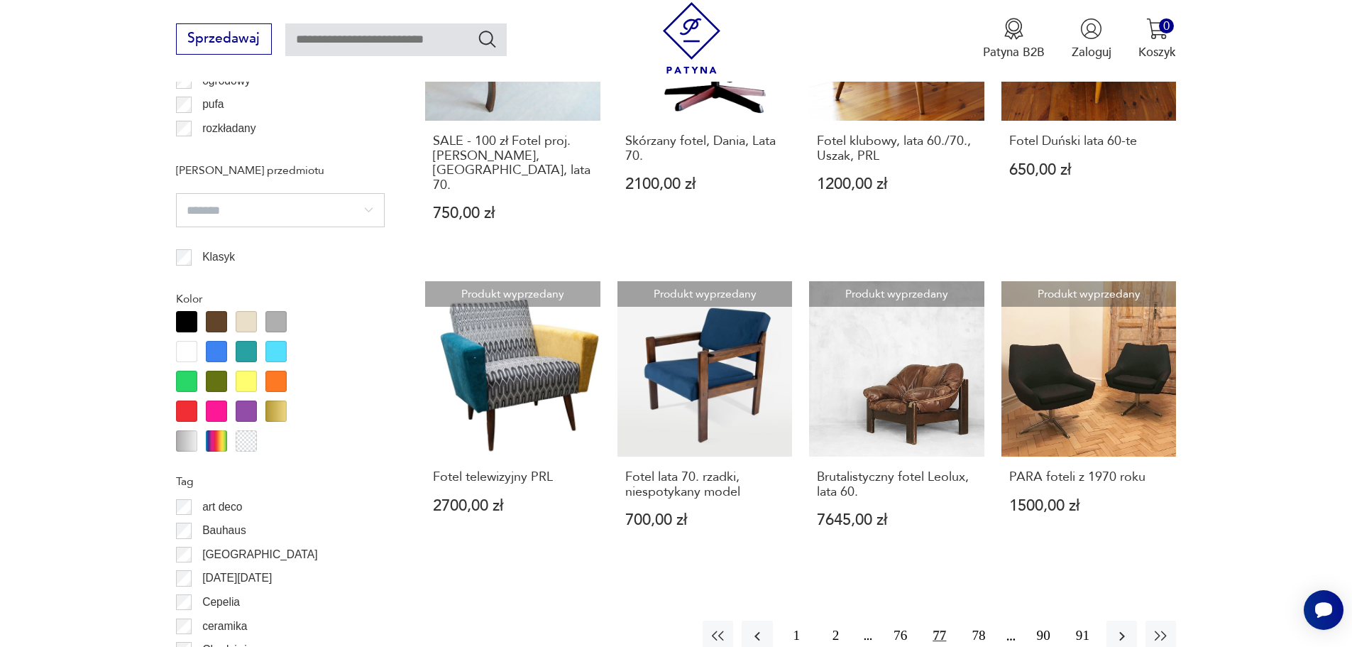
scroll to position [1538, 0]
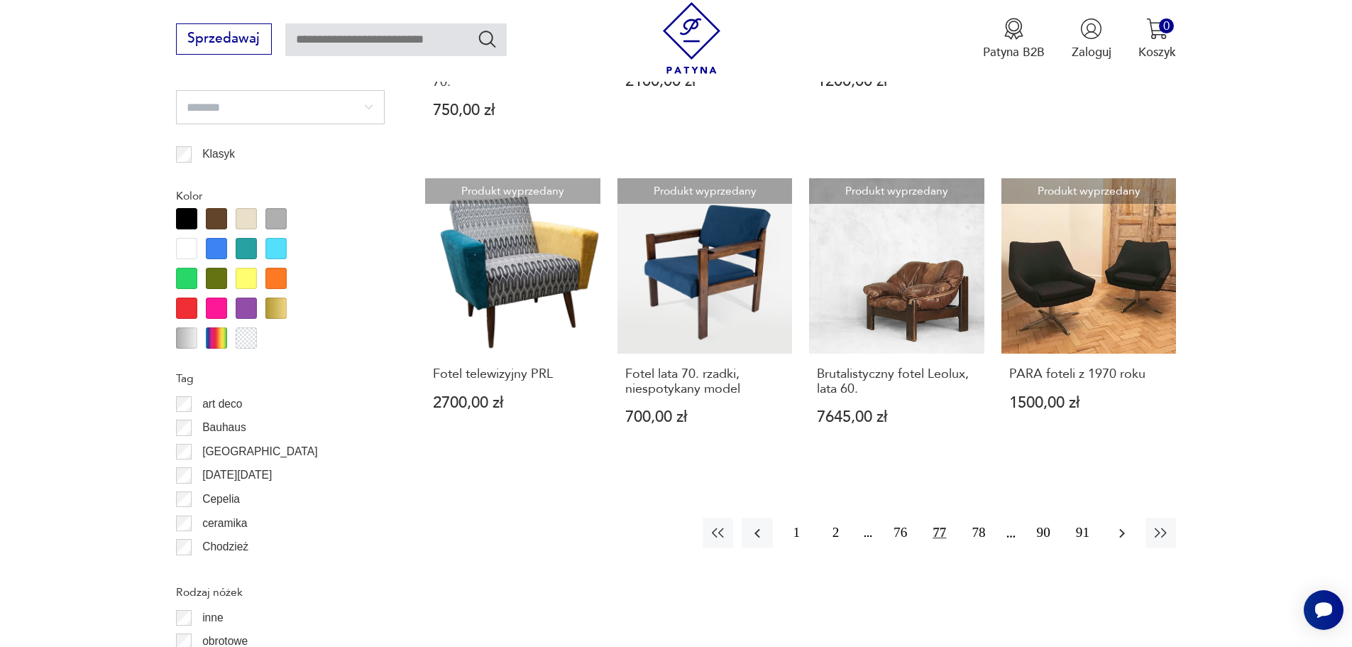
click at [1120, 525] on icon "button" at bounding box center [1122, 533] width 17 height 17
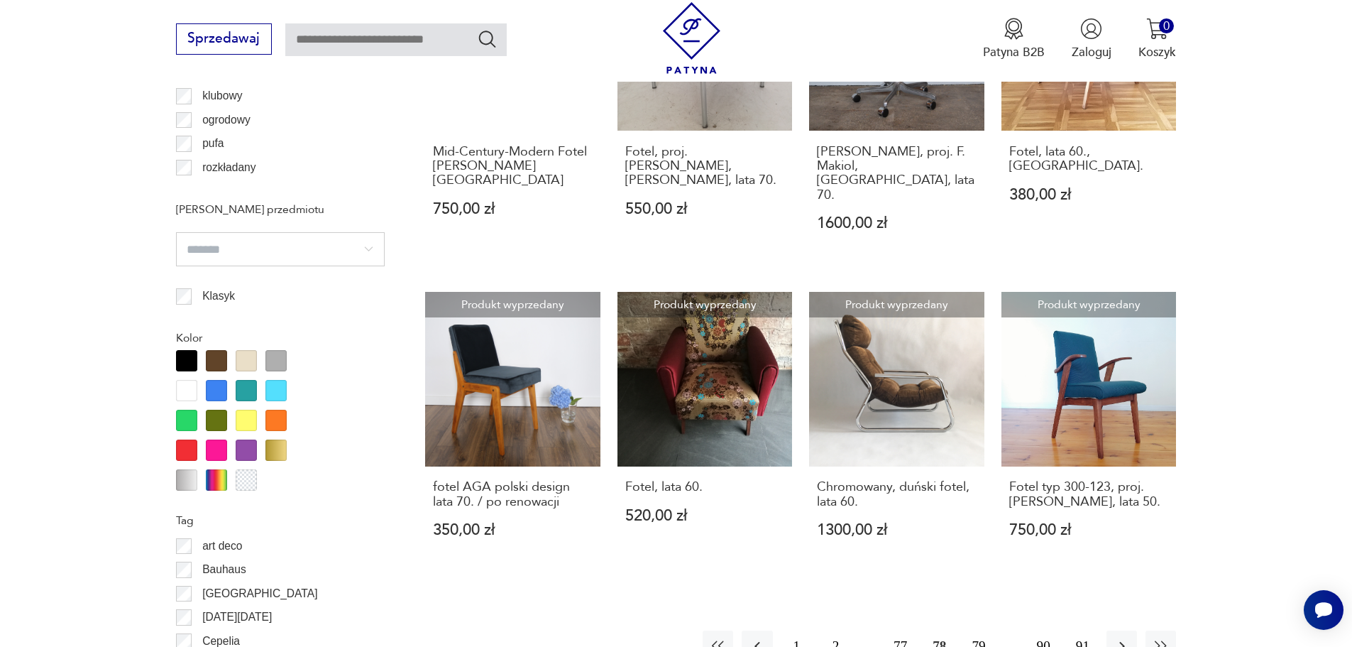
scroll to position [1822, 0]
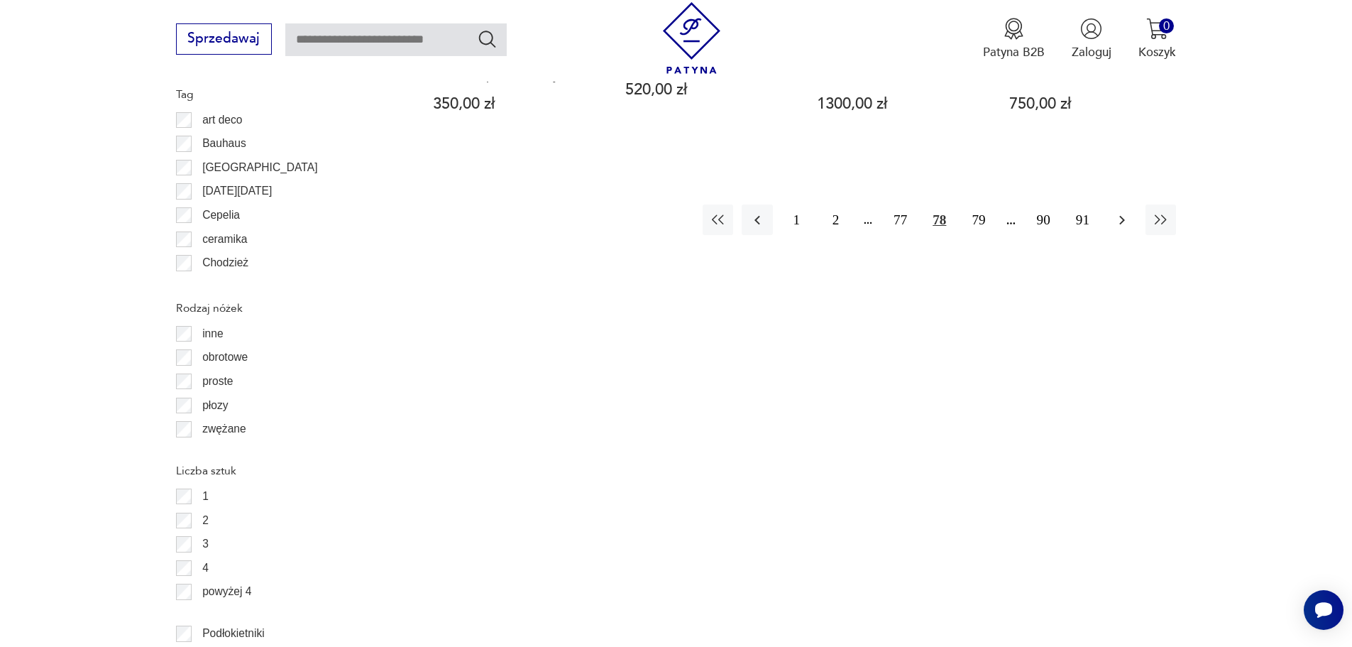
click at [1112, 222] on button "button" at bounding box center [1122, 219] width 31 height 31
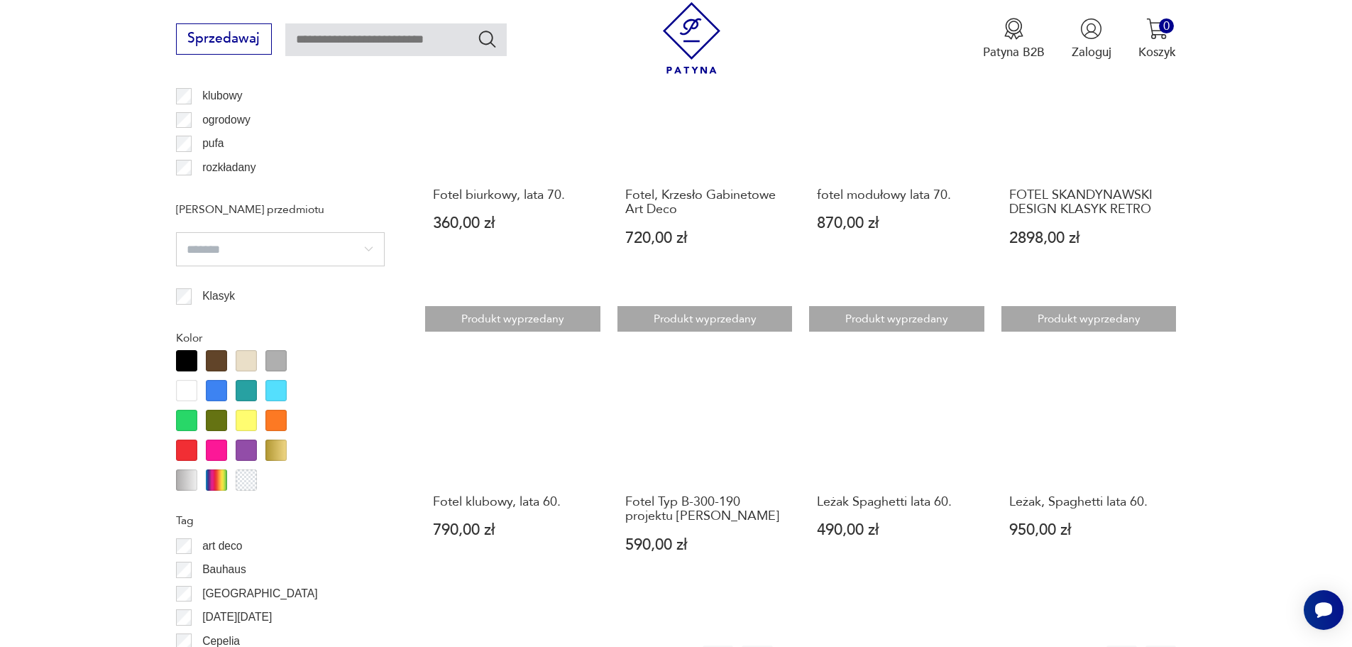
scroll to position [1751, 0]
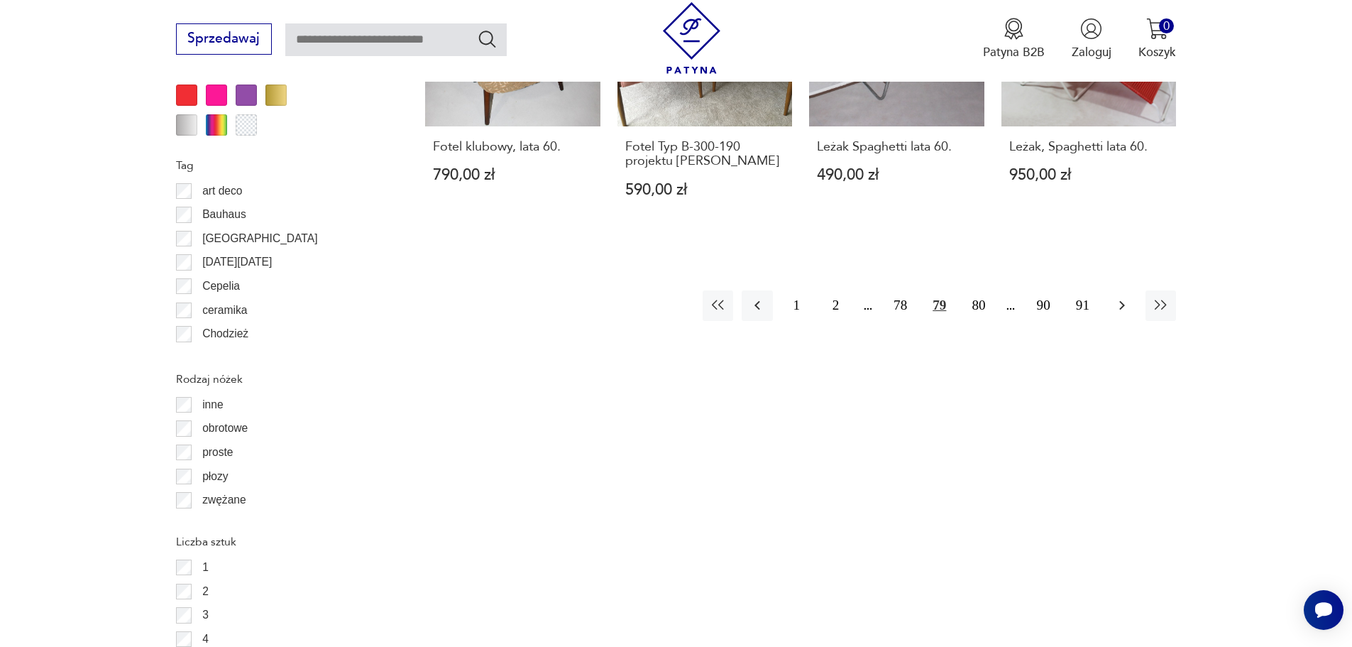
click at [1117, 297] on icon "button" at bounding box center [1122, 305] width 17 height 17
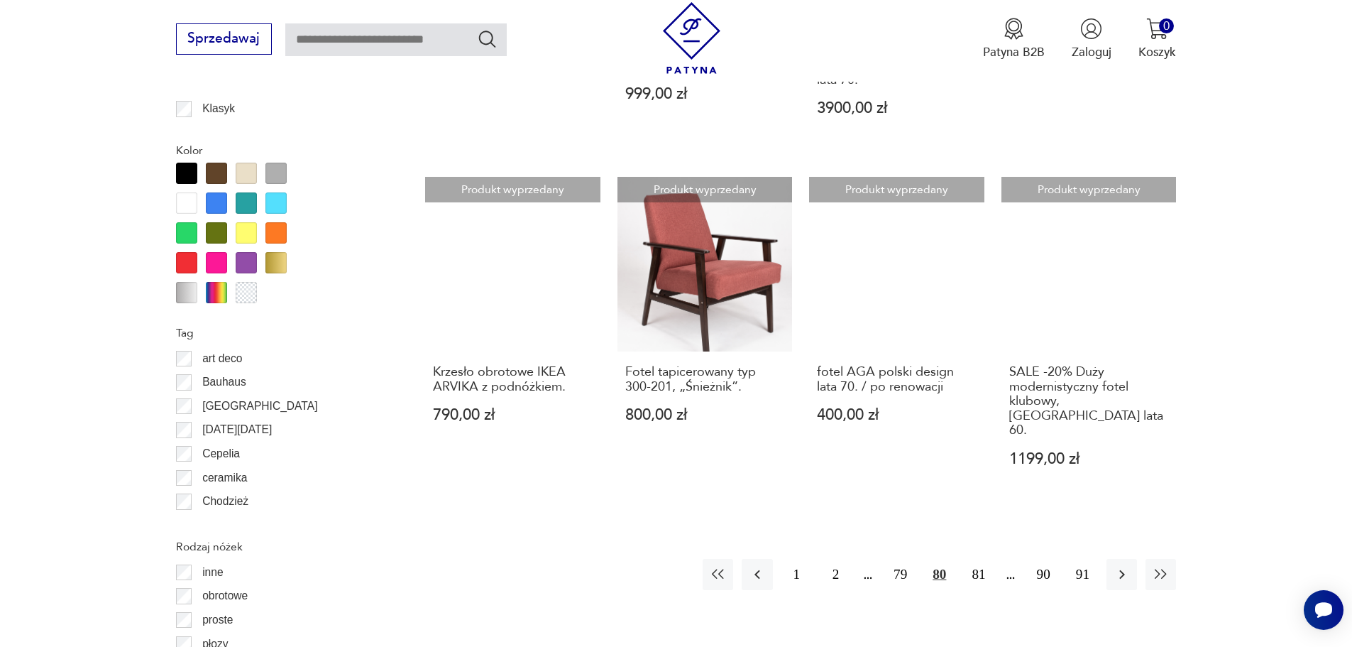
scroll to position [1751, 0]
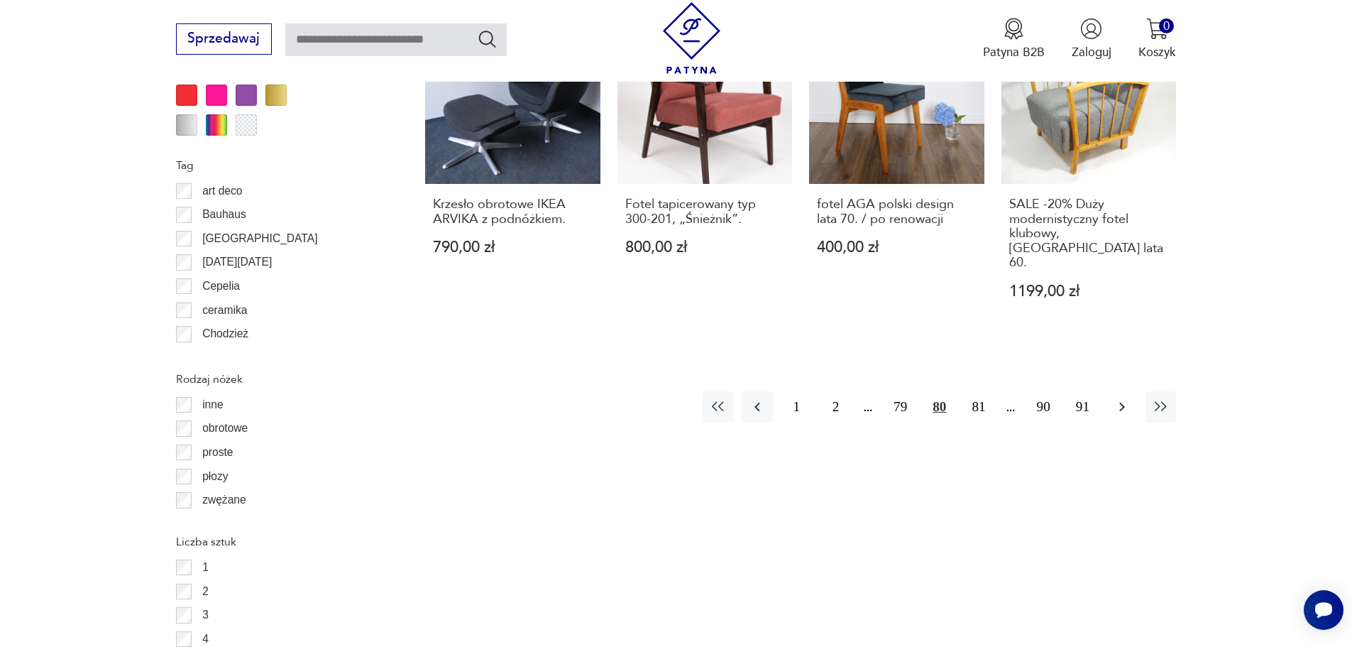
click at [1129, 398] on icon "button" at bounding box center [1122, 406] width 17 height 17
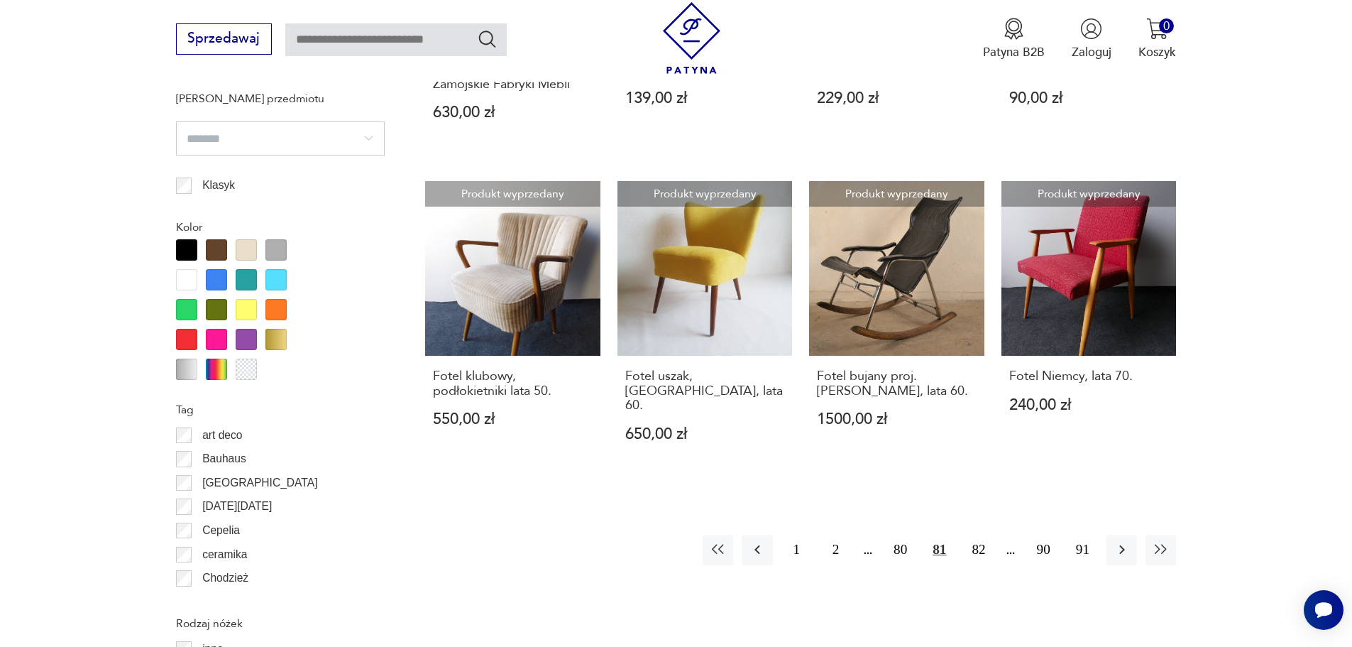
scroll to position [1680, 0]
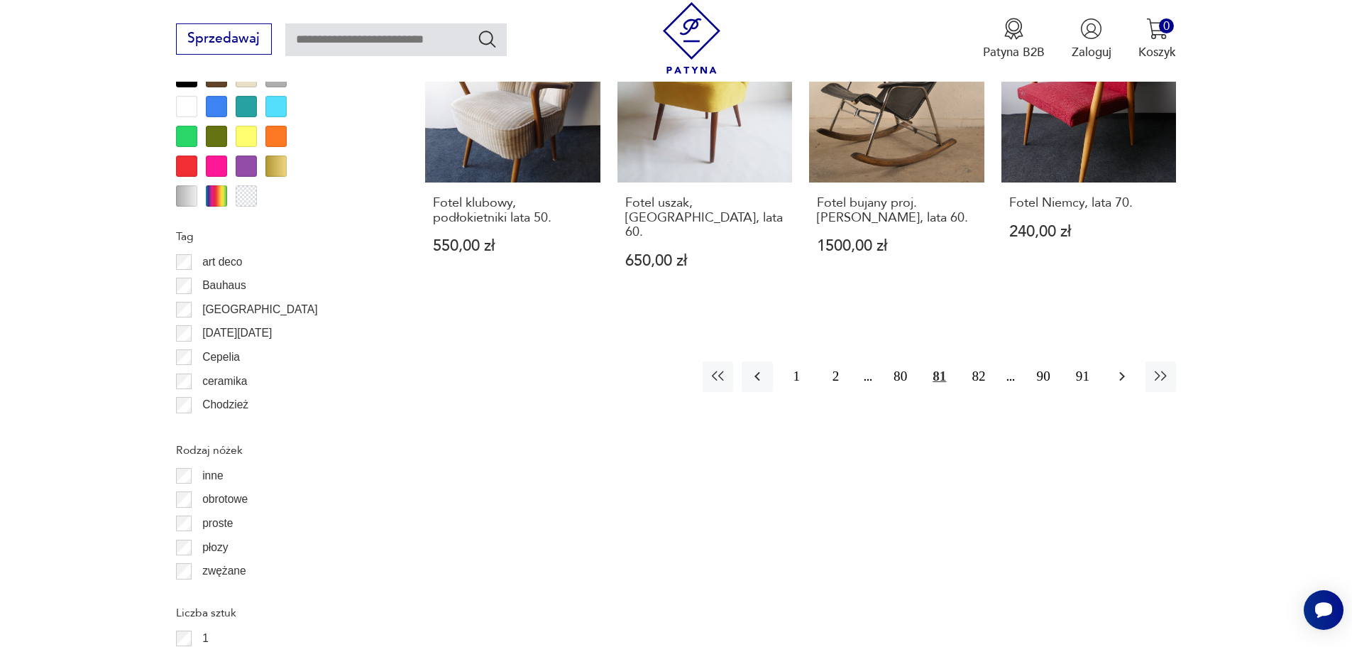
click at [1122, 372] on icon "button" at bounding box center [1123, 376] width 6 height 9
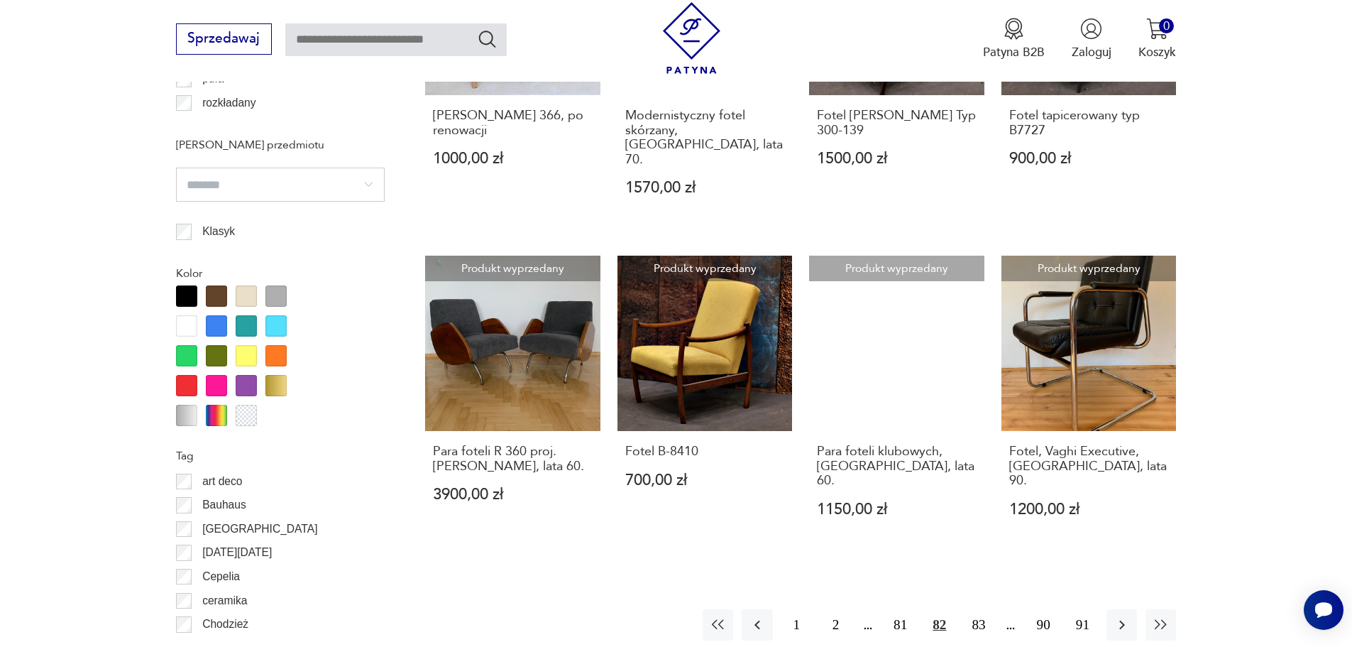
scroll to position [1538, 0]
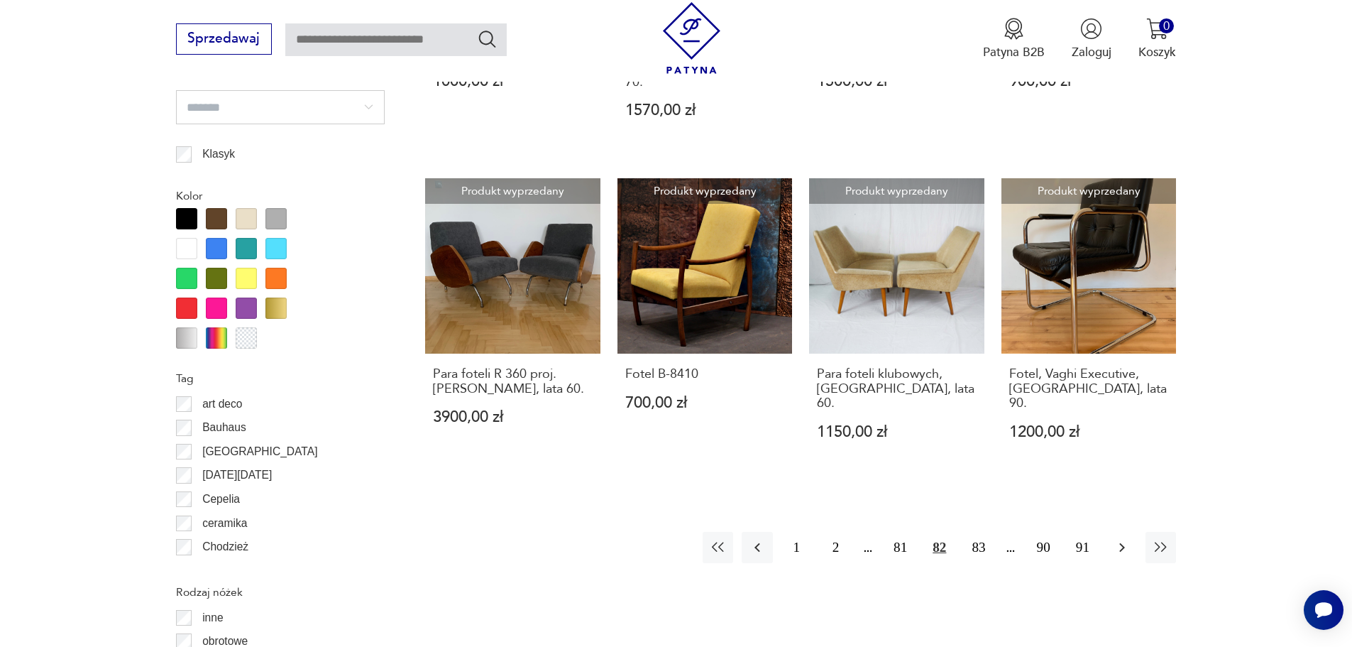
click at [1119, 539] on icon "button" at bounding box center [1122, 547] width 17 height 17
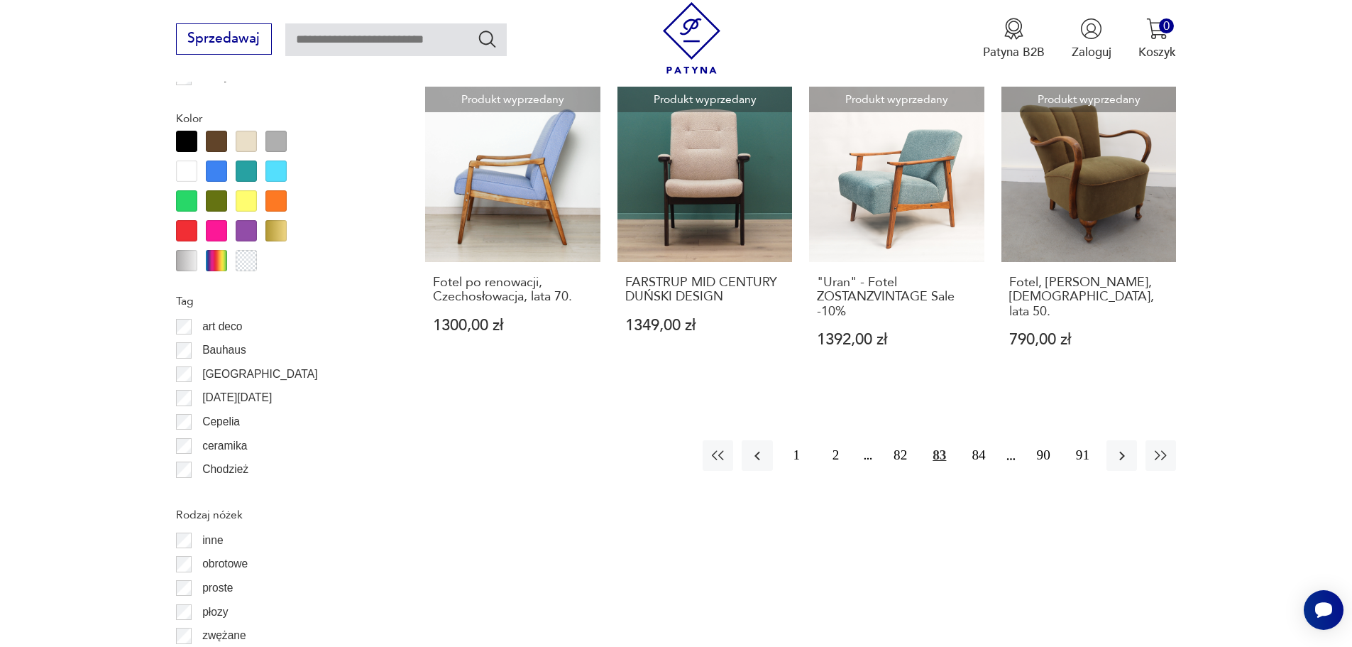
scroll to position [1680, 0]
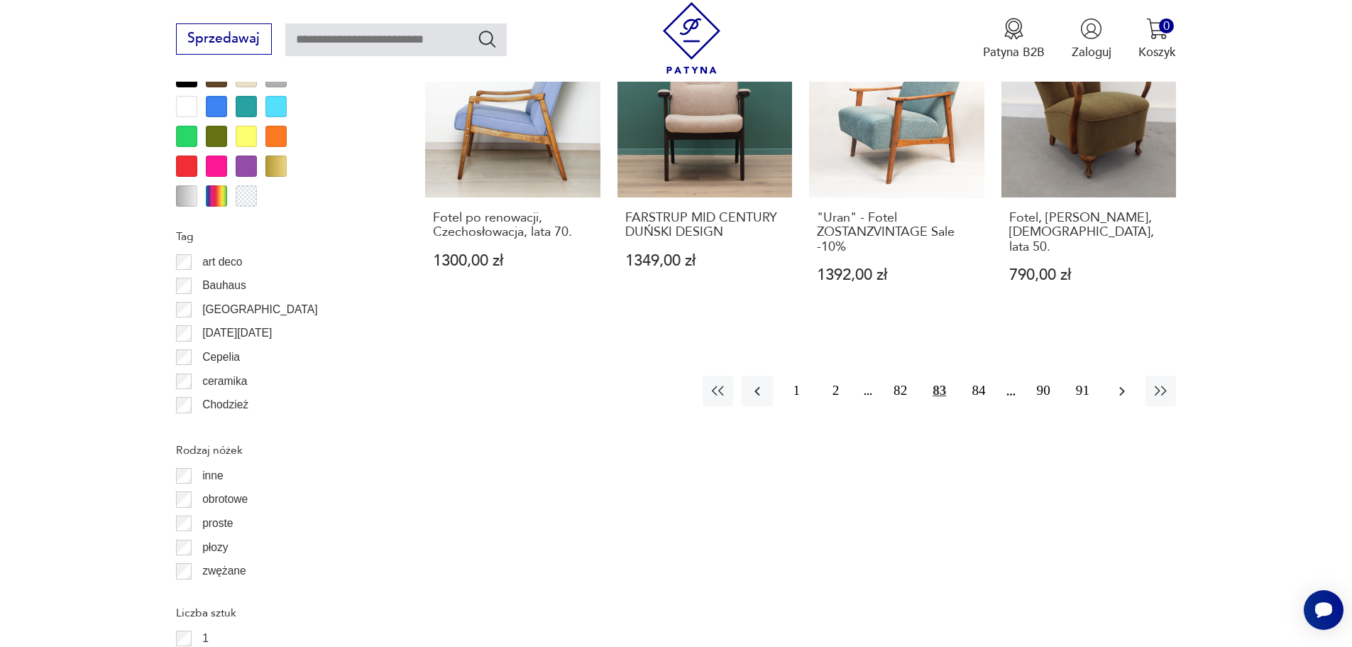
click at [1118, 383] on icon "button" at bounding box center [1122, 391] width 17 height 17
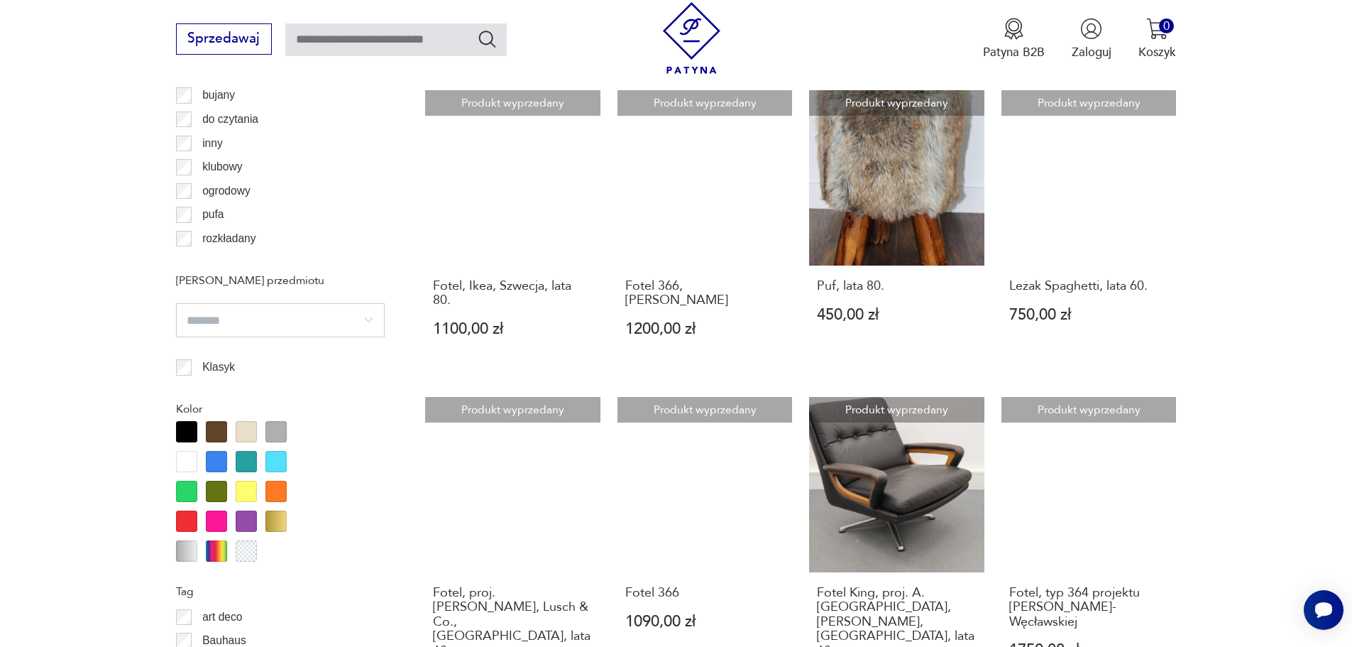
scroll to position [1609, 0]
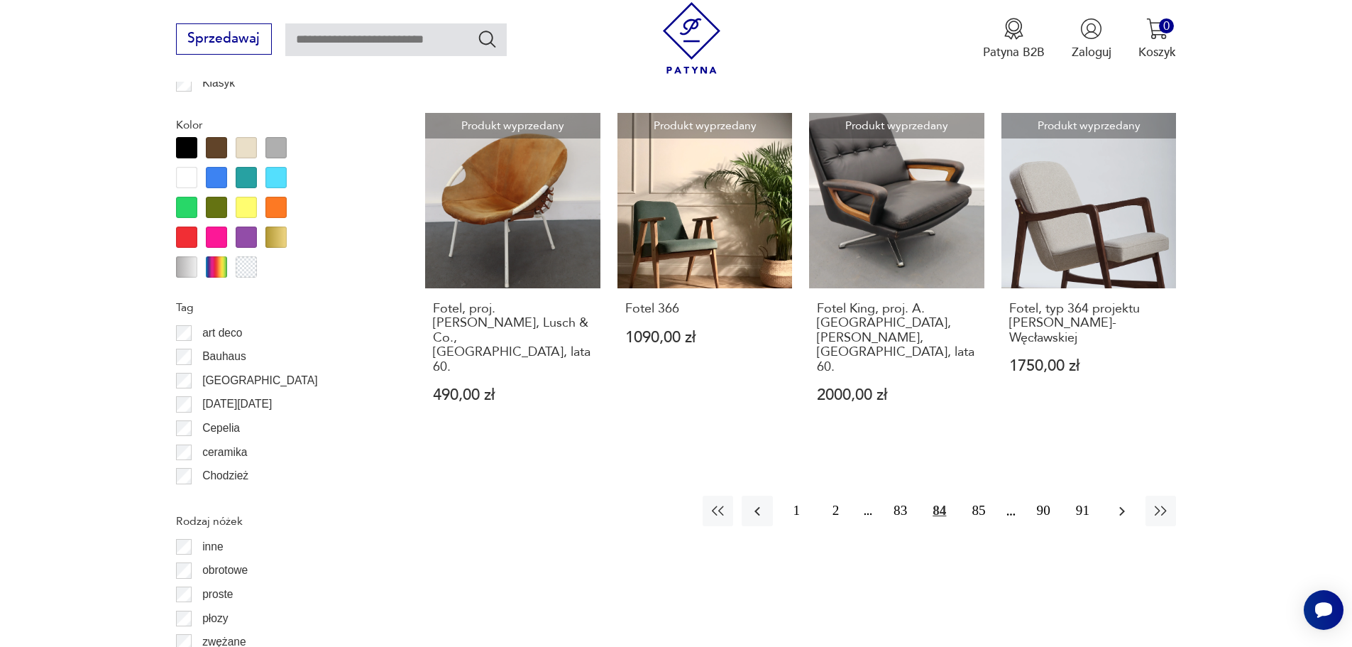
click at [1123, 506] on icon "button" at bounding box center [1123, 510] width 6 height 9
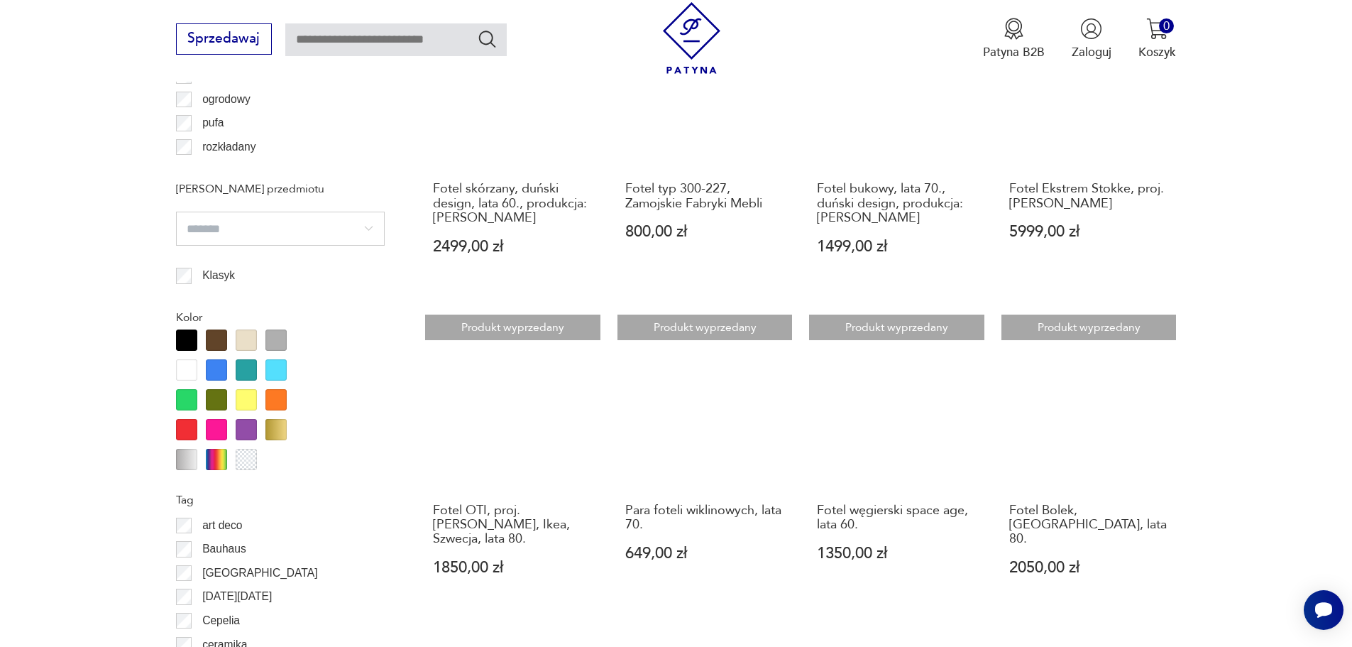
scroll to position [1538, 0]
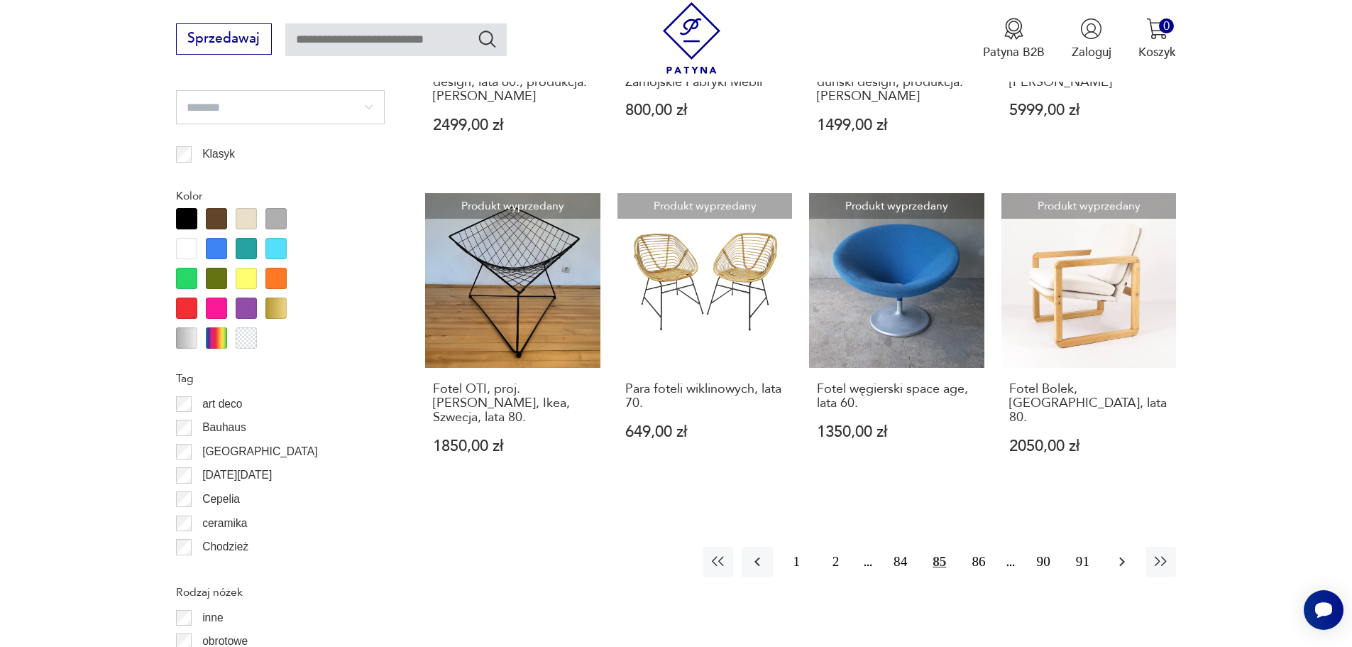
click at [1117, 553] on icon "button" at bounding box center [1122, 561] width 17 height 17
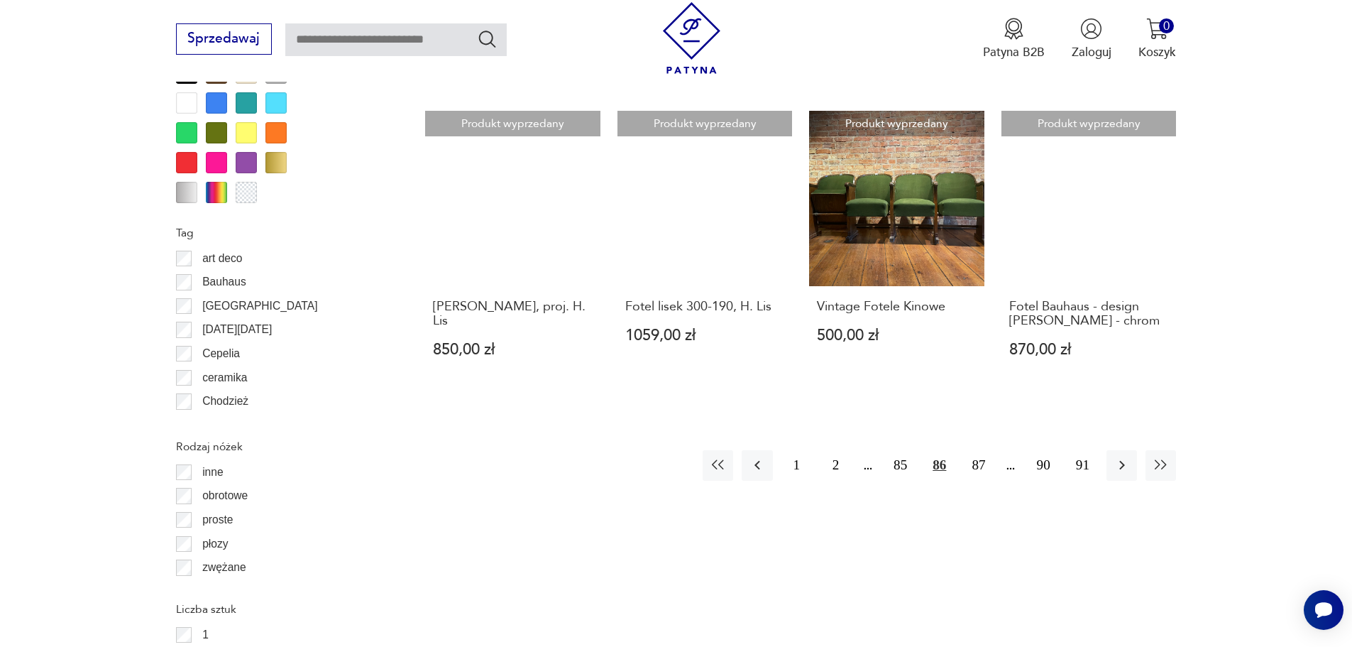
scroll to position [1609, 0]
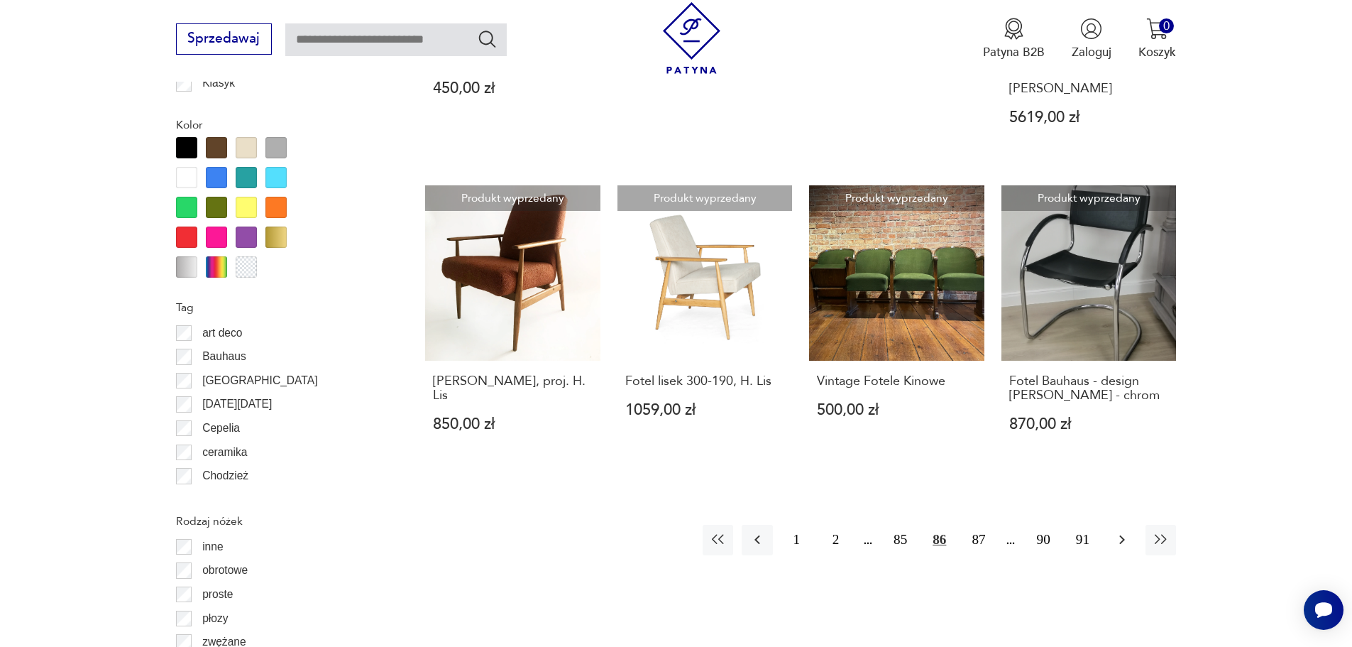
click at [1122, 531] on icon "button" at bounding box center [1122, 539] width 17 height 17
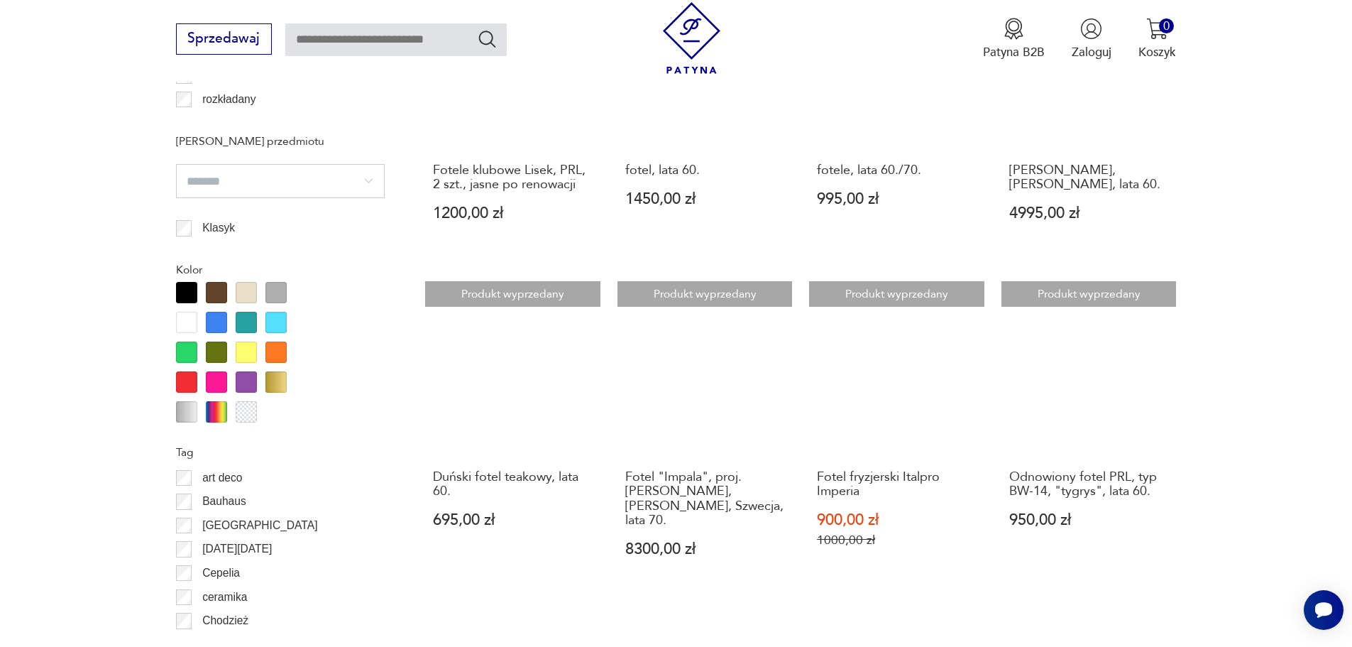
scroll to position [1538, 0]
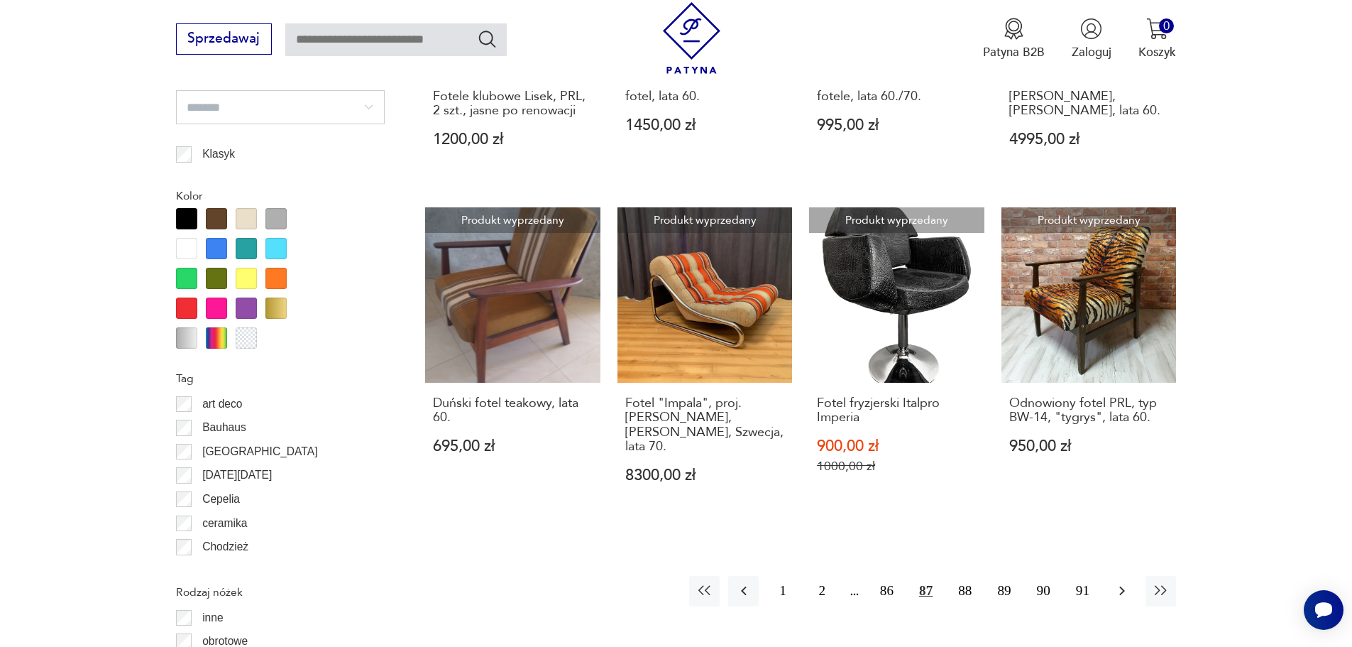
click at [1127, 582] on icon "button" at bounding box center [1122, 590] width 17 height 17
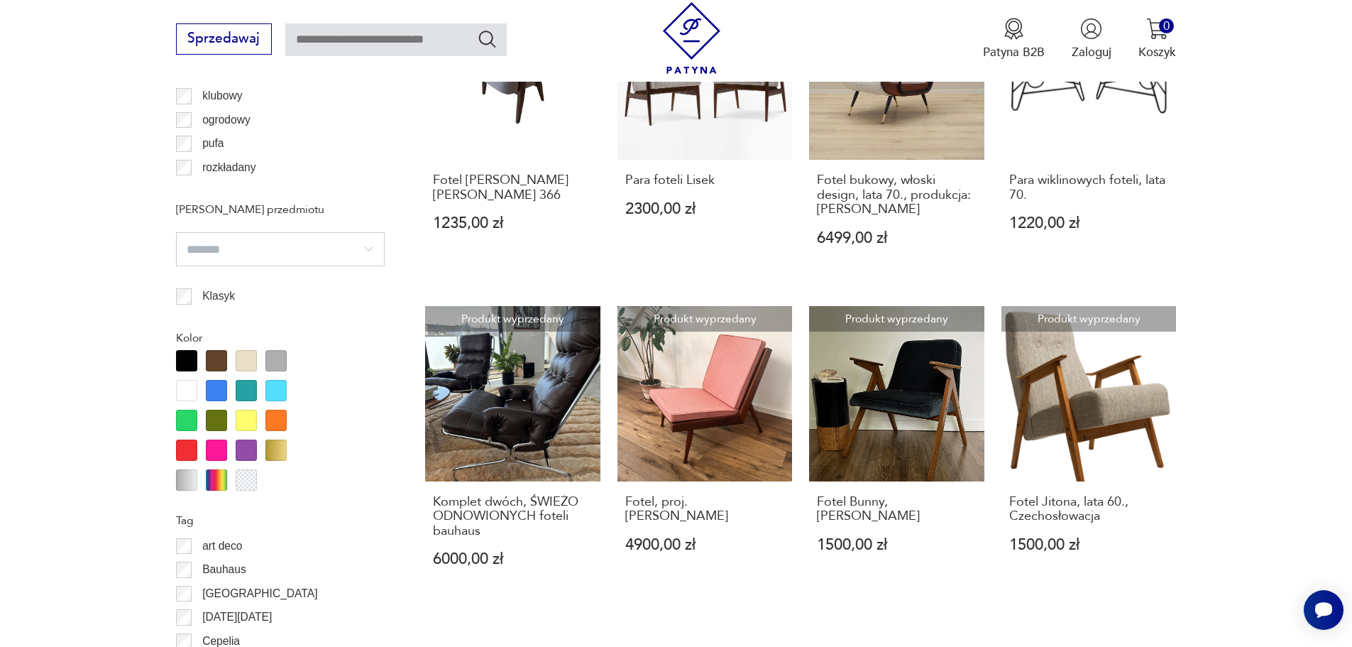
scroll to position [1680, 0]
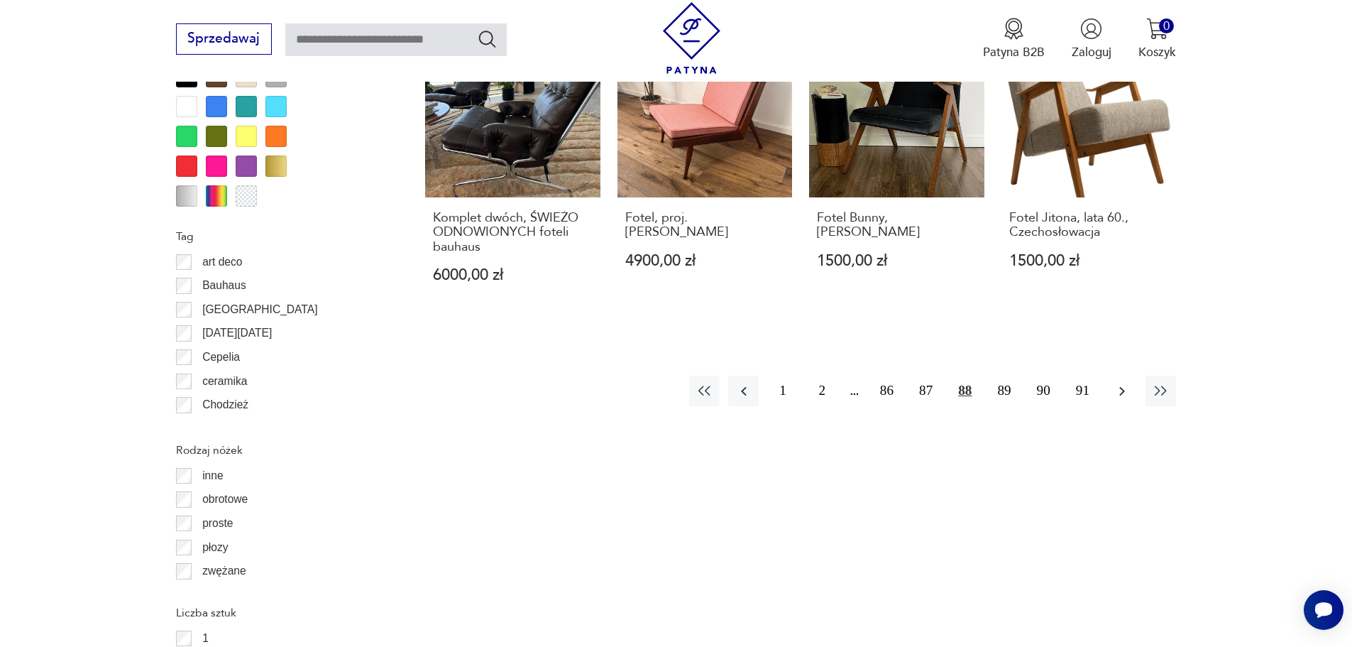
click at [1127, 383] on icon "button" at bounding box center [1122, 391] width 17 height 17
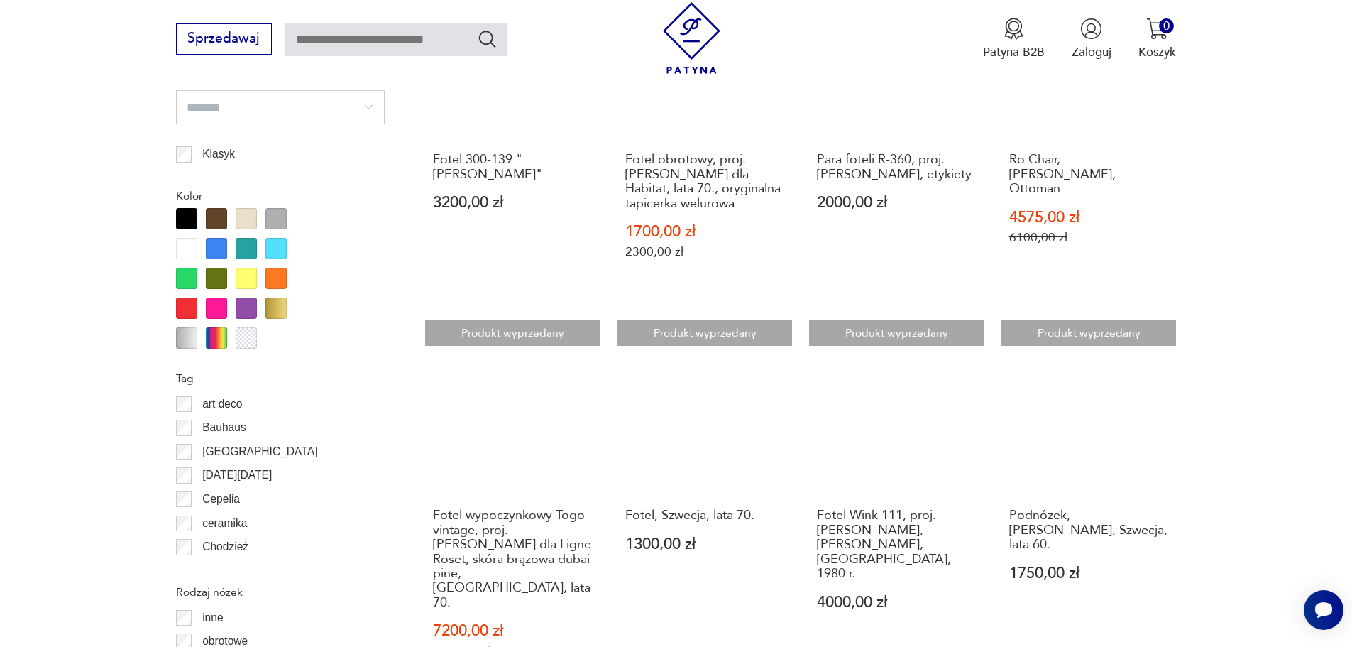
scroll to position [1893, 0]
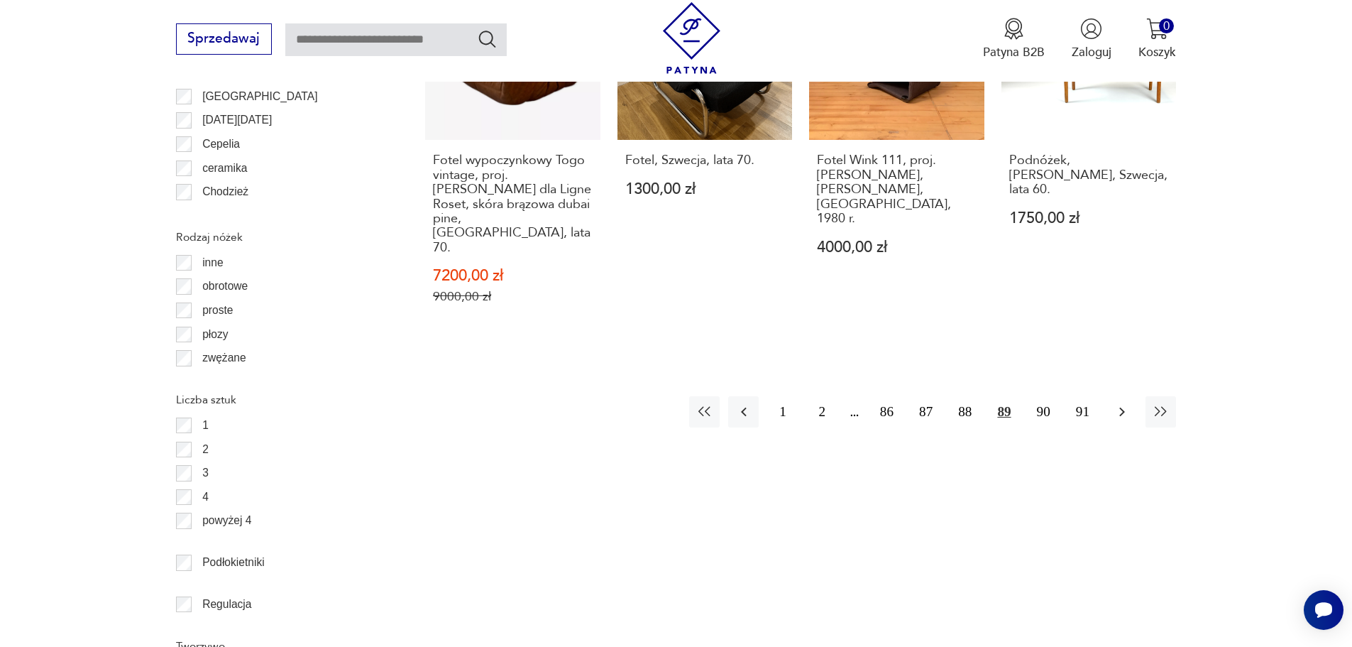
click at [1119, 396] on button "button" at bounding box center [1122, 411] width 31 height 31
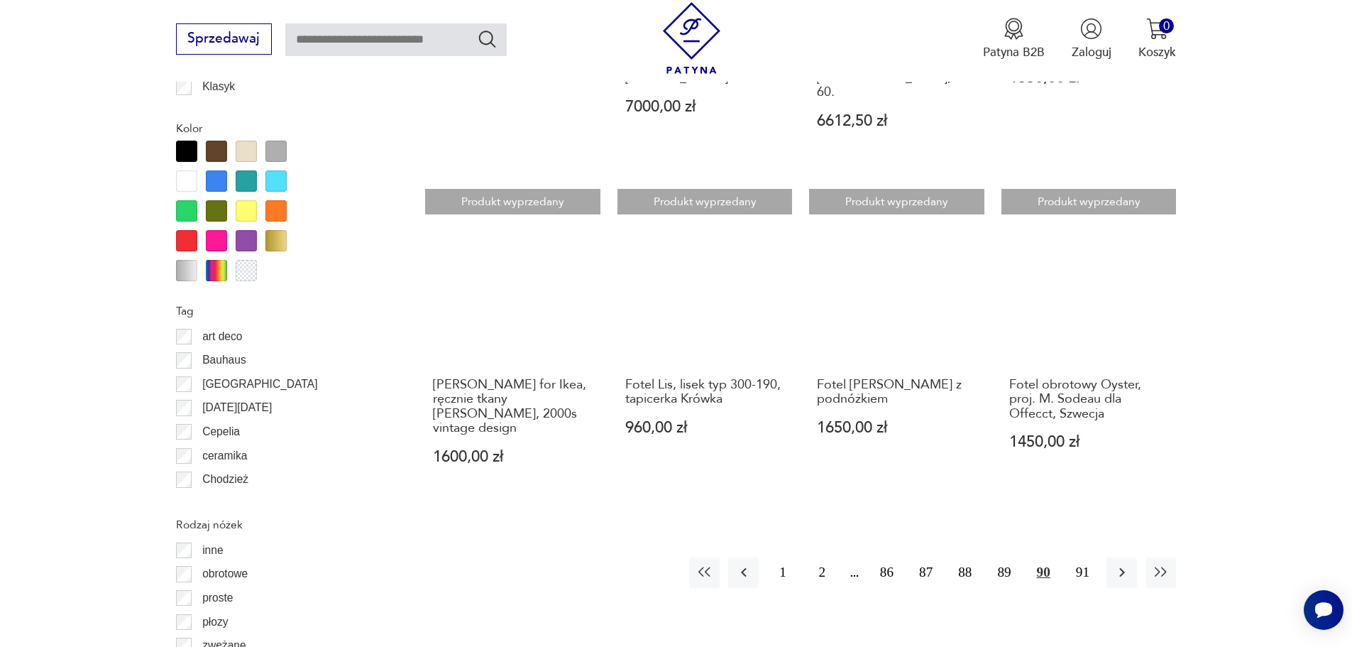
scroll to position [1751, 0]
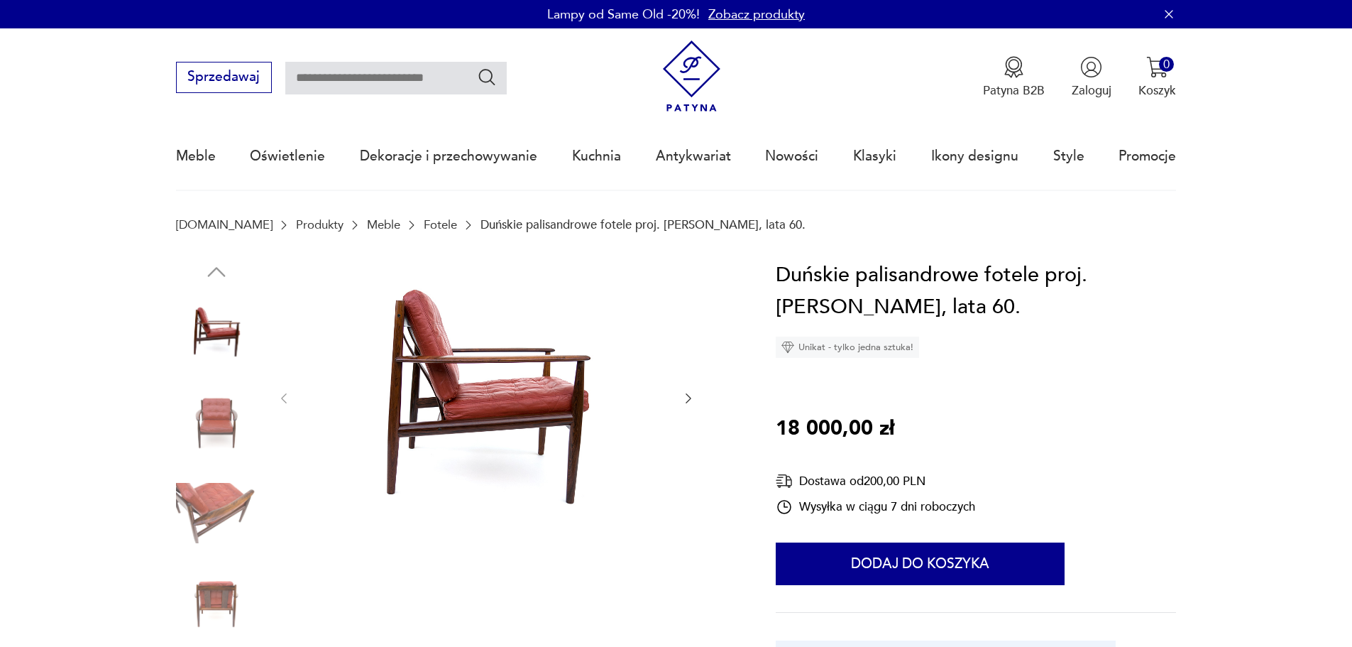
click at [684, 394] on icon "button" at bounding box center [689, 398] width 14 height 14
